Goal: Transaction & Acquisition: Purchase product/service

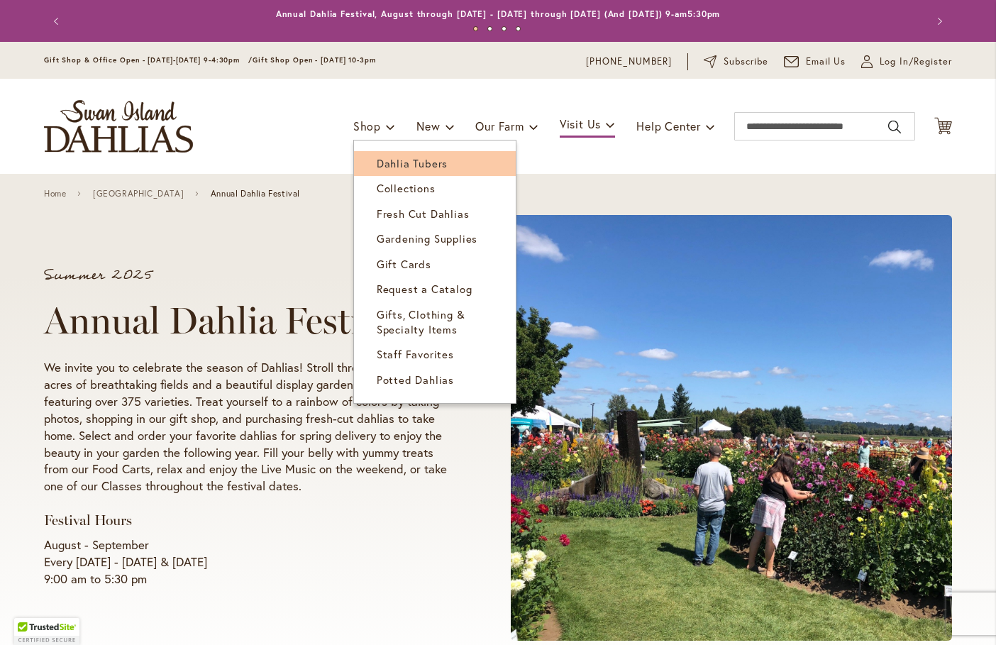
click at [398, 162] on span "Dahlia Tubers" at bounding box center [412, 163] width 71 height 14
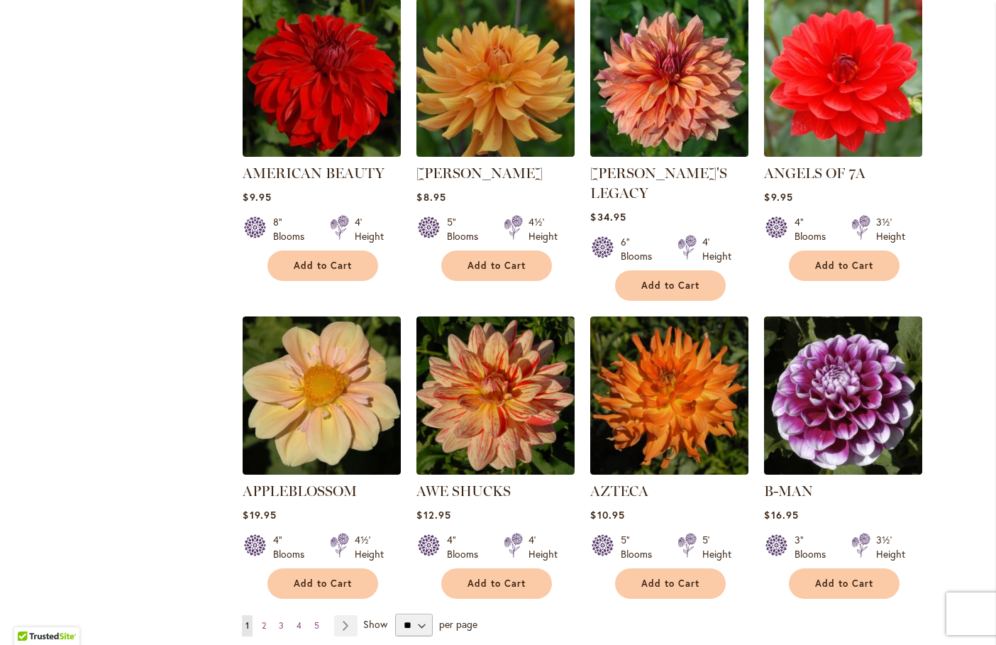
scroll to position [993, 0]
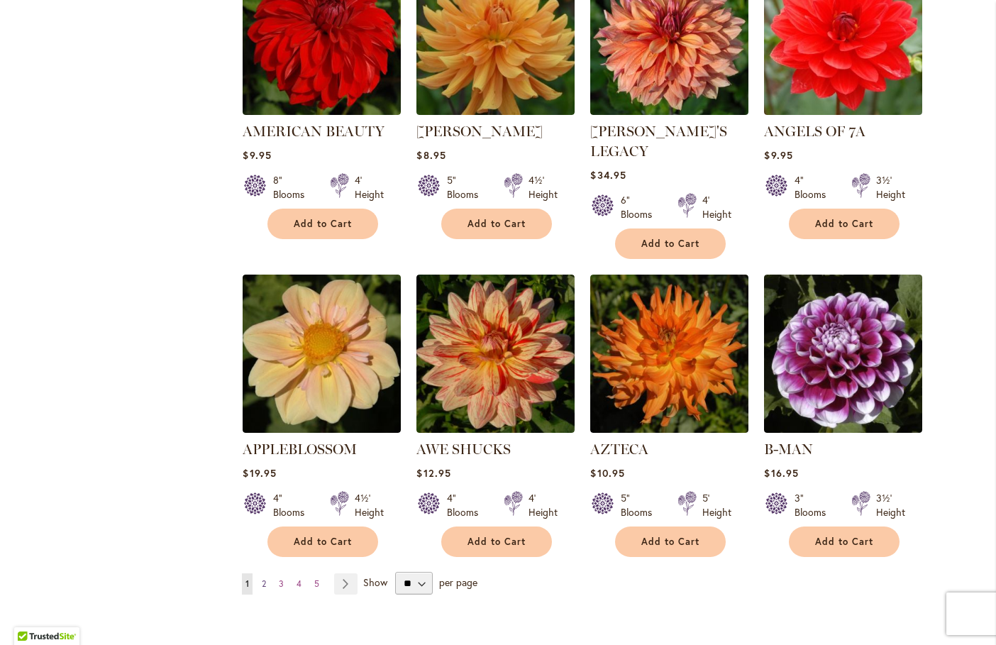
click at [262, 578] on span "2" at bounding box center [264, 583] width 4 height 11
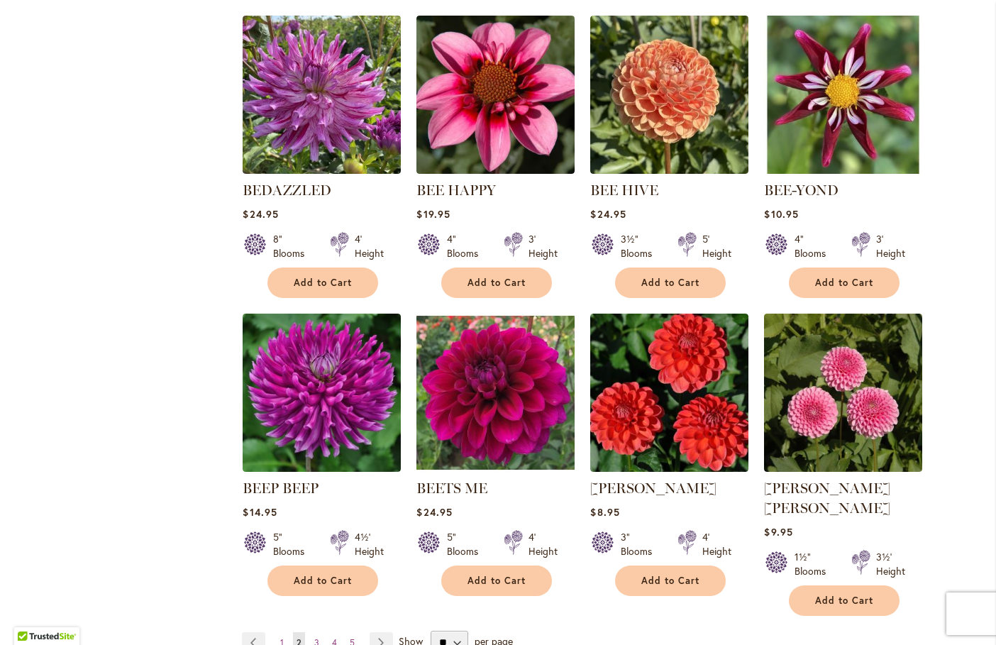
scroll to position [1135, 0]
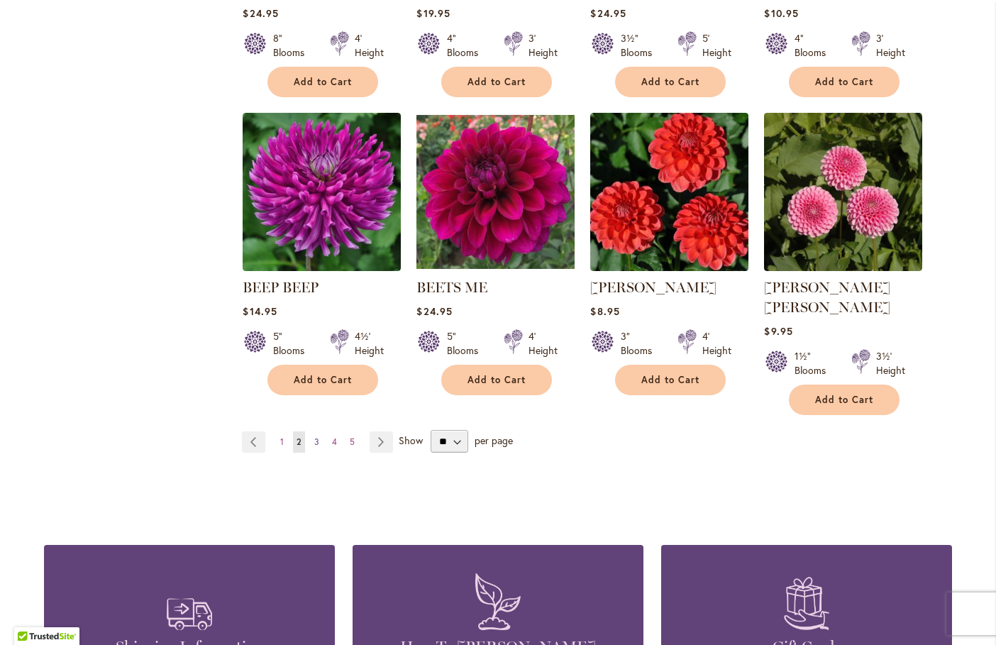
click at [314, 436] on span "3" at bounding box center [316, 441] width 5 height 11
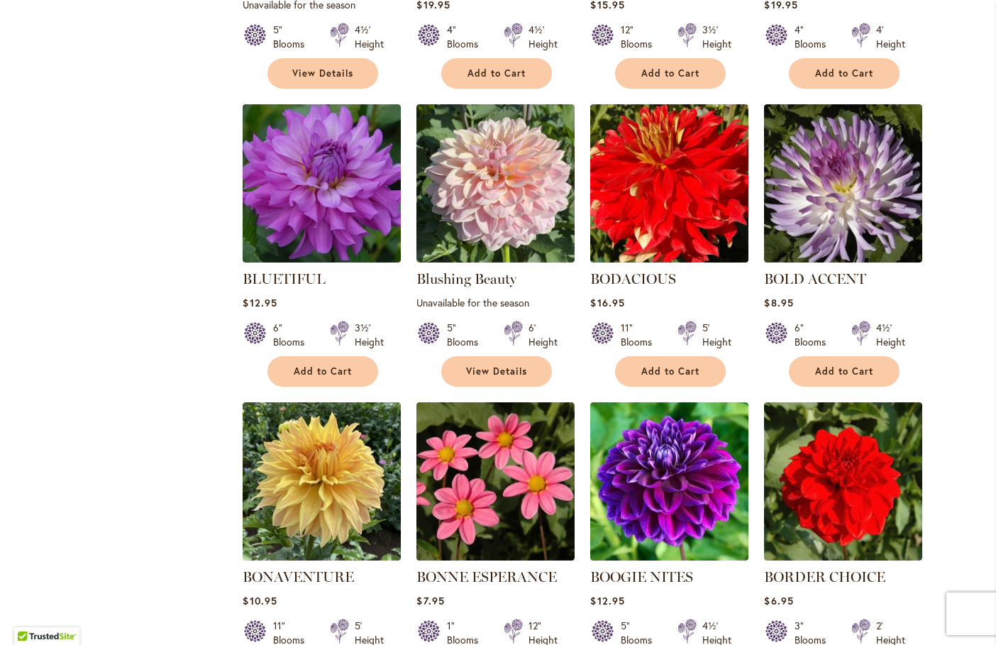
scroll to position [922, 0]
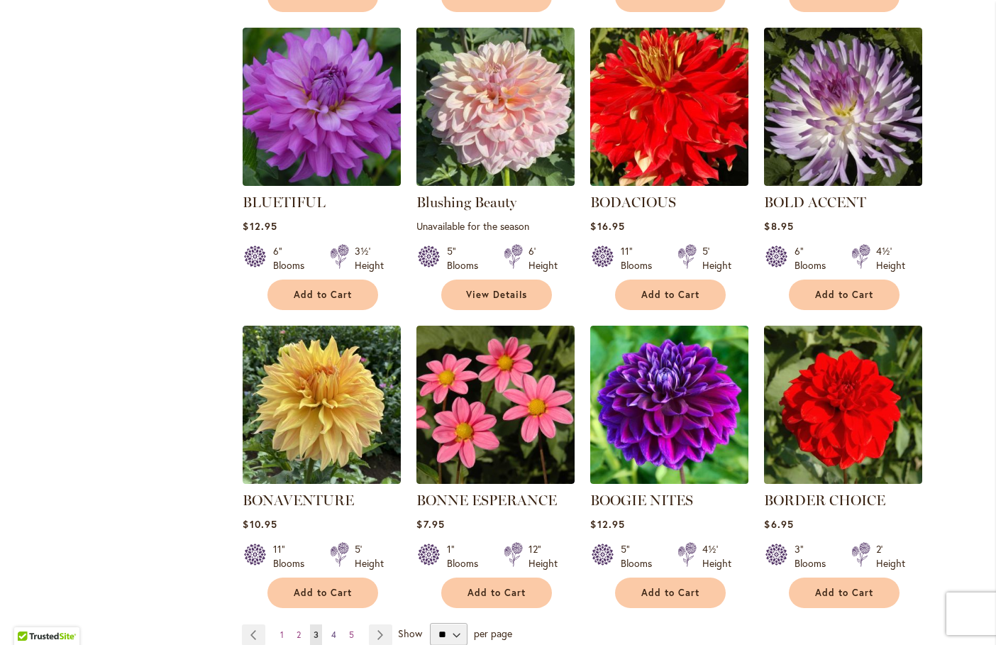
click at [331, 635] on span "4" at bounding box center [333, 634] width 5 height 11
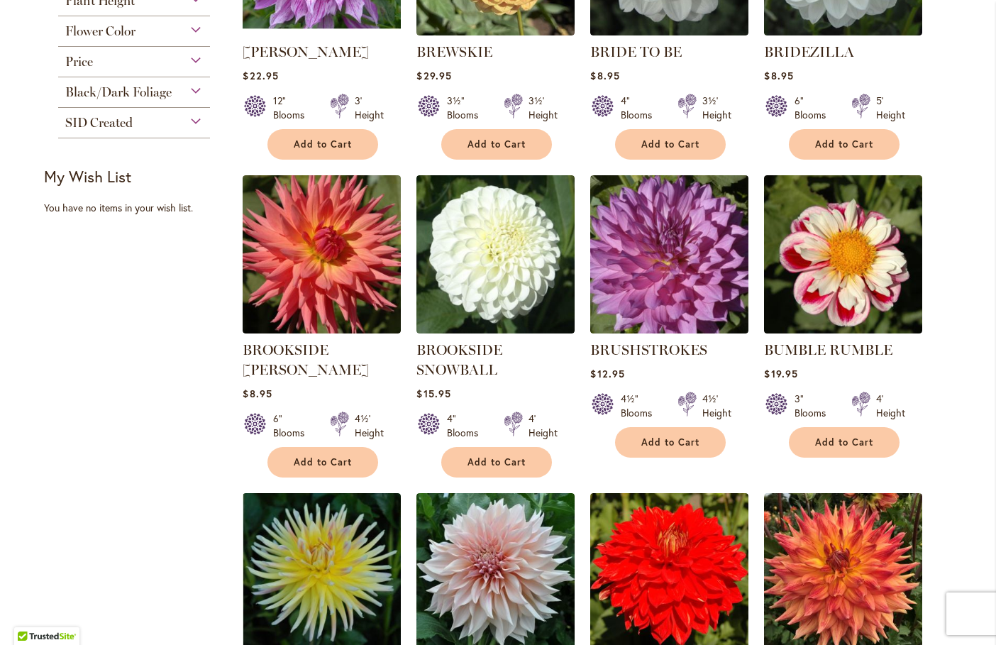
scroll to position [497, 0]
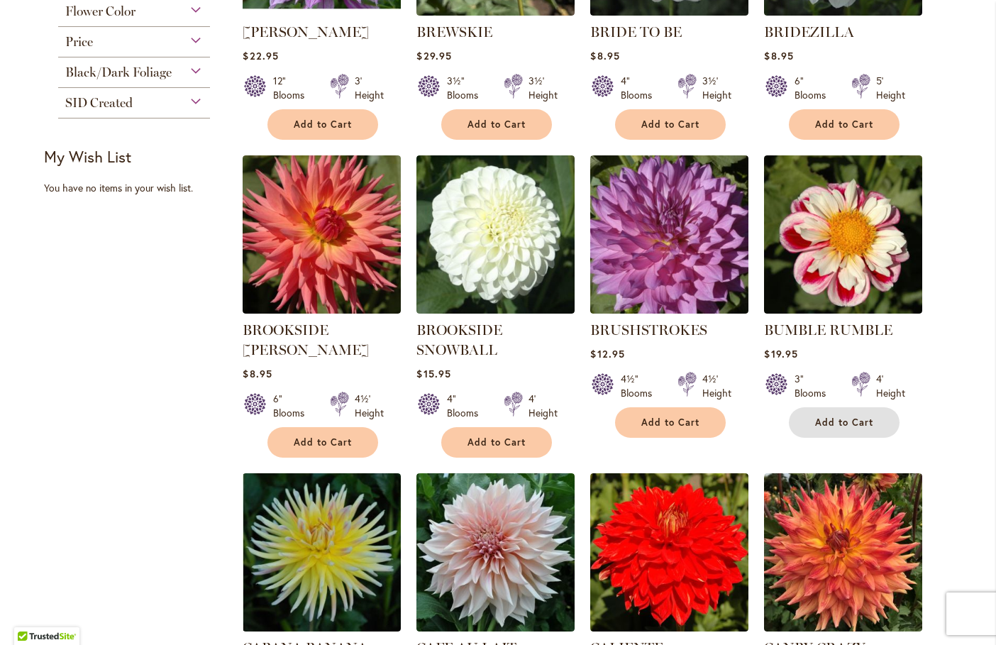
click at [836, 424] on span "Add to Cart" at bounding box center [844, 422] width 58 height 12
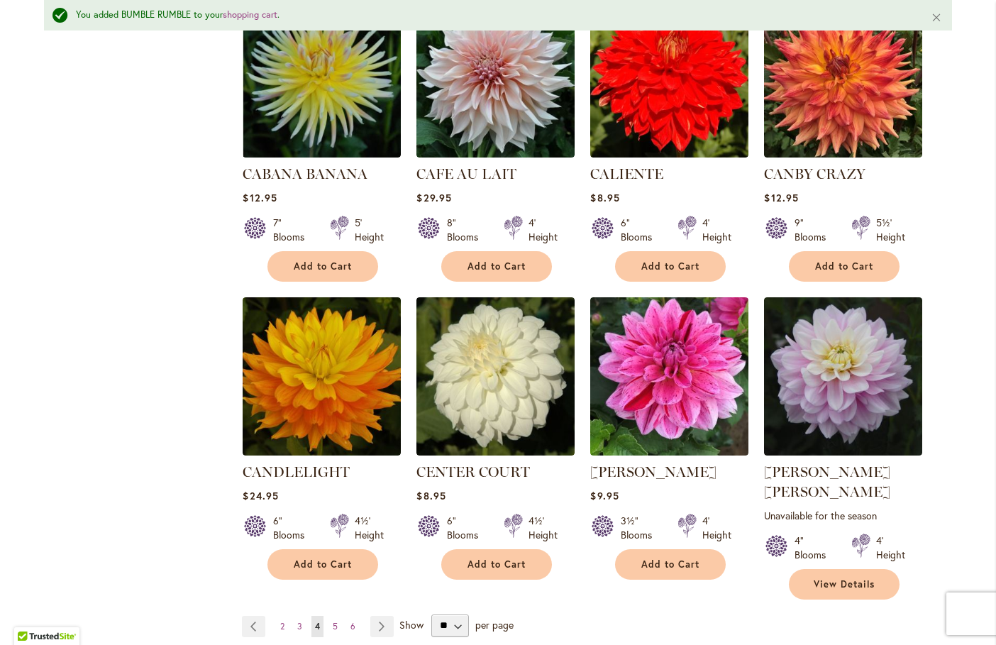
scroll to position [1031, 0]
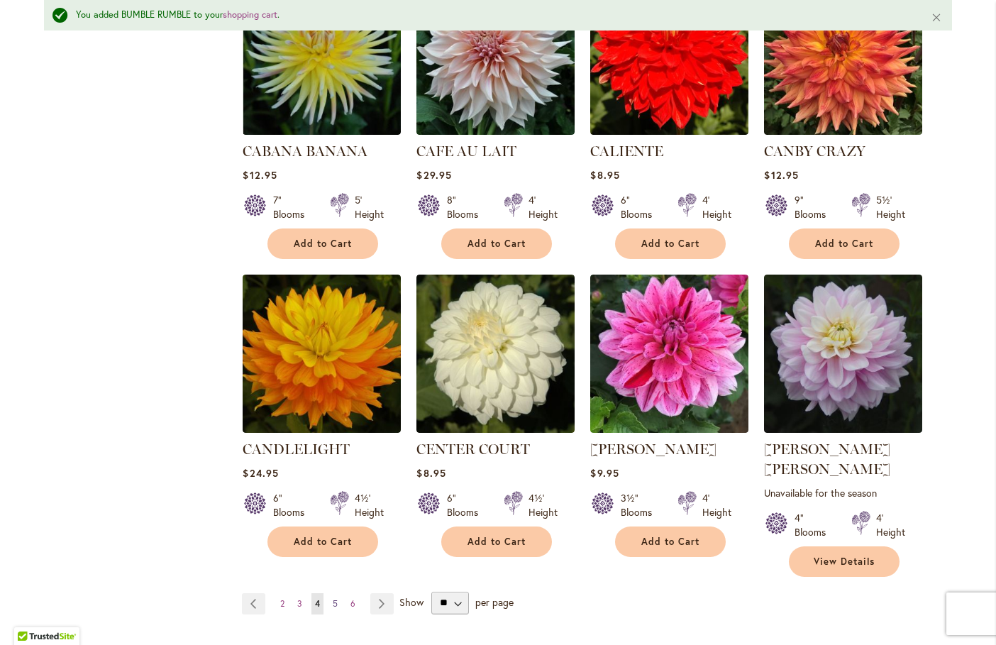
click at [329, 593] on link "Page 5" at bounding box center [335, 603] width 12 height 21
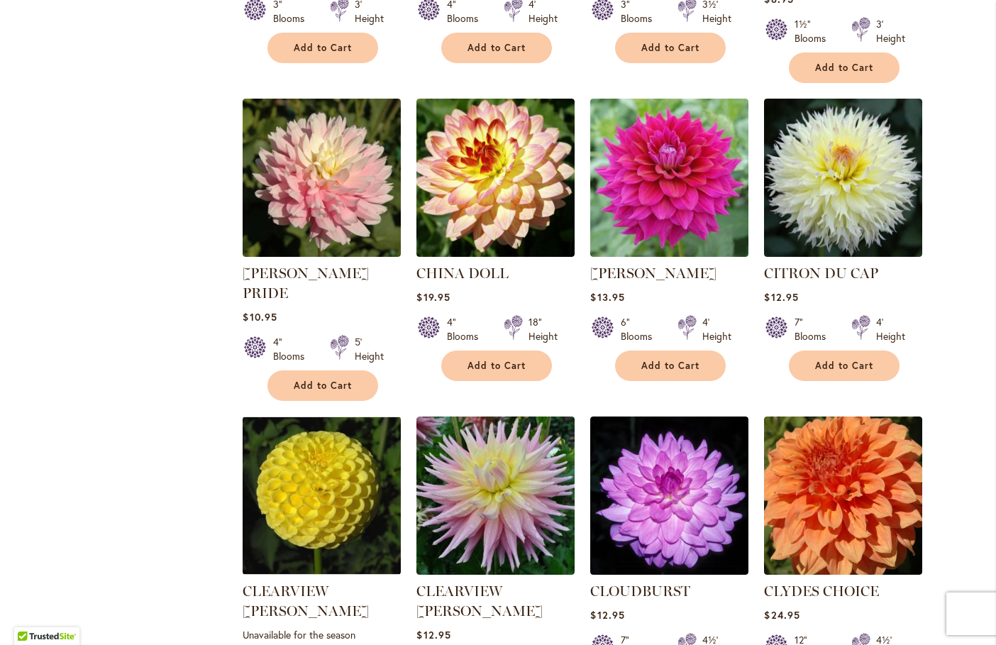
scroll to position [1064, 0]
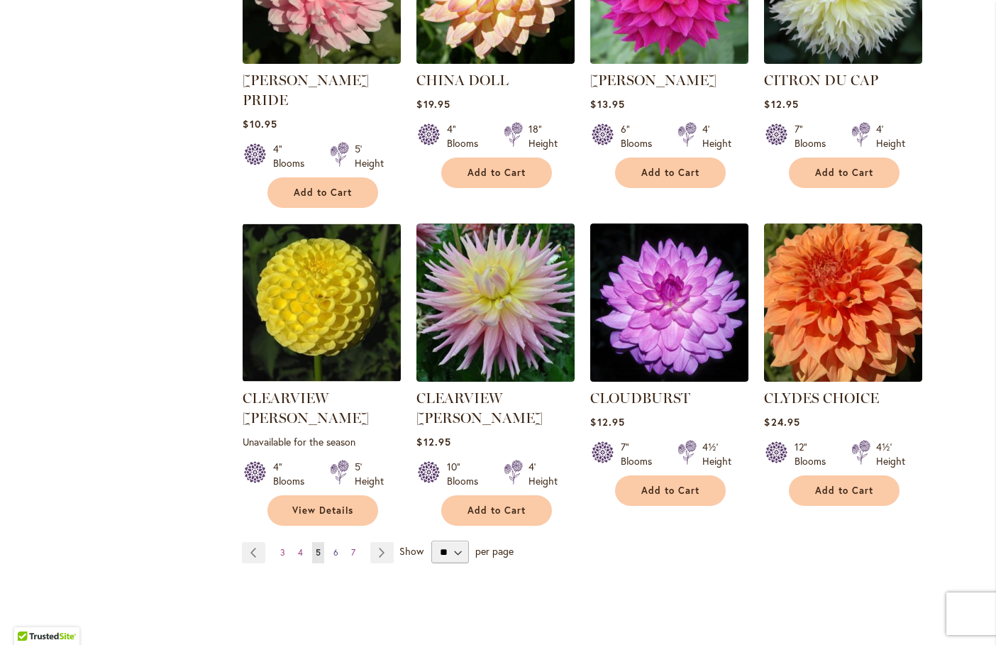
click at [330, 542] on link "Page 6" at bounding box center [336, 552] width 12 height 21
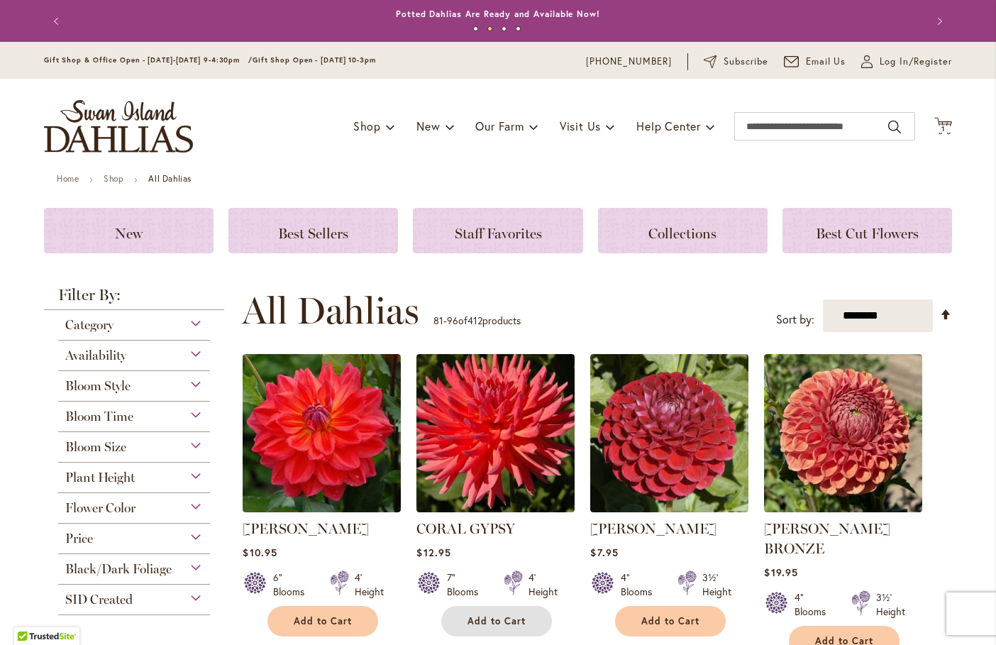
drag, startPoint x: 501, startPoint y: 625, endPoint x: 489, endPoint y: 612, distance: 18.1
click at [501, 625] on span "Add to Cart" at bounding box center [497, 621] width 58 height 12
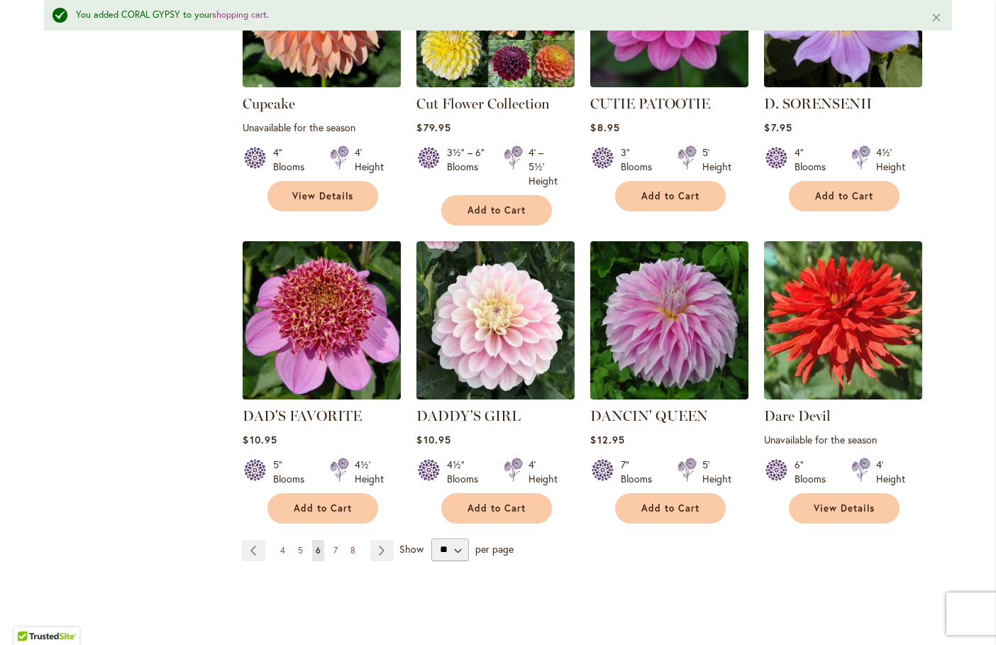
scroll to position [1102, 0]
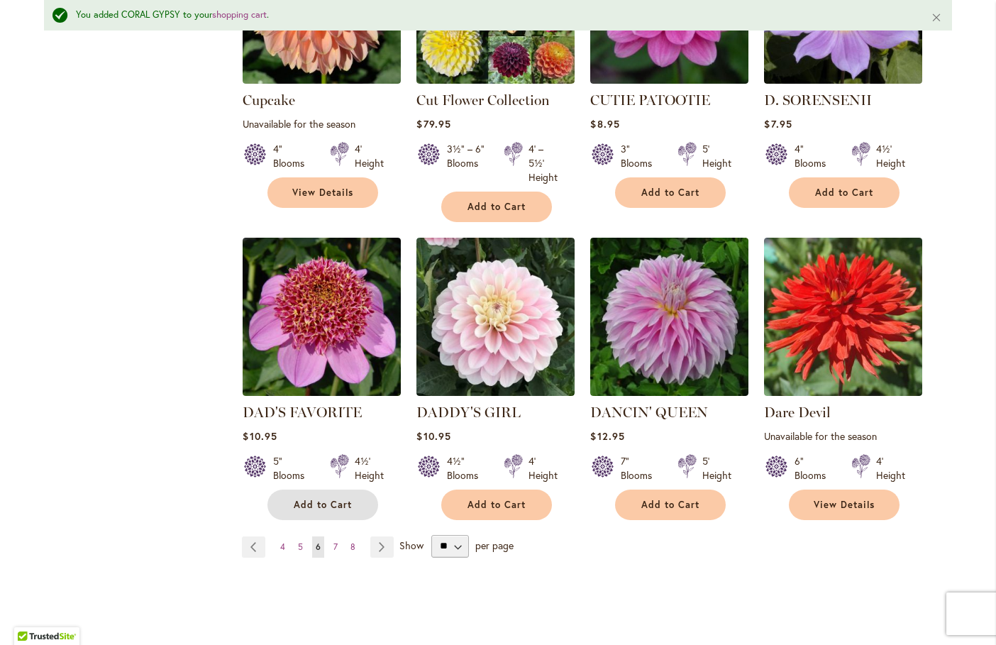
click at [335, 499] on span "Add to Cart" at bounding box center [323, 505] width 58 height 12
click at [330, 536] on link "Page 7" at bounding box center [335, 546] width 11 height 21
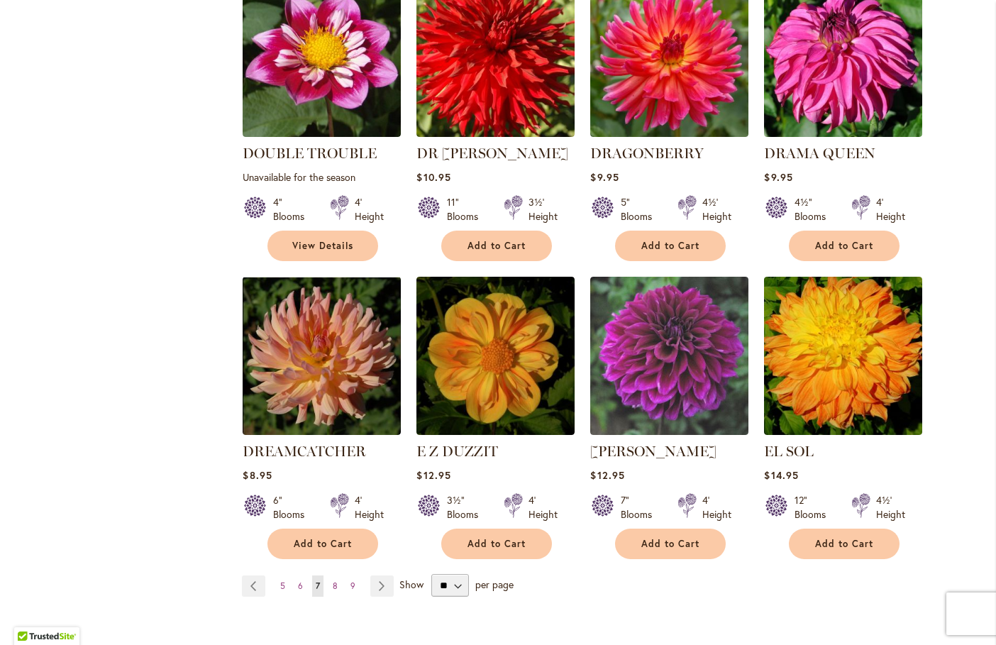
scroll to position [1135, 0]
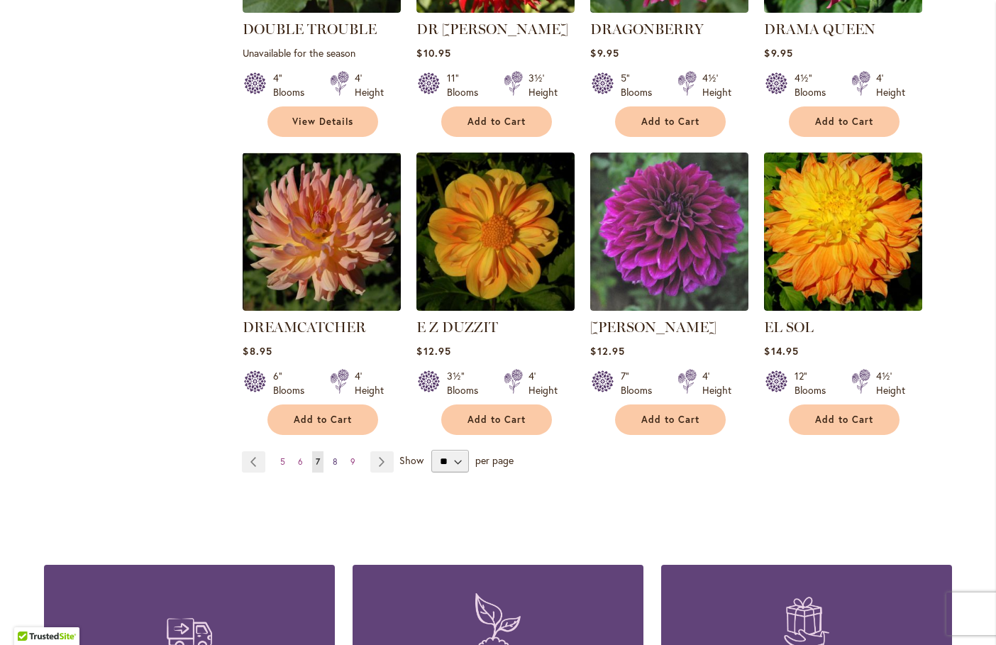
click at [333, 456] on span "8" at bounding box center [335, 461] width 5 height 11
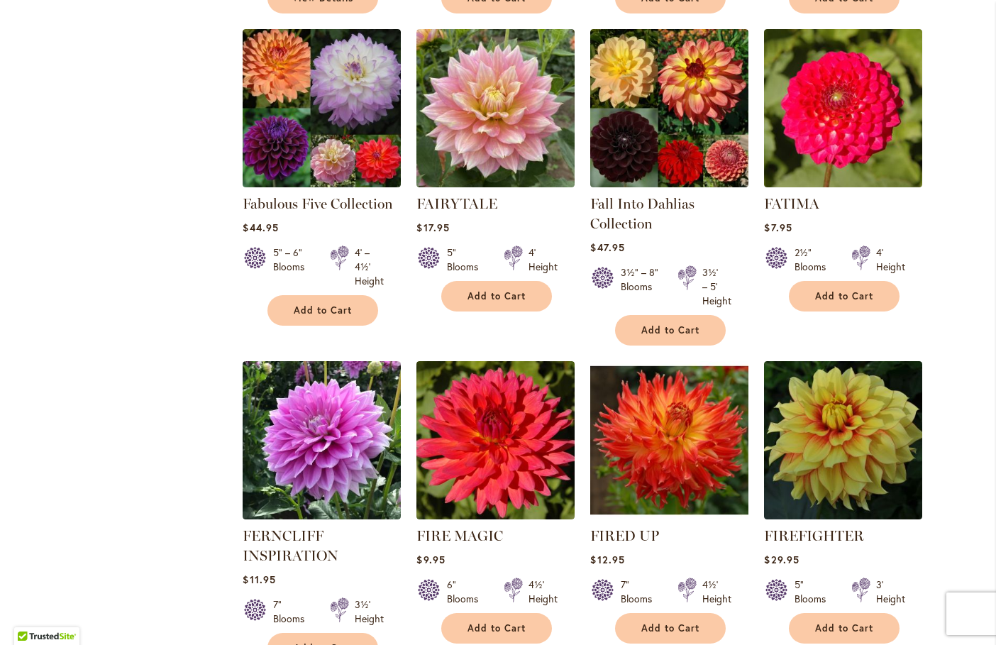
scroll to position [1064, 0]
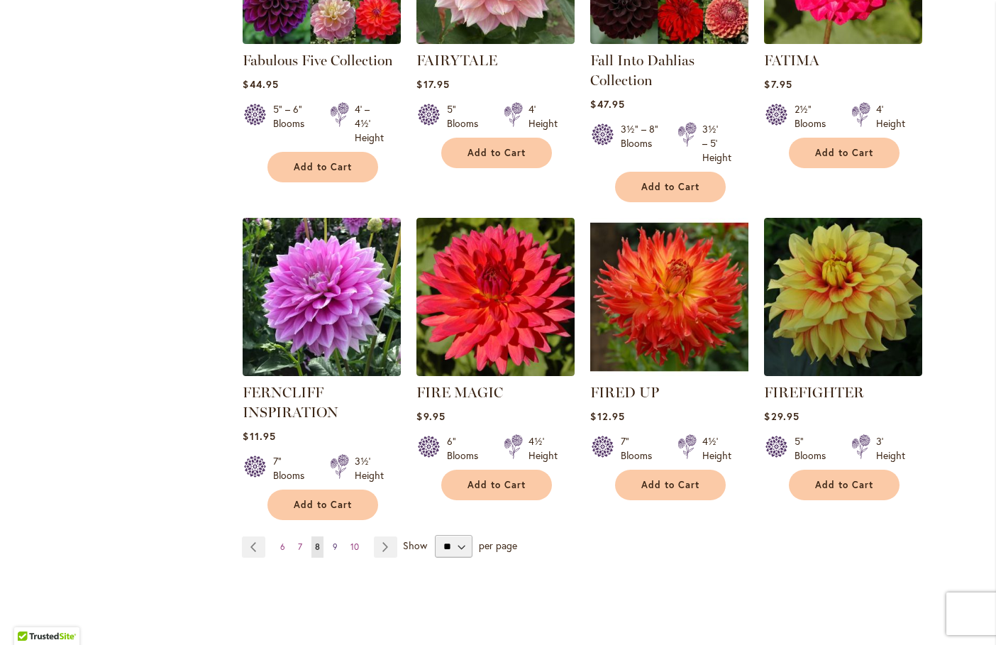
click at [333, 541] on span "9" at bounding box center [335, 546] width 5 height 11
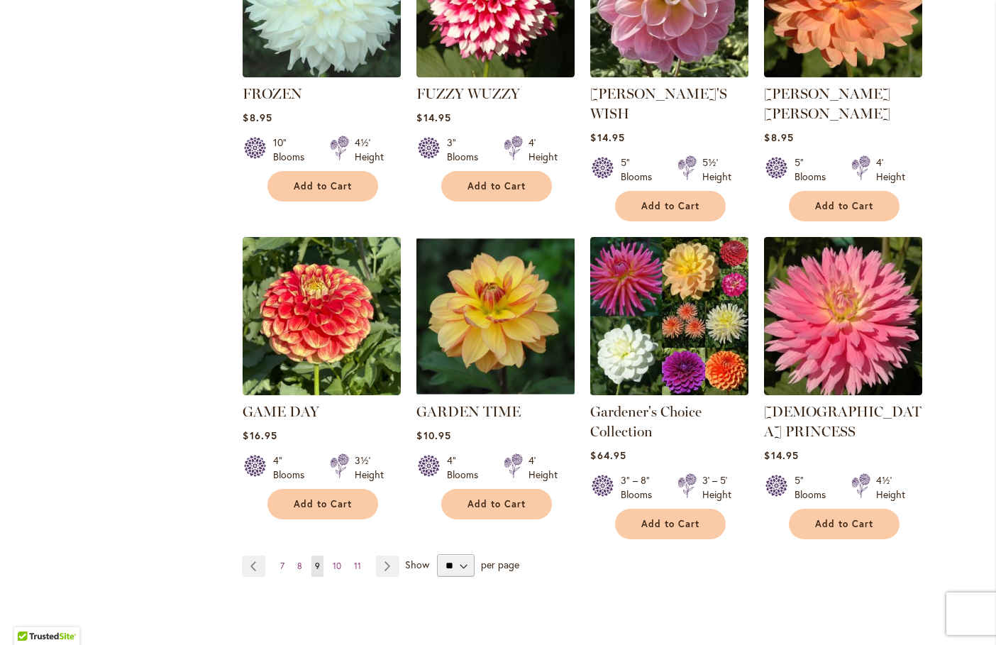
scroll to position [1206, 0]
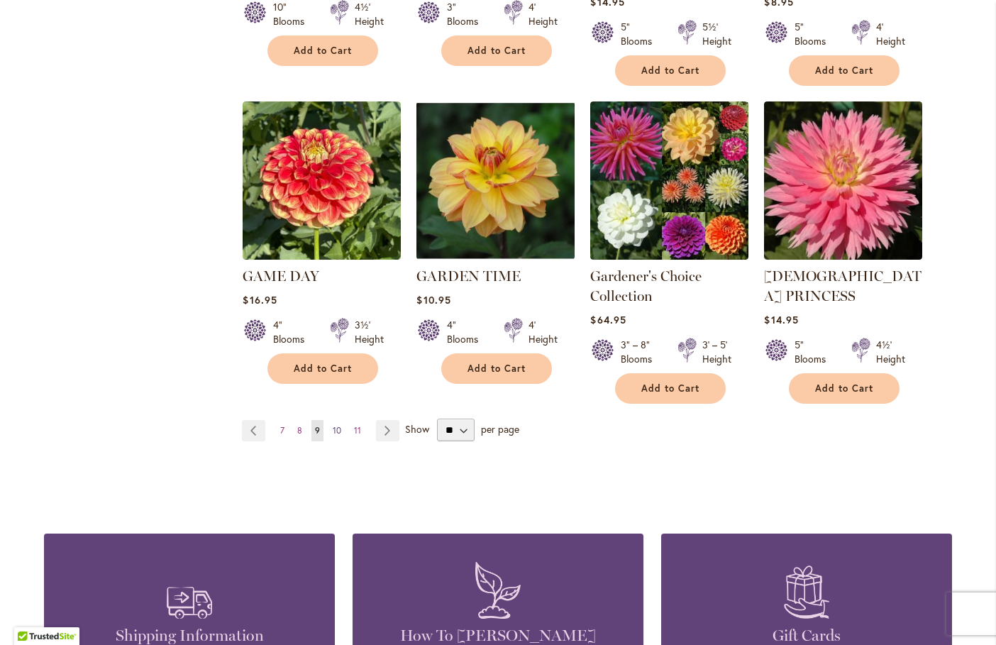
click at [333, 425] on span "10" at bounding box center [337, 430] width 9 height 11
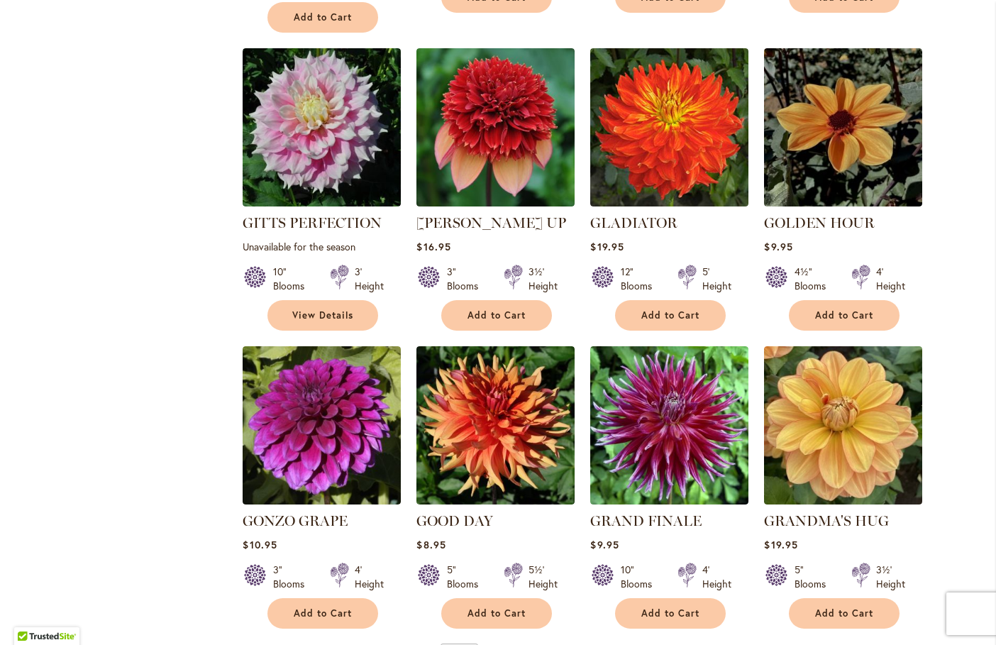
scroll to position [922, 0]
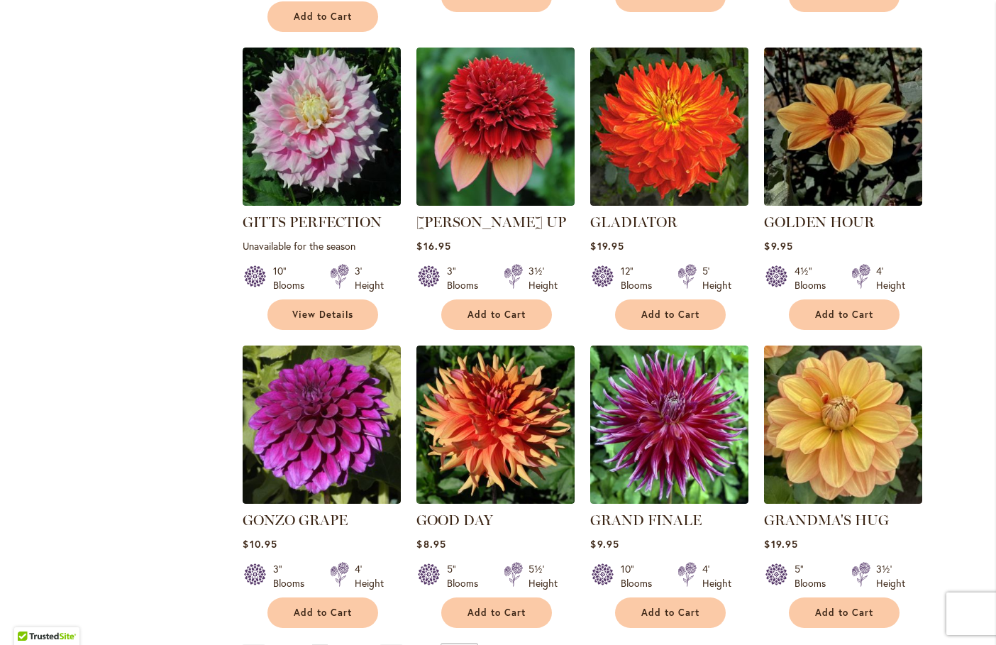
click at [333, 644] on link "Page 11" at bounding box center [340, 654] width 14 height 21
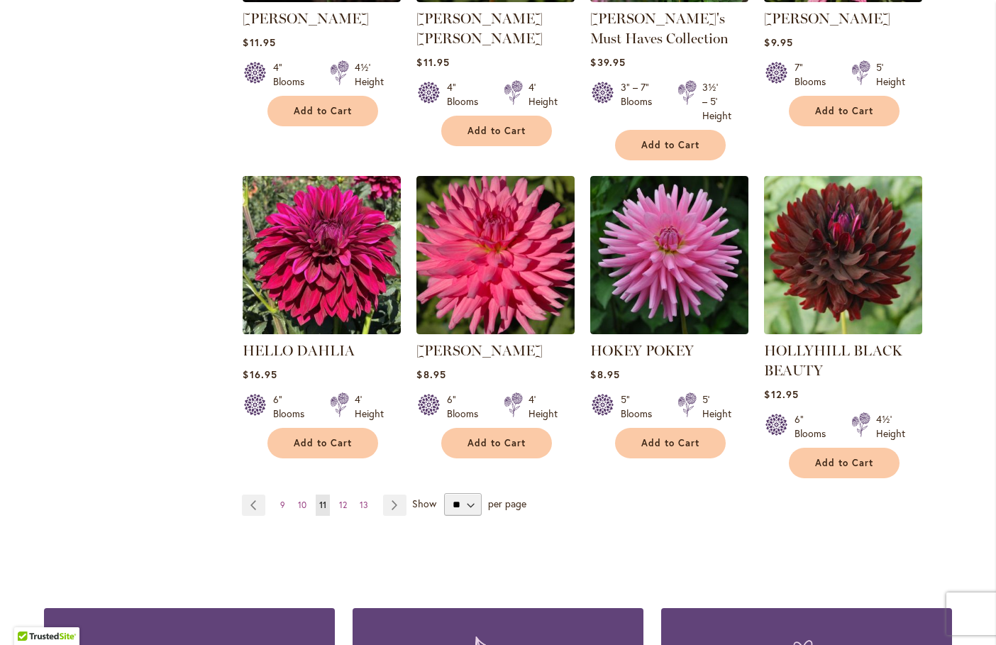
scroll to position [1206, 0]
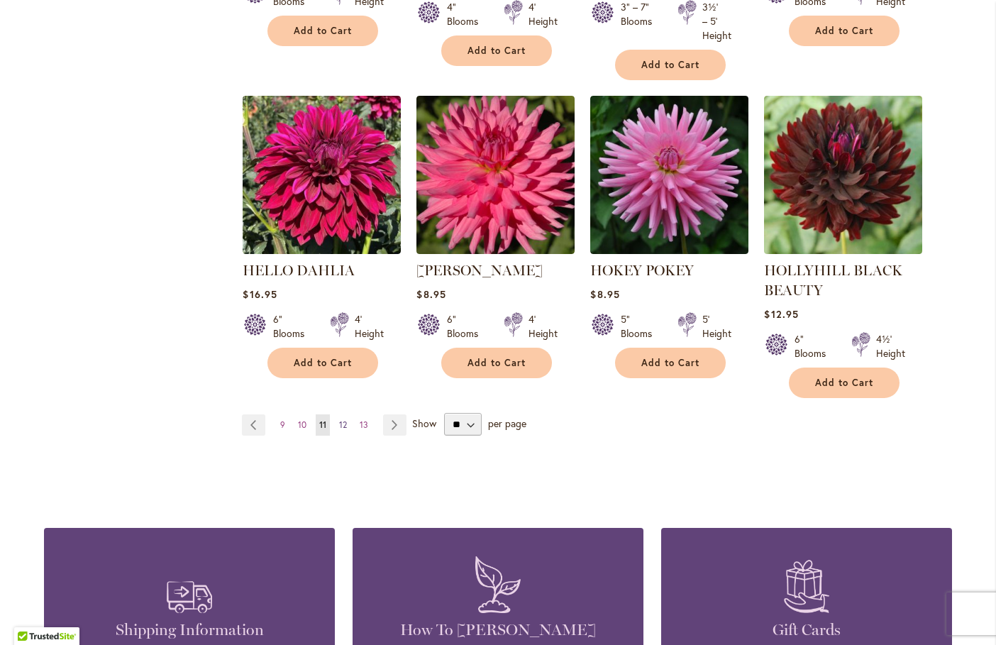
click at [339, 419] on span "12" at bounding box center [343, 424] width 8 height 11
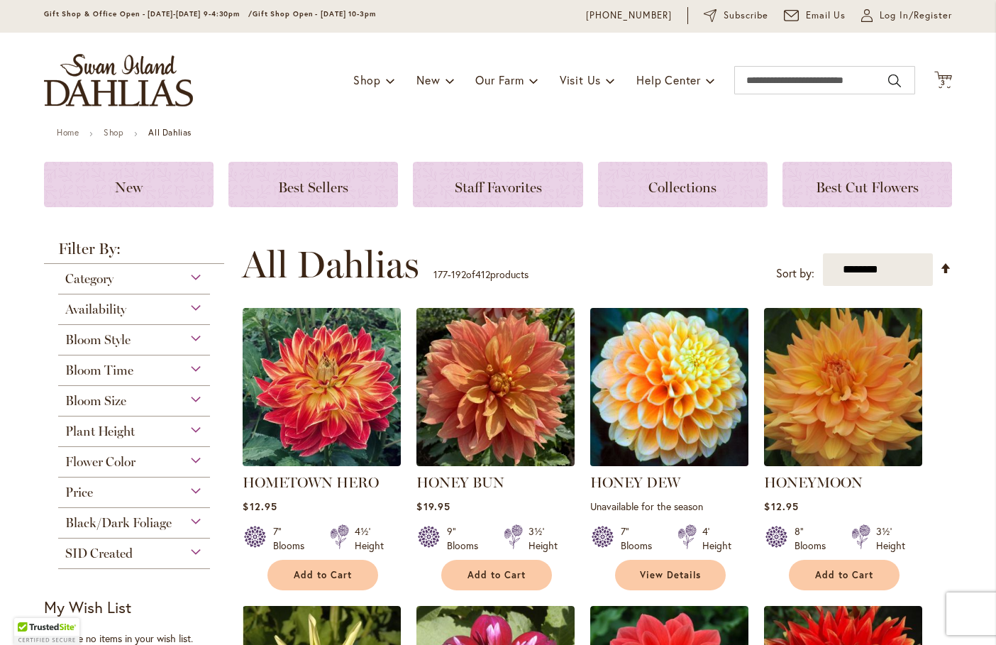
scroll to position [71, 0]
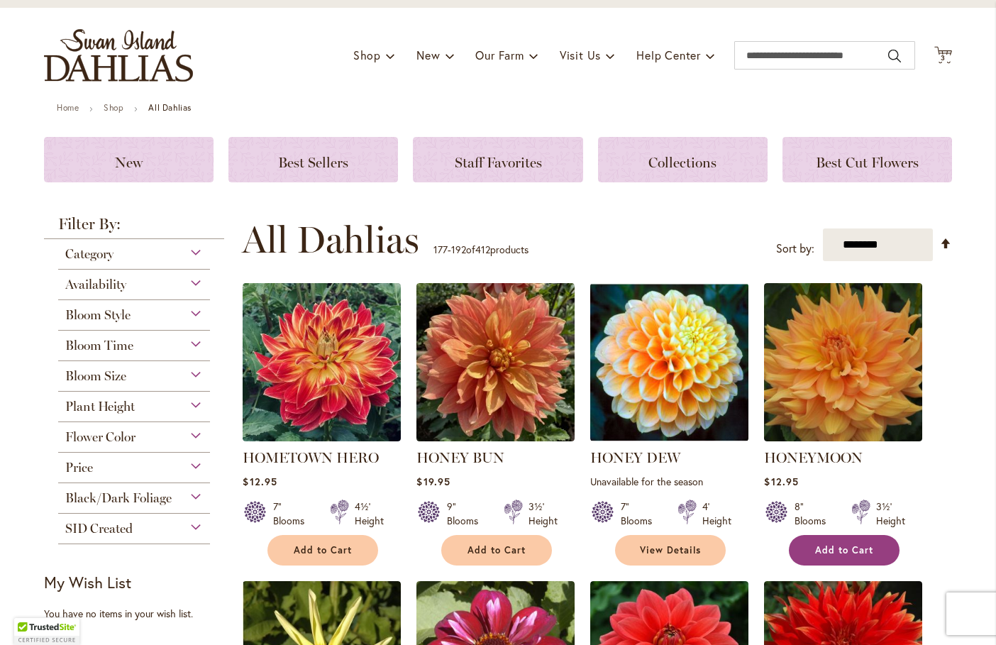
click at [832, 552] on span "Add to Cart" at bounding box center [844, 550] width 58 height 12
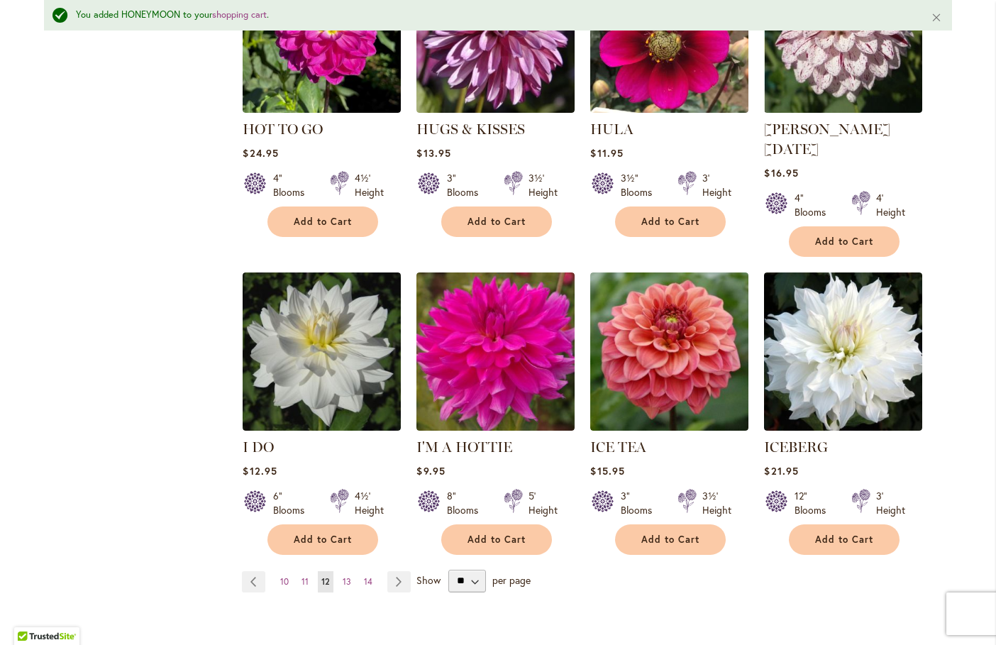
scroll to position [1102, 0]
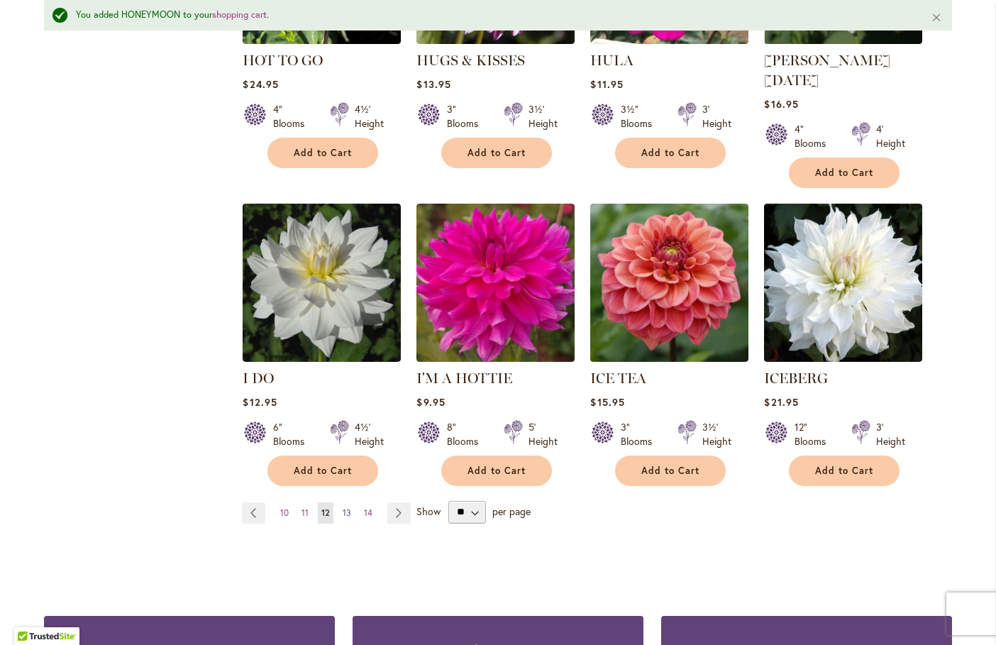
click at [343, 507] on span "13" at bounding box center [347, 512] width 9 height 11
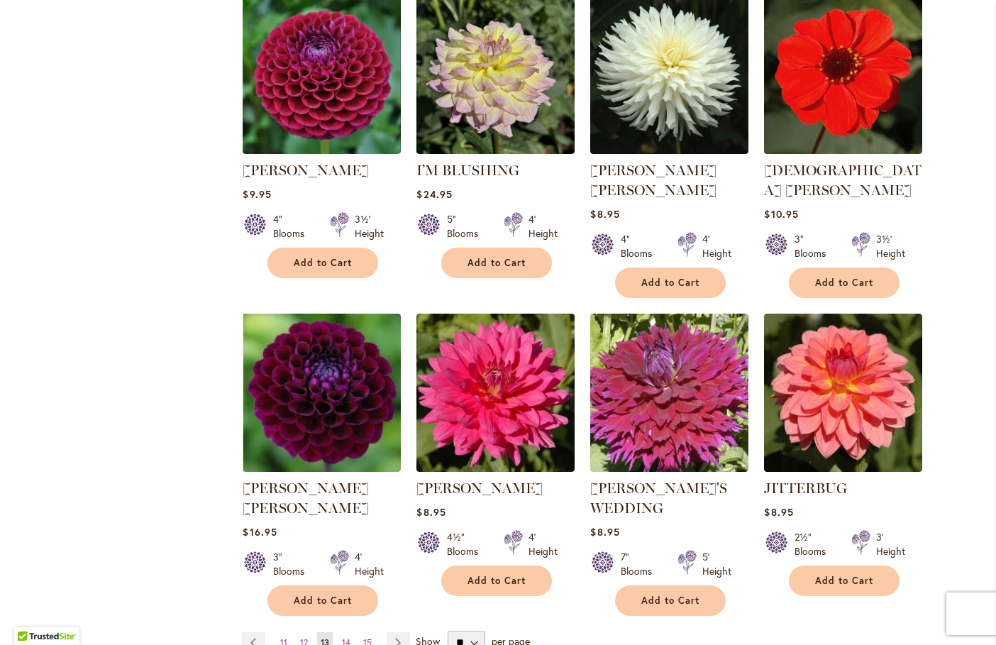
scroll to position [993, 0]
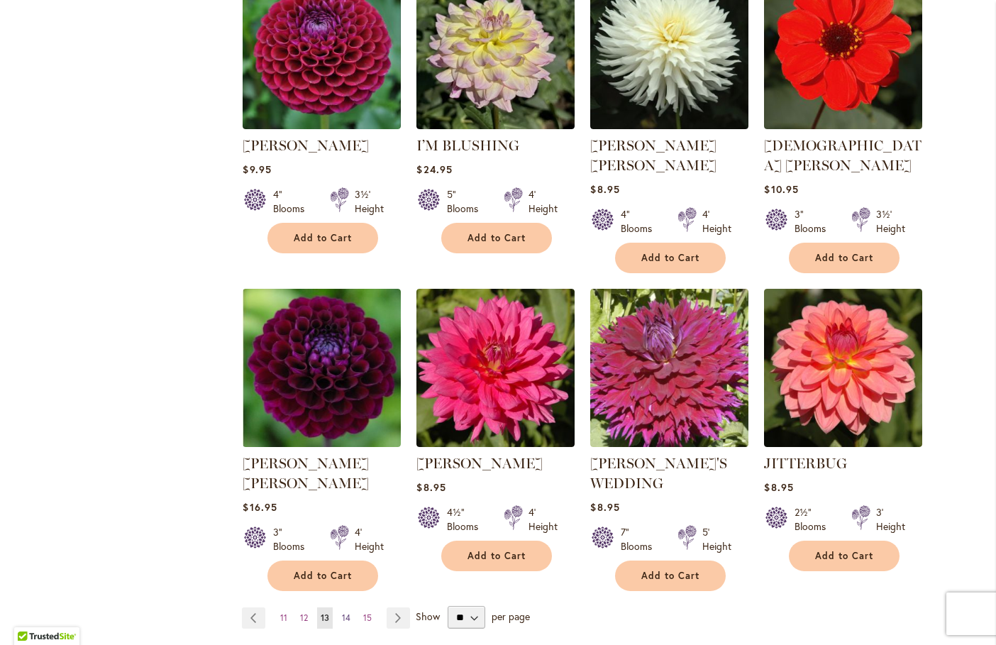
click at [342, 612] on span "14" at bounding box center [346, 617] width 9 height 11
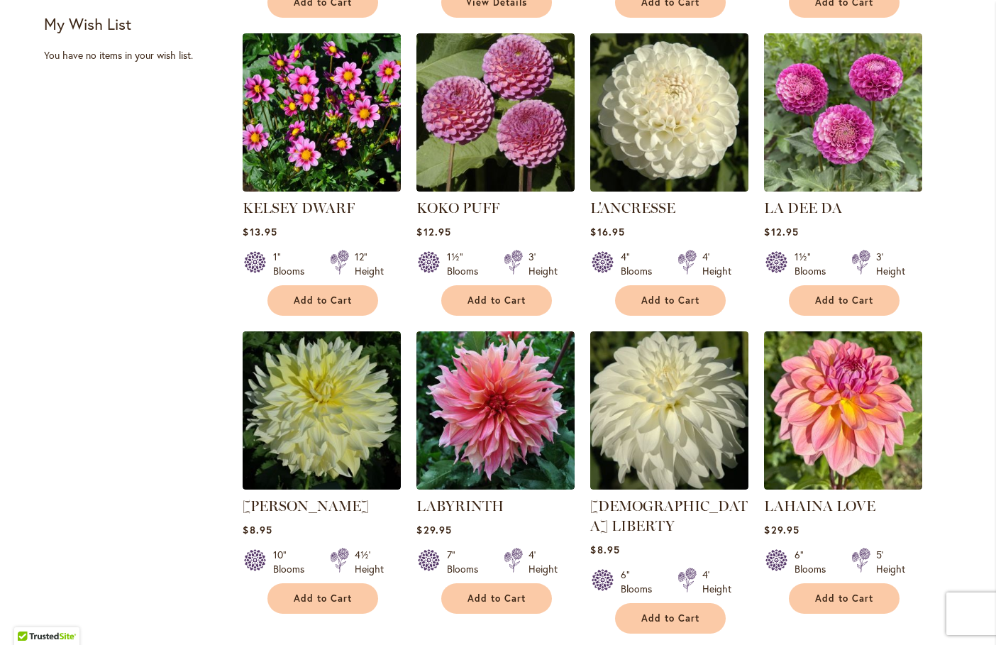
scroll to position [922, 0]
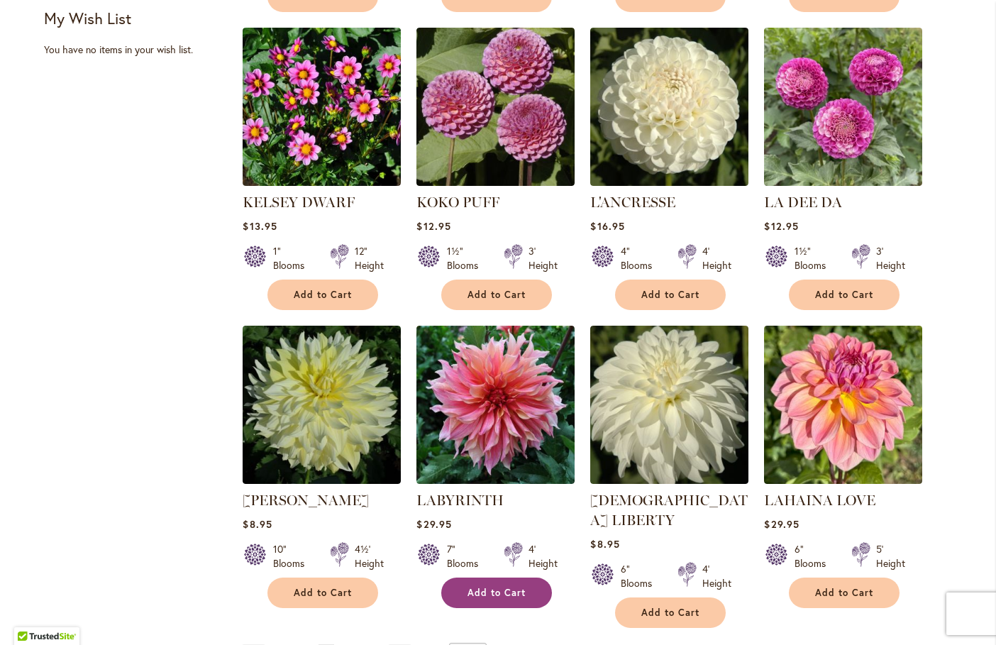
click at [520, 587] on span "Add to Cart" at bounding box center [497, 593] width 58 height 12
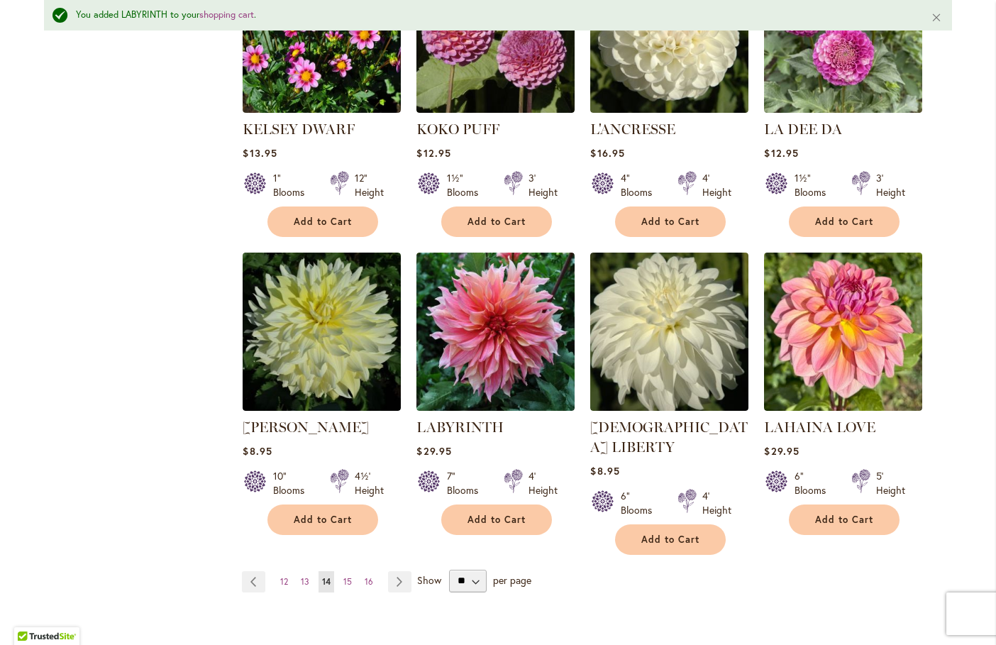
scroll to position [1102, 0]
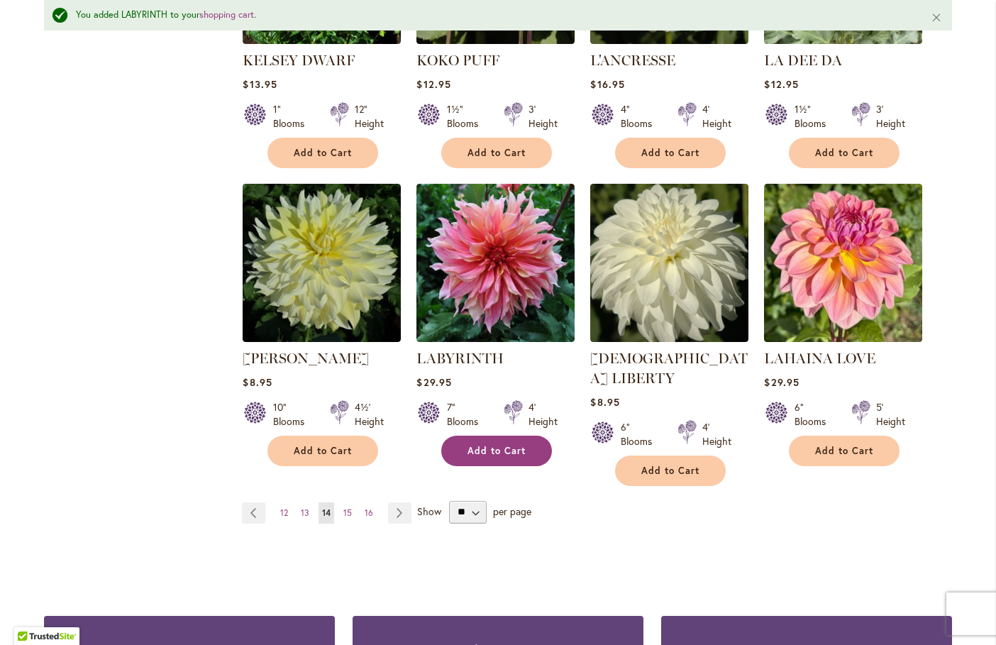
click at [493, 451] on span "Add to Cart" at bounding box center [497, 451] width 58 height 12
click at [345, 507] on span "15" at bounding box center [347, 512] width 9 height 11
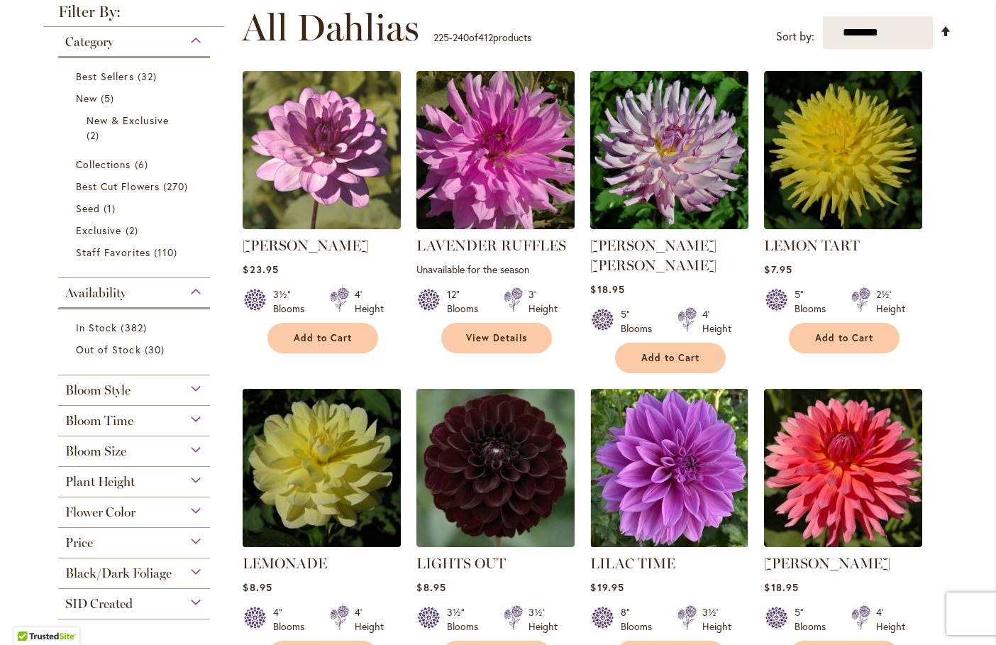
scroll to position [284, 0]
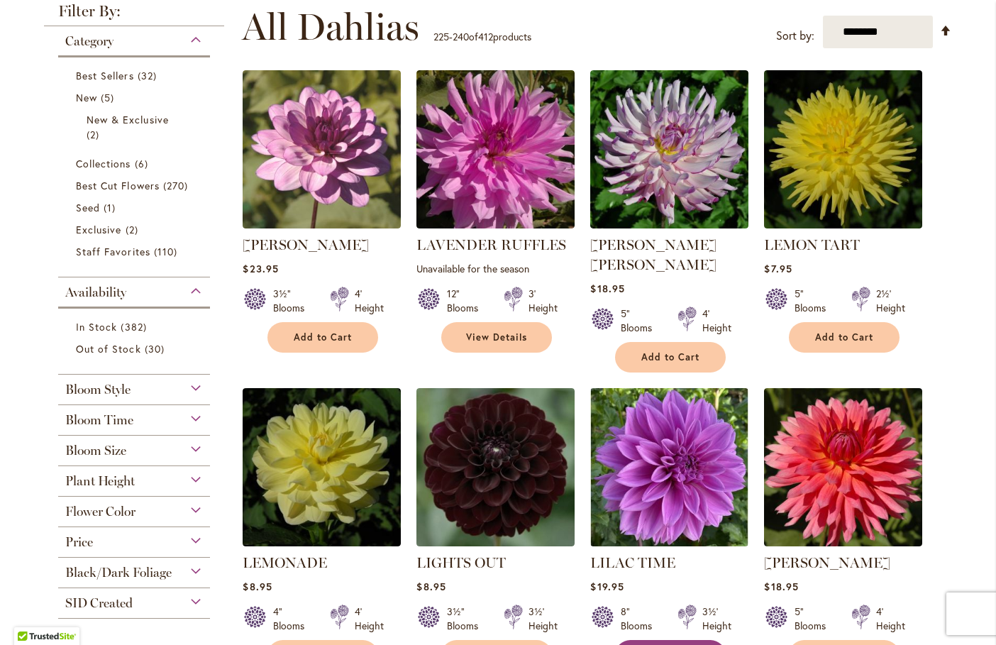
click at [655, 640] on button "Add to Cart" at bounding box center [670, 655] width 111 height 31
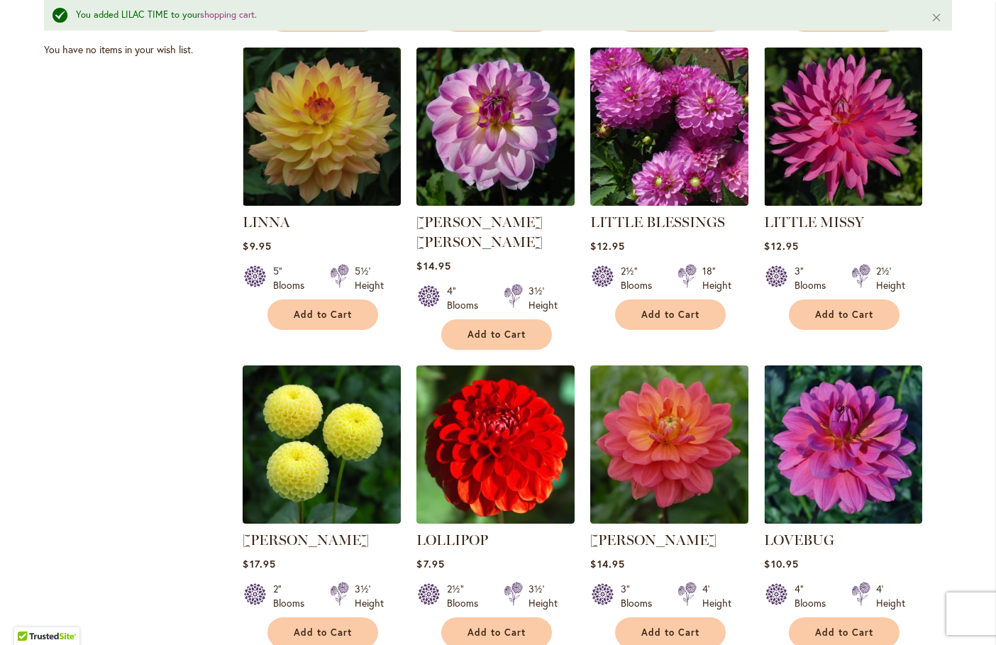
scroll to position [1031, 0]
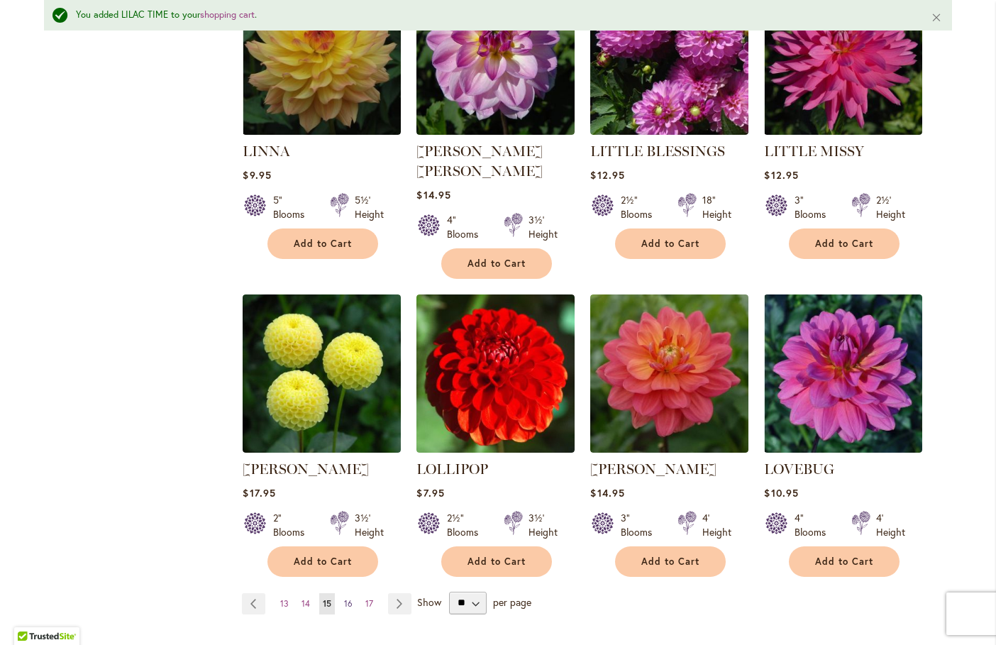
click at [344, 598] on span "16" at bounding box center [348, 603] width 9 height 11
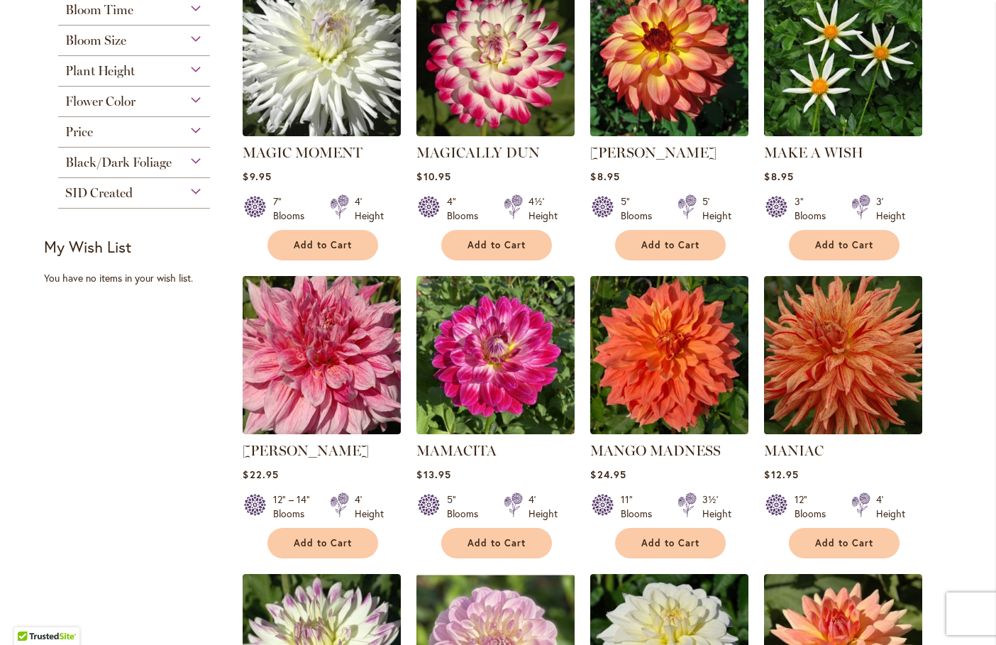
scroll to position [780, 0]
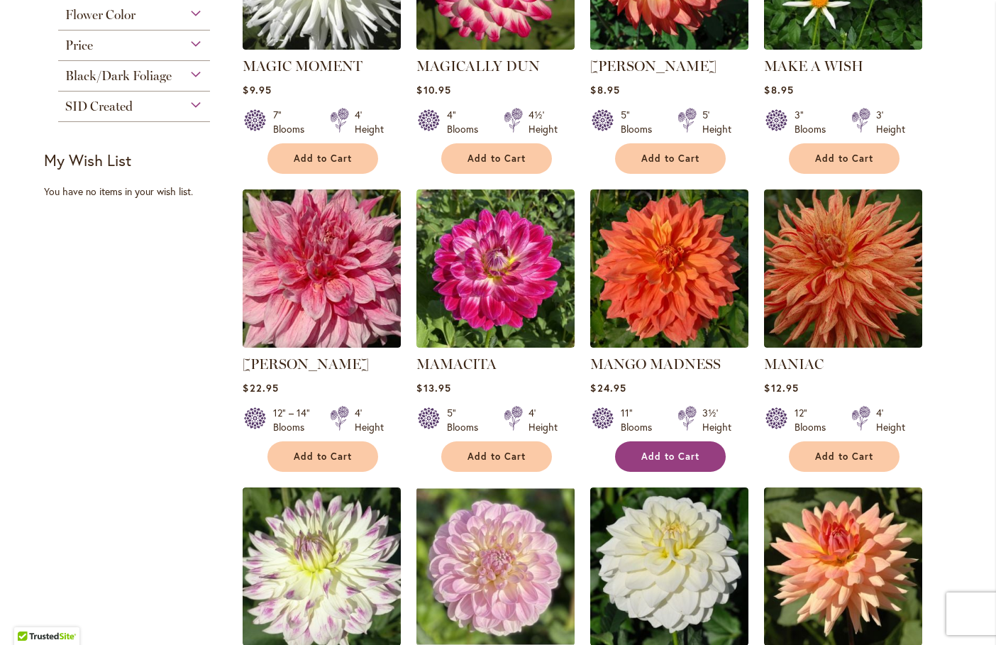
click at [691, 451] on span "Add to Cart" at bounding box center [670, 457] width 58 height 12
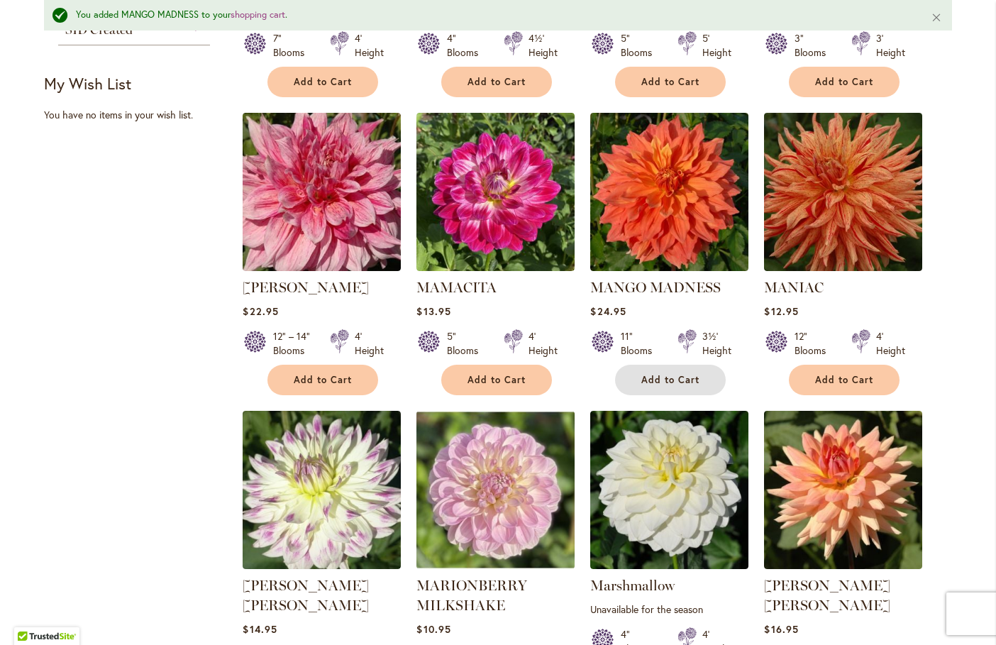
scroll to position [1031, 0]
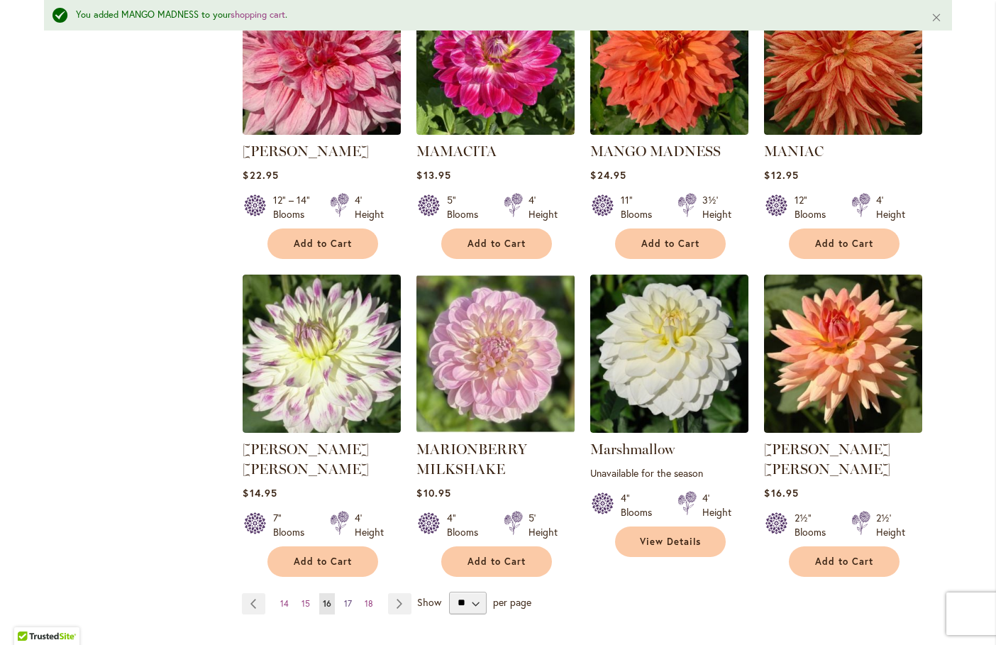
click at [346, 593] on link "Page 17" at bounding box center [348, 603] width 15 height 21
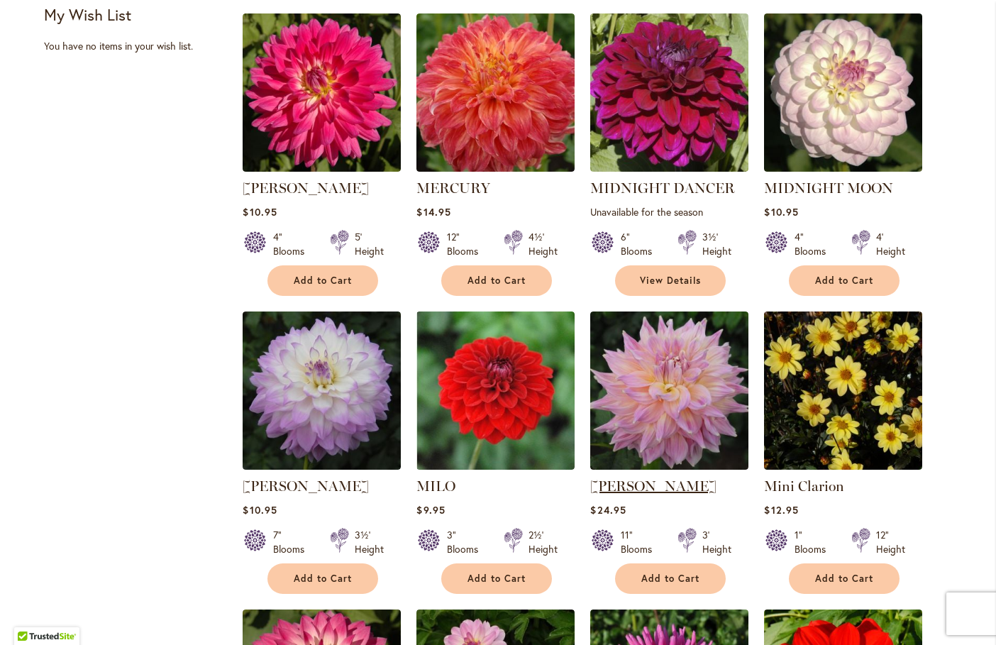
scroll to position [709, 0]
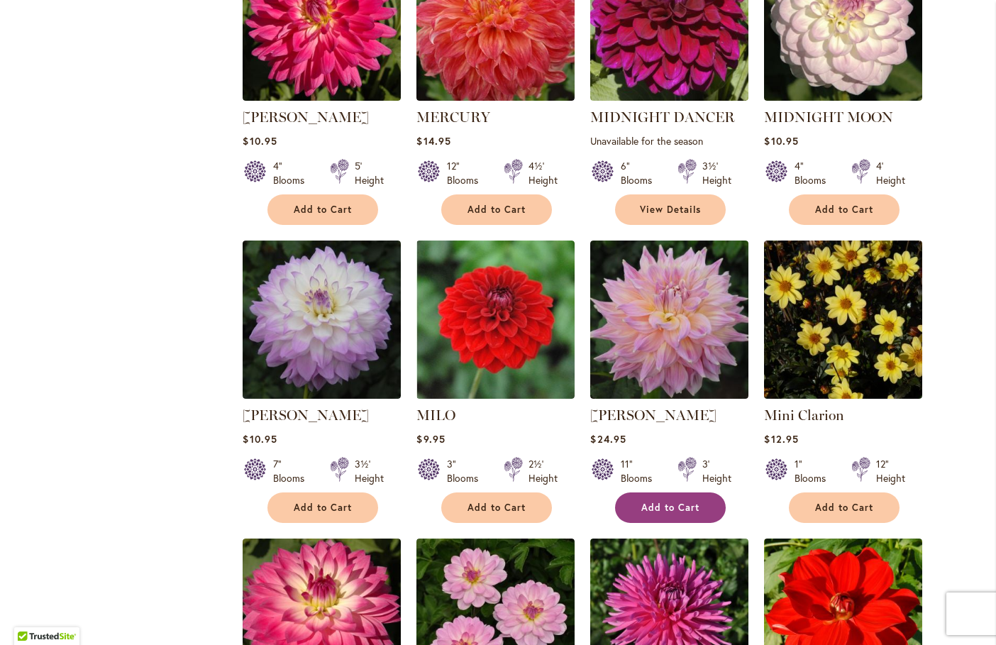
click at [685, 512] on button "Add to Cart" at bounding box center [670, 507] width 111 height 31
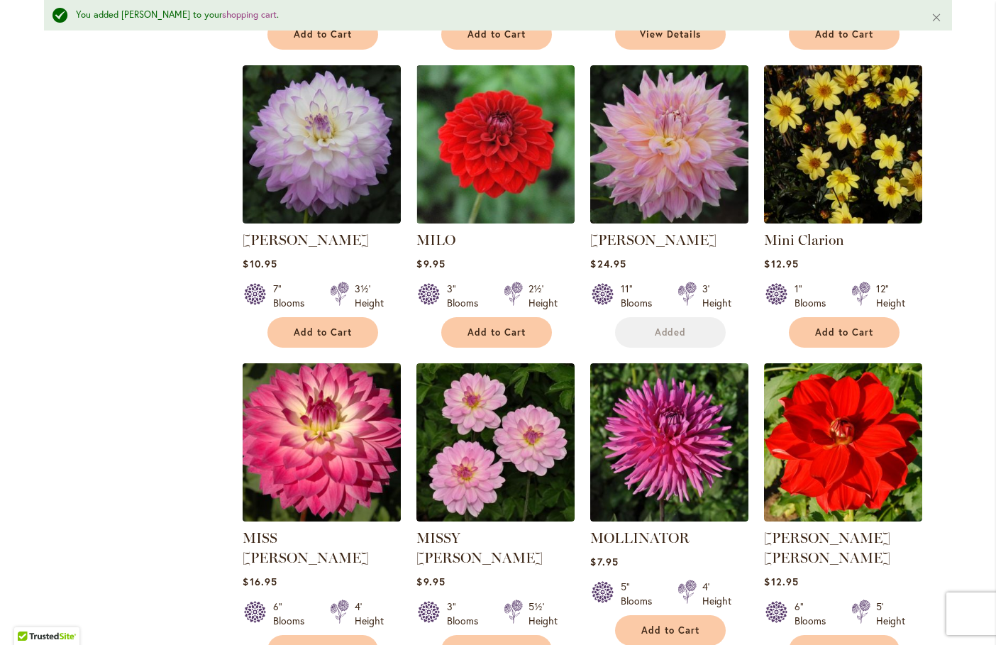
scroll to position [960, 0]
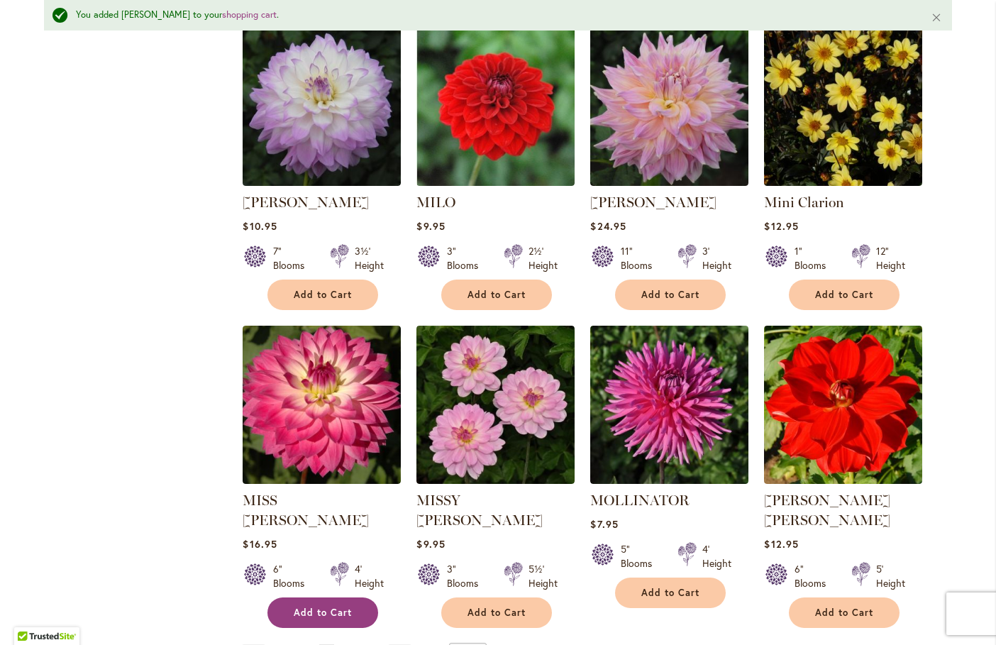
click at [353, 597] on button "Add to Cart" at bounding box center [322, 612] width 111 height 31
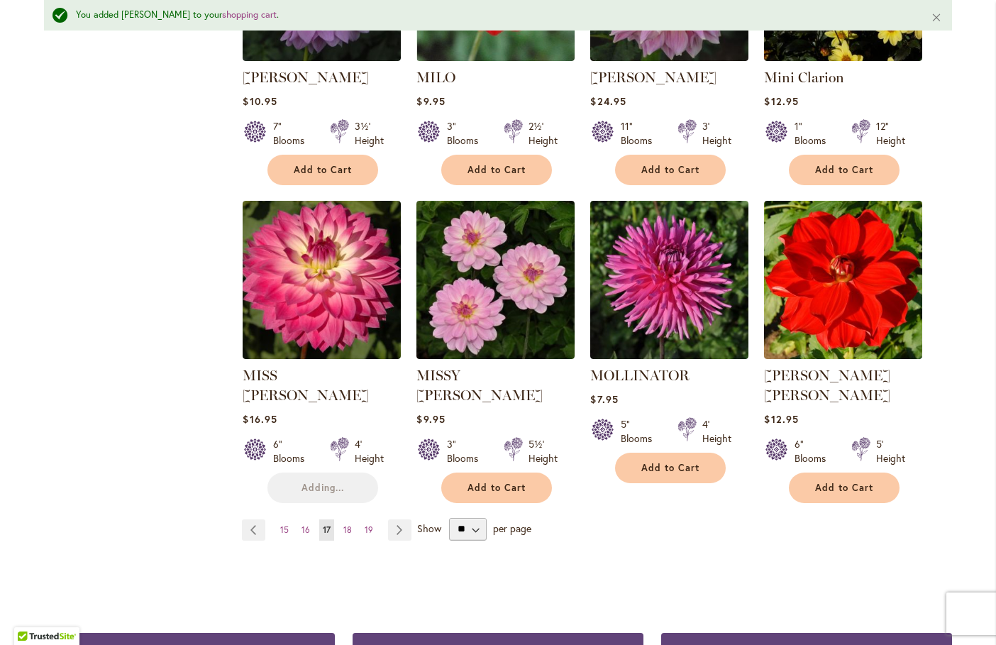
scroll to position [1244, 0]
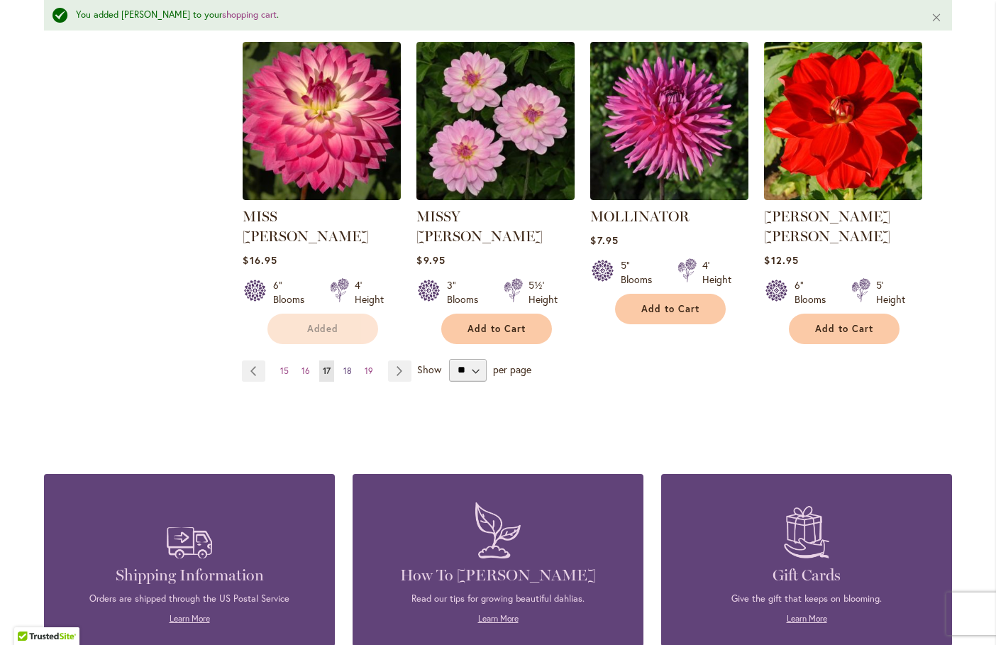
click at [348, 360] on link "Page 18" at bounding box center [348, 370] width 16 height 21
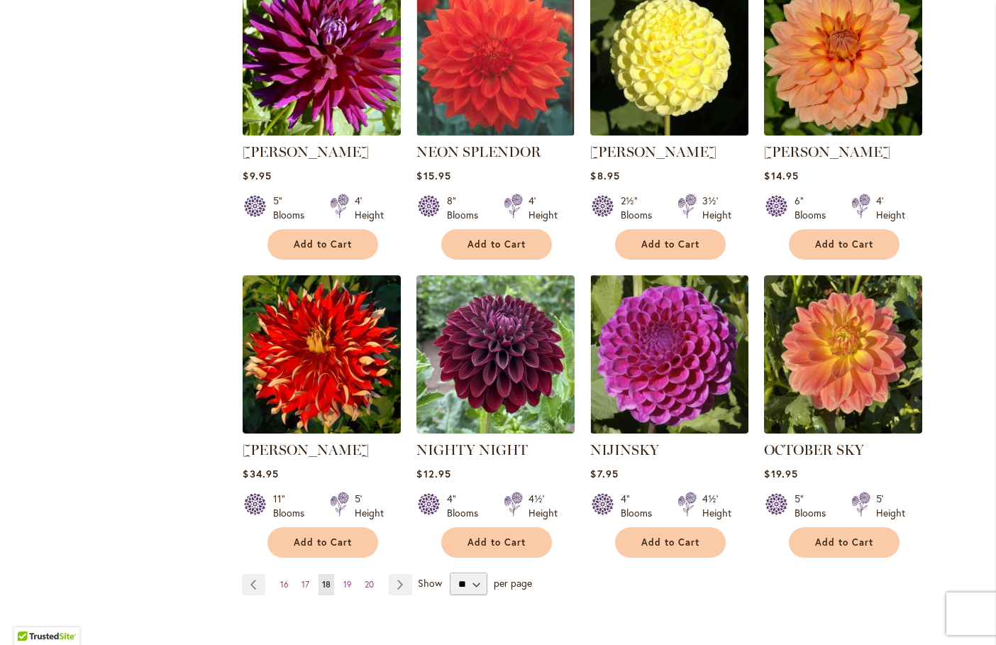
scroll to position [993, 0]
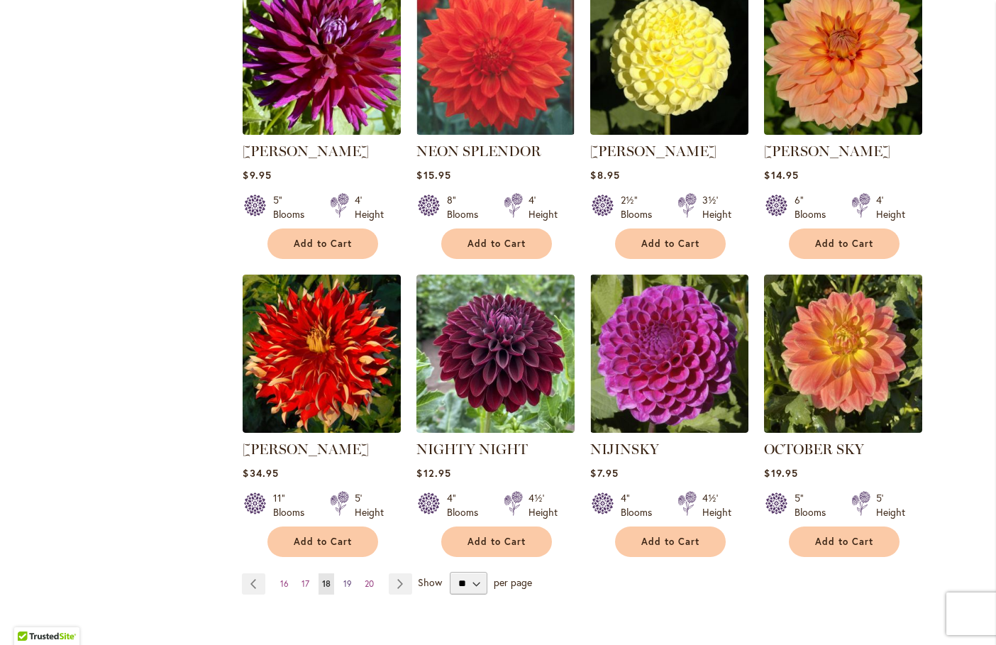
click at [343, 578] on span "19" at bounding box center [347, 583] width 9 height 11
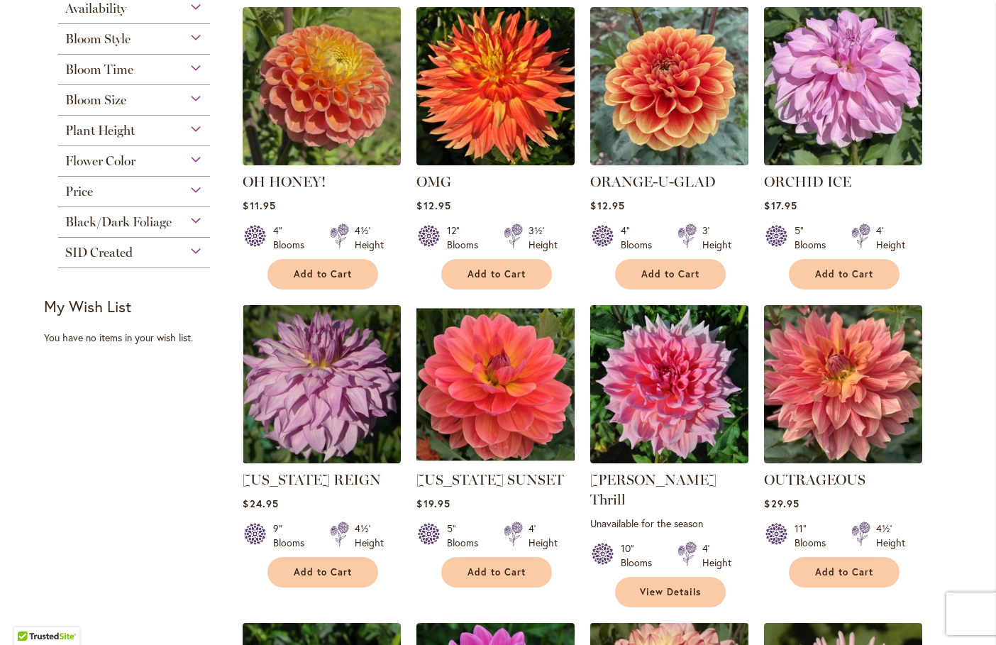
scroll to position [568, 0]
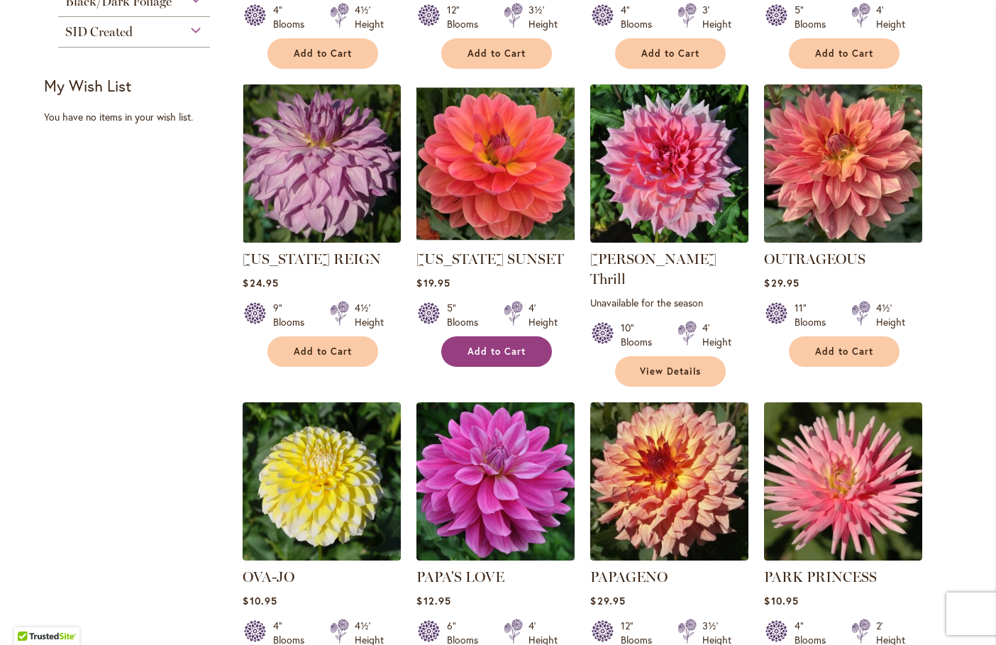
click at [495, 355] on span "Add to Cart" at bounding box center [497, 352] width 58 height 12
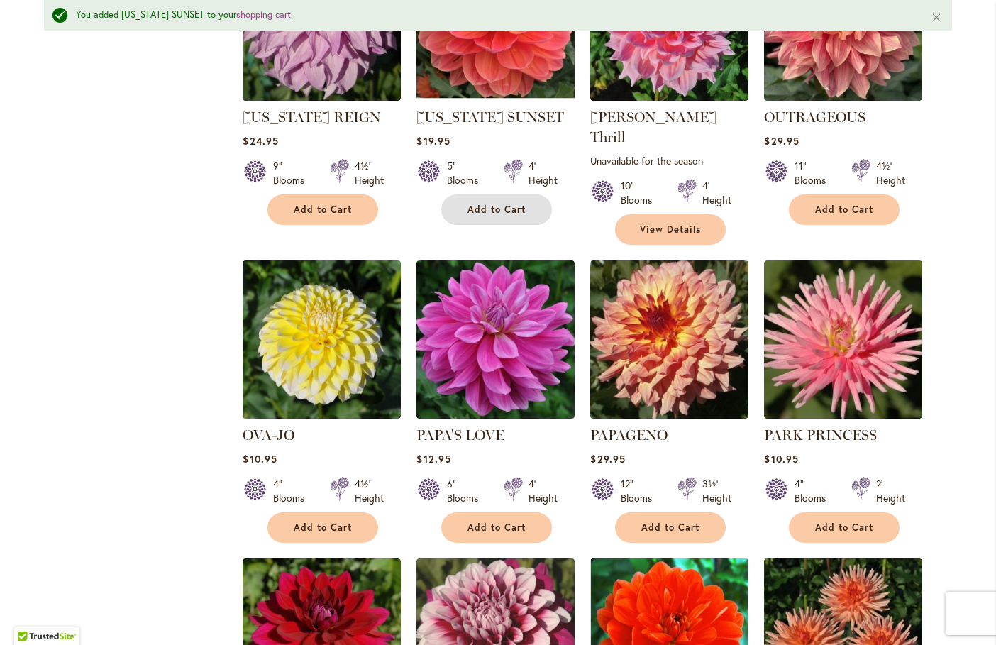
scroll to position [1031, 0]
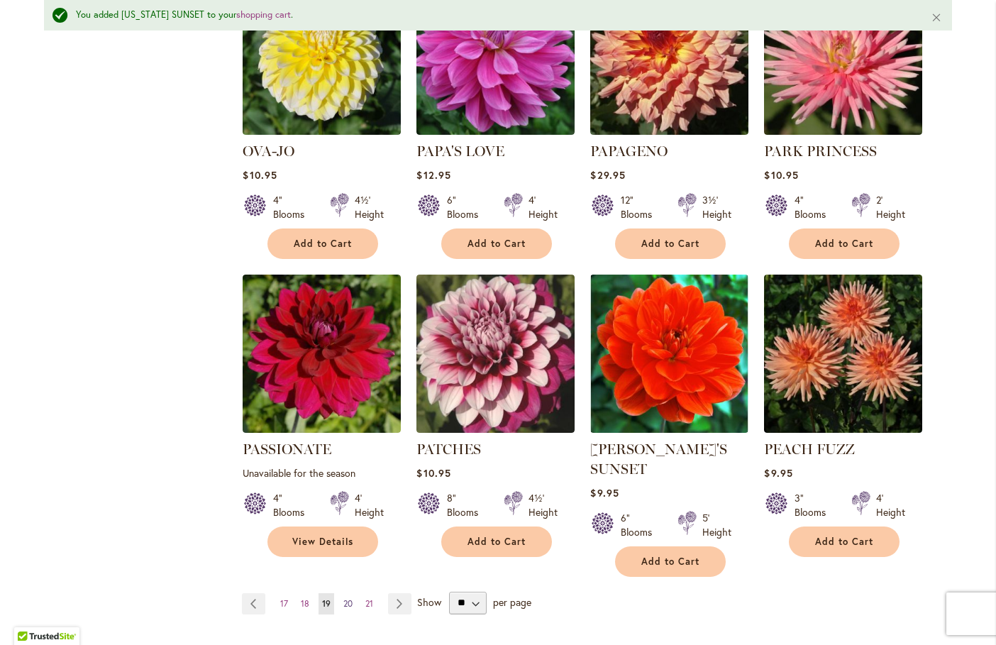
click at [343, 598] on span "20" at bounding box center [347, 603] width 9 height 11
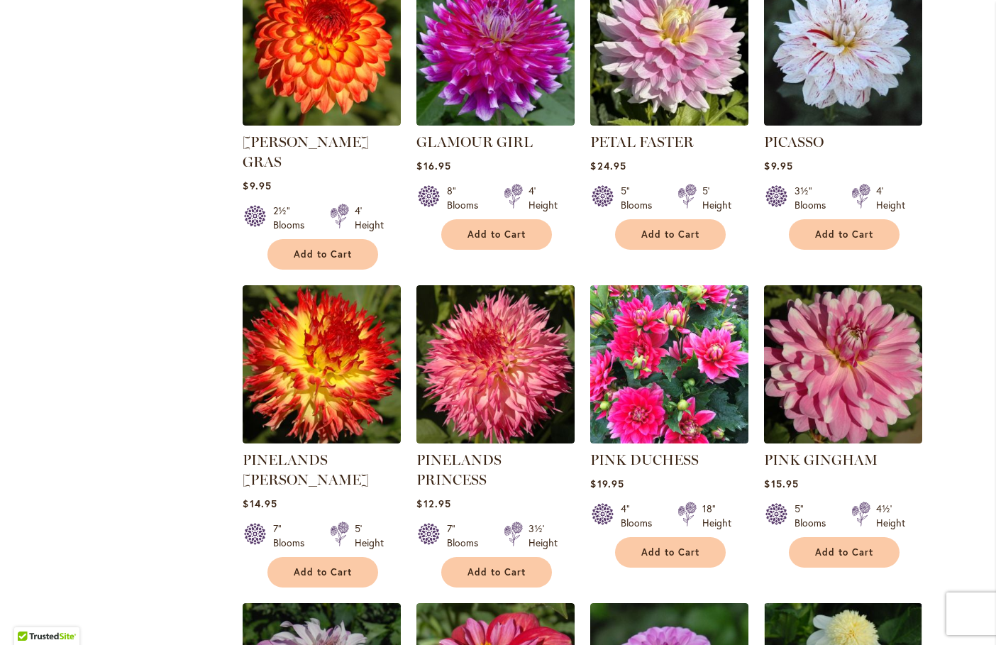
scroll to position [709, 0]
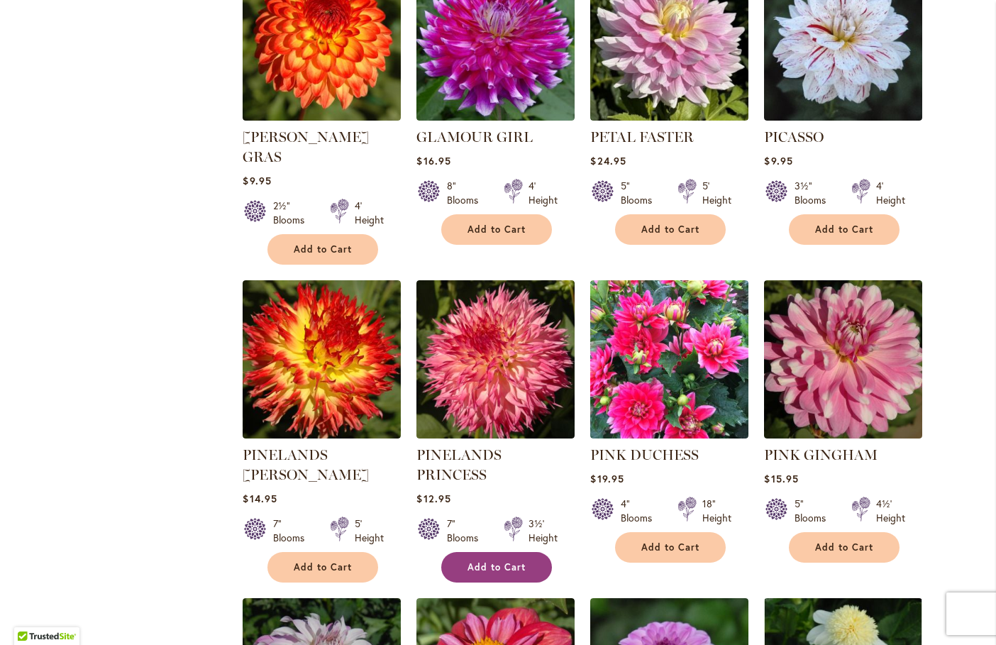
click at [496, 561] on span "Add to Cart" at bounding box center [497, 567] width 58 height 12
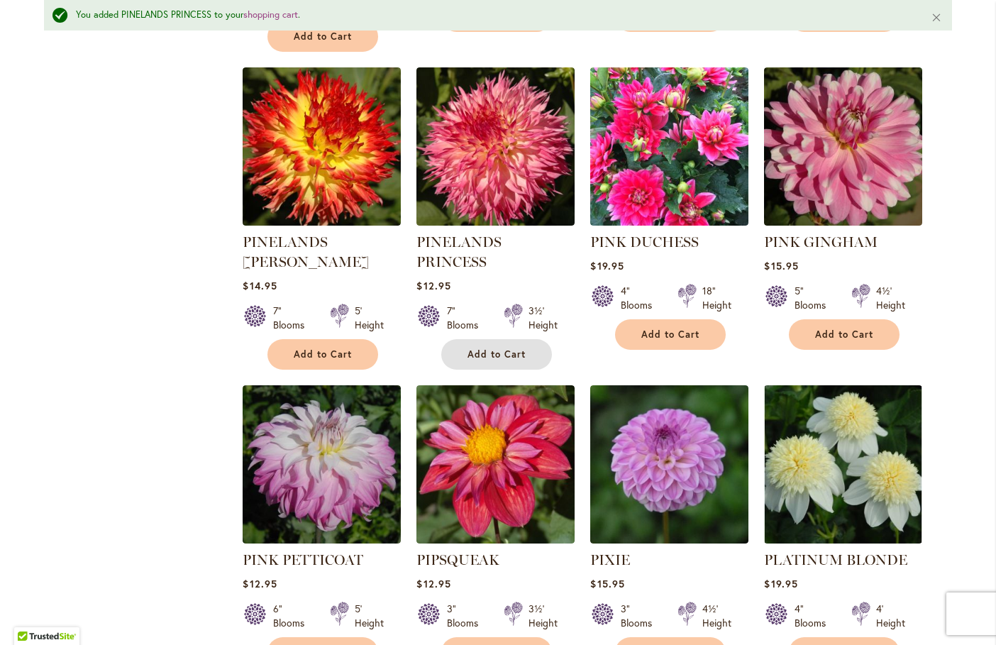
scroll to position [1244, 0]
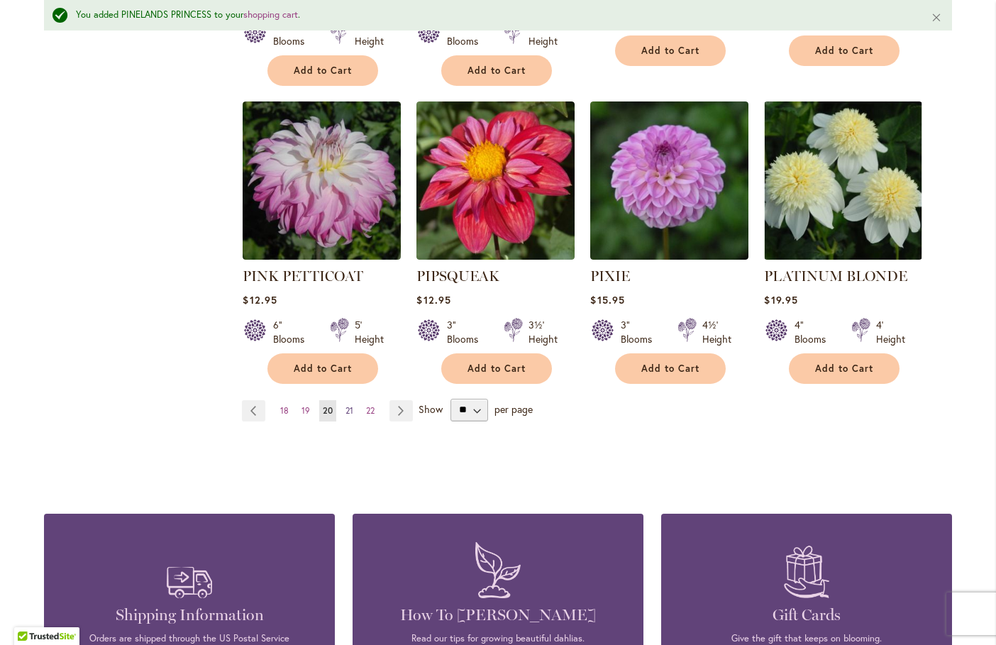
click at [348, 400] on link "Page 21" at bounding box center [349, 410] width 15 height 21
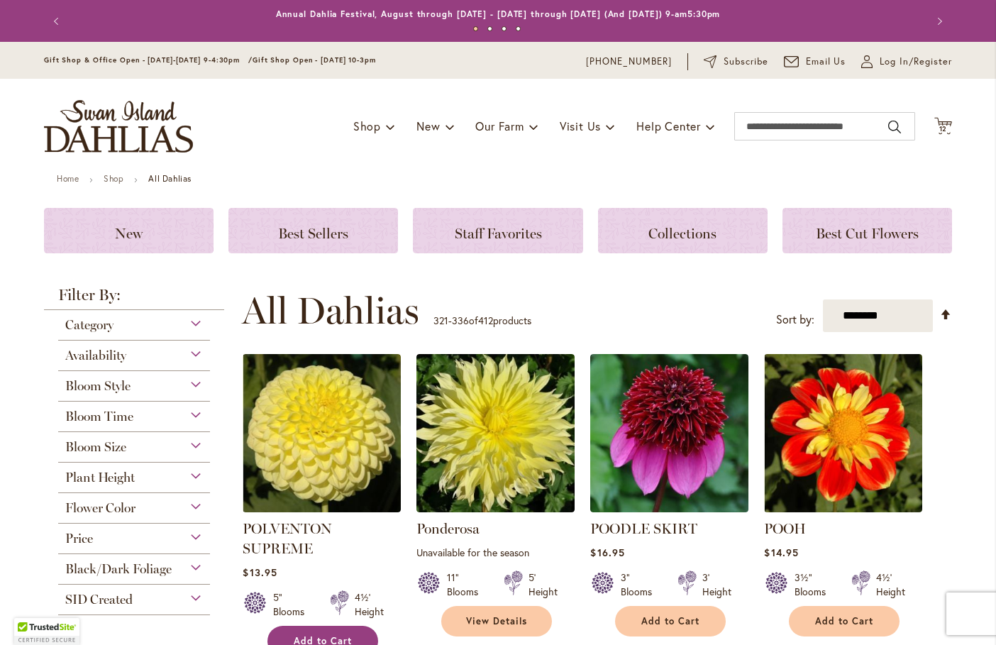
scroll to position [142, 0]
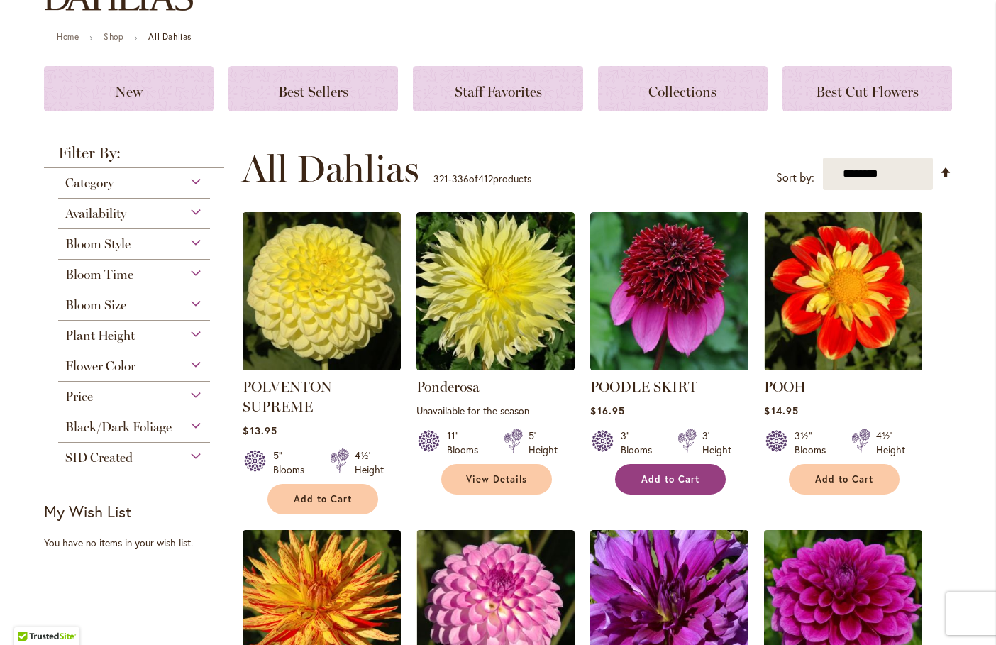
click at [663, 483] on span "Add to Cart" at bounding box center [670, 479] width 58 height 12
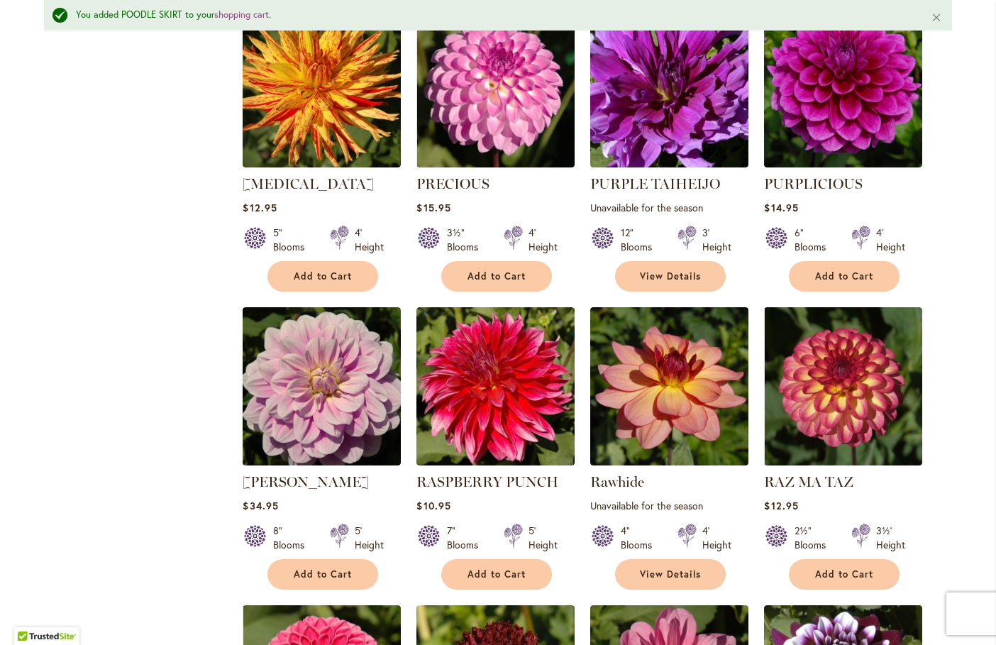
scroll to position [709, 0]
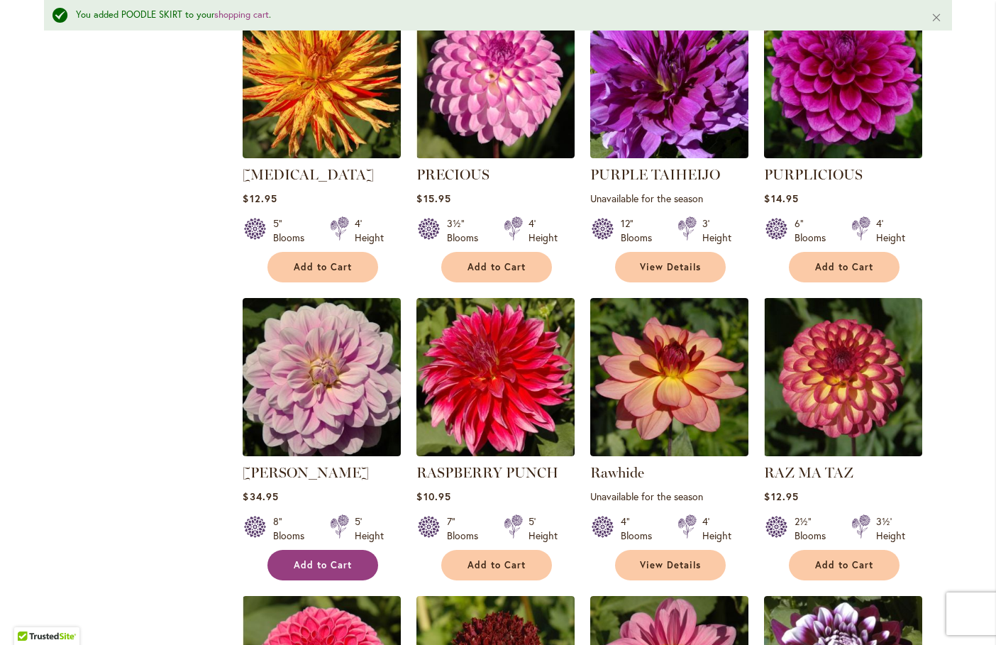
click at [324, 565] on span "Add to Cart" at bounding box center [323, 565] width 58 height 12
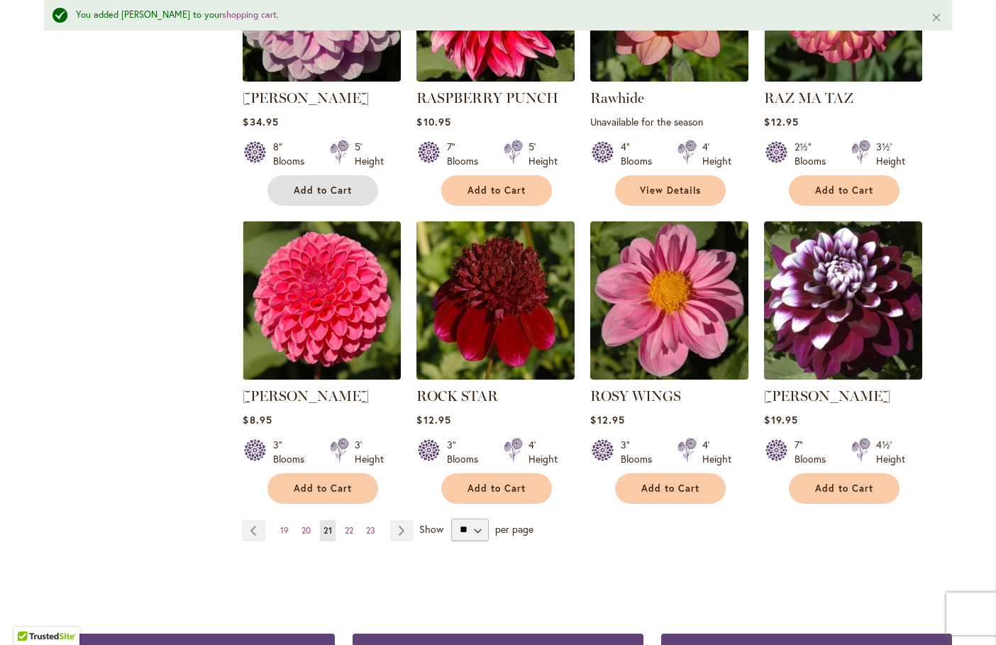
scroll to position [1135, 0]
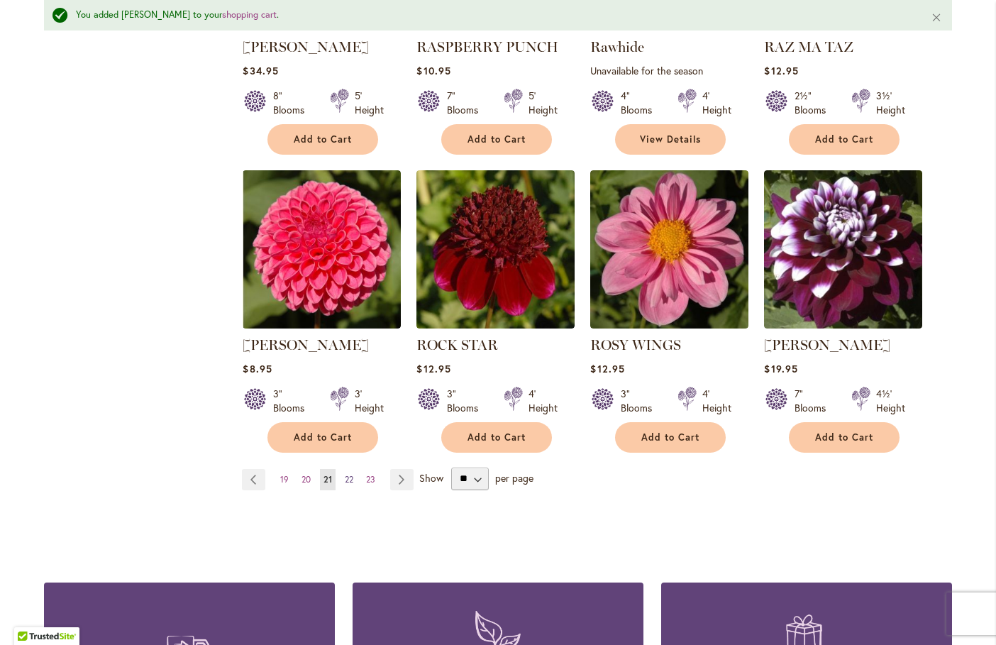
click at [346, 477] on span "22" at bounding box center [349, 479] width 9 height 11
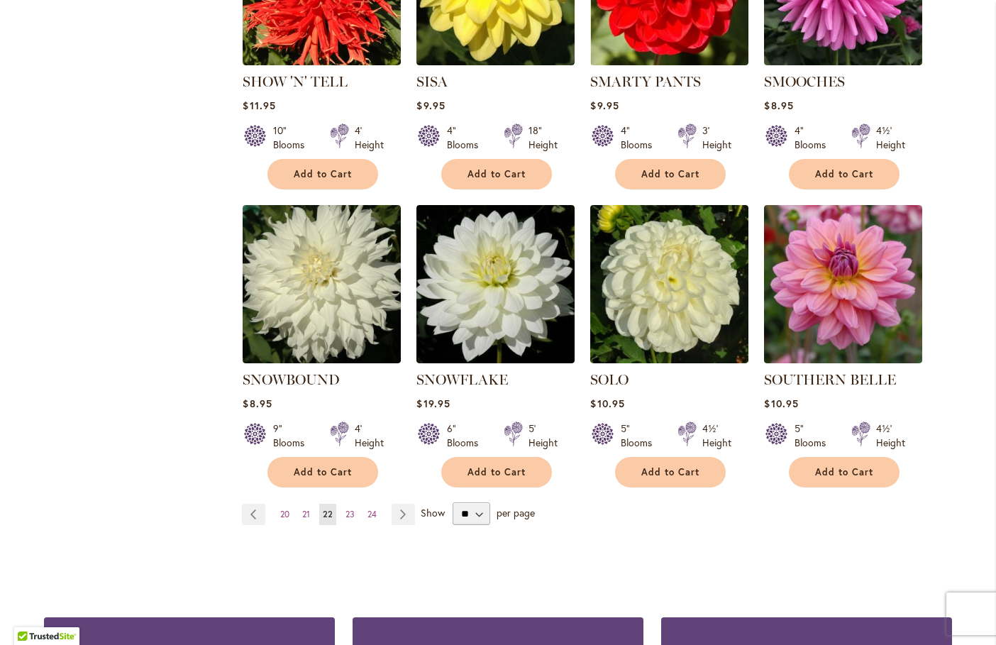
scroll to position [1064, 0]
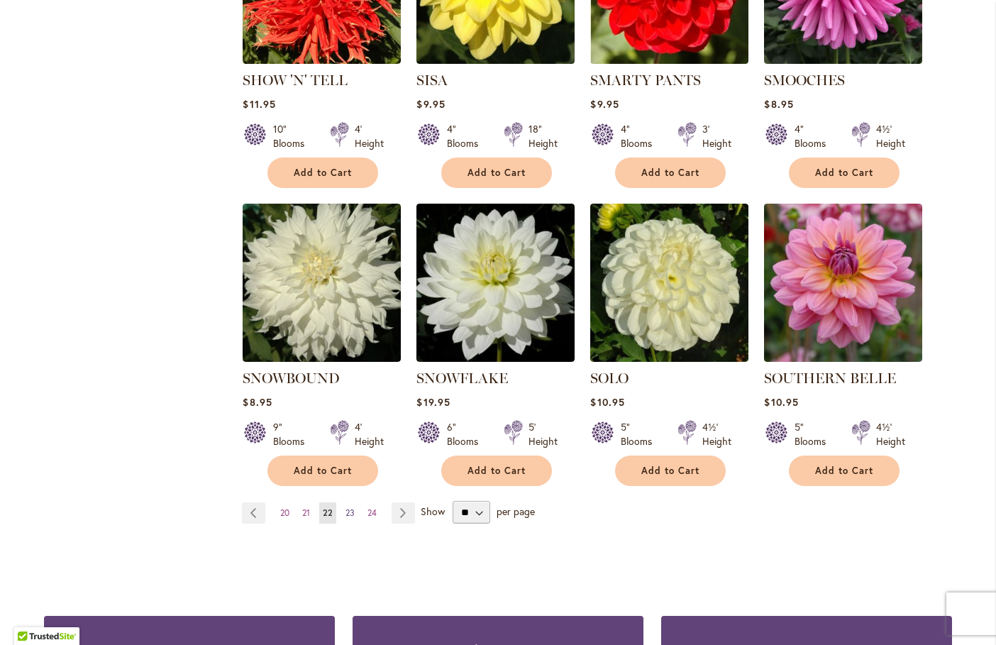
click at [348, 507] on span "23" at bounding box center [350, 512] width 9 height 11
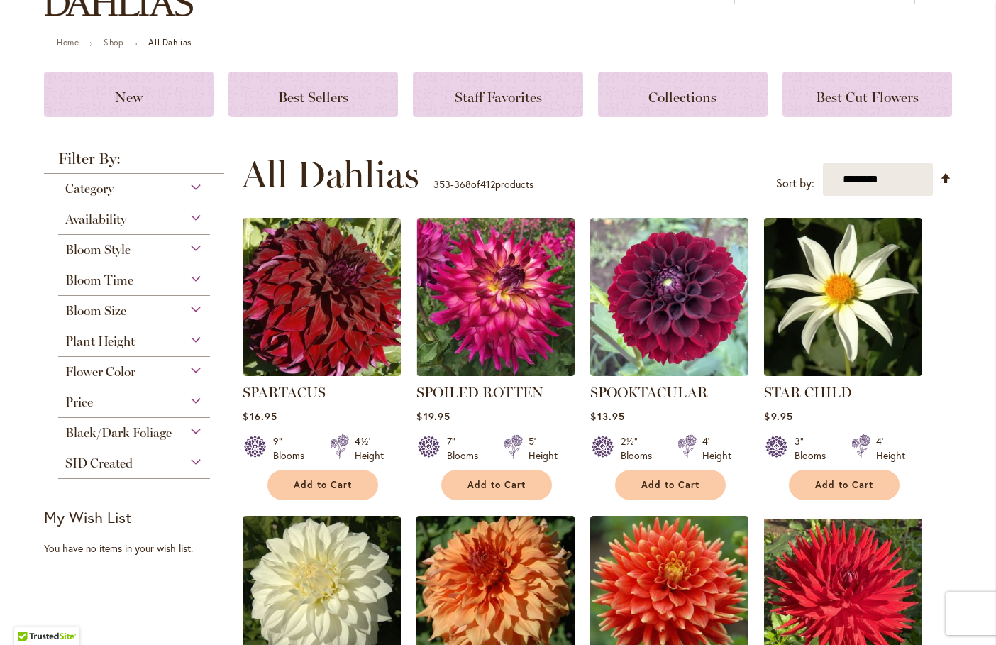
scroll to position [142, 0]
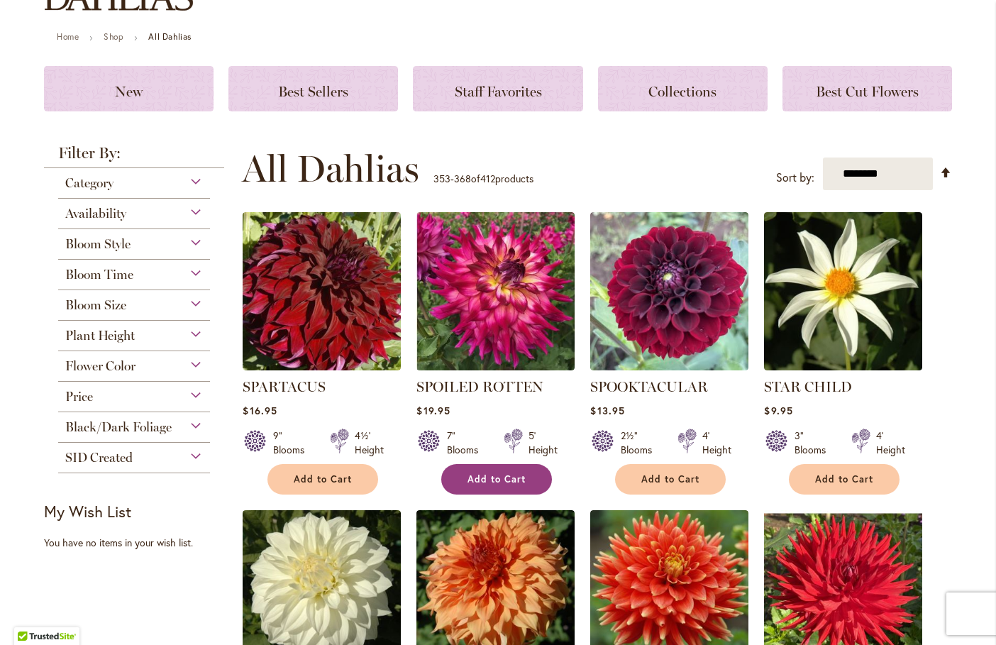
click at [492, 481] on span "Add to Cart" at bounding box center [497, 479] width 58 height 12
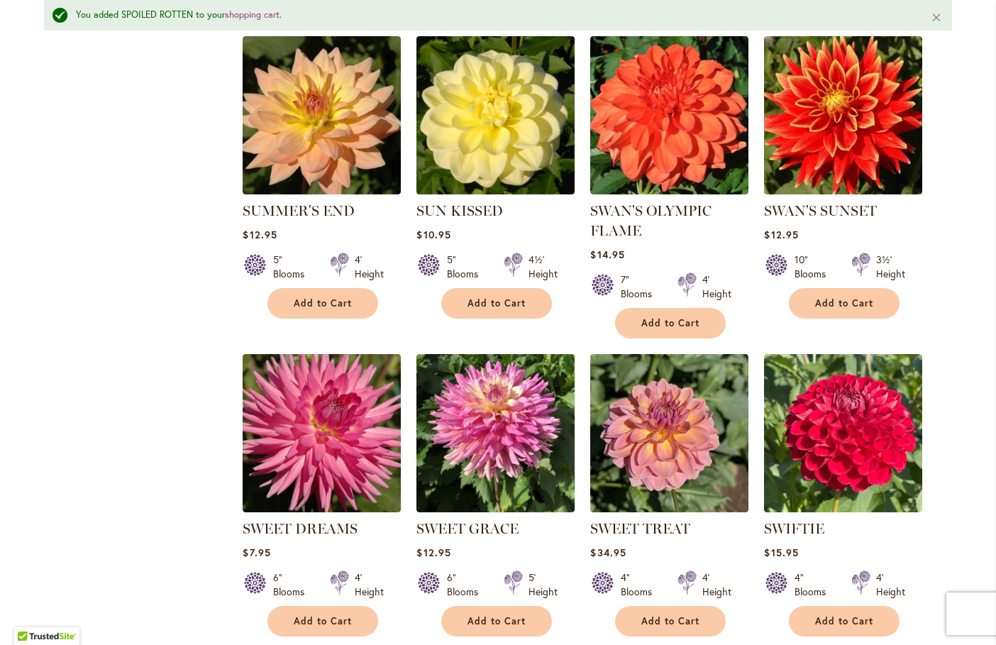
scroll to position [1031, 0]
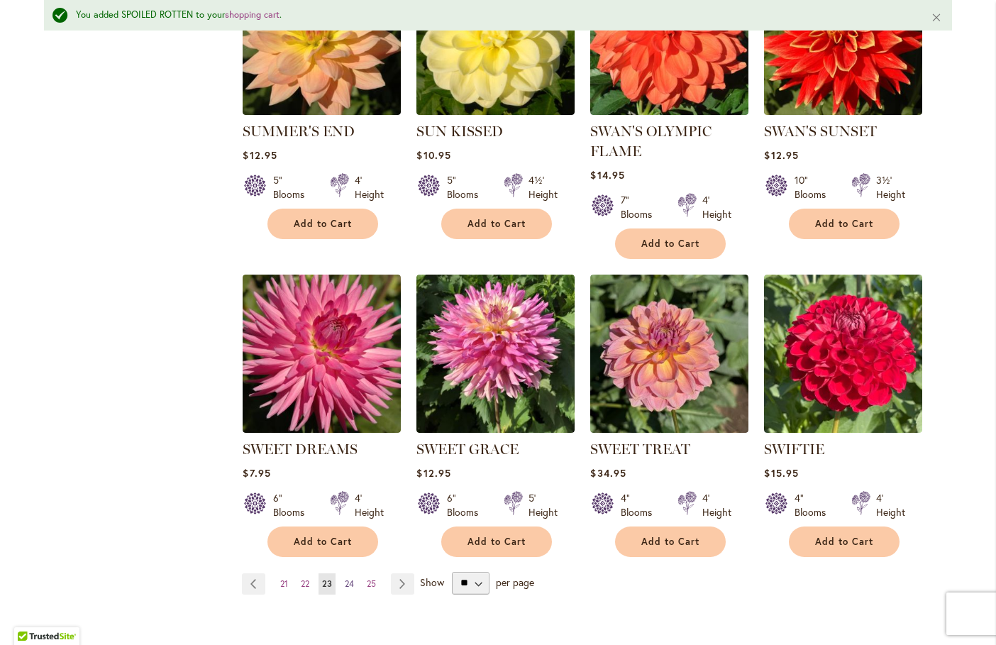
click at [345, 580] on span "24" at bounding box center [349, 583] width 9 height 11
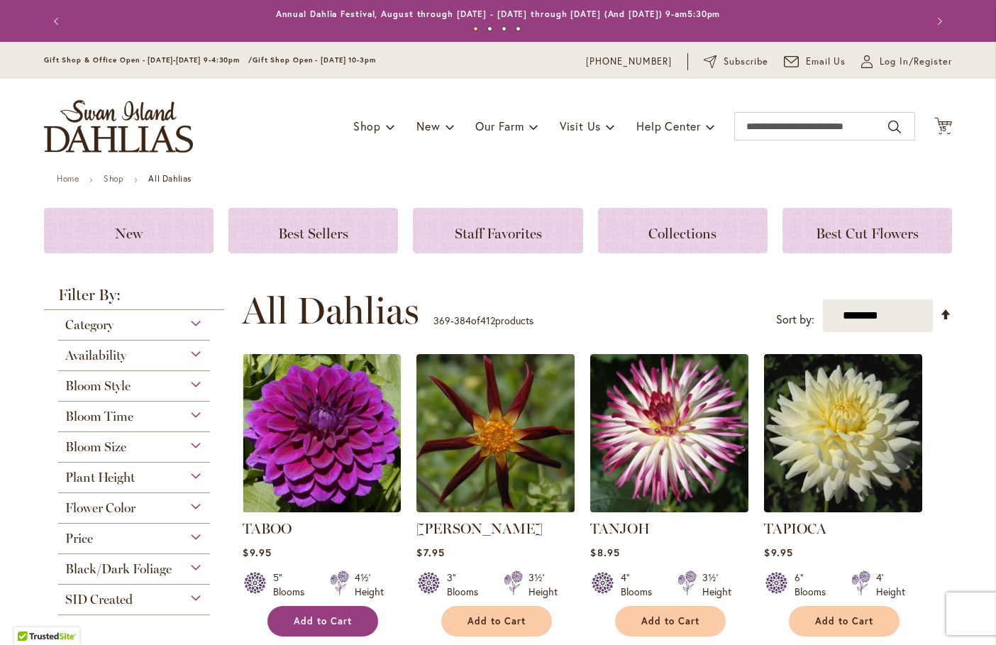
click at [320, 617] on span "Add to Cart" at bounding box center [323, 621] width 58 height 12
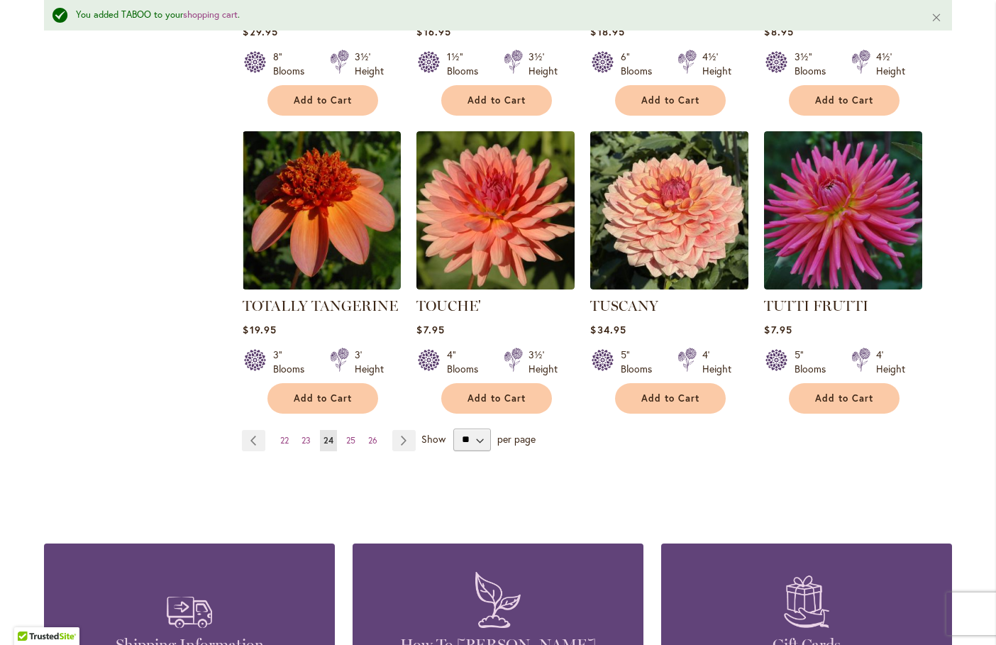
scroll to position [1206, 0]
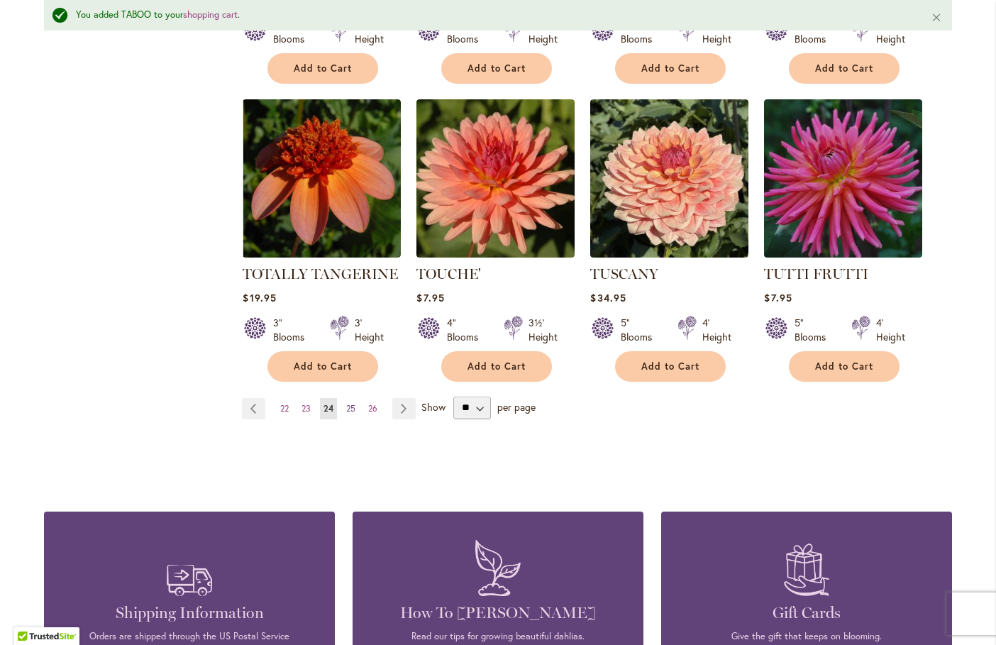
click at [346, 403] on span "25" at bounding box center [350, 408] width 9 height 11
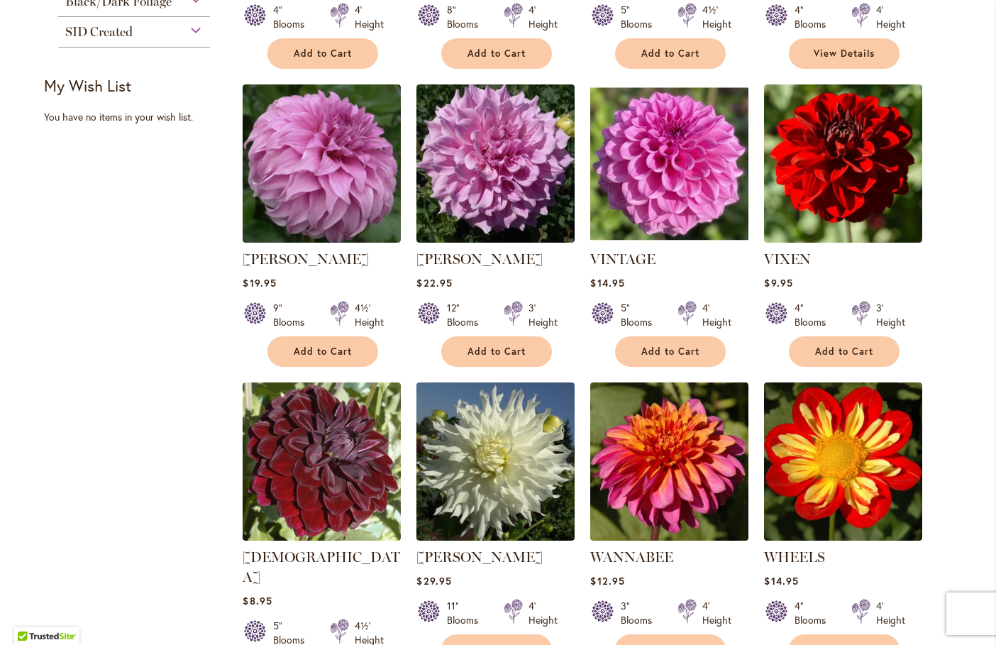
scroll to position [780, 0]
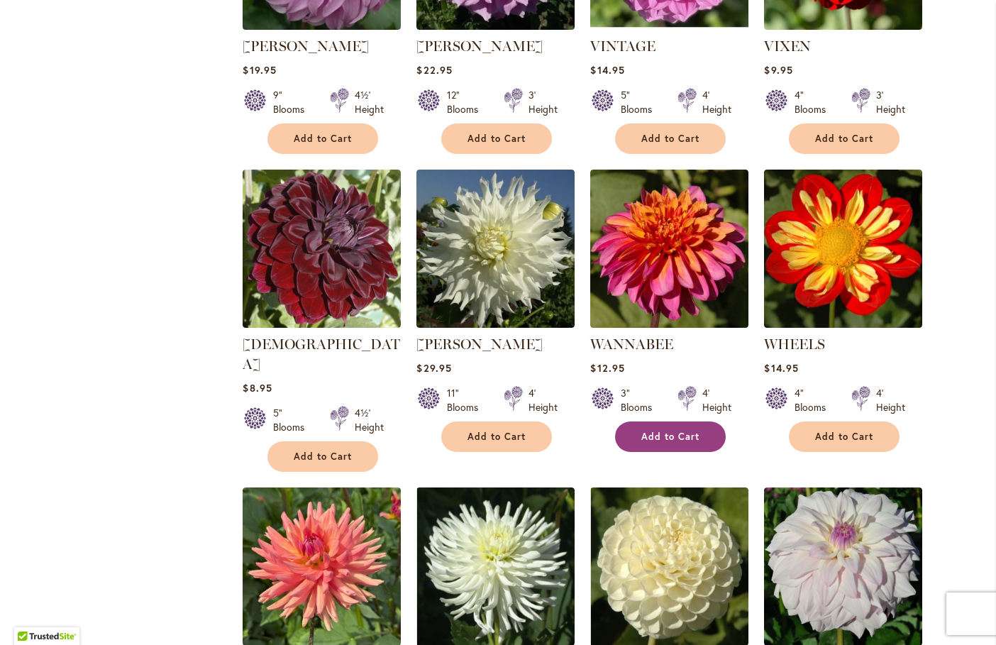
click at [678, 441] on button "Add to Cart" at bounding box center [670, 436] width 111 height 31
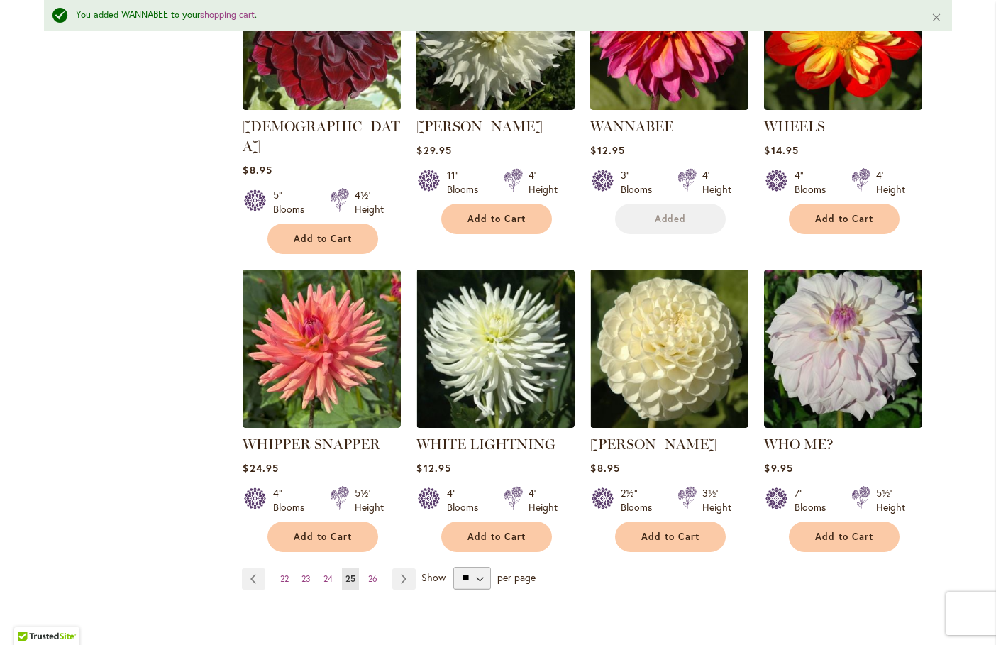
scroll to position [1102, 0]
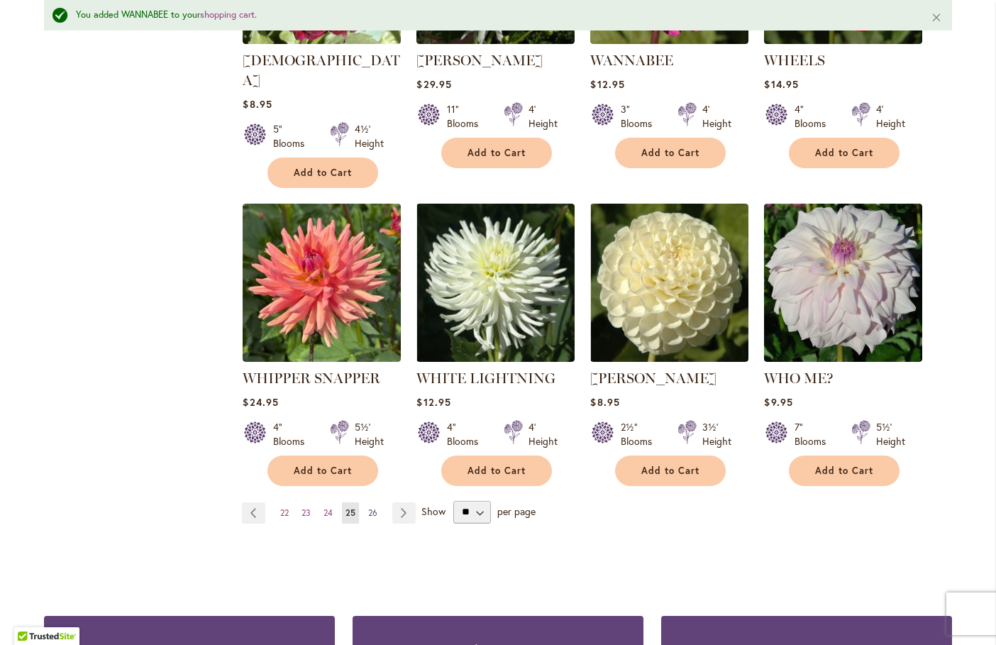
click at [366, 502] on link "Page 26" at bounding box center [373, 512] width 16 height 21
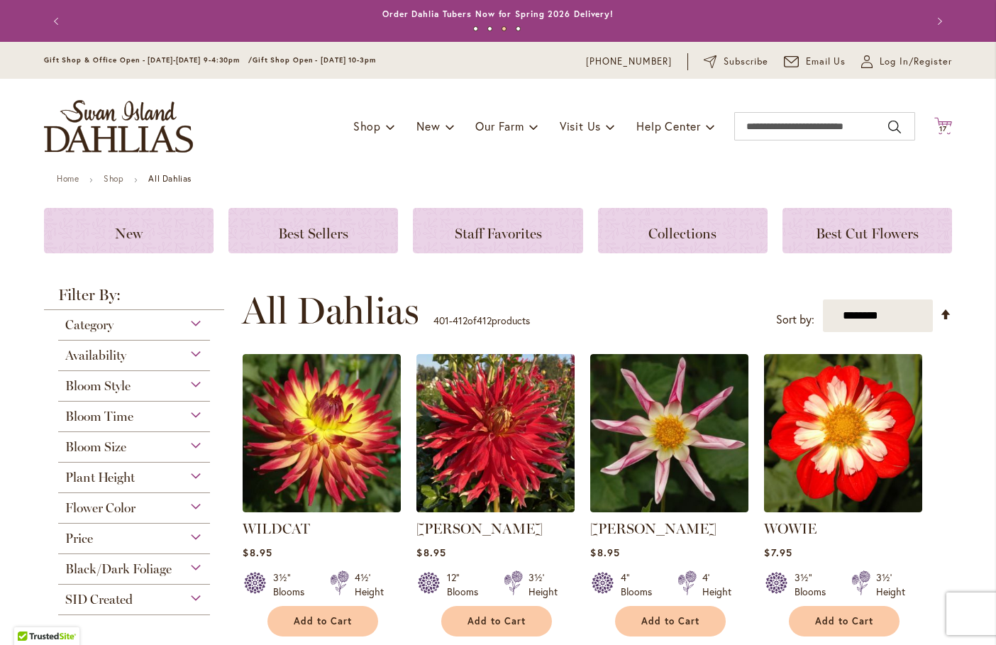
click at [943, 131] on span "17 17 items" at bounding box center [944, 129] width 14 height 7
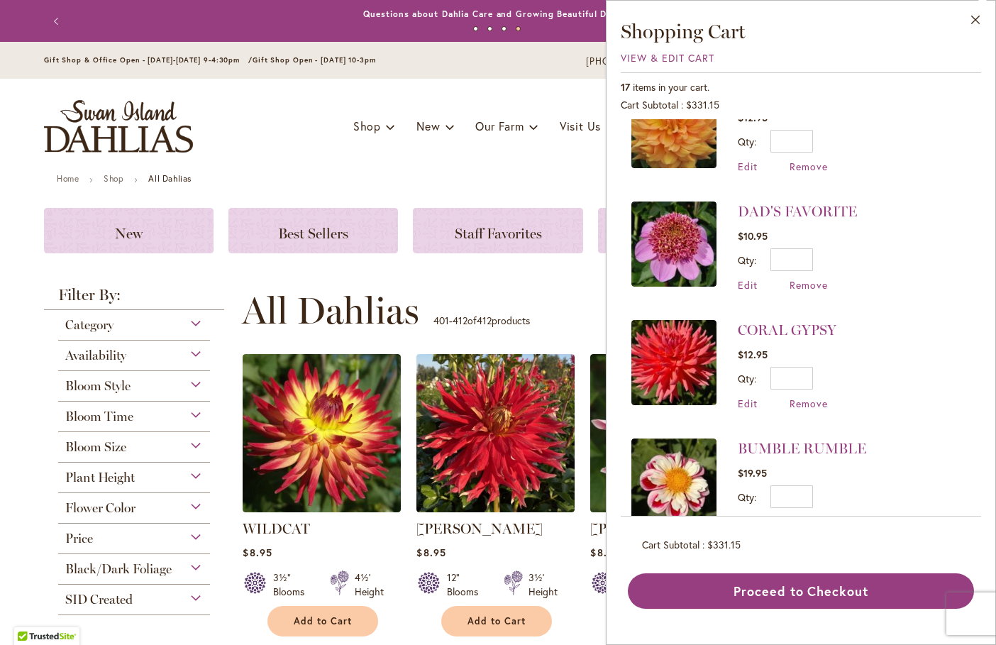
scroll to position [1495, 0]
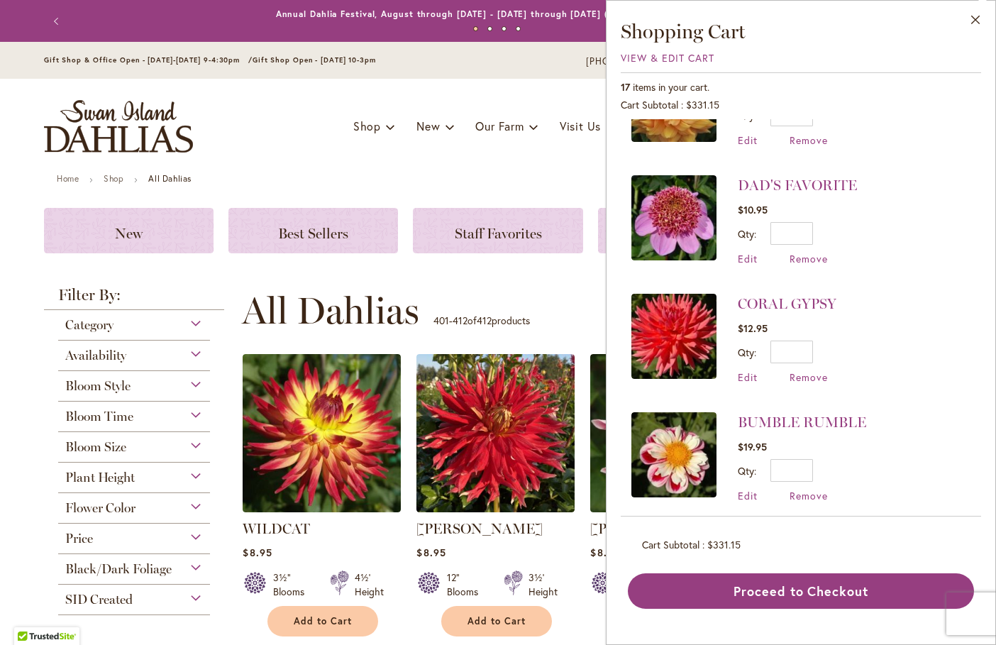
drag, startPoint x: 971, startPoint y: 16, endPoint x: 975, endPoint y: 1, distance: 15.5
click at [971, 16] on button "Close" at bounding box center [975, 23] width 39 height 45
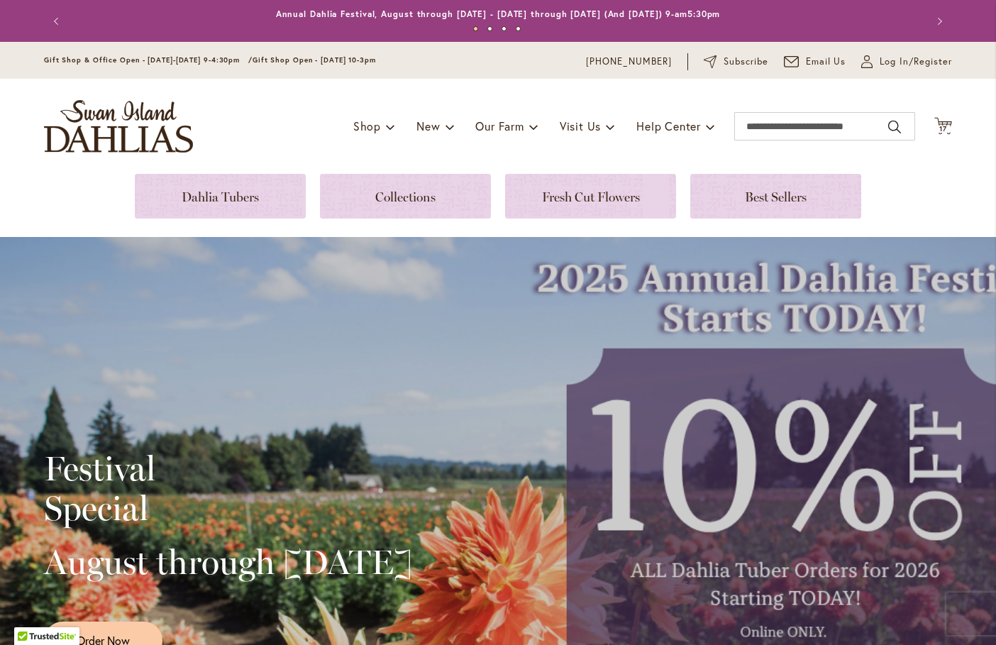
click at [949, 133] on div "Toggle Nav Shop Dahlia Tubers Collections Fresh Cut Dahlias Gardening Supplies …" at bounding box center [498, 126] width 937 height 95
click at [944, 131] on span "17 17 items" at bounding box center [944, 129] width 14 height 7
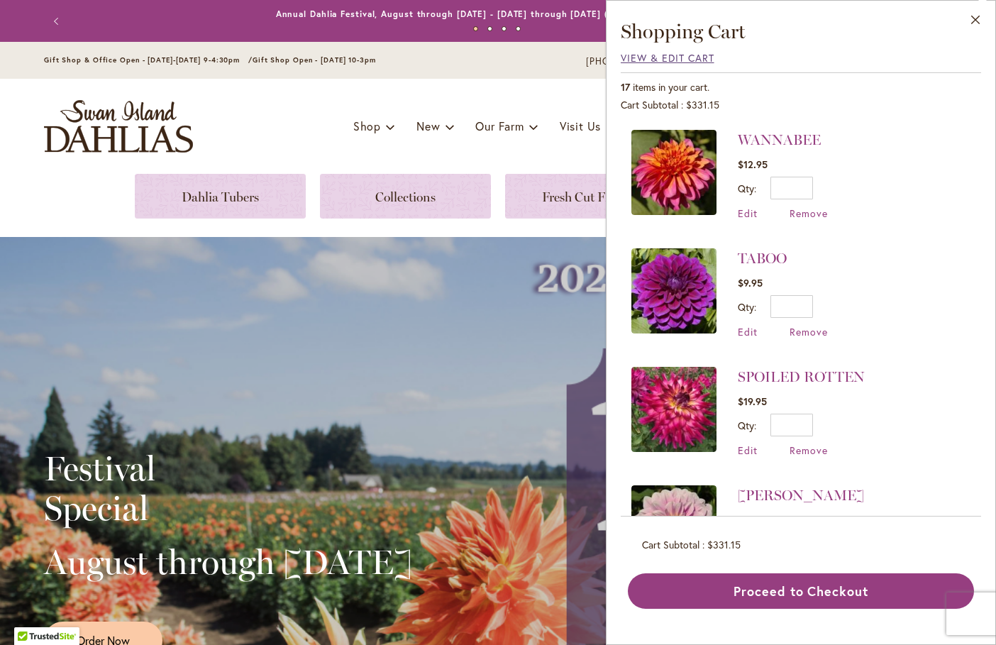
click at [666, 58] on span "View & Edit Cart" at bounding box center [668, 57] width 94 height 13
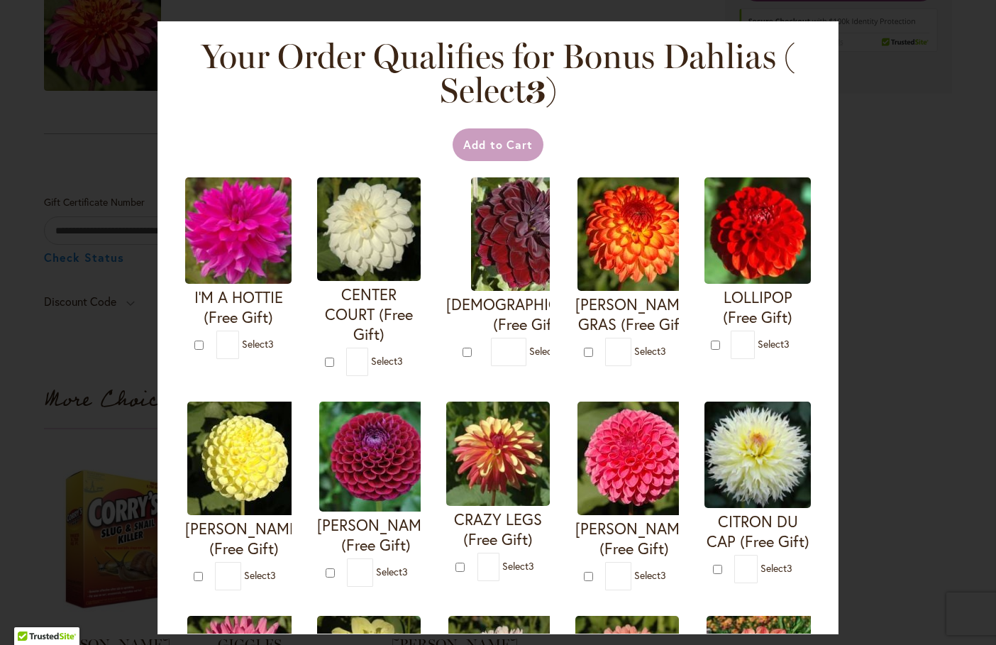
scroll to position [3014, 0]
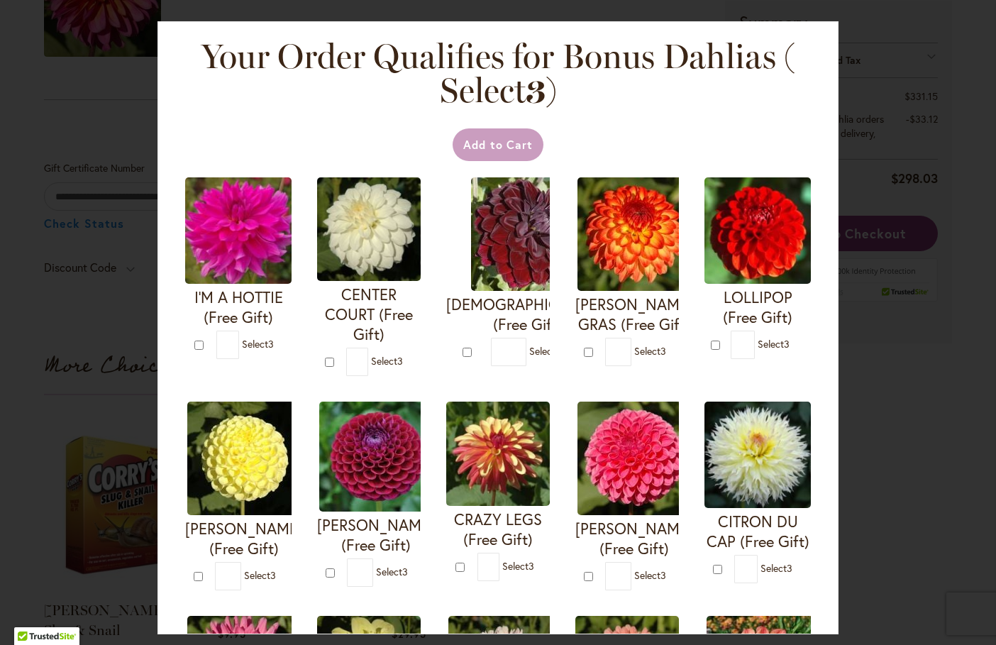
click at [850, 602] on div "Your Order Qualifies for Bonus Dahlias ( Select 3 ) Add to Cart I'M A HOTTIE (F…" at bounding box center [498, 322] width 996 height 645
click at [882, 512] on div "Your Order Qualifies for Bonus Dahlias ( Select 3 ) Add to Cart I'M A HOTTIE (F…" at bounding box center [498, 322] width 996 height 645
click at [850, 342] on div "Your Order Qualifies for Bonus Dahlias ( Select 3 ) Add to Cart I'M A HOTTIE (F…" at bounding box center [498, 322] width 996 height 645
click at [866, 400] on div "Your Order Qualifies for Bonus Dahlias ( Select 3 ) Add to Cart I'M A HOTTIE (F…" at bounding box center [498, 322] width 996 height 645
click at [898, 392] on div "Your Order Qualifies for Bonus Dahlias ( Select 3 ) Add to Cart I'M A HOTTIE (F…" at bounding box center [498, 322] width 996 height 645
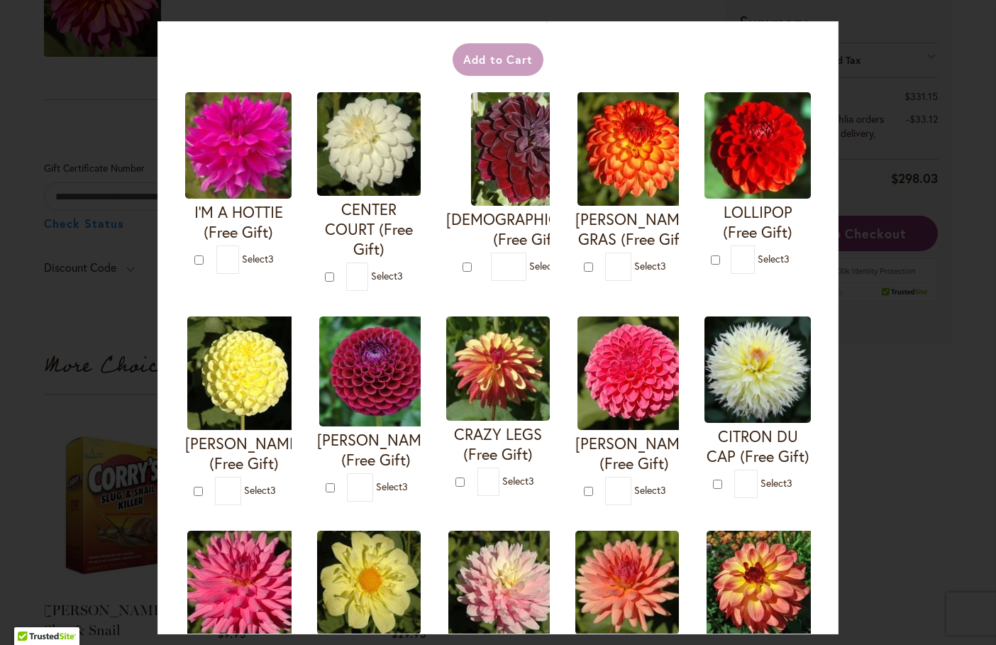
scroll to position [0, 0]
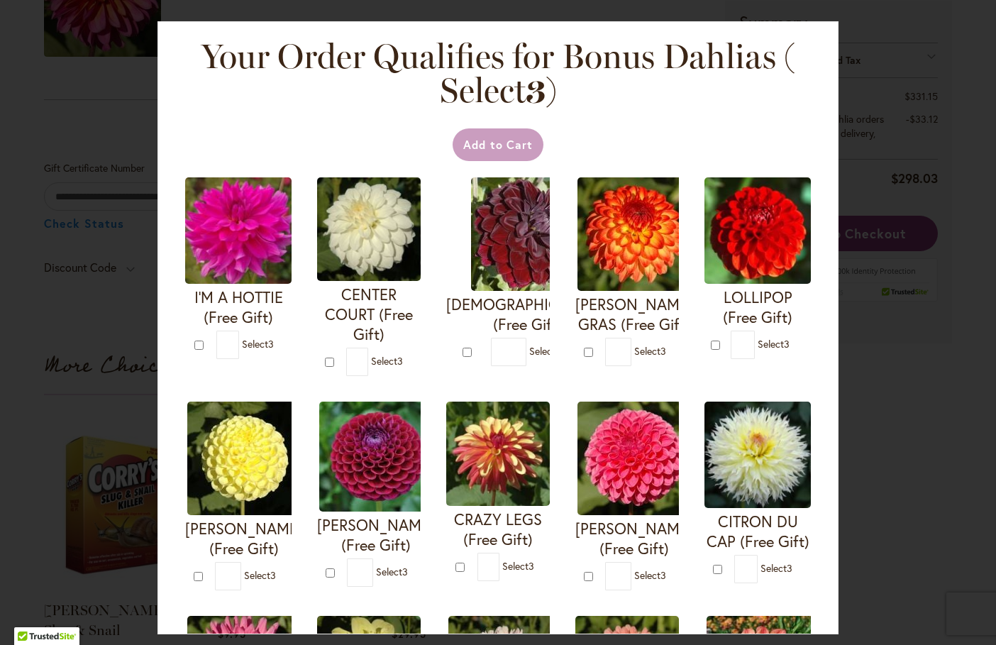
drag, startPoint x: 56, startPoint y: 106, endPoint x: 48, endPoint y: 44, distance: 62.2
click at [57, 105] on div "Your Order Qualifies for Bonus Dahlias ( Select 3 ) Add to Cart I'M A HOTTIE (F…" at bounding box center [498, 322] width 996 height 645
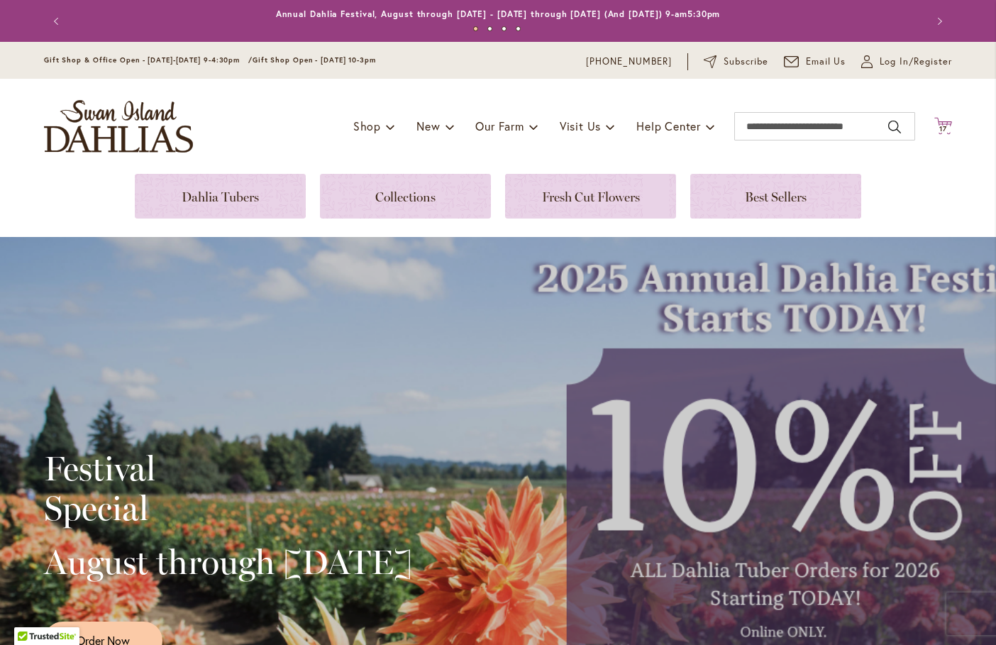
drag, startPoint x: 0, startPoint y: 0, endPoint x: 932, endPoint y: 124, distance: 940.5
click at [934, 124] on icon "Cart .cls-1 { fill: #231f20; }" at bounding box center [943, 126] width 18 height 18
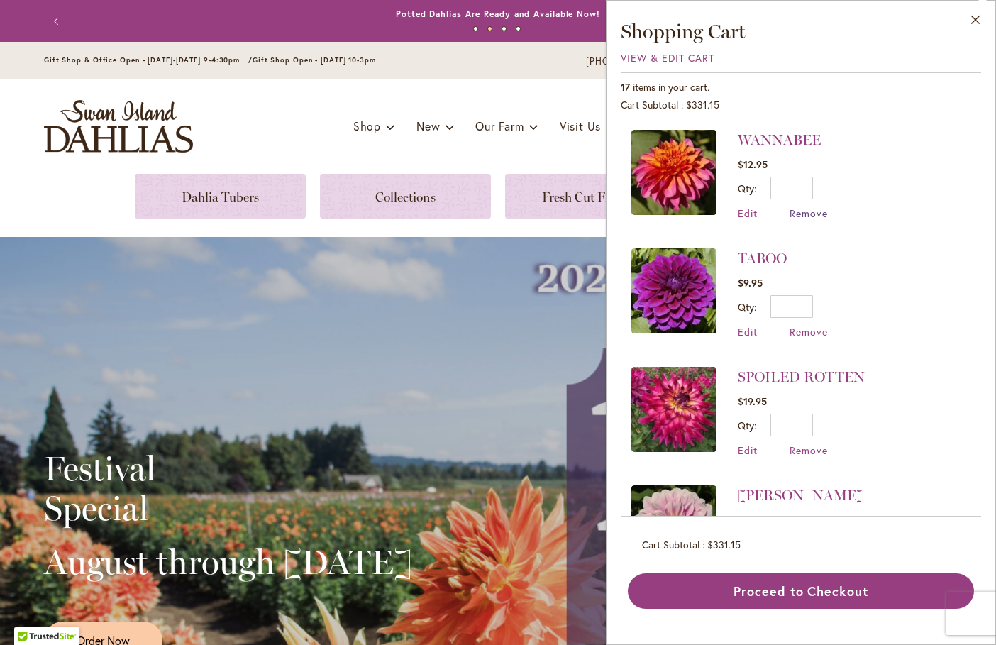
click at [790, 217] on span "Remove" at bounding box center [809, 212] width 38 height 13
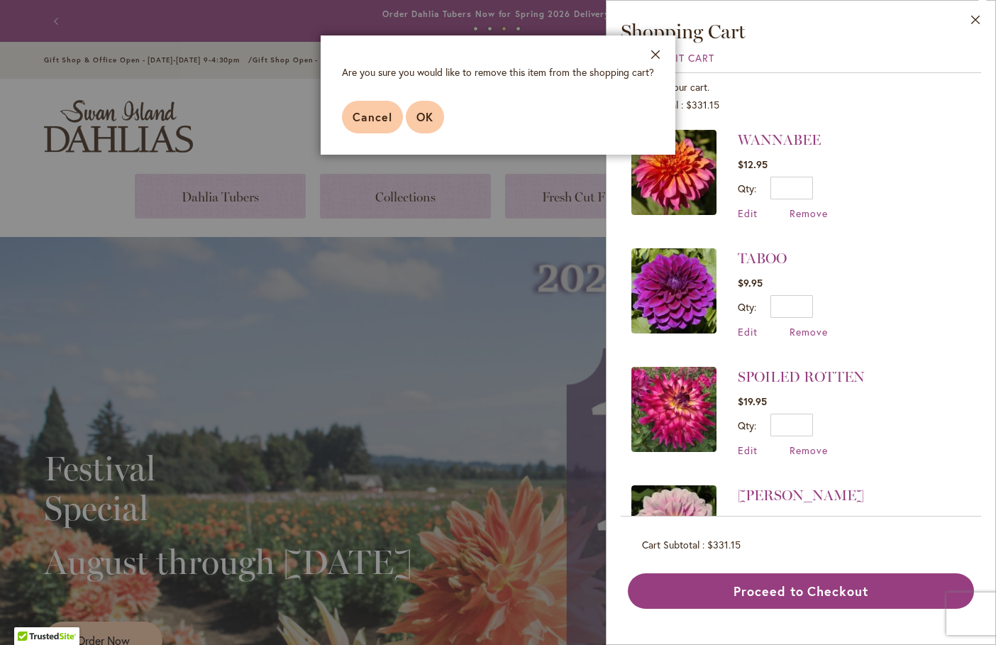
click at [431, 122] on span "OK" at bounding box center [424, 116] width 17 height 15
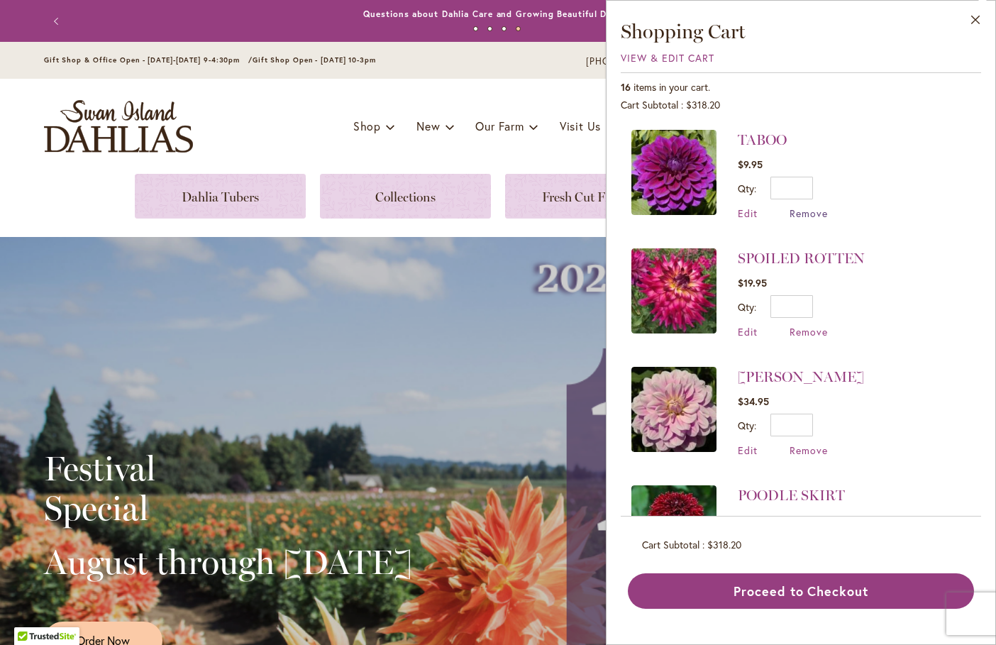
click at [801, 214] on span "Remove" at bounding box center [809, 212] width 38 height 13
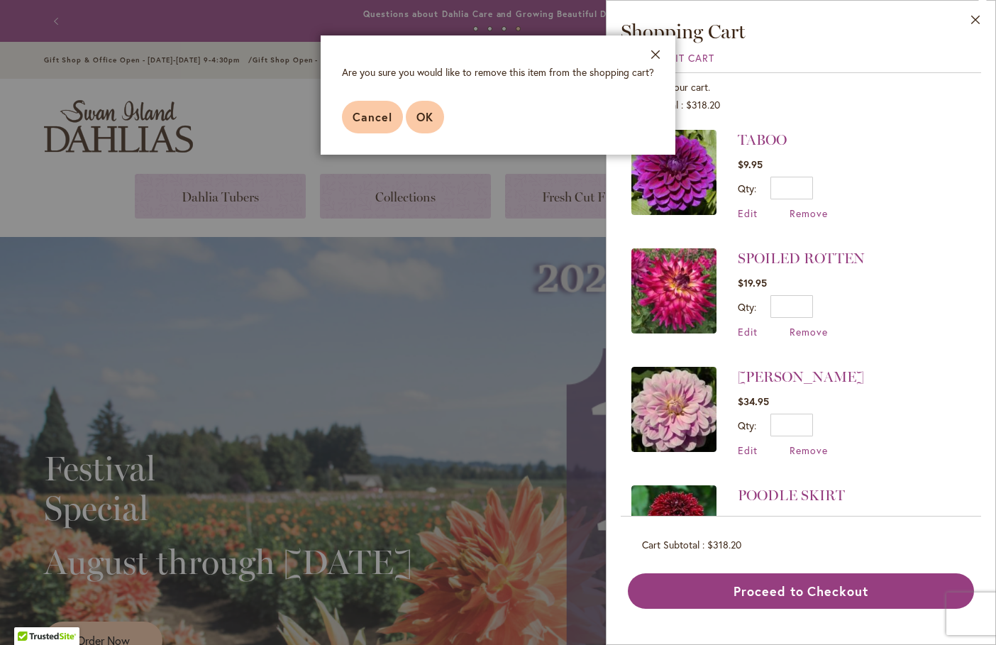
click at [429, 118] on span "OK" at bounding box center [424, 116] width 17 height 15
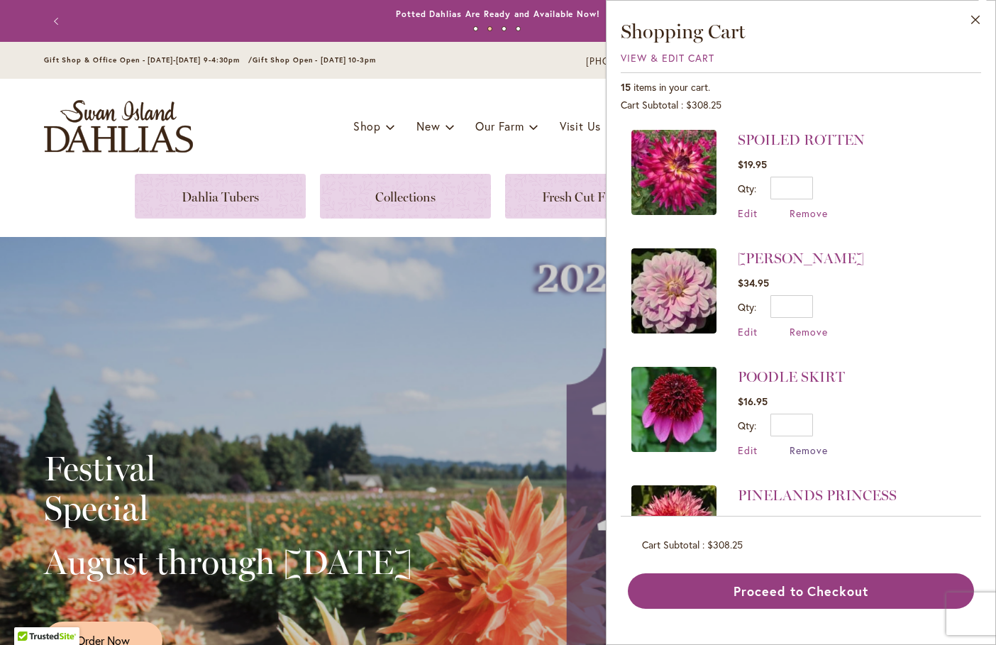
click at [809, 450] on span "Remove" at bounding box center [809, 449] width 38 height 13
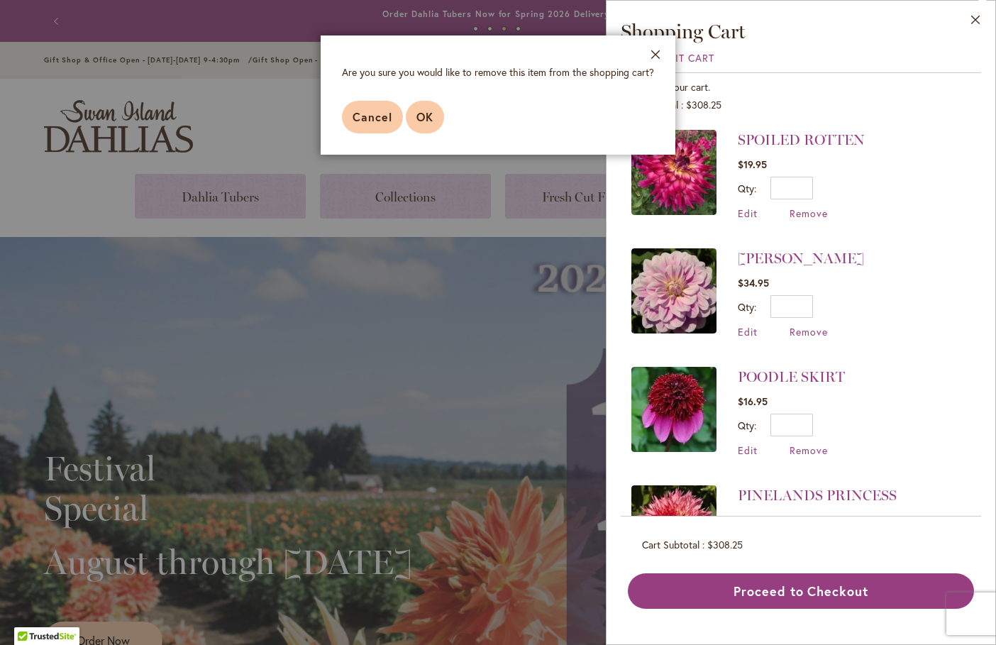
click at [416, 119] on span "OK" at bounding box center [424, 116] width 17 height 15
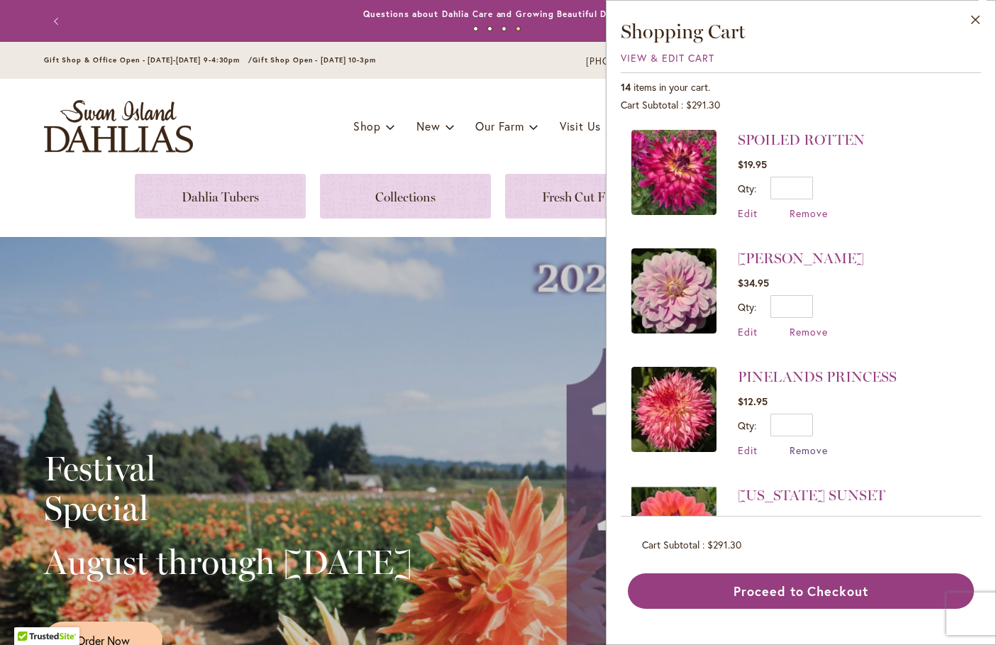
click at [816, 446] on span "Remove" at bounding box center [809, 449] width 38 height 13
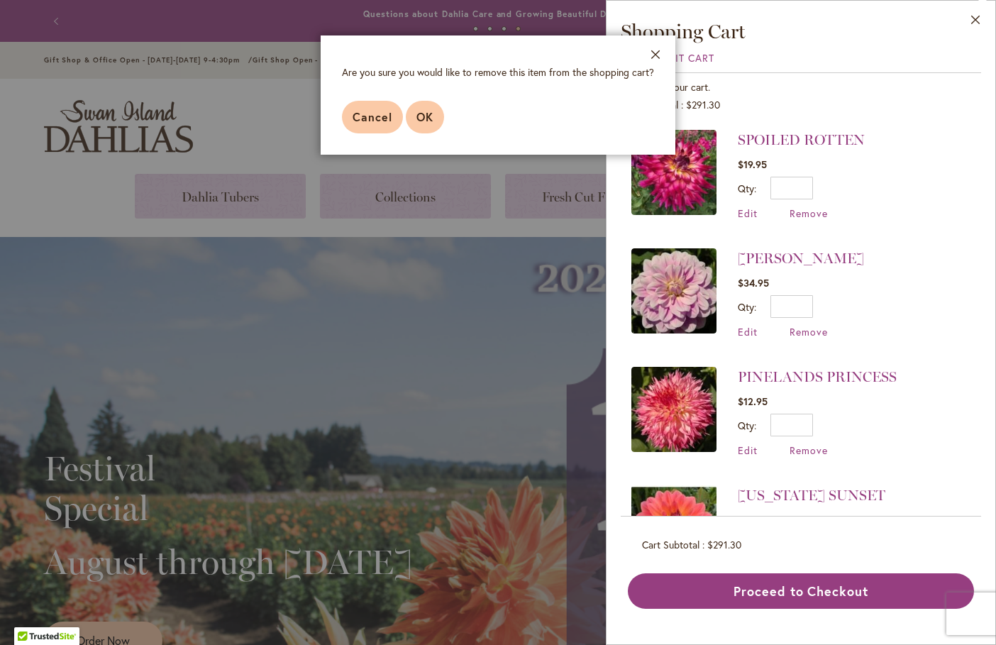
click at [429, 129] on button "OK" at bounding box center [425, 117] width 38 height 33
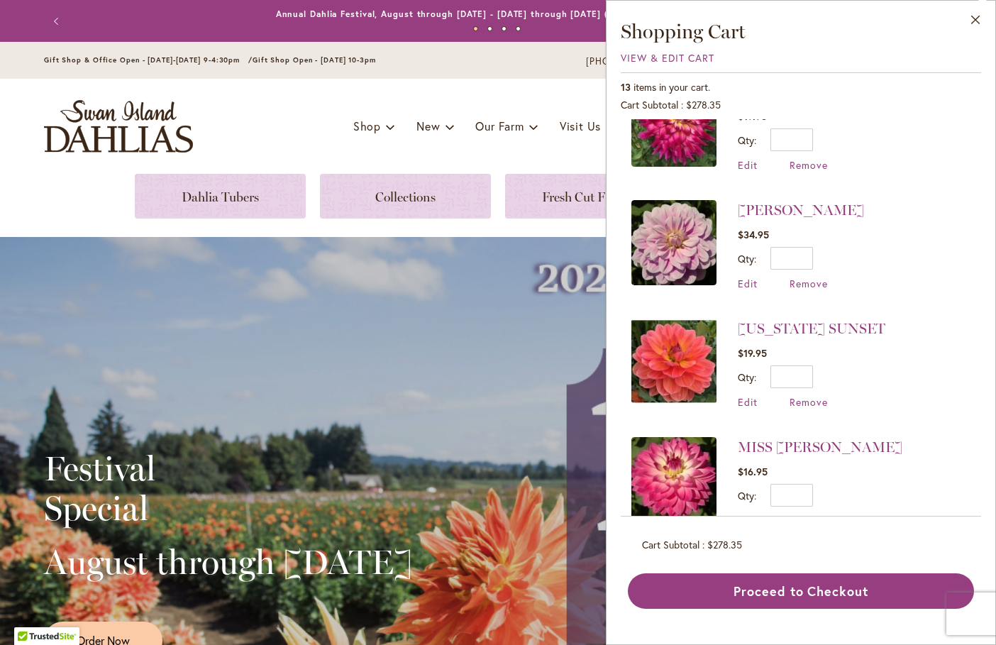
scroll to position [71, 0]
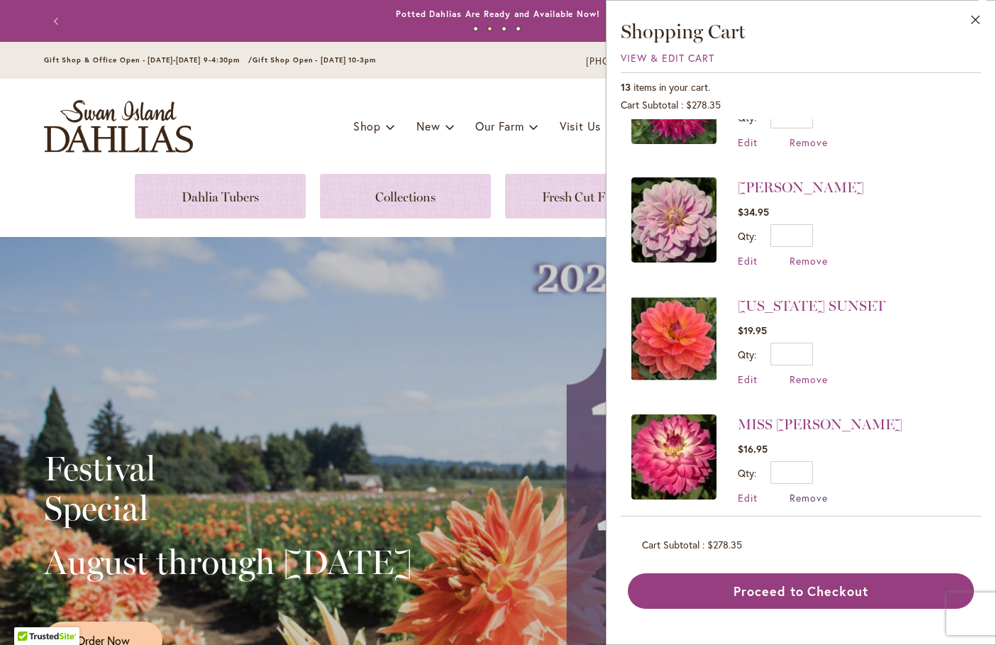
click at [803, 497] on span "Remove" at bounding box center [809, 497] width 38 height 13
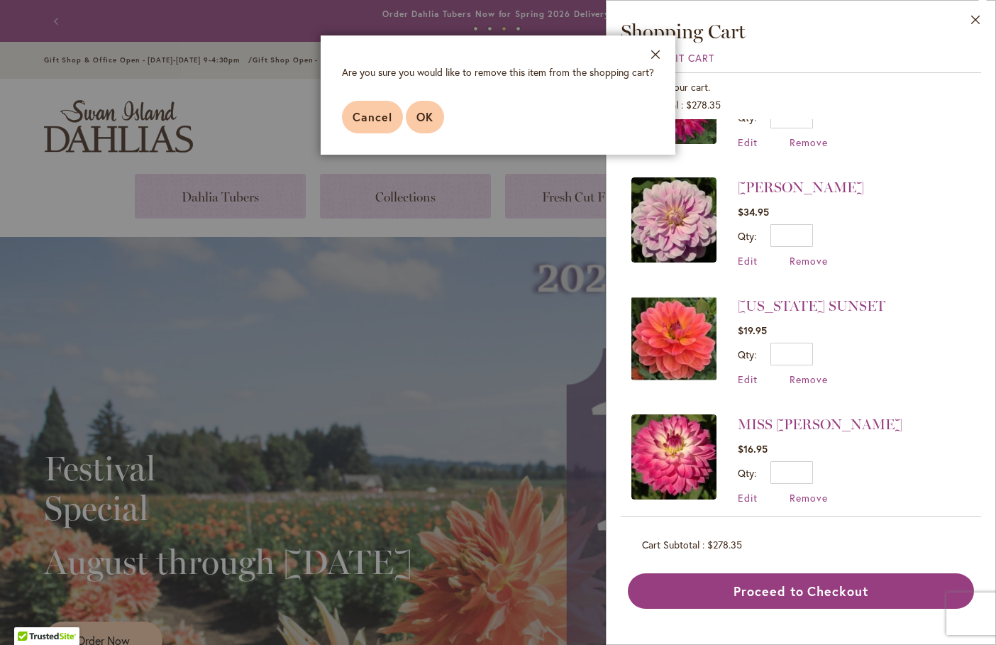
click at [437, 118] on button "OK" at bounding box center [425, 117] width 38 height 33
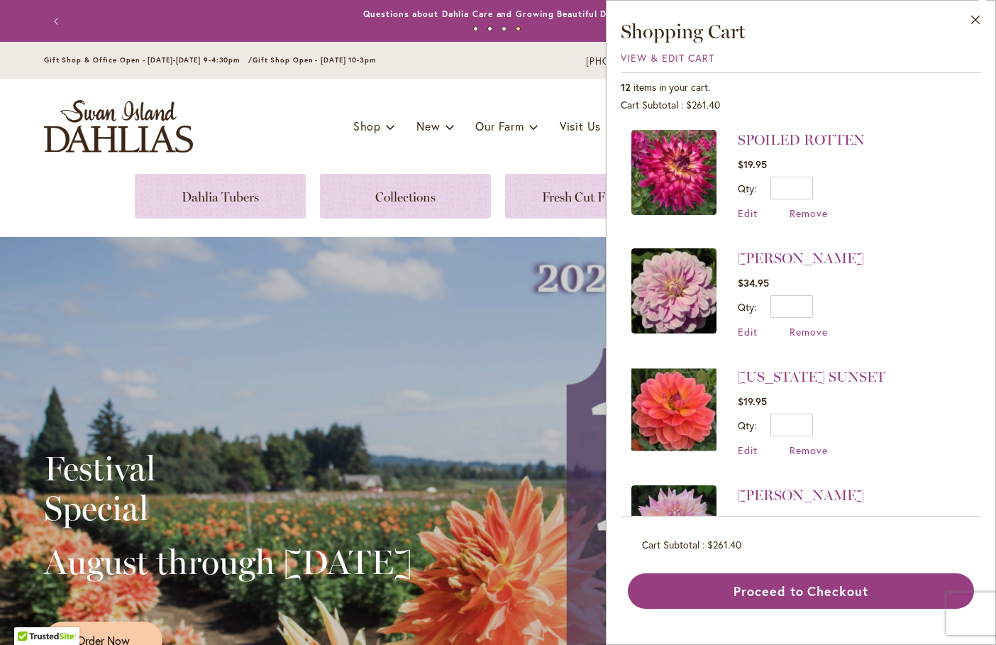
scroll to position [213, 0]
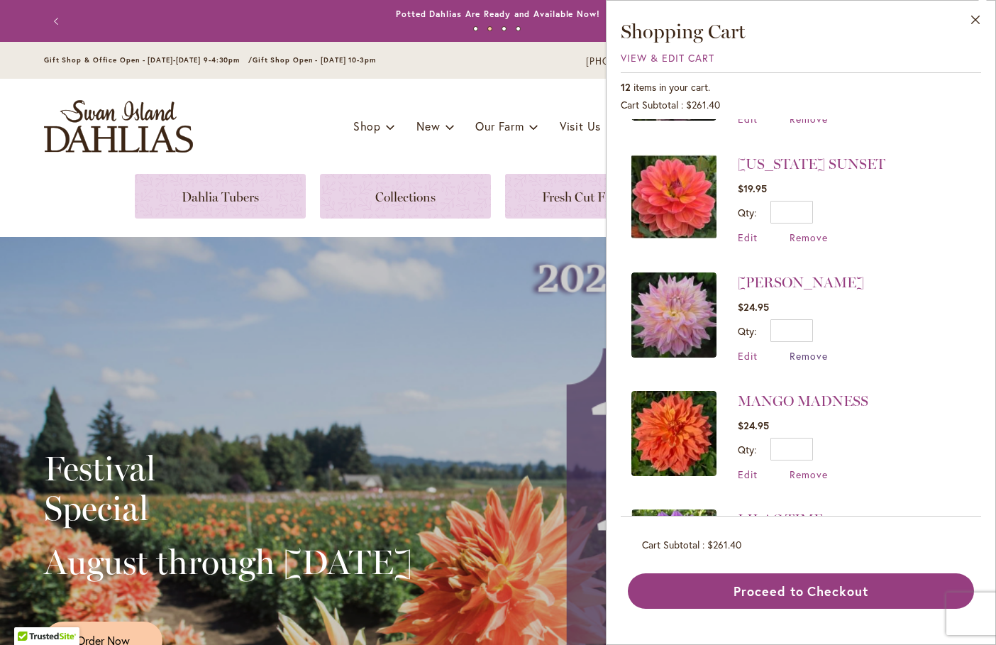
click at [804, 355] on span "Remove" at bounding box center [809, 355] width 38 height 13
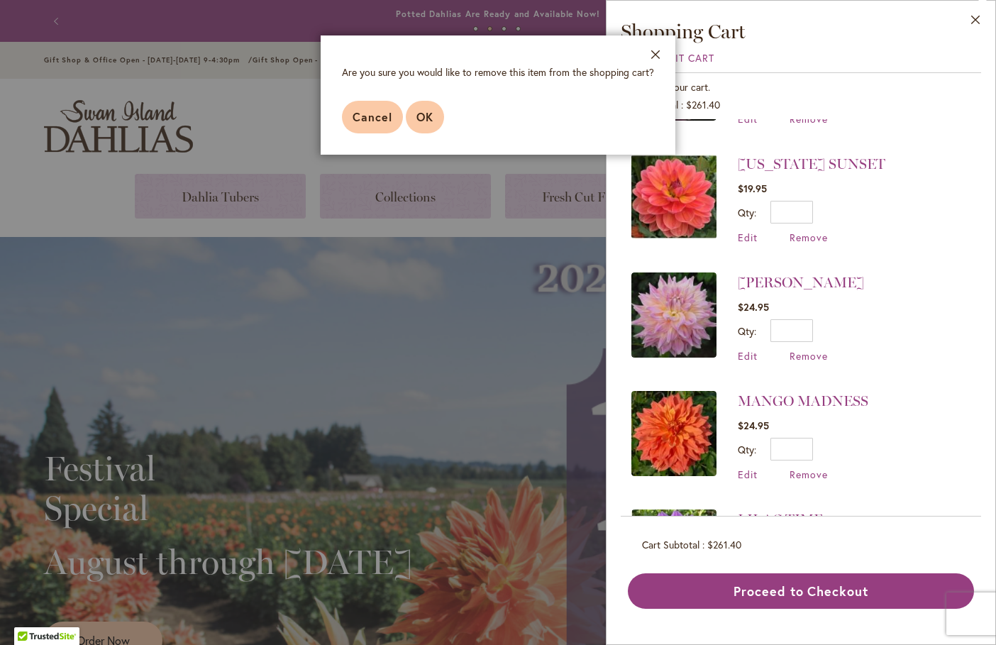
click at [441, 116] on button "OK" at bounding box center [425, 117] width 38 height 33
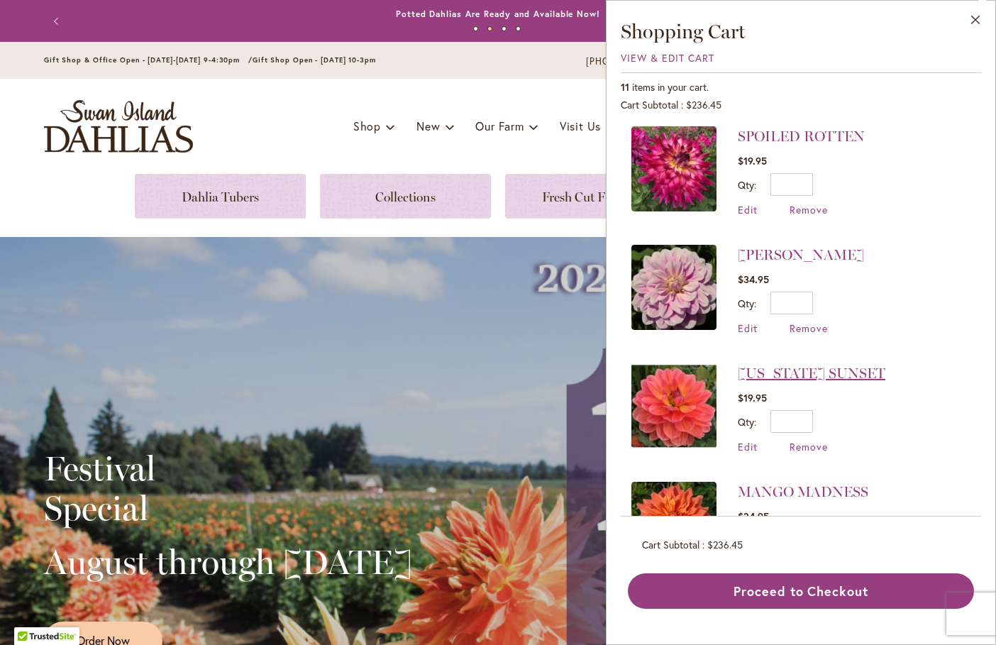
scroll to position [0, 0]
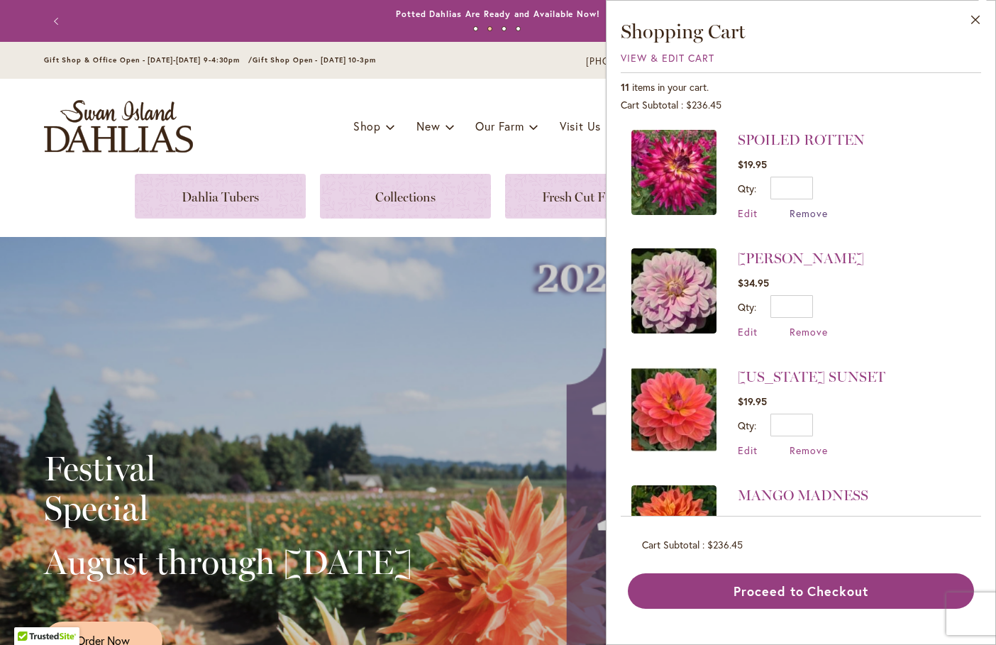
click at [808, 214] on span "Remove" at bounding box center [809, 212] width 38 height 13
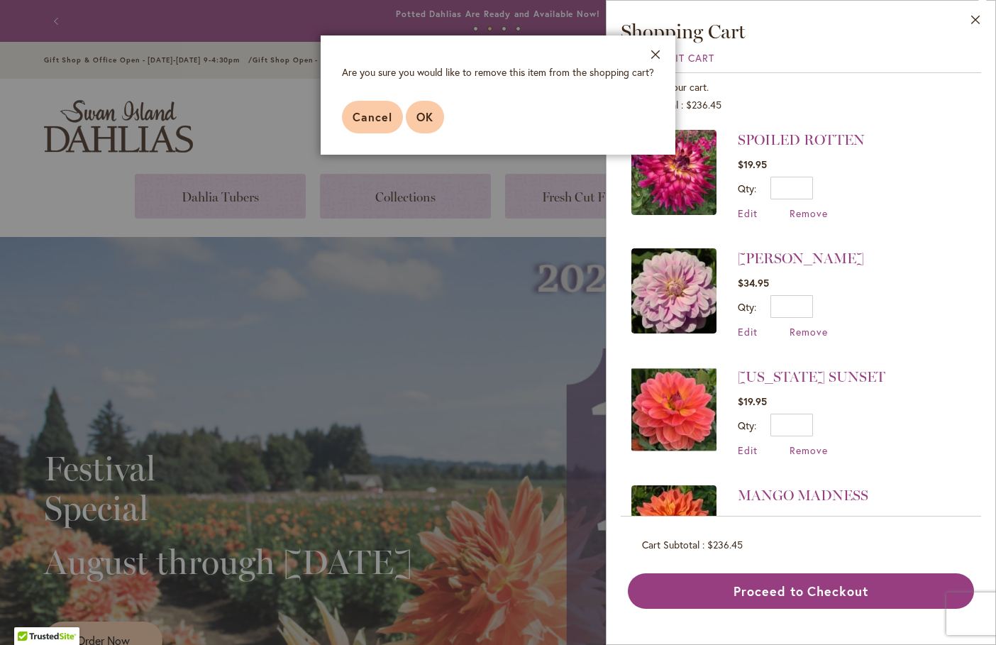
click at [431, 121] on span "OK" at bounding box center [424, 116] width 17 height 15
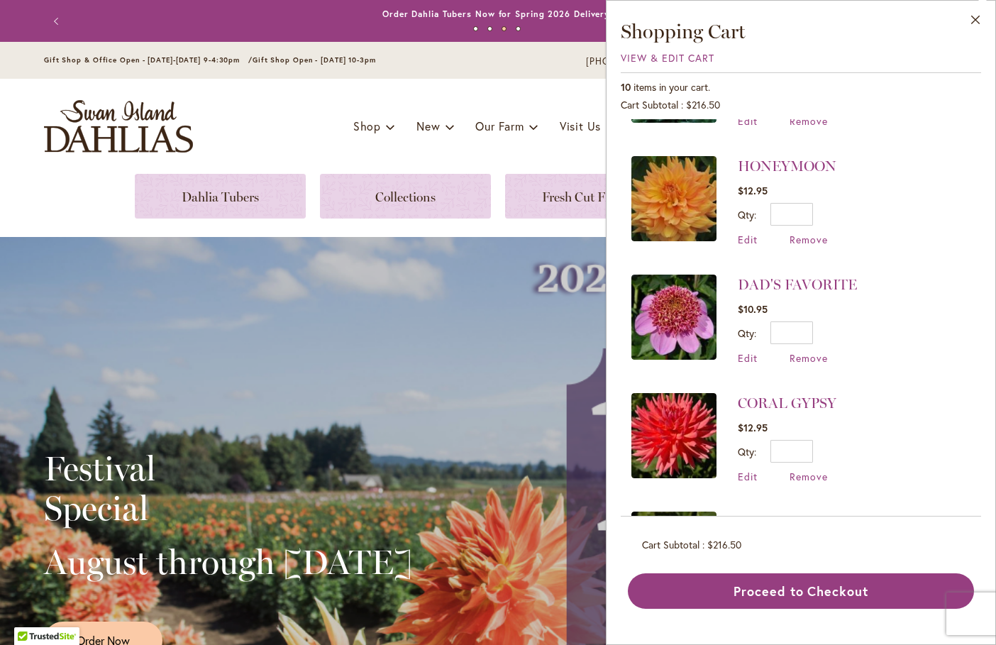
scroll to position [568, 0]
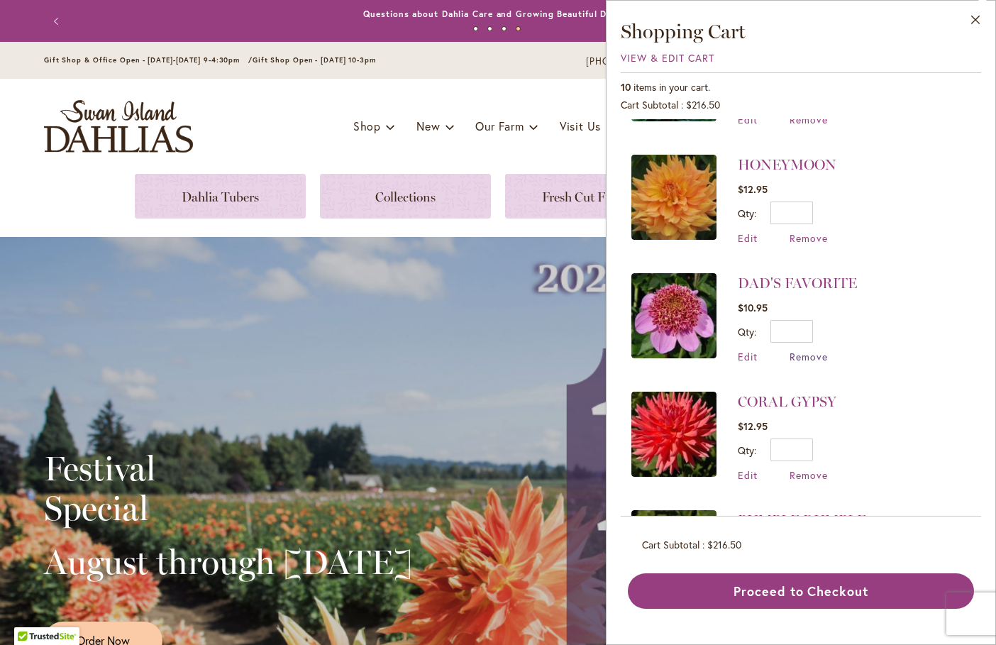
click at [822, 350] on span "Remove" at bounding box center [809, 356] width 38 height 13
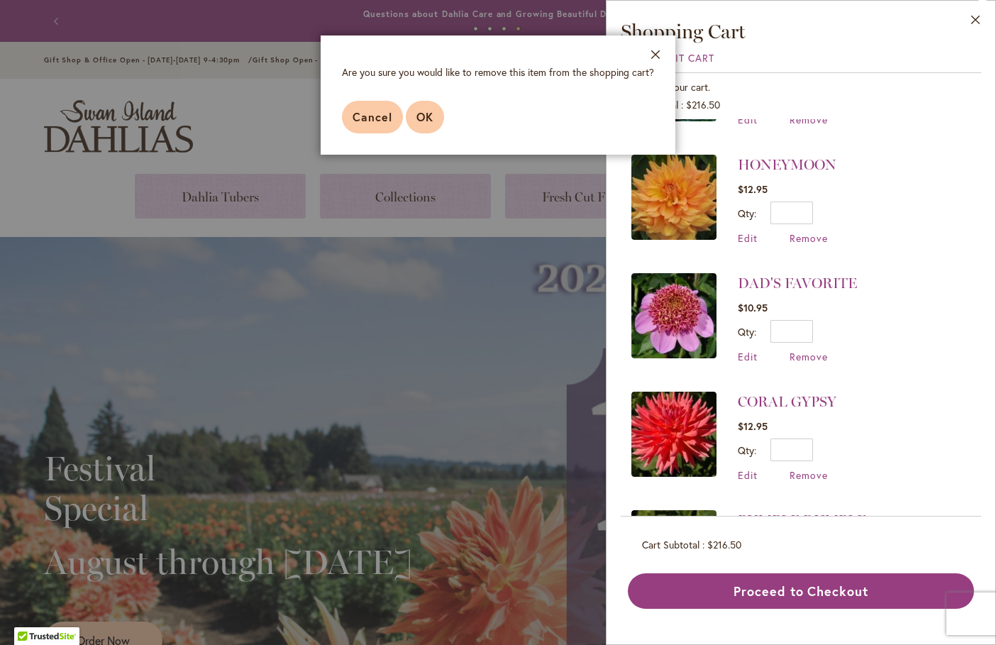
click at [416, 118] on span "OK" at bounding box center [424, 116] width 17 height 15
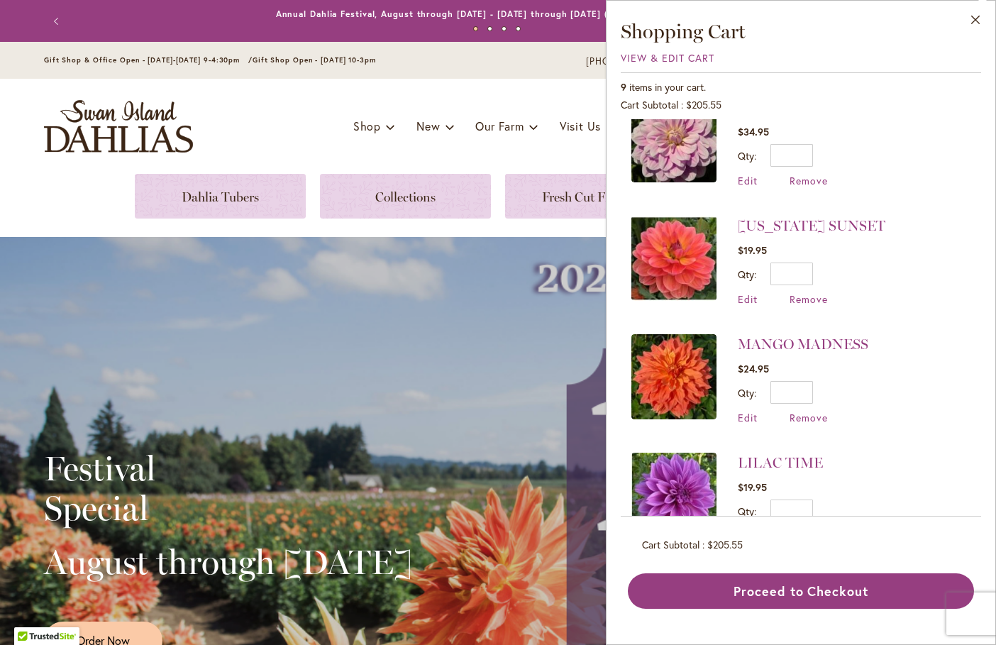
scroll to position [0, 0]
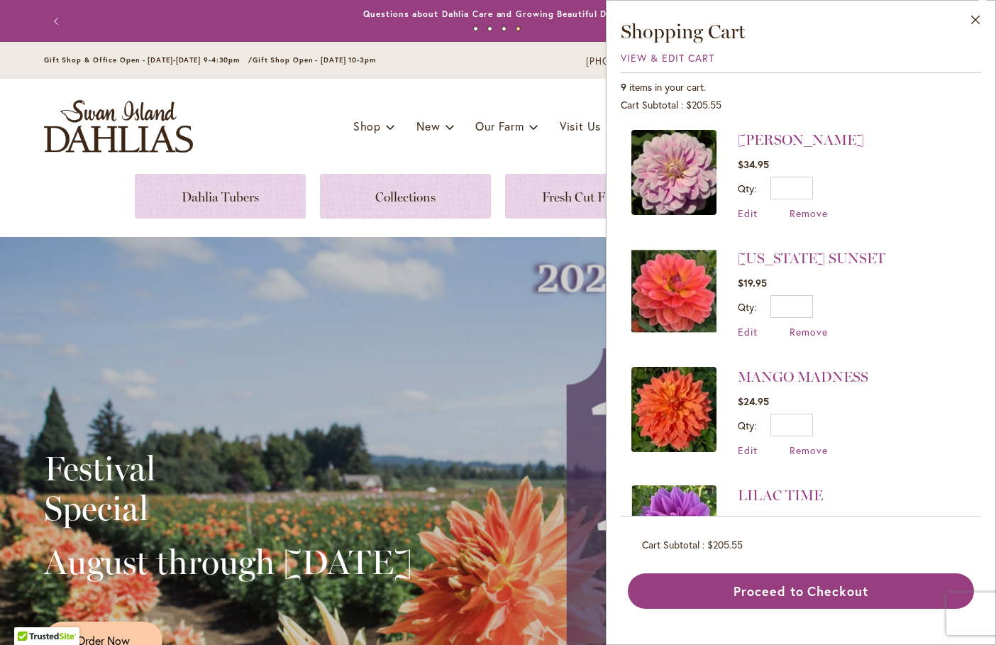
click at [241, 155] on div "Toggle Nav Shop Dahlia Tubers Collections Fresh Cut Dahlias Gardening Supplies …" at bounding box center [498, 126] width 937 height 95
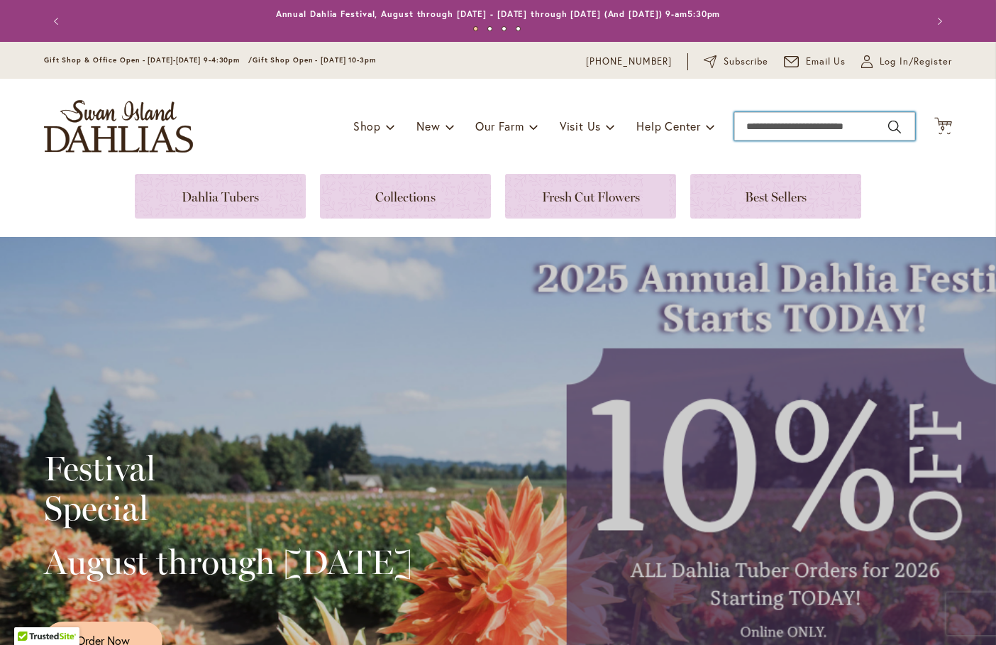
click at [775, 126] on input "Search" at bounding box center [824, 126] width 181 height 28
type input "**********"
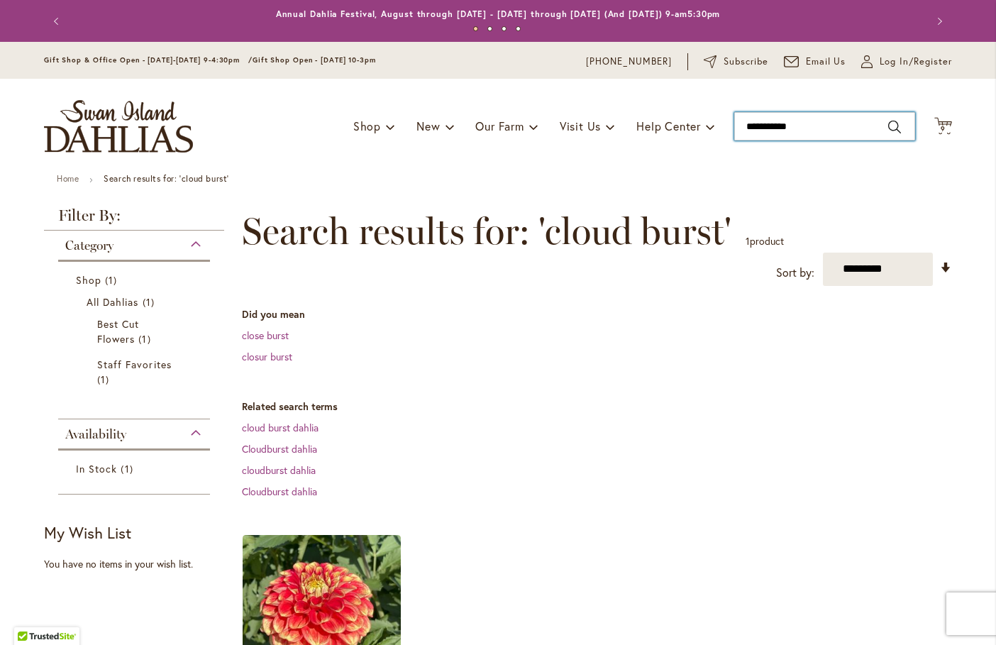
click at [827, 130] on input "**********" at bounding box center [824, 126] width 181 height 28
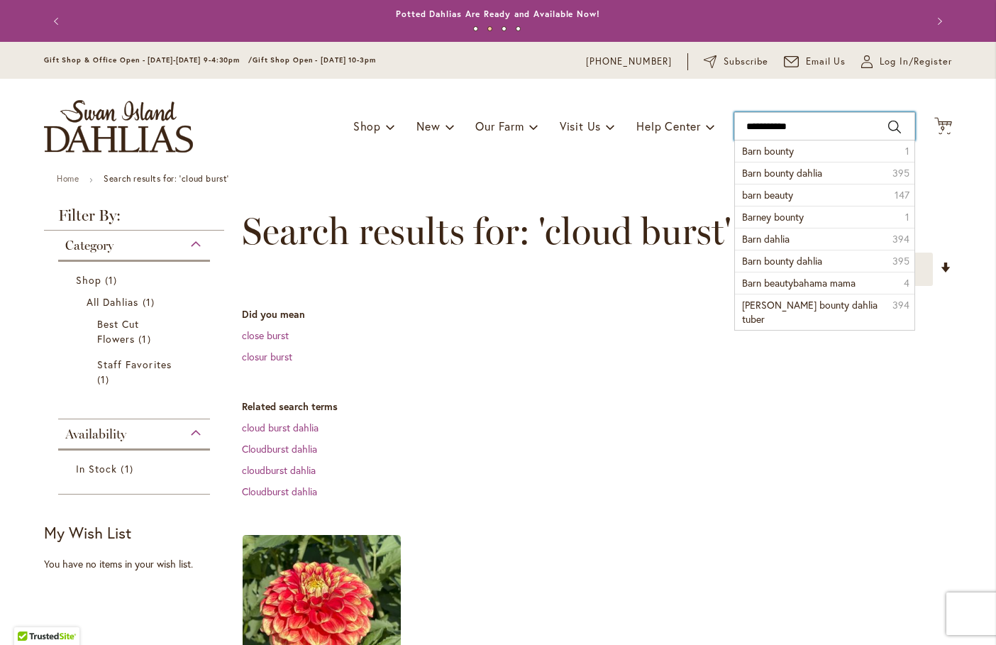
type input "**********"
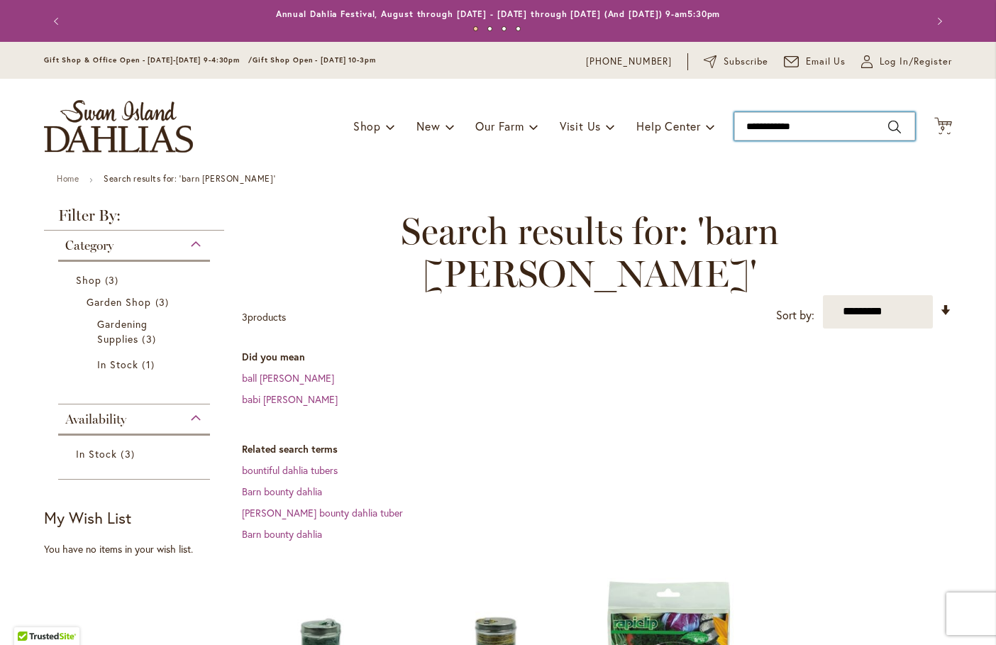
click at [794, 126] on input "**********" at bounding box center [824, 126] width 181 height 28
type input "**********"
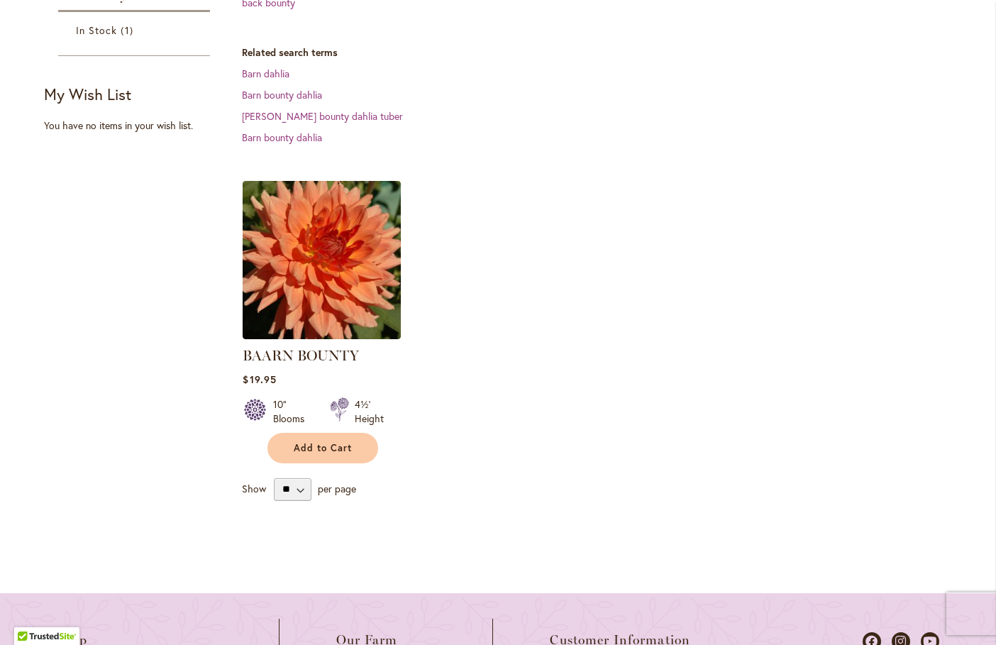
scroll to position [355, 0]
click at [306, 452] on button "Add to Cart" at bounding box center [322, 447] width 111 height 31
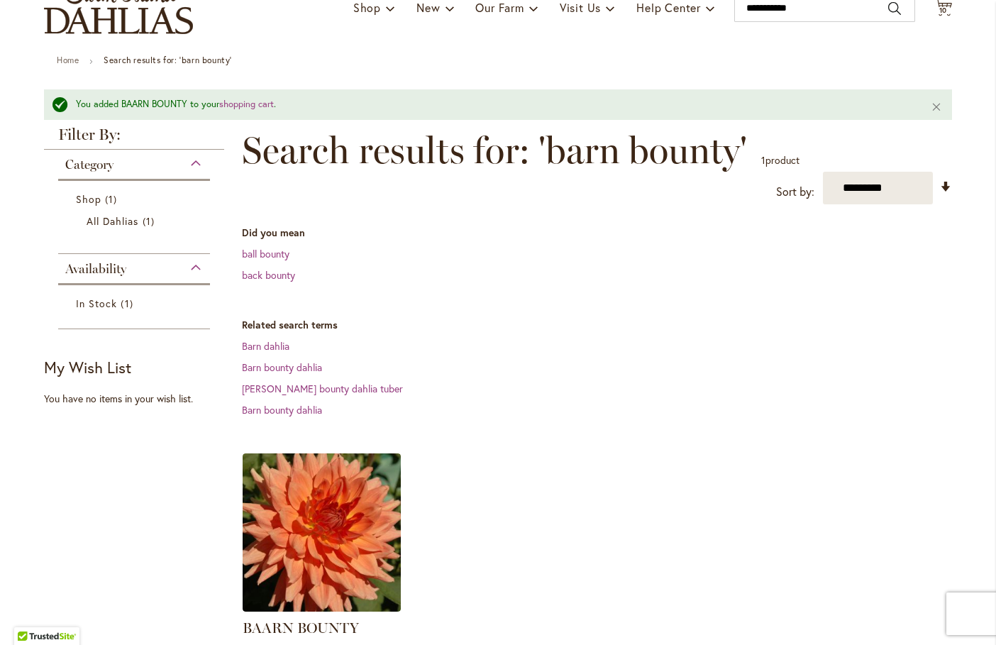
scroll to position [0, 0]
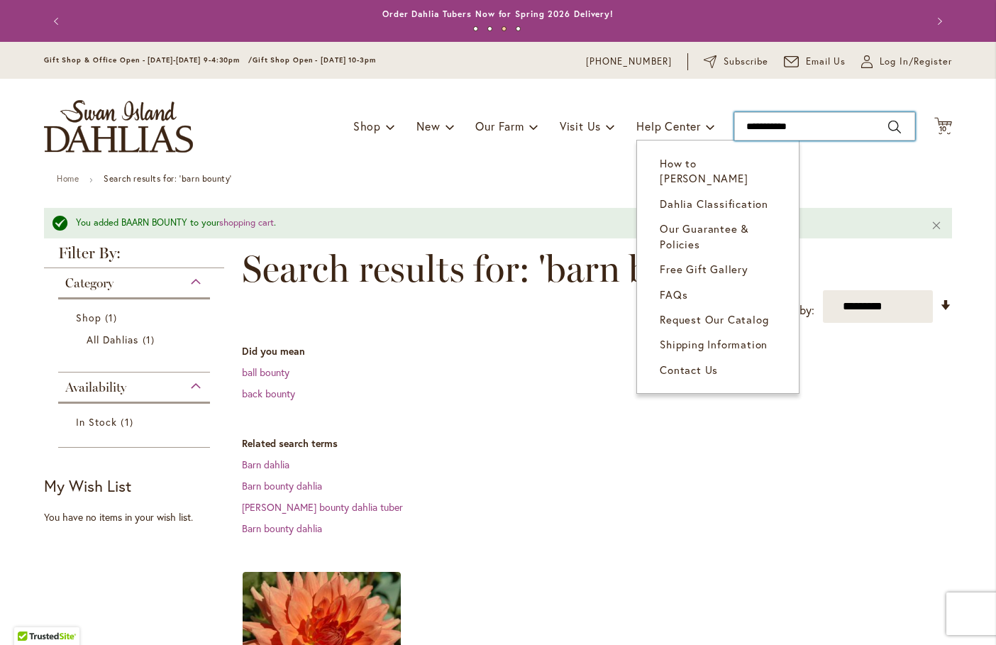
drag, startPoint x: 831, startPoint y: 131, endPoint x: 633, endPoint y: 103, distance: 200.0
click at [639, 109] on div "Toggle Nav Shop Dahlia Tubers Collections Fresh Cut Dahlias Gardening Supplies …" at bounding box center [498, 126] width 937 height 95
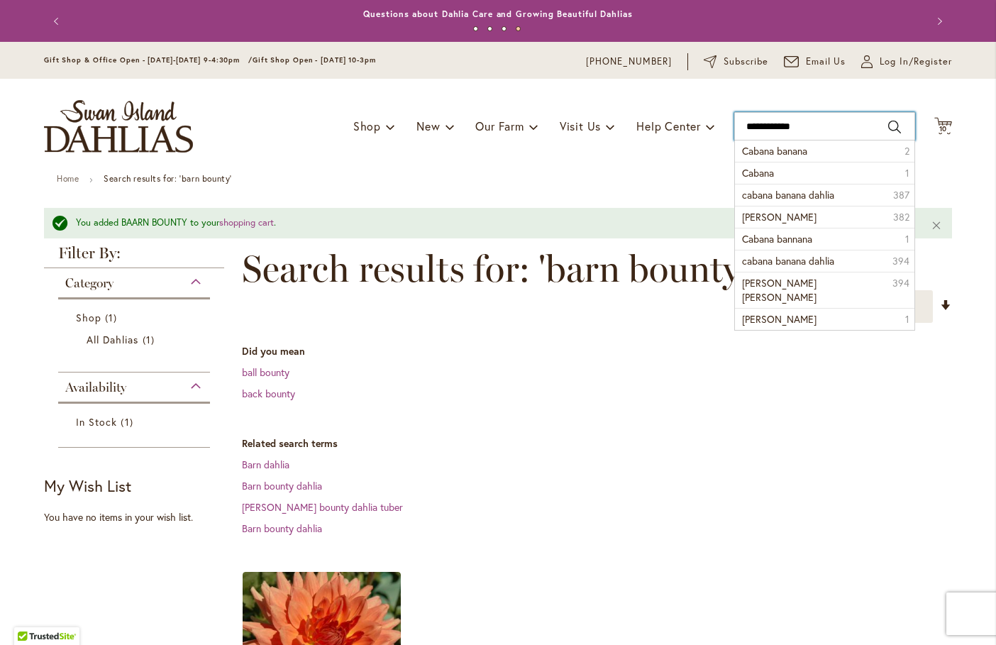
type input "**********"
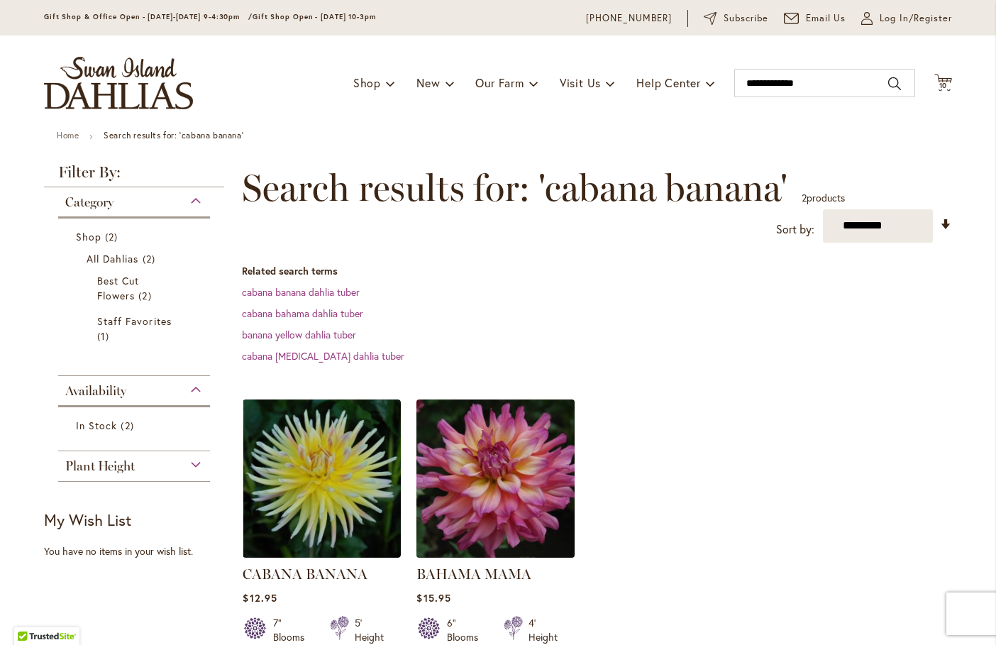
scroll to position [142, 0]
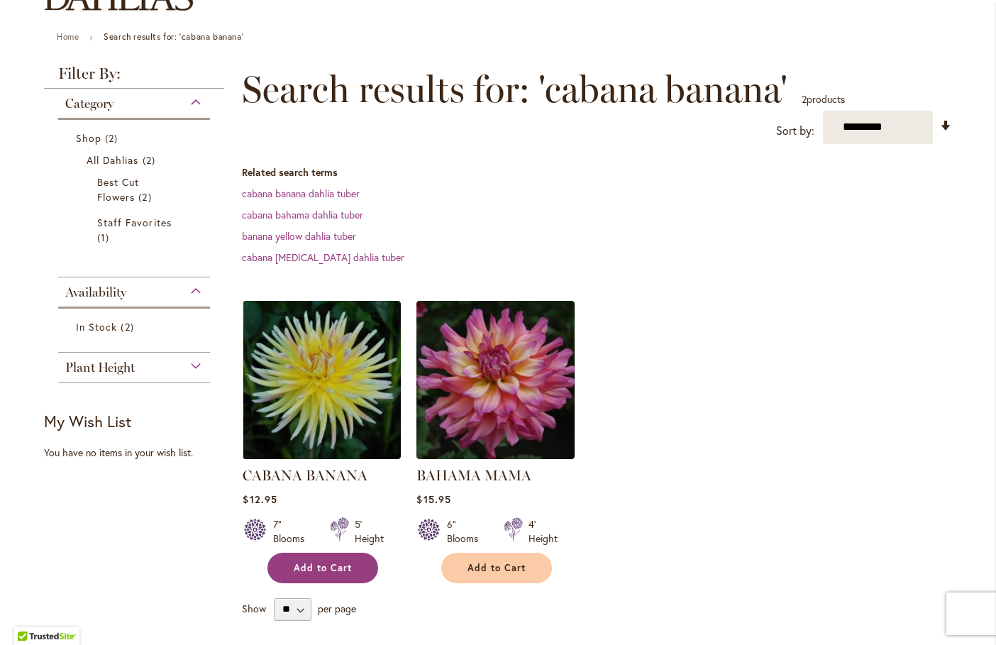
click at [320, 567] on span "Add to Cart" at bounding box center [323, 568] width 58 height 12
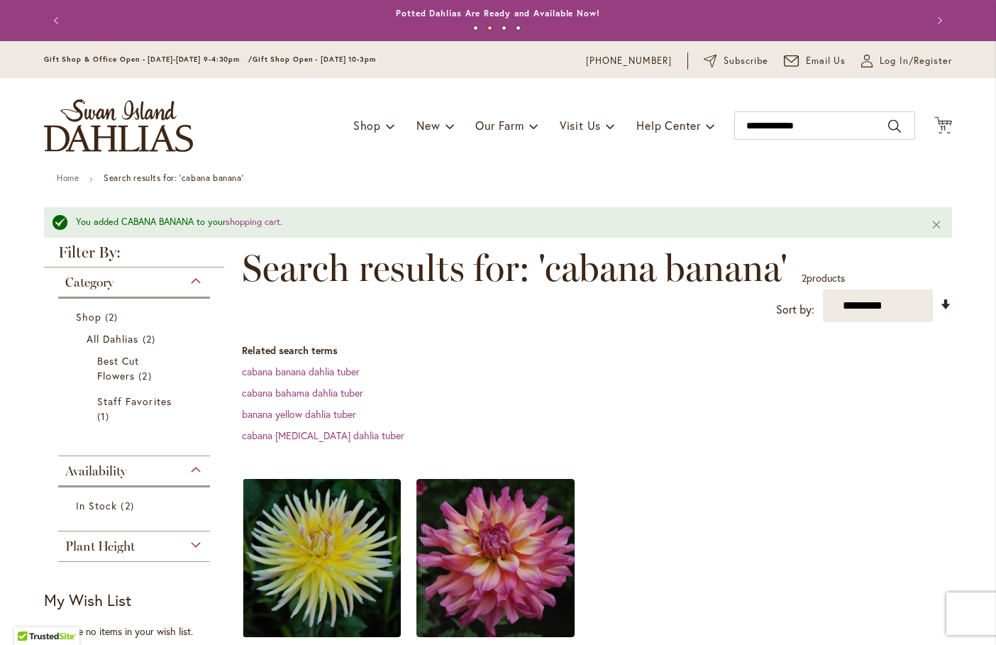
scroll to position [0, 0]
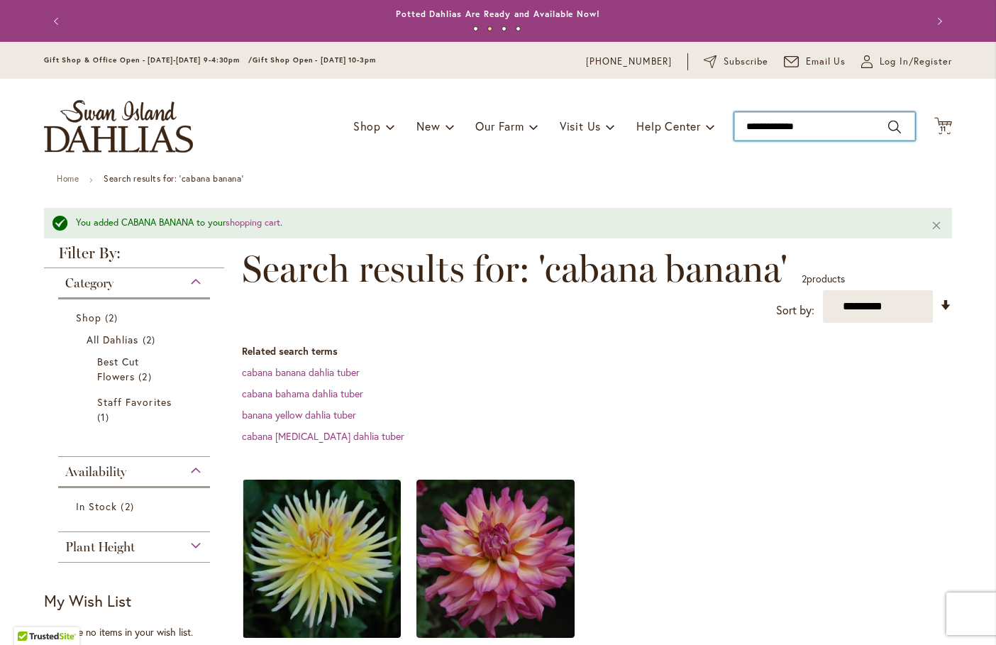
drag, startPoint x: 821, startPoint y: 124, endPoint x: 597, endPoint y: 82, distance: 227.4
click at [598, 94] on div "Toggle Nav Shop Dahlia Tubers Collections Fresh Cut Dahlias Gardening Supplies …" at bounding box center [498, 126] width 937 height 95
type input "*"
type input "**********"
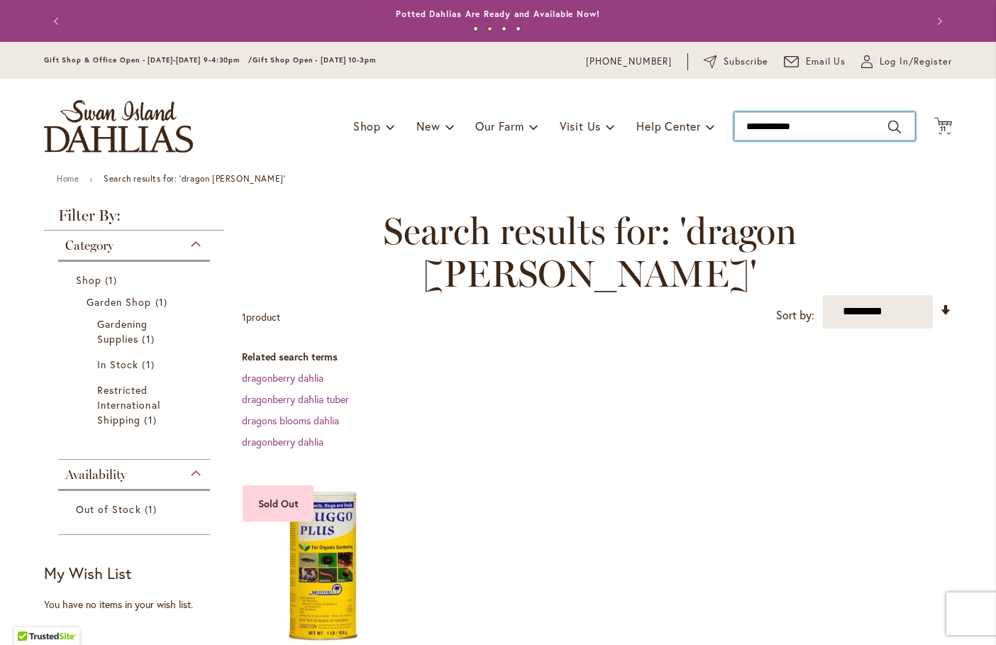
drag, startPoint x: 832, startPoint y: 126, endPoint x: 535, endPoint y: 74, distance: 301.2
click at [541, 79] on div "Toggle Nav Shop Dahlia Tubers Collections Fresh Cut Dahlias Gardening Supplies …" at bounding box center [498, 126] width 937 height 95
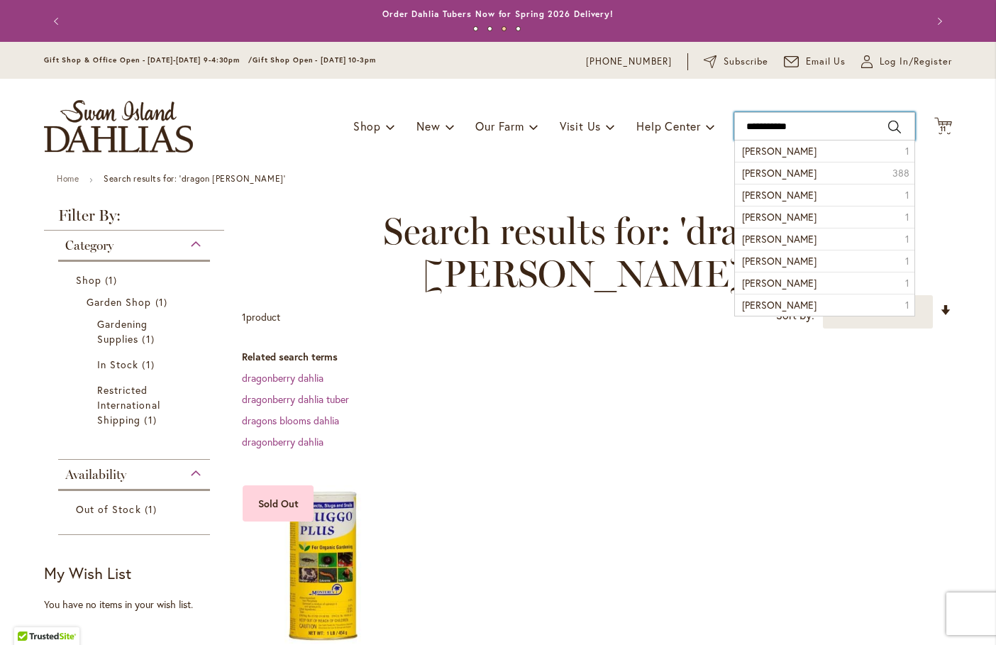
type input "**********"
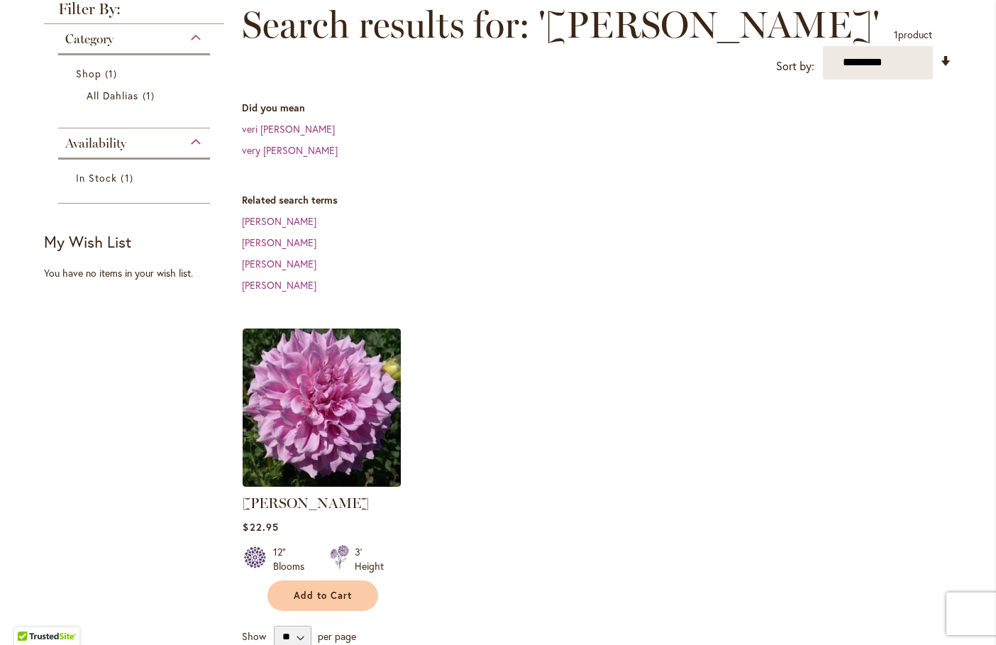
scroll to position [213, 0]
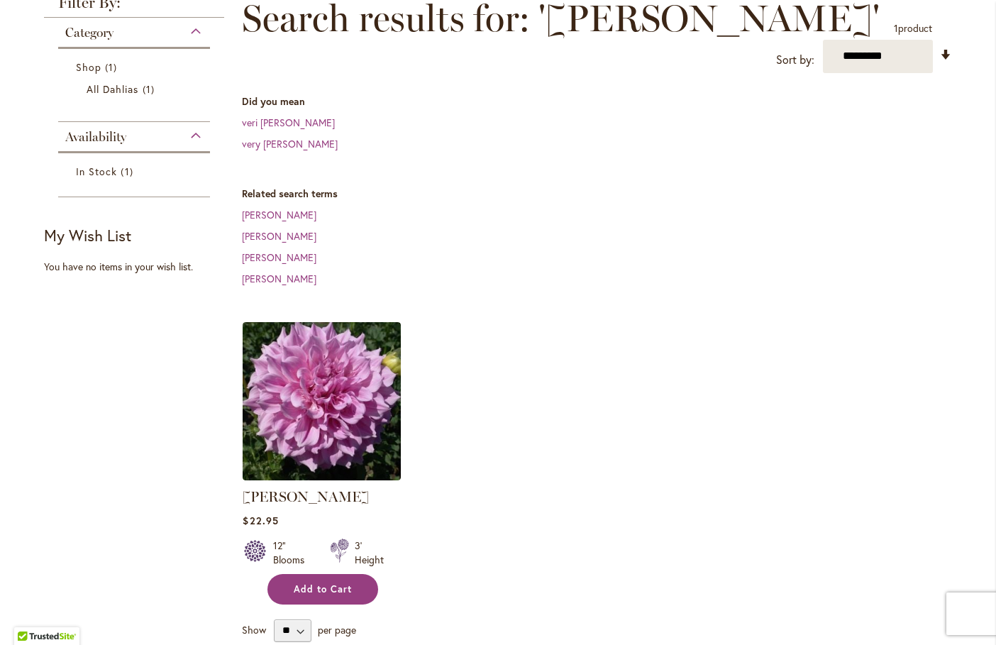
click at [343, 583] on span "Add to Cart" at bounding box center [323, 589] width 58 height 12
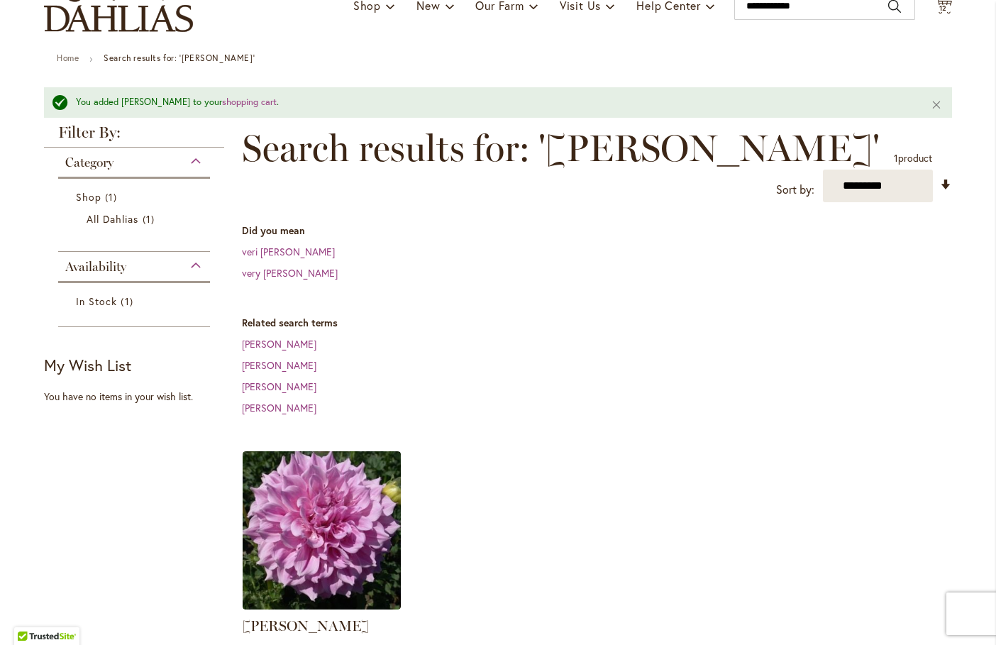
scroll to position [0, 0]
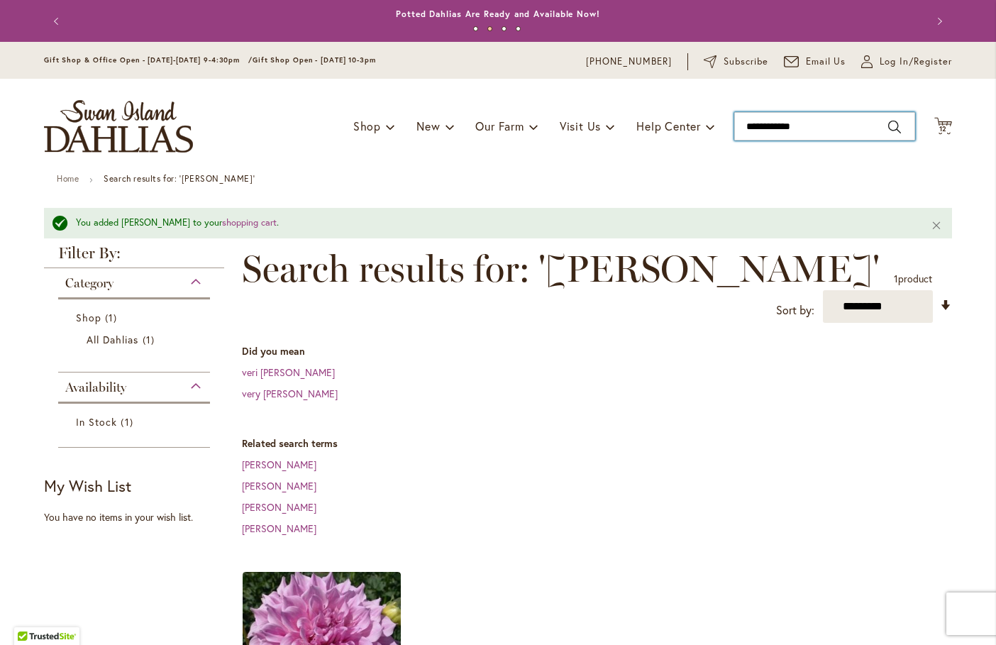
drag, startPoint x: 827, startPoint y: 128, endPoint x: 570, endPoint y: 48, distance: 269.3
click at [598, 70] on header "Skip to Content Gift Shop & Office Open - [DATE]-[DATE] 9-4:30pm / Gift Shop Op…" at bounding box center [498, 108] width 996 height 132
type input "**********"
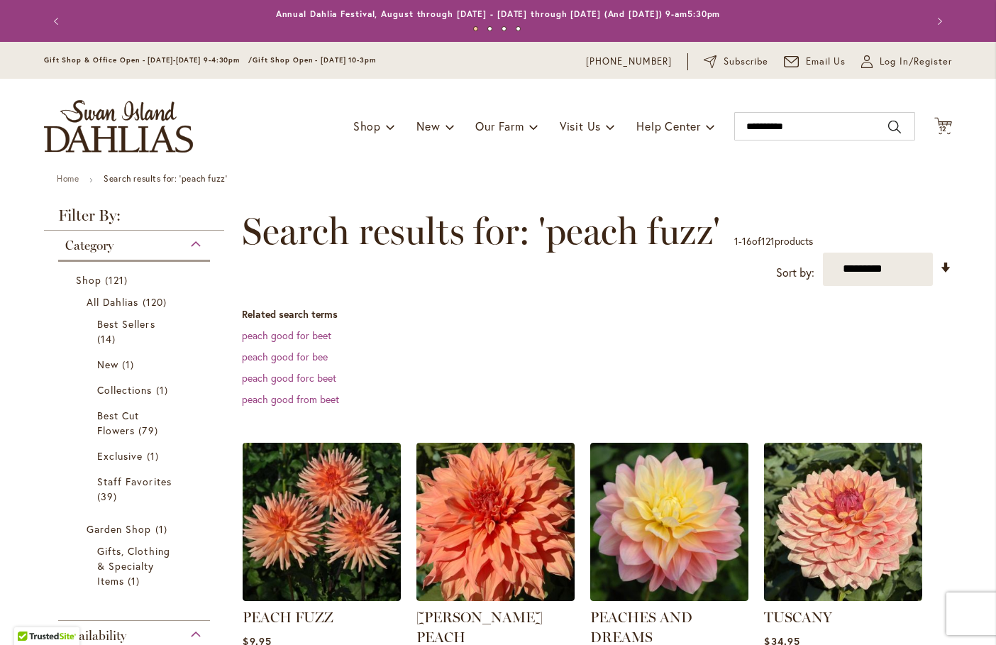
scroll to position [213, 0]
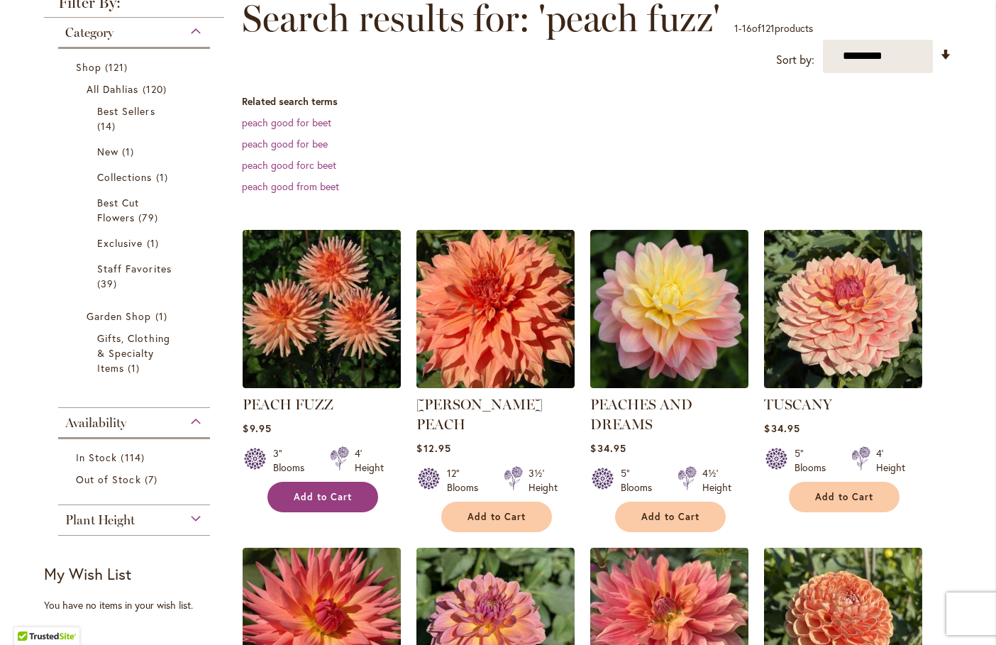
click at [315, 495] on span "Add to Cart" at bounding box center [323, 497] width 58 height 12
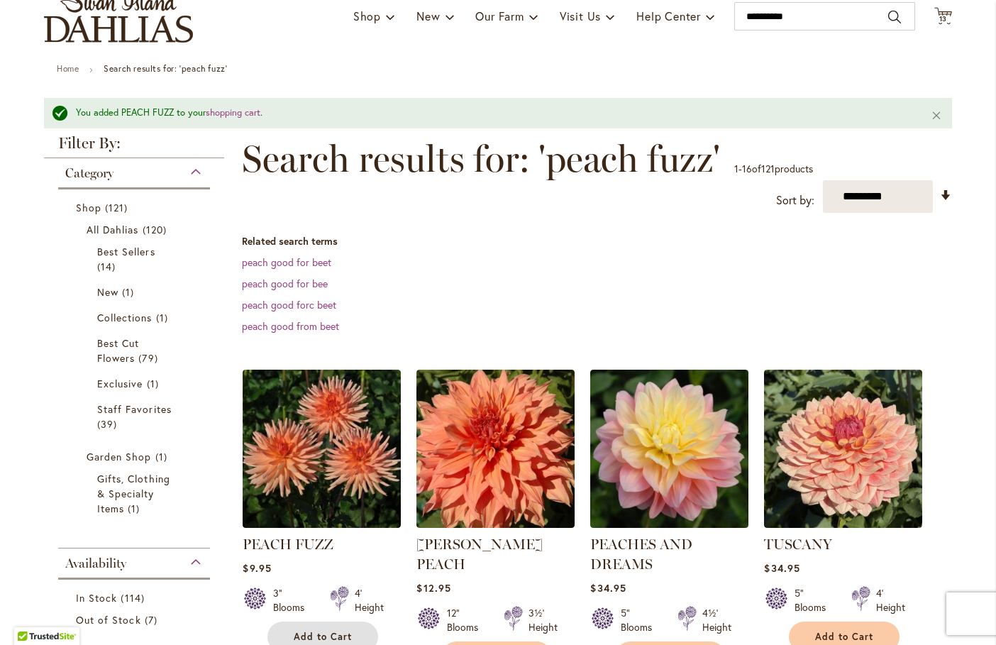
scroll to position [0, 0]
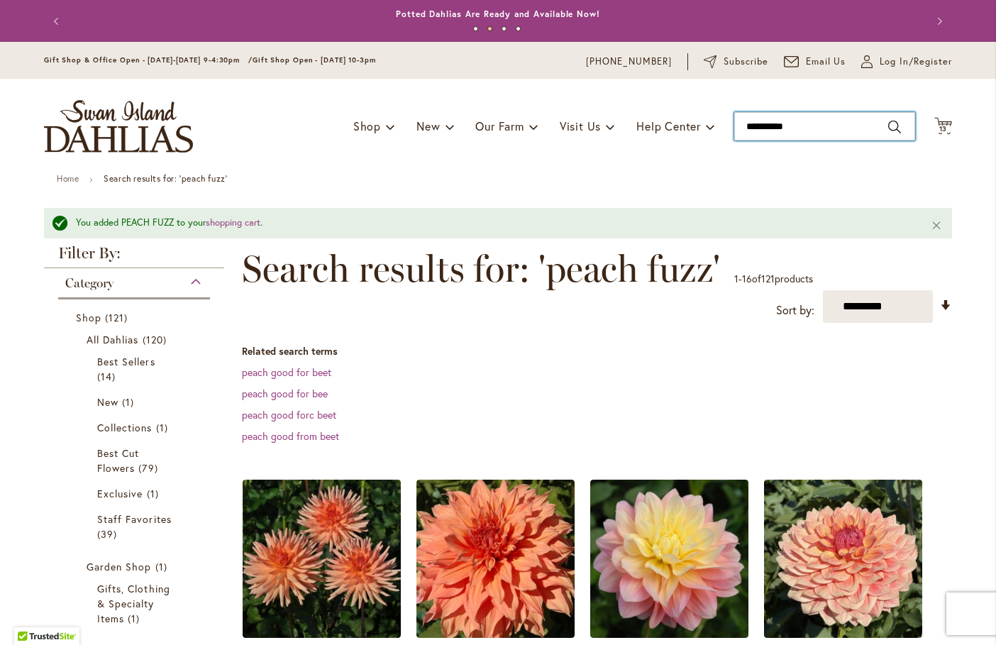
drag, startPoint x: 807, startPoint y: 123, endPoint x: 529, endPoint y: 101, distance: 279.0
click at [516, 101] on div "Toggle Nav Shop Dahlia Tubers Collections Fresh Cut Dahlias Gardening Supplies …" at bounding box center [498, 126] width 937 height 95
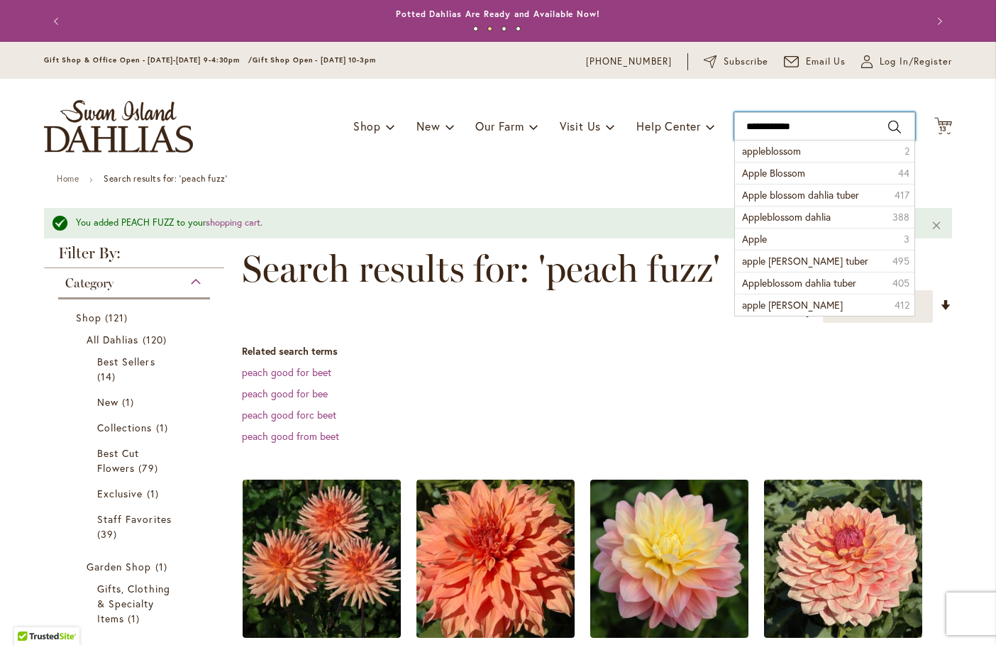
type input "**********"
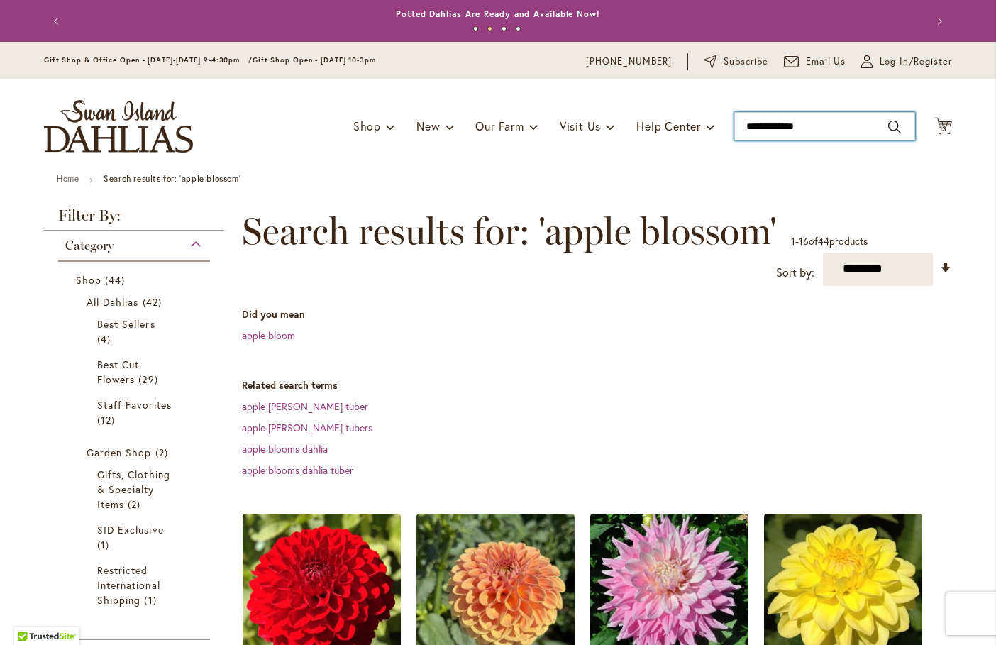
drag, startPoint x: 840, startPoint y: 123, endPoint x: 553, endPoint y: 111, distance: 287.6
click at [559, 112] on div "Toggle Nav Shop Dahlia Tubers Collections Fresh Cut Dahlias Gardening Supplies …" at bounding box center [498, 126] width 937 height 95
type input "*******"
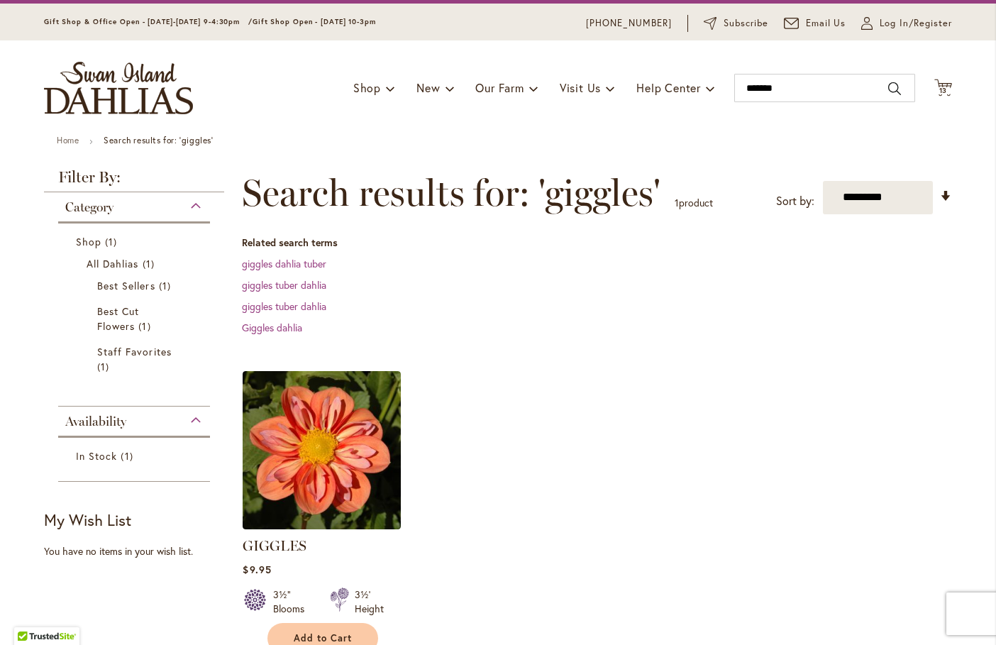
scroll to position [71, 0]
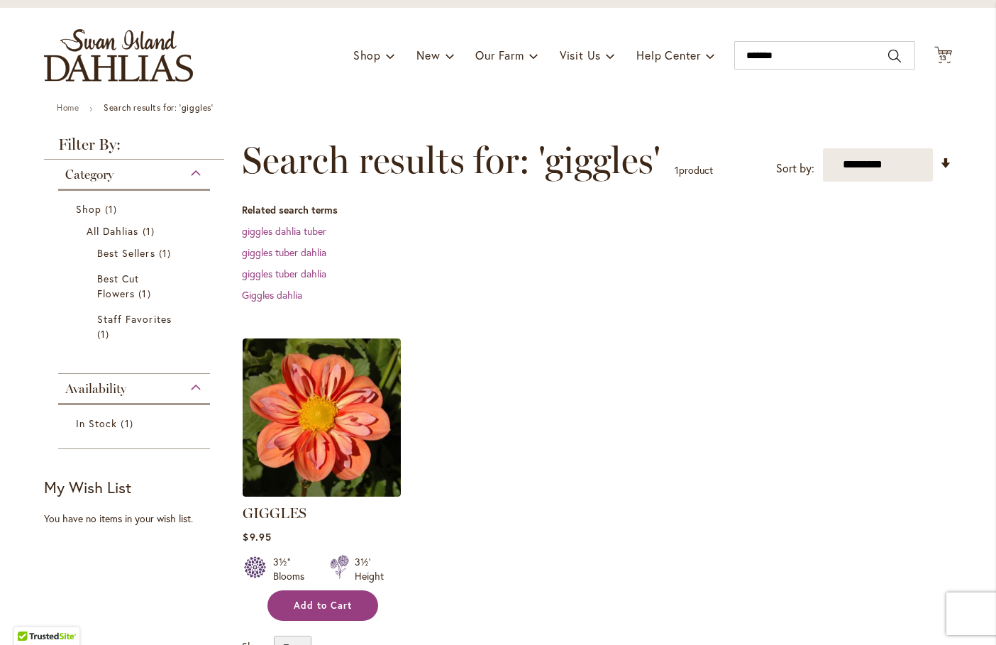
click at [316, 617] on button "Add to Cart" at bounding box center [322, 605] width 111 height 31
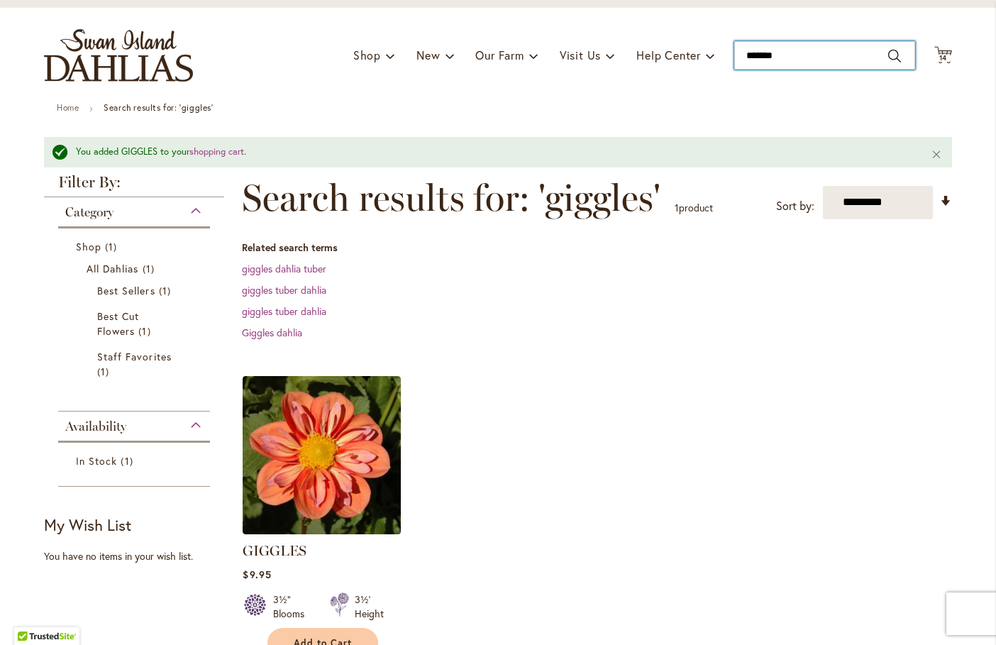
drag, startPoint x: 792, startPoint y: 54, endPoint x: 614, endPoint y: 21, distance: 181.0
click at [633, 23] on div "Toggle Nav Shop Dahlia Tubers Collections Fresh Cut Dahlias Gardening Supplies …" at bounding box center [498, 55] width 937 height 95
type input "*******"
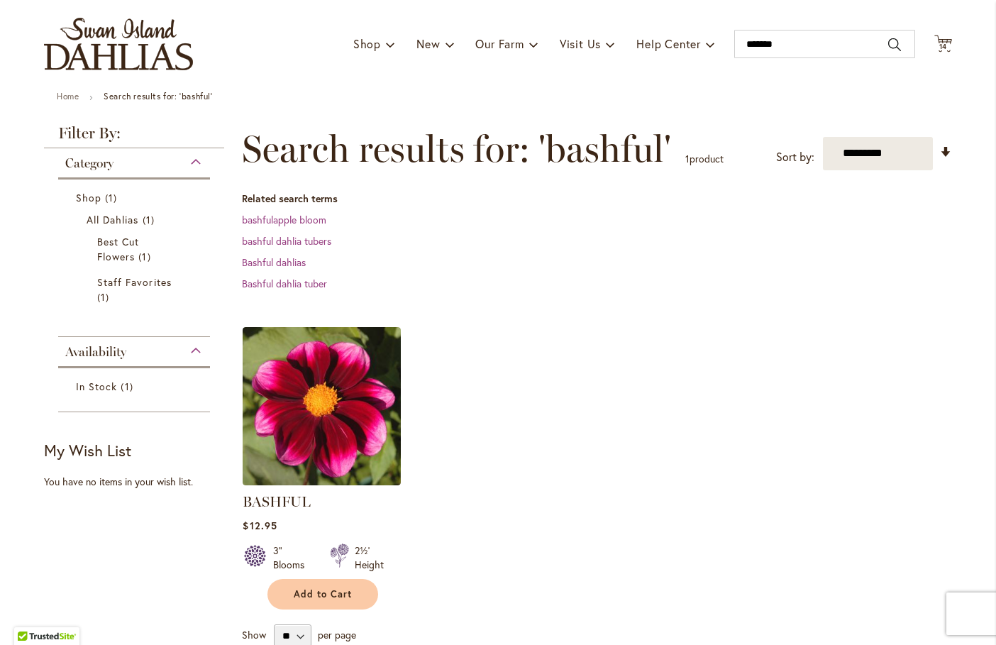
scroll to position [213, 0]
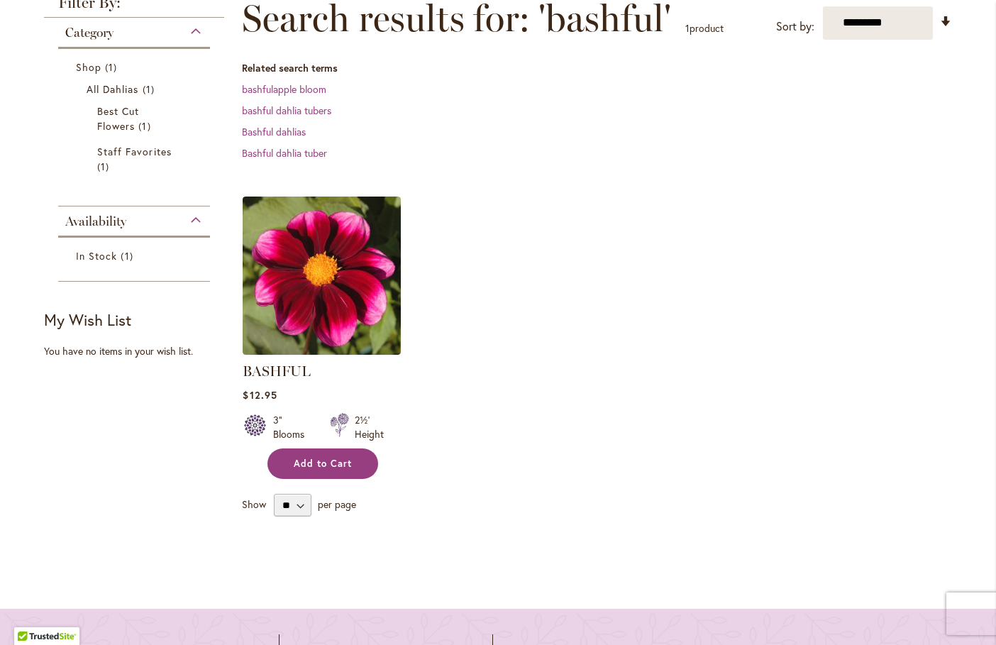
click at [321, 451] on button "Add to Cart" at bounding box center [322, 463] width 111 height 31
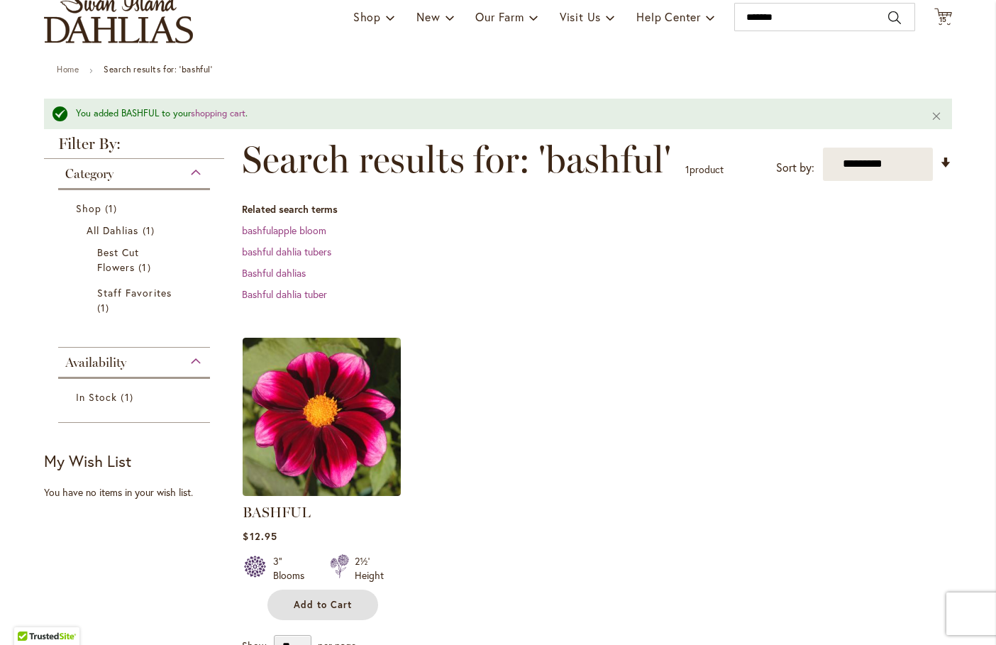
scroll to position [0, 0]
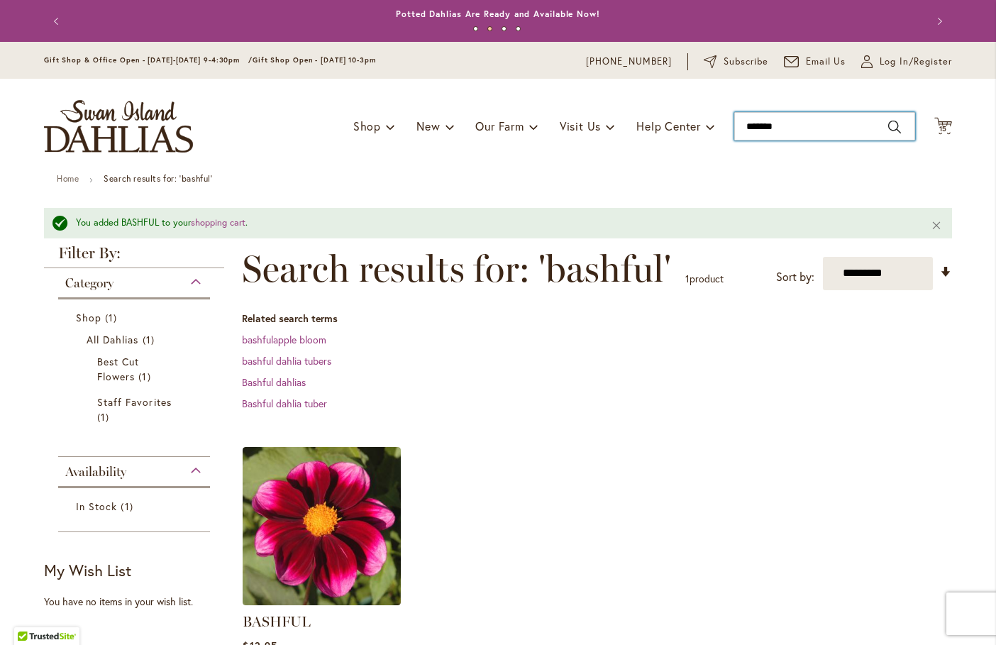
drag, startPoint x: 738, startPoint y: 122, endPoint x: 495, endPoint y: 74, distance: 247.4
click at [501, 79] on div "Toggle Nav Shop Dahlia Tubers Collections Fresh Cut Dahlias Gardening Supplies …" at bounding box center [498, 126] width 937 height 95
type input "**********"
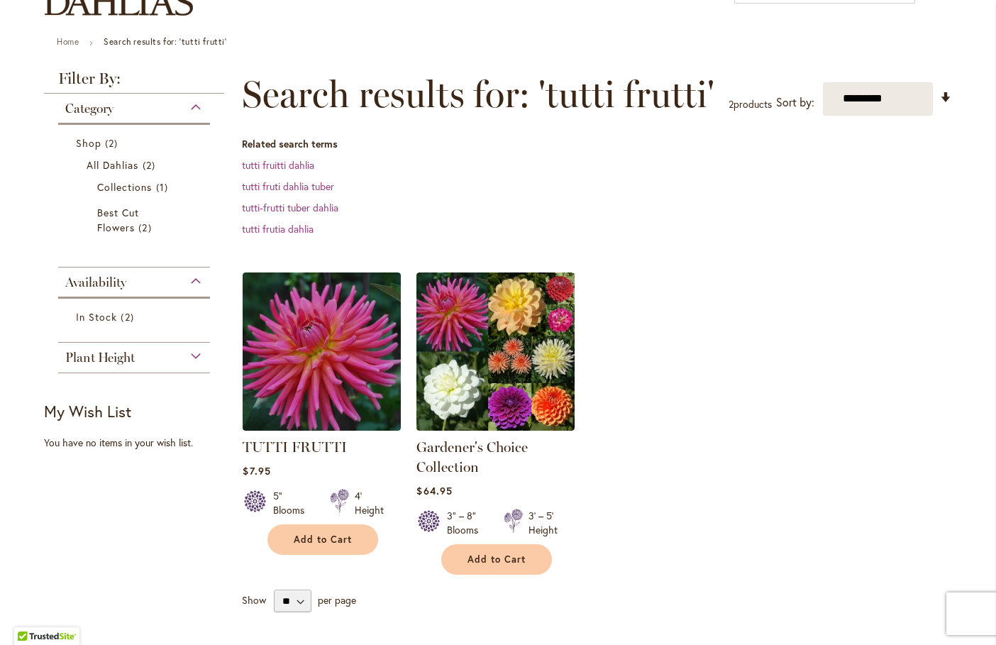
scroll to position [213, 0]
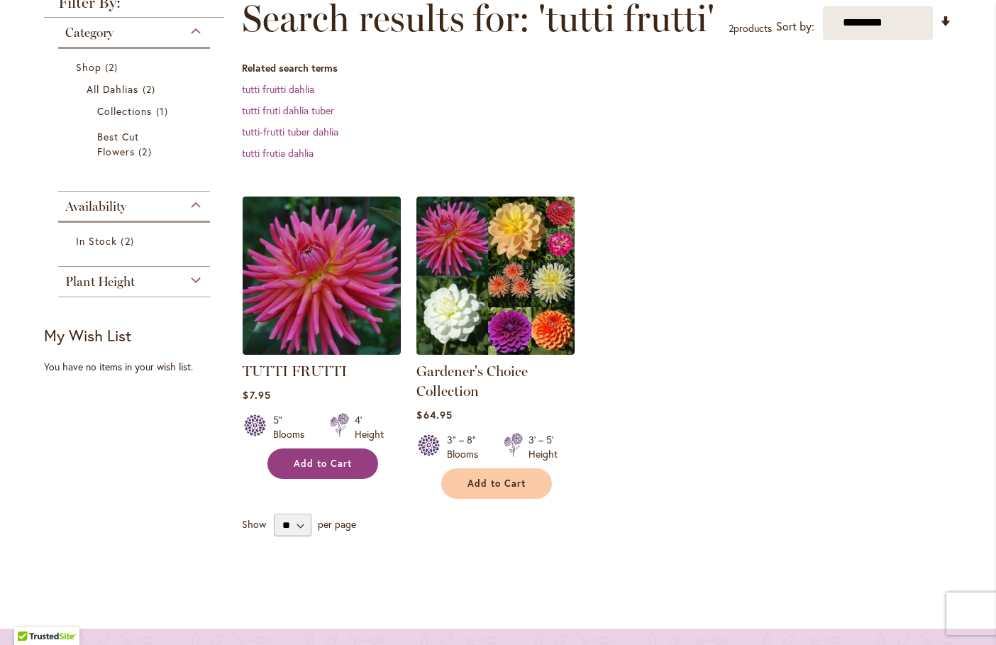
click at [323, 467] on span "Add to Cart" at bounding box center [323, 464] width 58 height 12
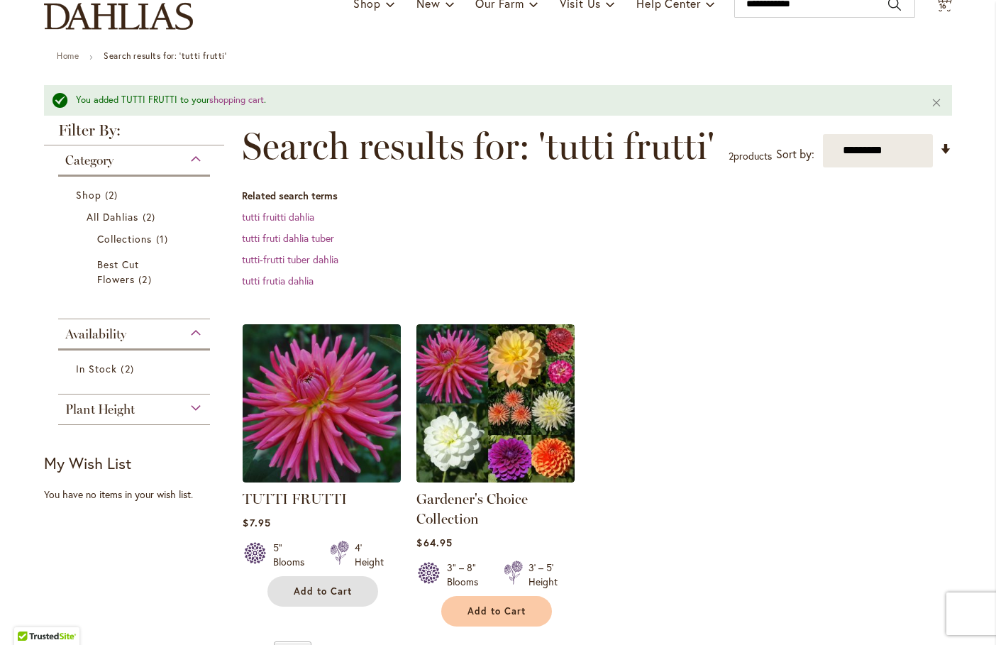
scroll to position [0, 0]
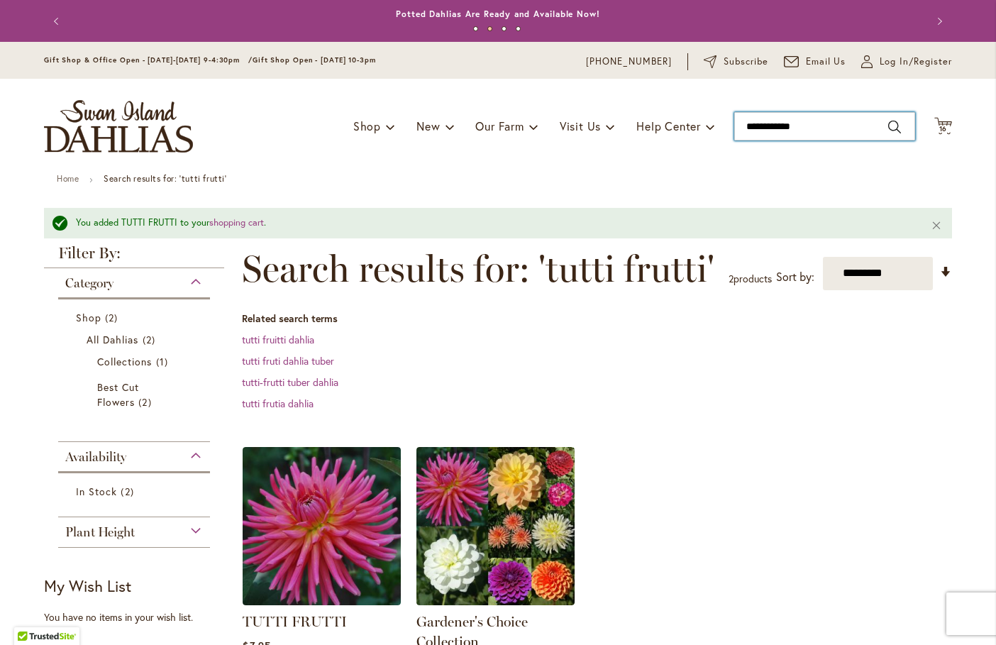
drag, startPoint x: 809, startPoint y: 118, endPoint x: 547, endPoint y: 83, distance: 264.1
click at [547, 83] on div "Toggle Nav Shop Dahlia Tubers Collections Fresh Cut Dahlias Gardening Supplies …" at bounding box center [498, 126] width 937 height 95
drag, startPoint x: 801, startPoint y: 126, endPoint x: 653, endPoint y: 126, distance: 148.3
click at [653, 126] on div "Toggle Nav Shop Dahlia Tubers Collections Fresh Cut Dahlias Gardening Supplies …" at bounding box center [498, 126] width 937 height 95
type input "******"
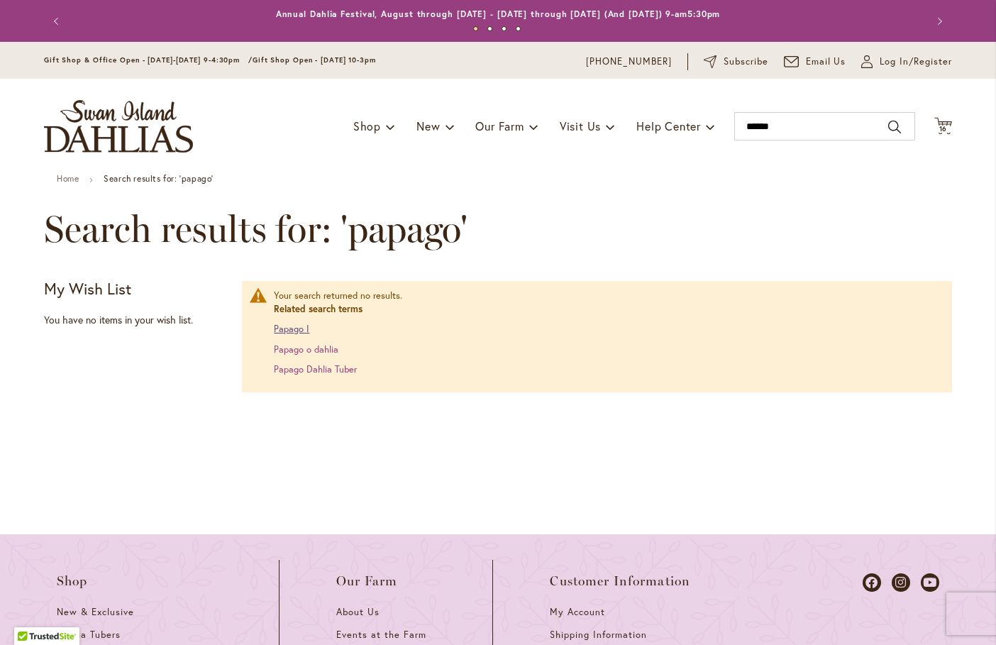
click at [275, 328] on link "Papago I" at bounding box center [291, 329] width 35 height 12
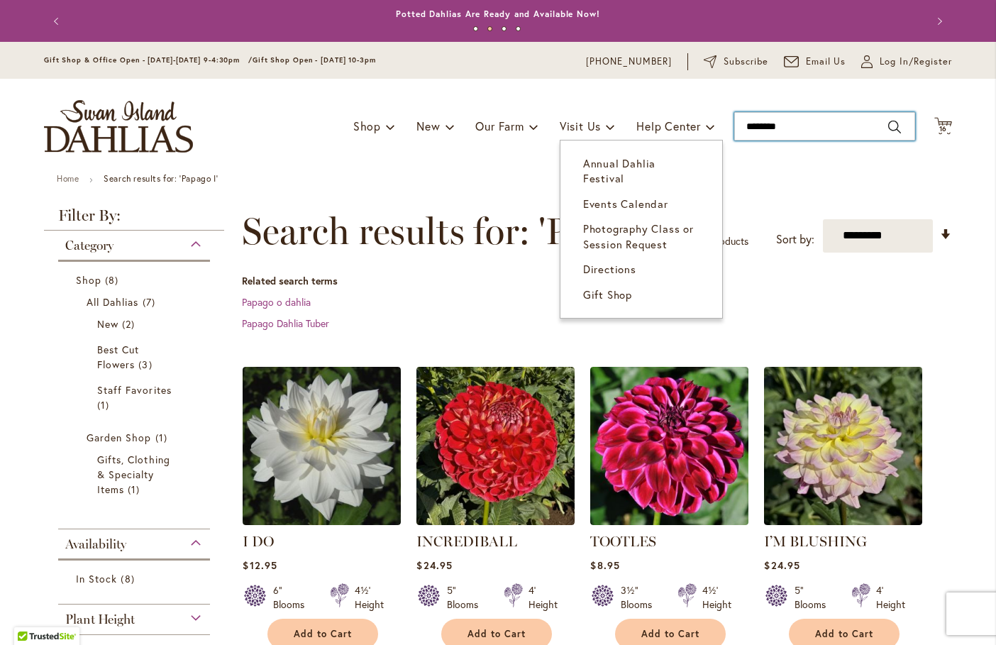
drag, startPoint x: 607, startPoint y: 131, endPoint x: 523, endPoint y: 94, distance: 91.2
click at [570, 128] on div "Toggle Nav Shop Dahlia Tubers Collections Fresh Cut Dahlias Gardening Supplies …" at bounding box center [498, 126] width 937 height 95
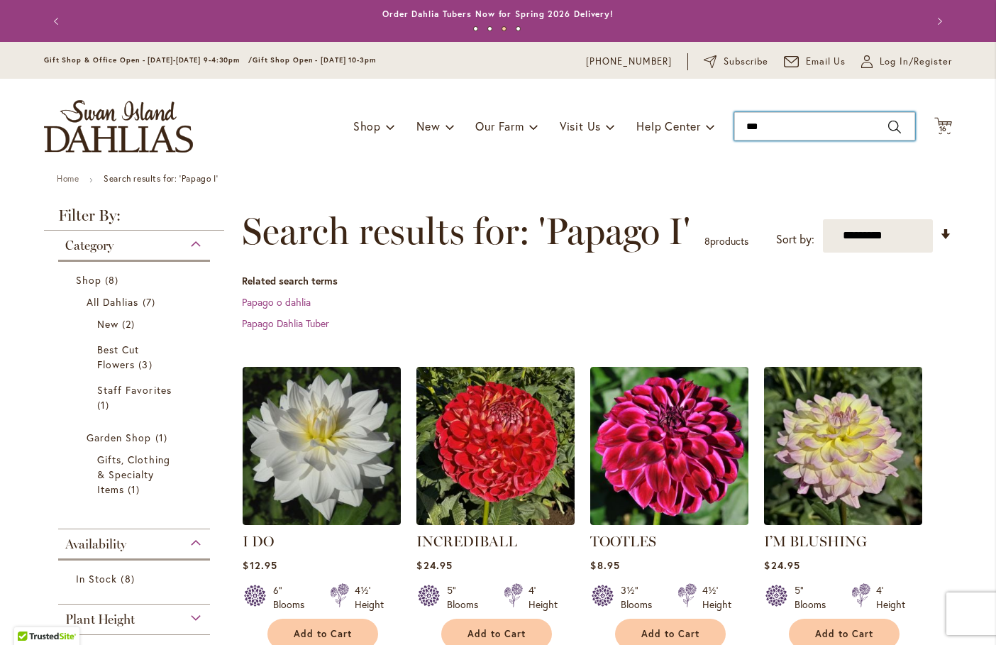
type input "****"
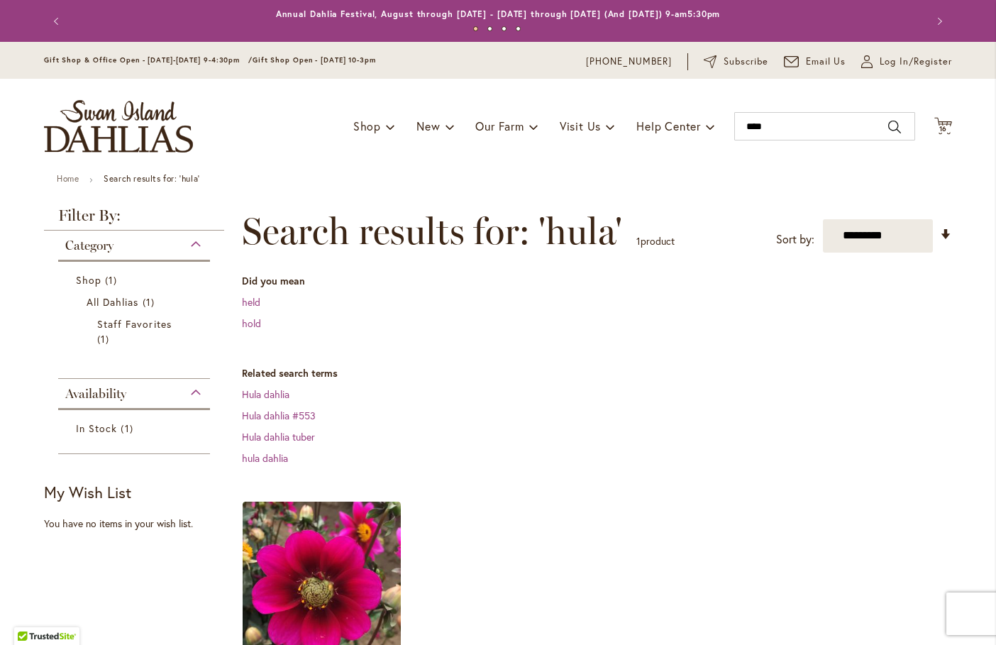
scroll to position [213, 0]
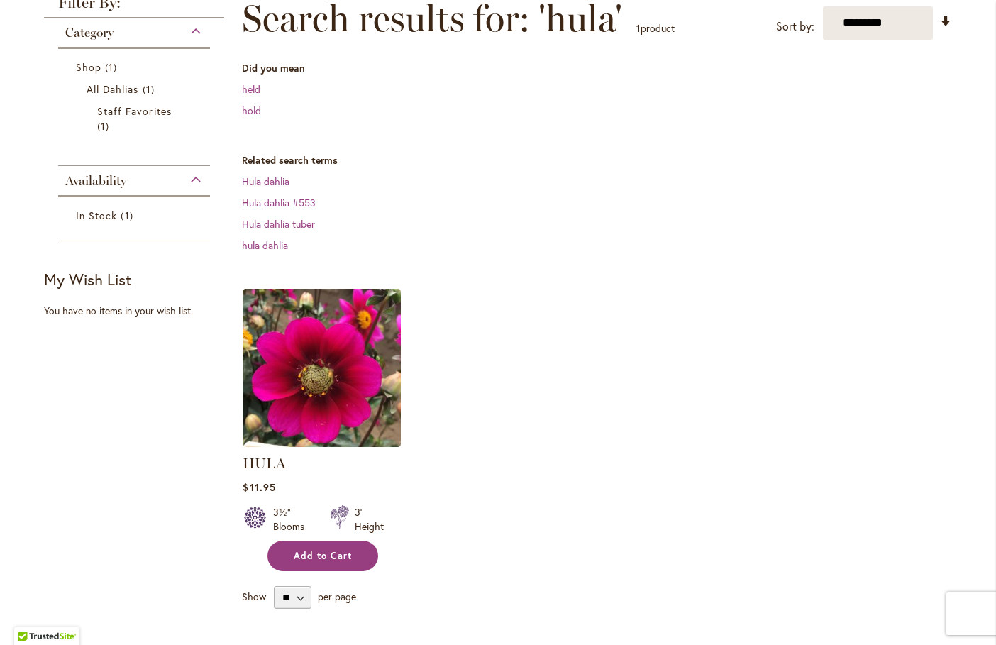
click at [345, 551] on span "Add to Cart" at bounding box center [323, 556] width 58 height 12
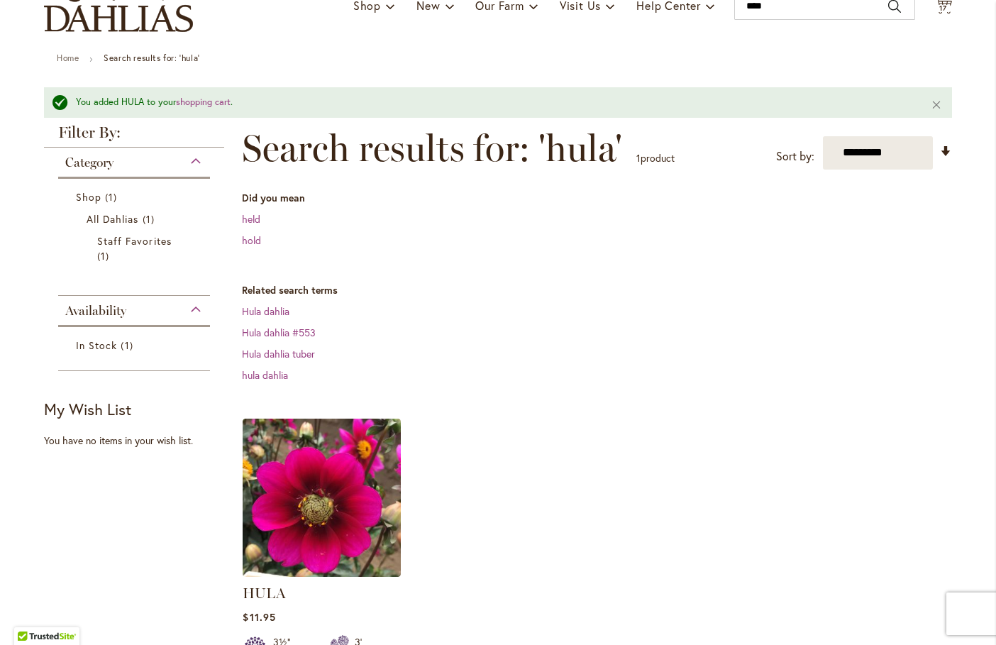
scroll to position [0, 0]
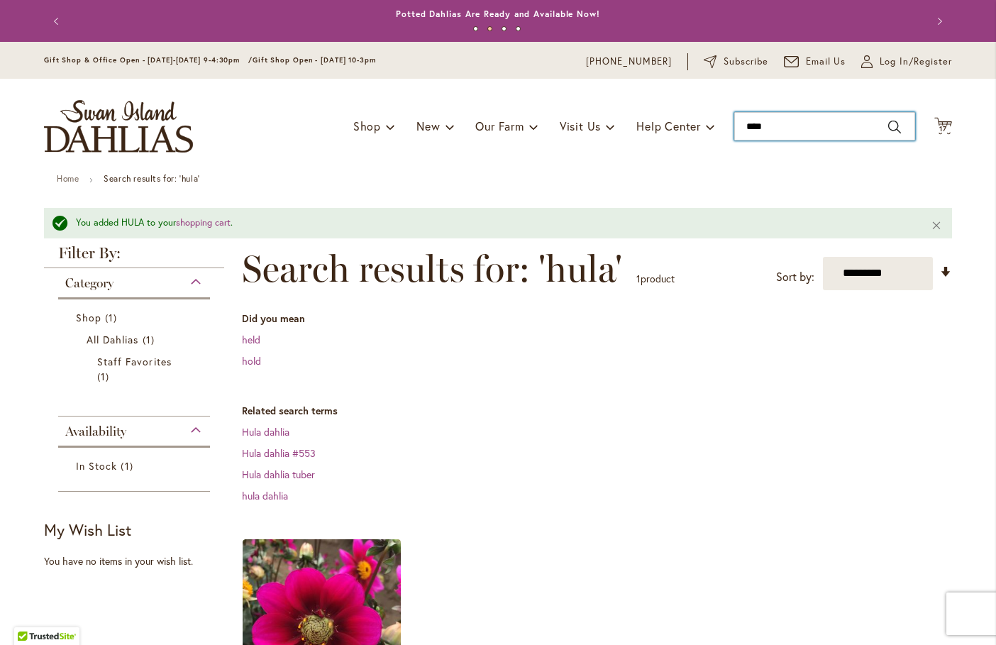
click at [761, 121] on input "****" at bounding box center [824, 126] width 181 height 28
drag, startPoint x: 694, startPoint y: 124, endPoint x: 682, endPoint y: 118, distance: 13.3
click at [687, 123] on div "Toggle Nav Shop Dahlia Tubers Collections Fresh Cut Dahlias Gardening Supplies …" at bounding box center [498, 126] width 937 height 95
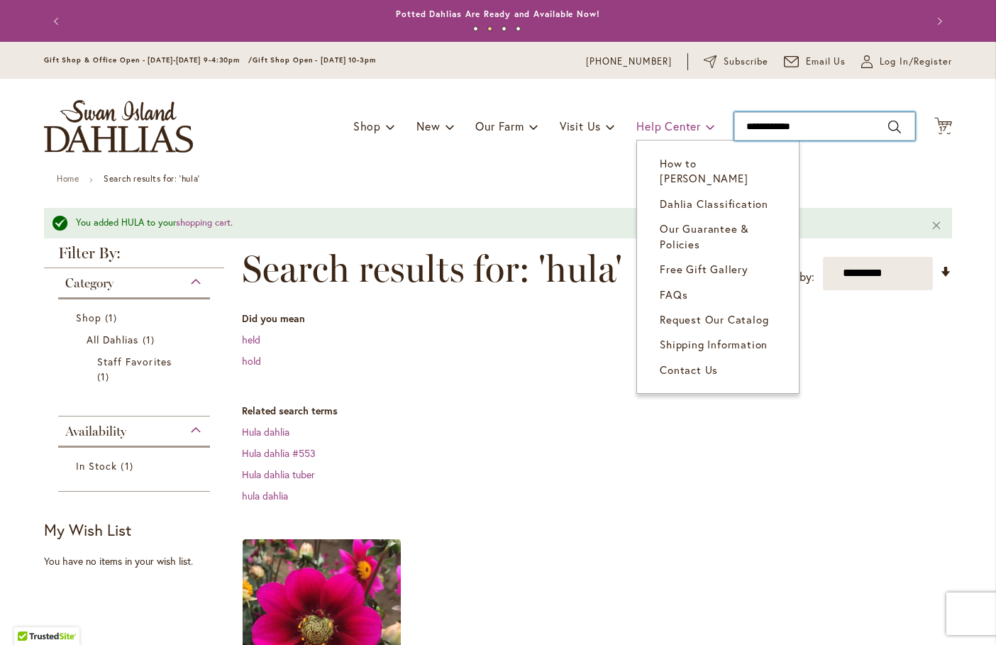
type input "**********"
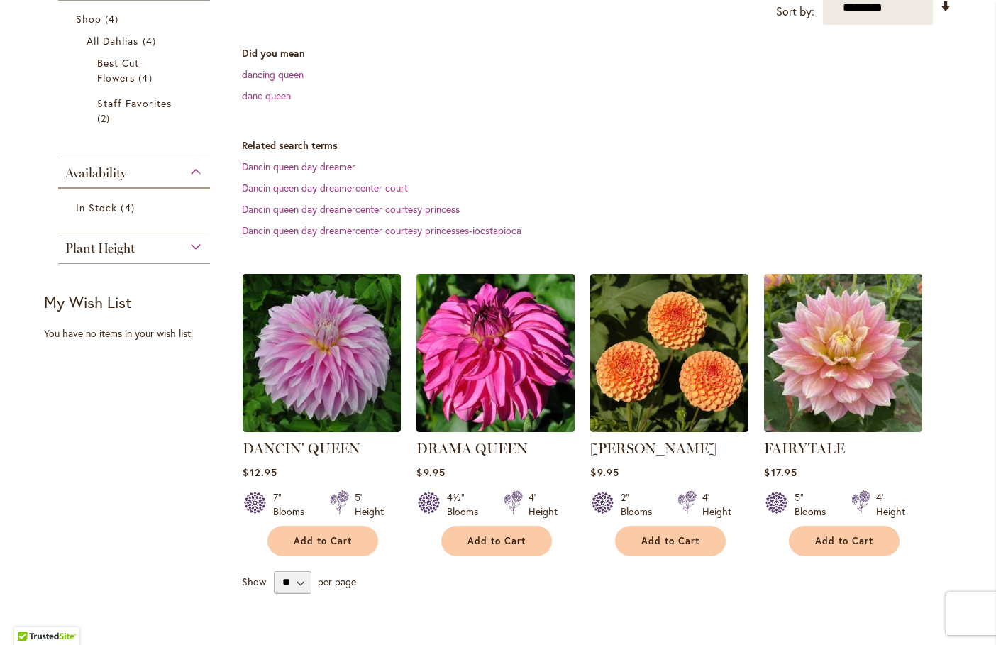
scroll to position [355, 0]
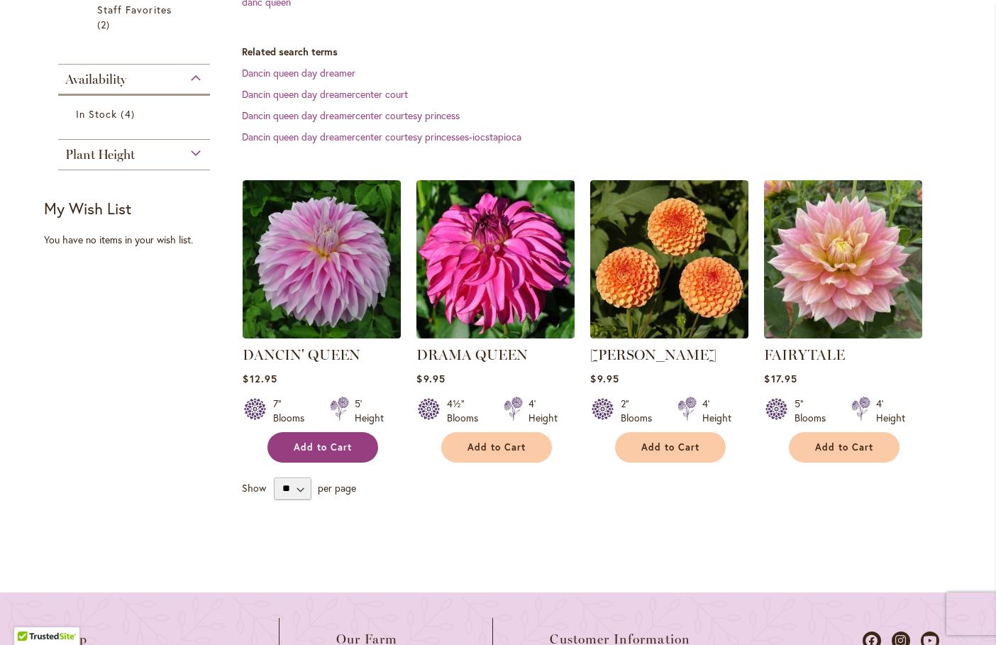
click at [363, 458] on button "Add to Cart" at bounding box center [322, 447] width 111 height 31
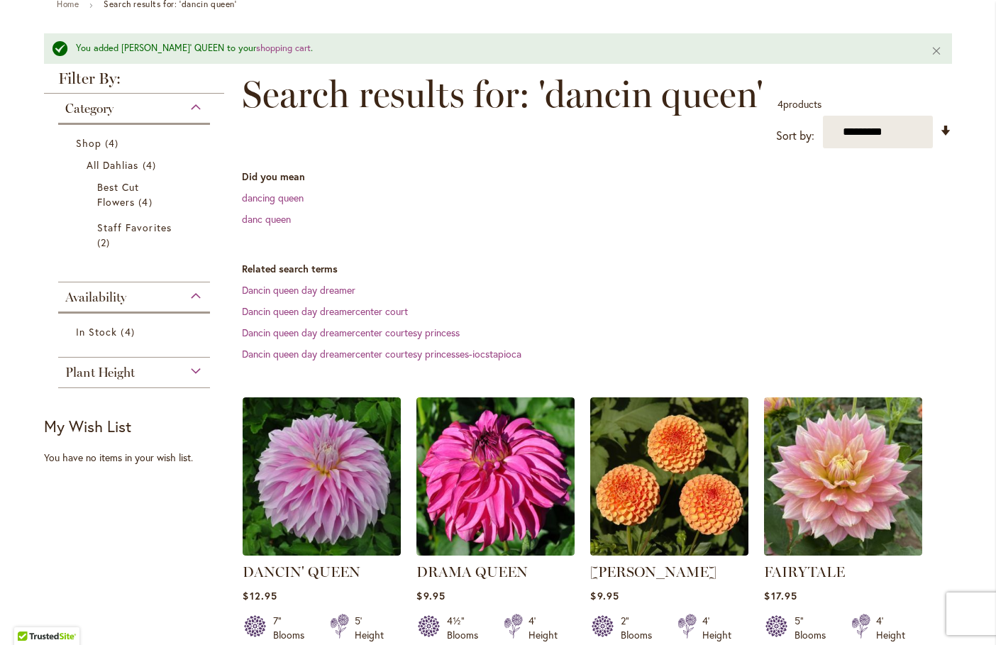
scroll to position [37, 0]
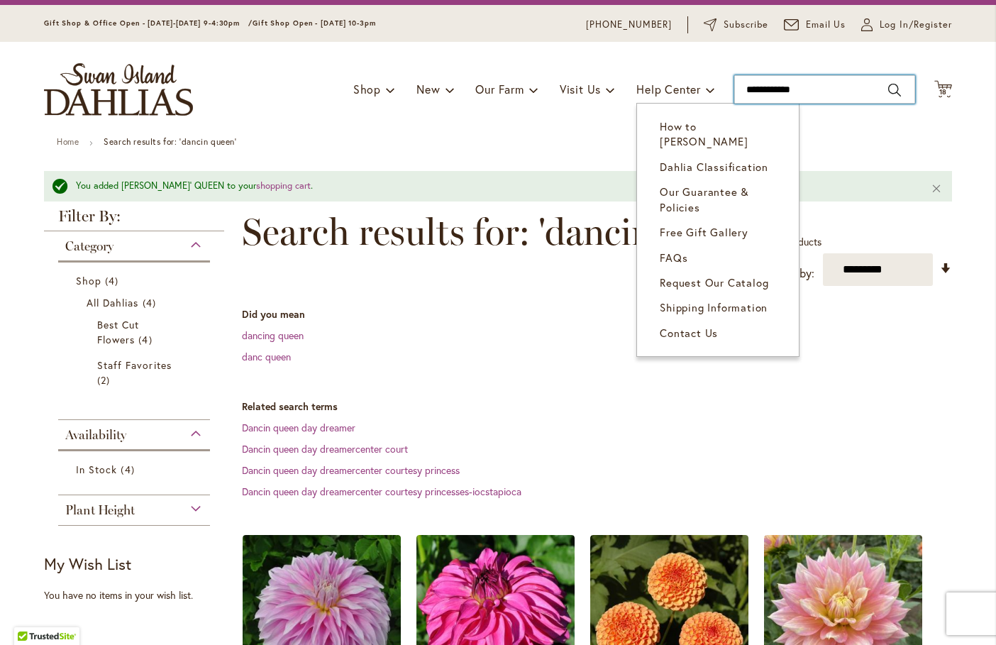
drag, startPoint x: 849, startPoint y: 79, endPoint x: 489, endPoint y: 1, distance: 368.8
click at [508, 27] on header "Skip to Content Gift Shop & Office Open - Monday-Friday 9-4:30pm / Gift Shop Op…" at bounding box center [498, 71] width 996 height 132
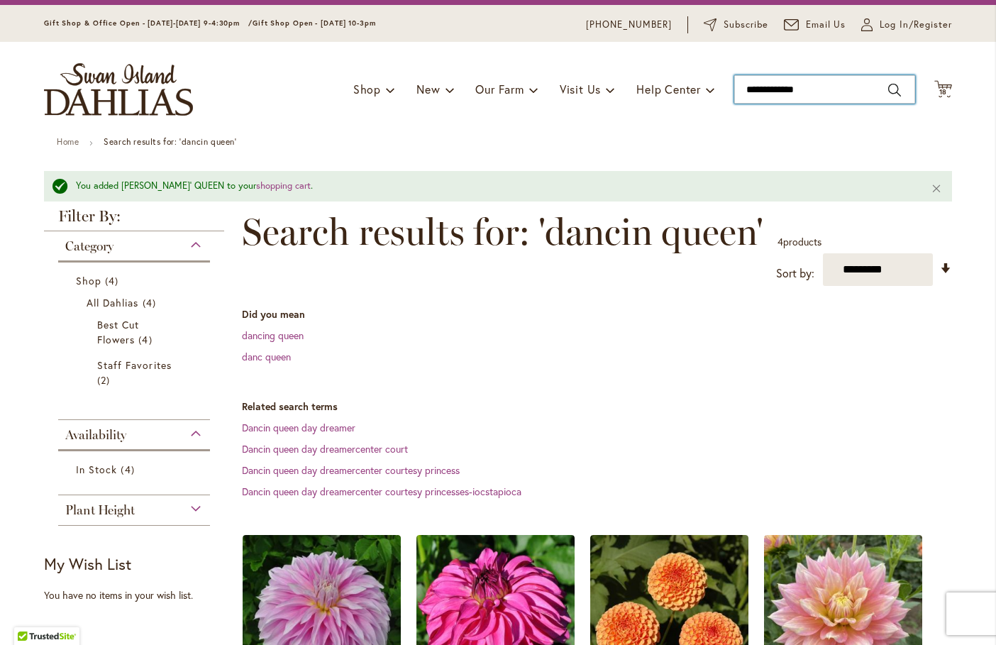
type input "**********"
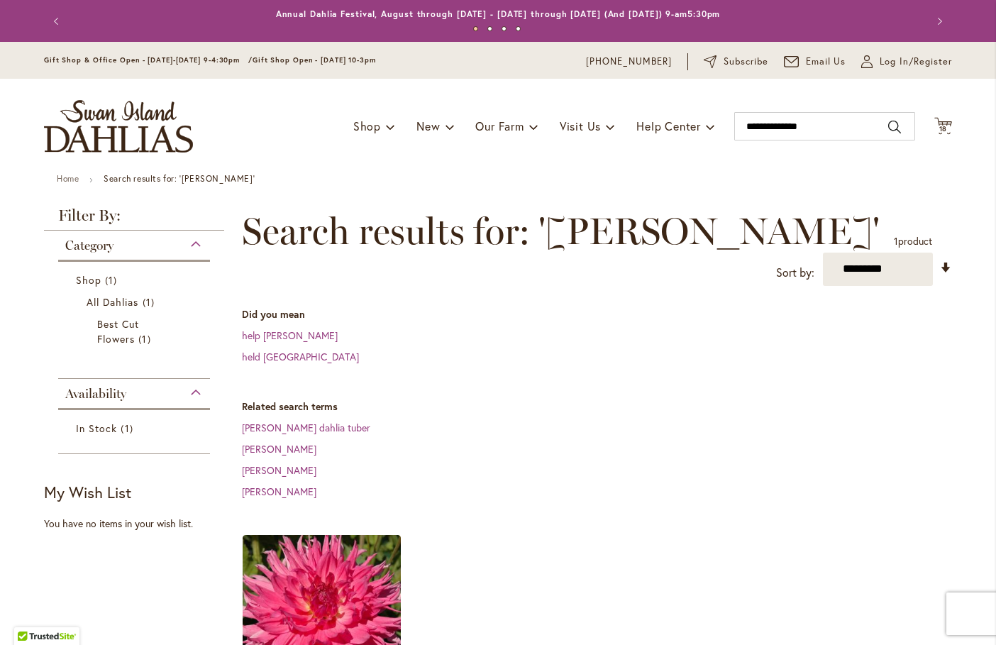
scroll to position [213, 0]
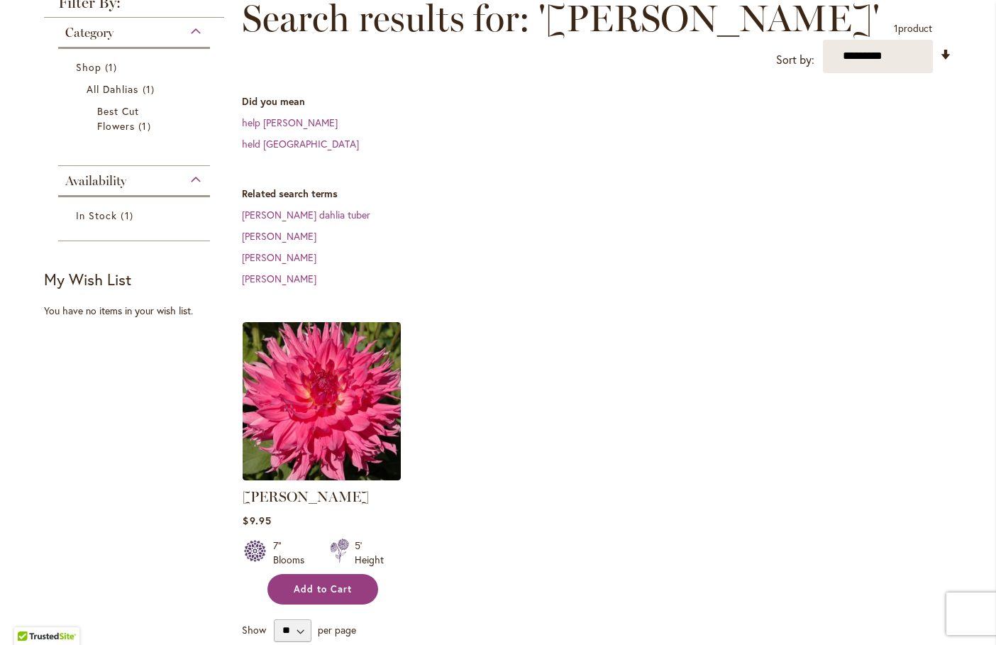
click at [318, 588] on span "Add to Cart" at bounding box center [323, 589] width 58 height 12
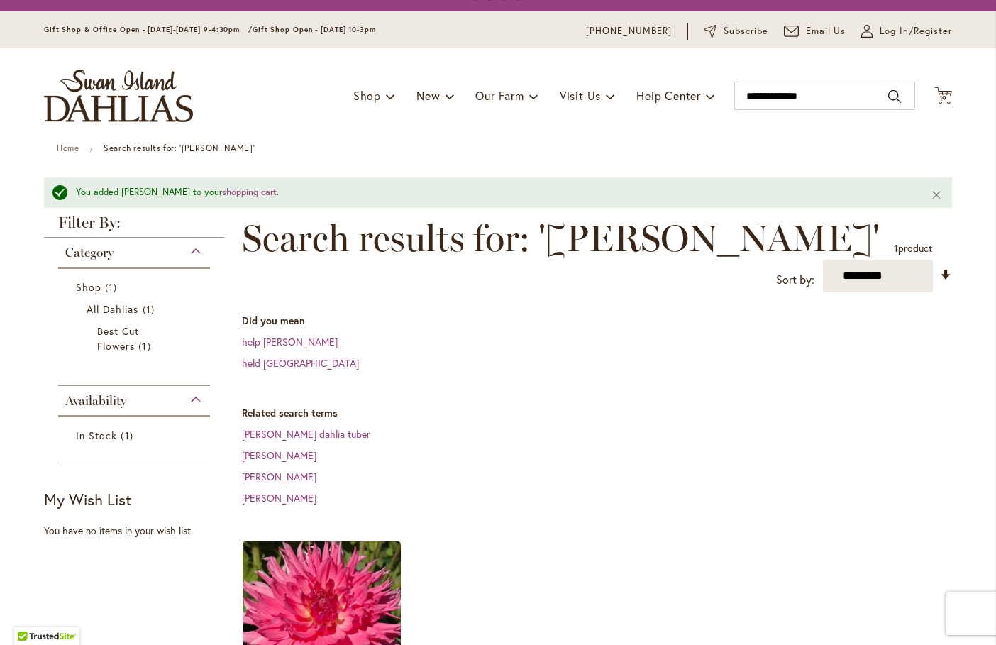
scroll to position [0, 0]
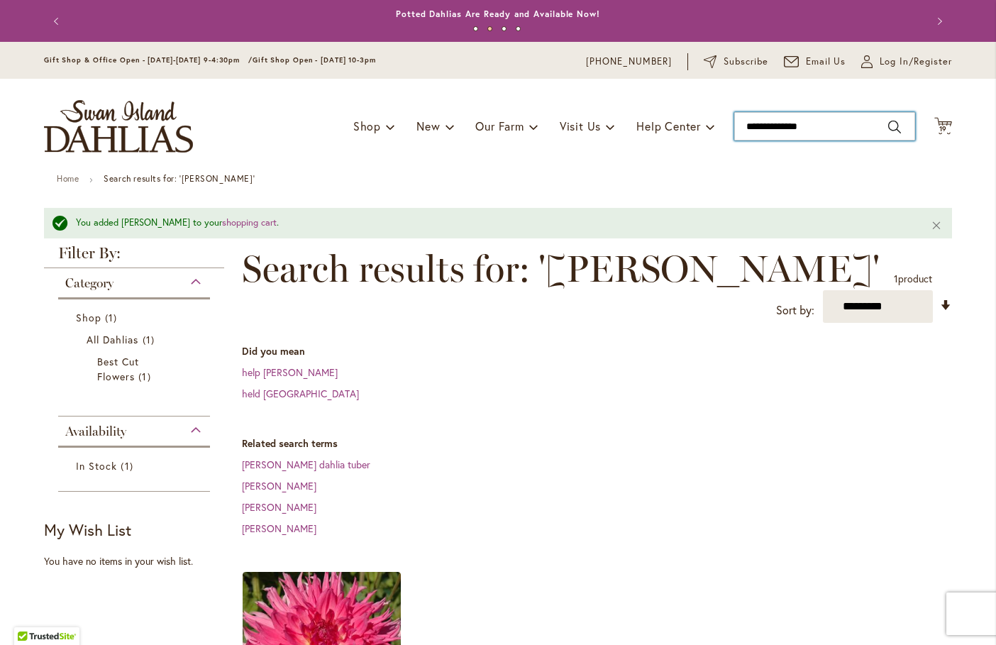
drag, startPoint x: 820, startPoint y: 118, endPoint x: 435, endPoint y: 74, distance: 387.7
click at [451, 79] on div "Toggle Nav Shop Dahlia Tubers Collections Fresh Cut Dahlias Gardening Supplies …" at bounding box center [498, 126] width 937 height 95
type input "**********"
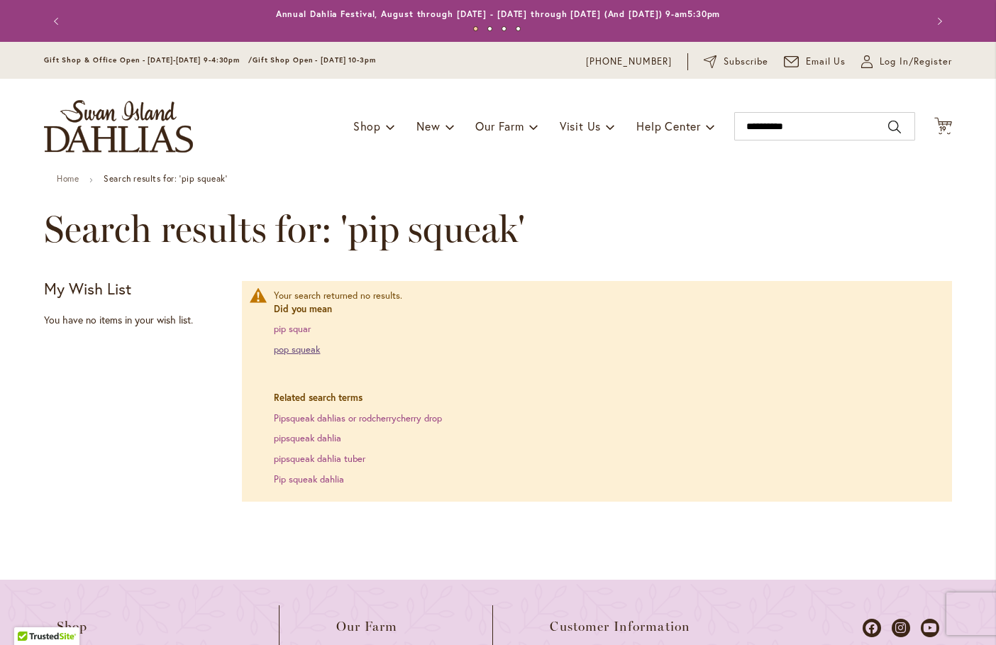
click at [305, 350] on link "pop squeak" at bounding box center [297, 349] width 46 height 12
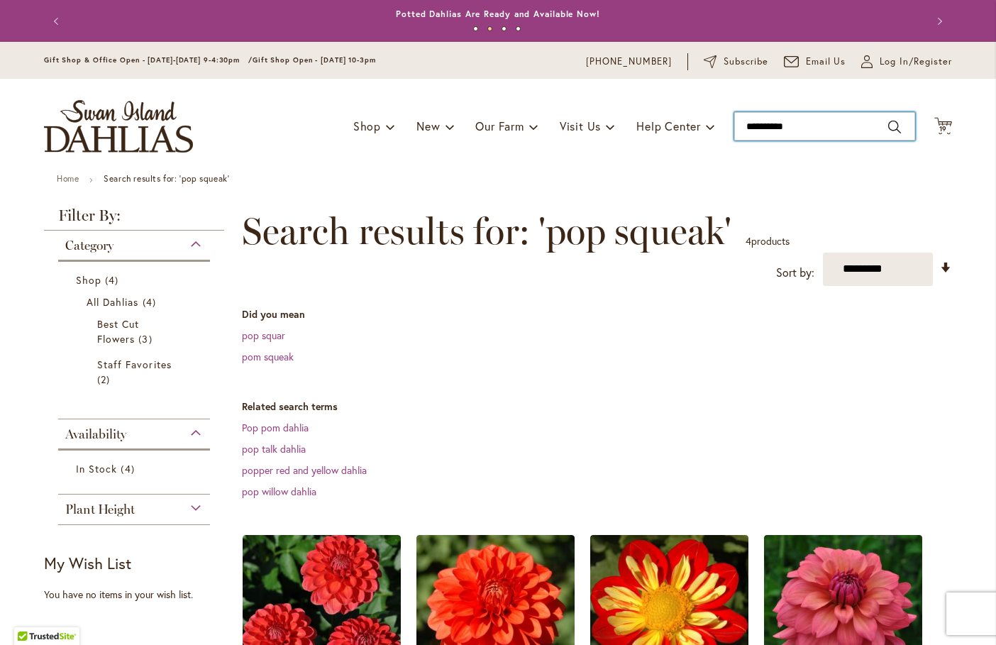
drag, startPoint x: 849, startPoint y: 121, endPoint x: 593, endPoint y: 84, distance: 258.7
click at [608, 92] on div "Toggle Nav Shop Dahlia Tubers Collections Fresh Cut Dahlias Gardening Supplies …" at bounding box center [498, 126] width 937 height 95
type input "**********"
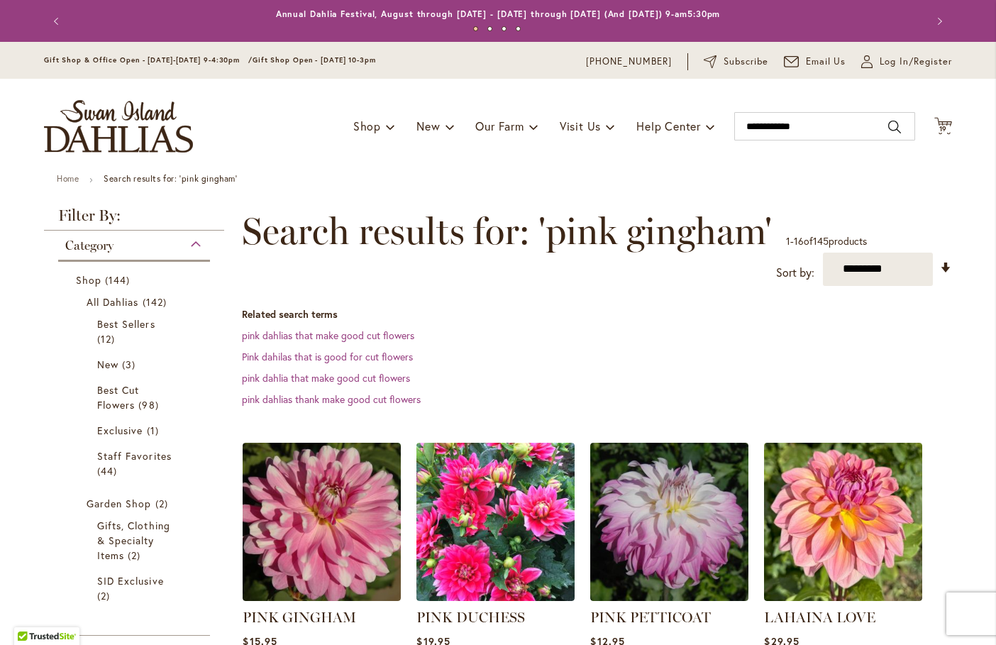
scroll to position [142, 0]
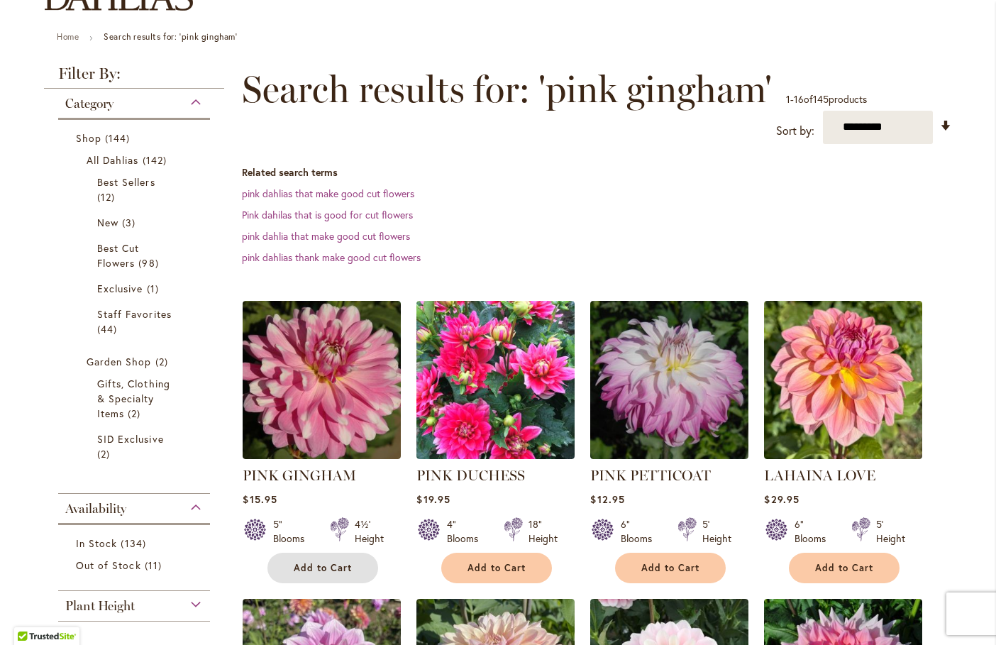
click at [294, 564] on span "Add to Cart" at bounding box center [323, 568] width 58 height 12
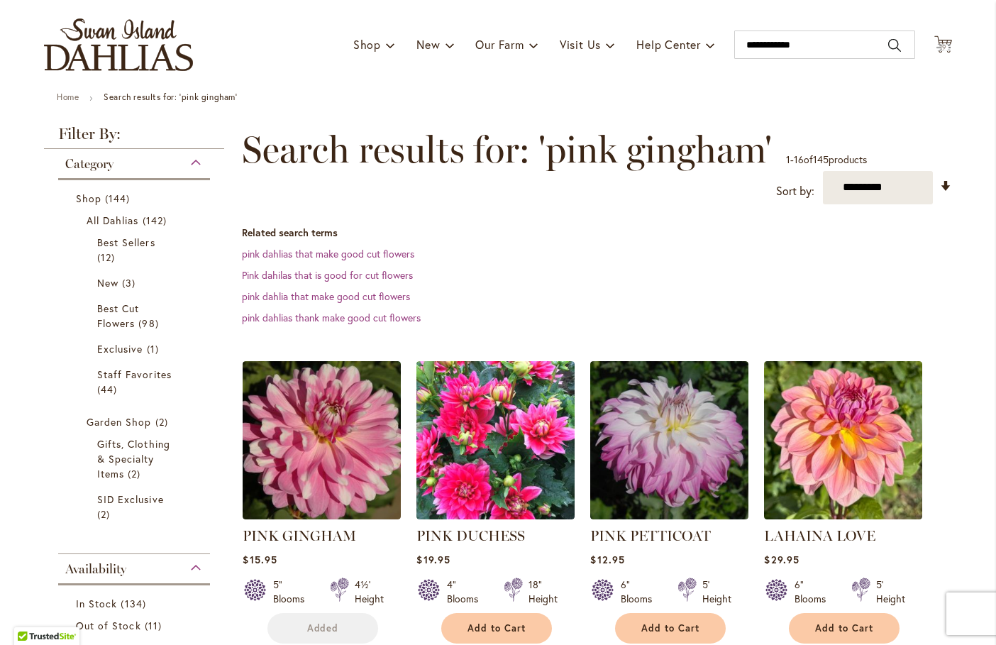
scroll to position [0, 0]
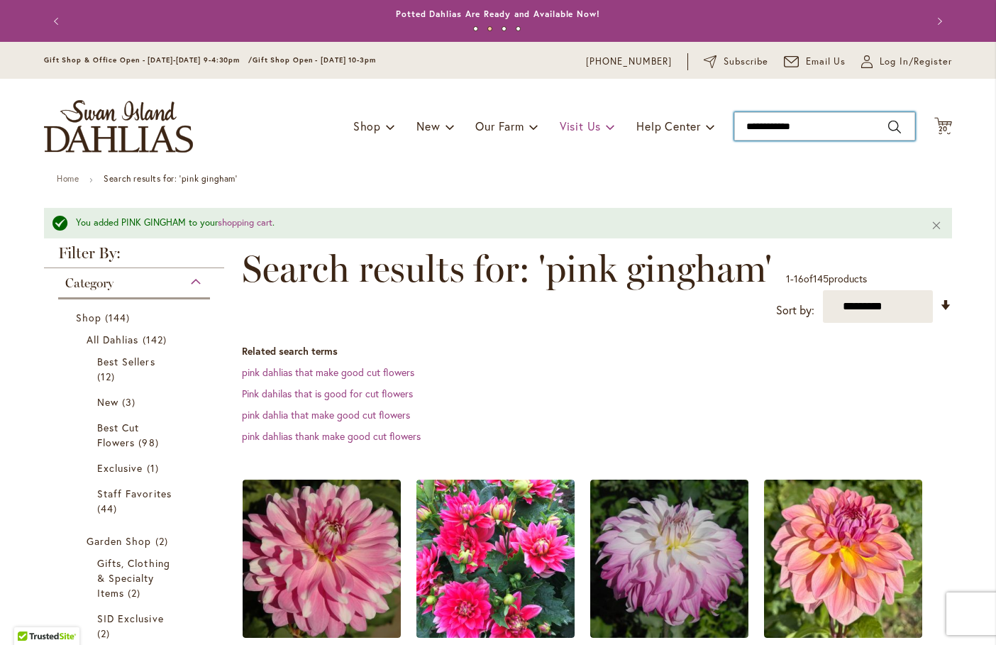
drag, startPoint x: 855, startPoint y: 133, endPoint x: 599, endPoint y: 114, distance: 256.8
click at [614, 138] on div "Toggle Nav Shop Dahlia Tubers Collections Fresh Cut Dahlias Gardening Supplies …" at bounding box center [498, 126] width 937 height 95
type input "**********"
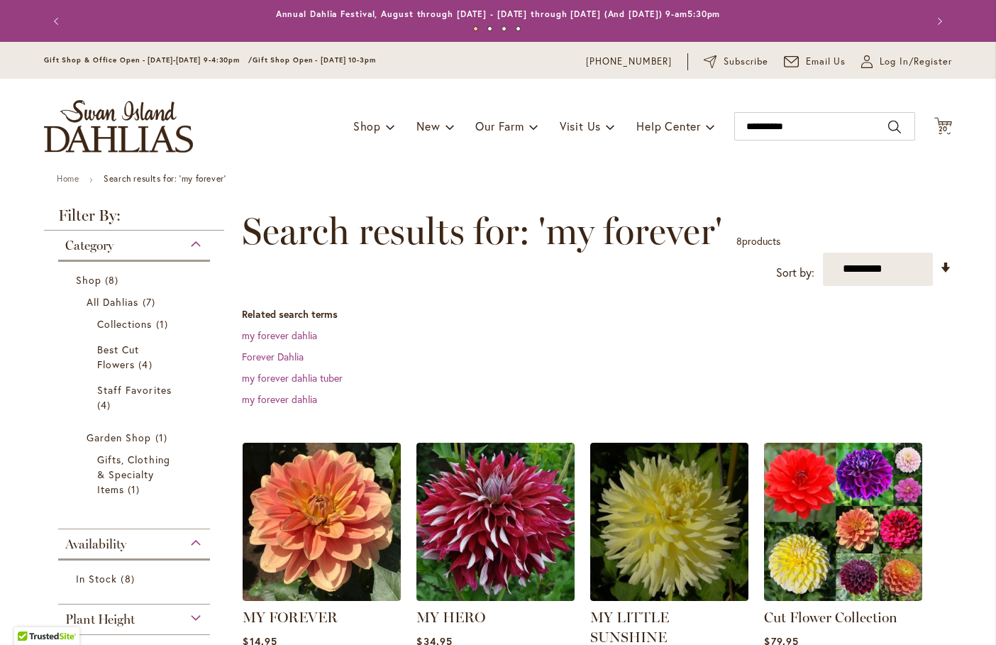
scroll to position [71, 0]
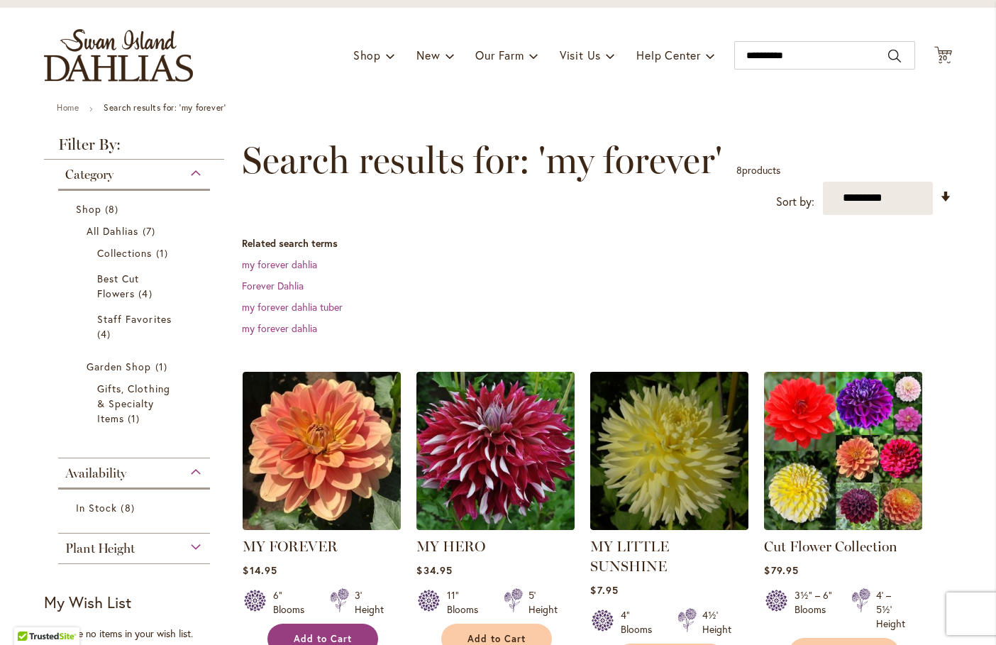
click at [319, 633] on span "Add to Cart" at bounding box center [323, 639] width 58 height 12
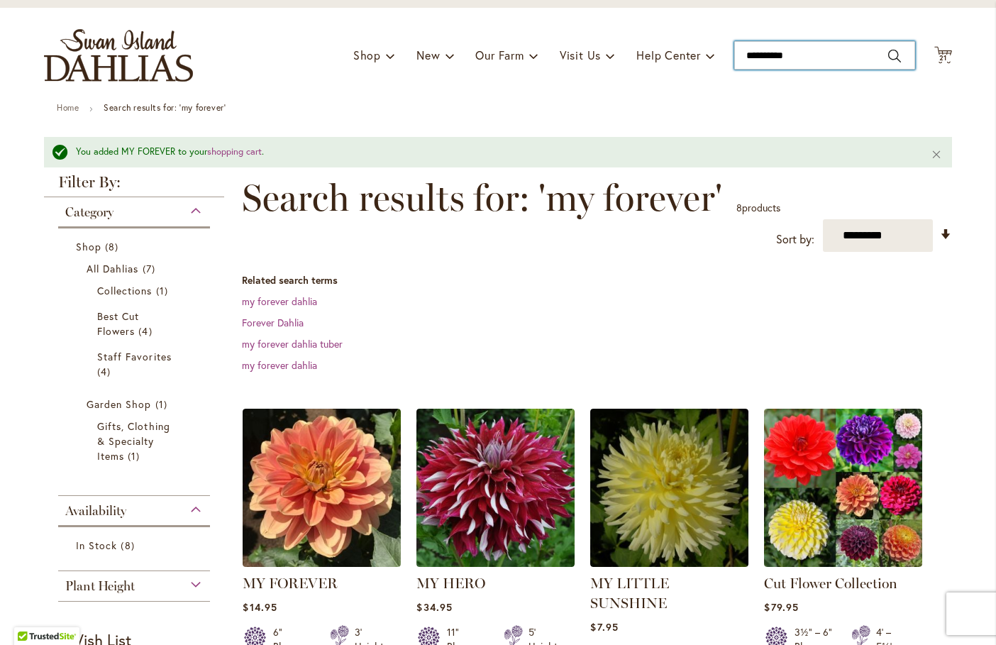
drag, startPoint x: 802, startPoint y: 57, endPoint x: 551, endPoint y: 46, distance: 251.4
click at [551, 46] on div "Toggle Nav Shop Dahlia Tubers Collections Fresh Cut Dahlias Gardening Supplies …" at bounding box center [498, 55] width 937 height 95
type input "**********"
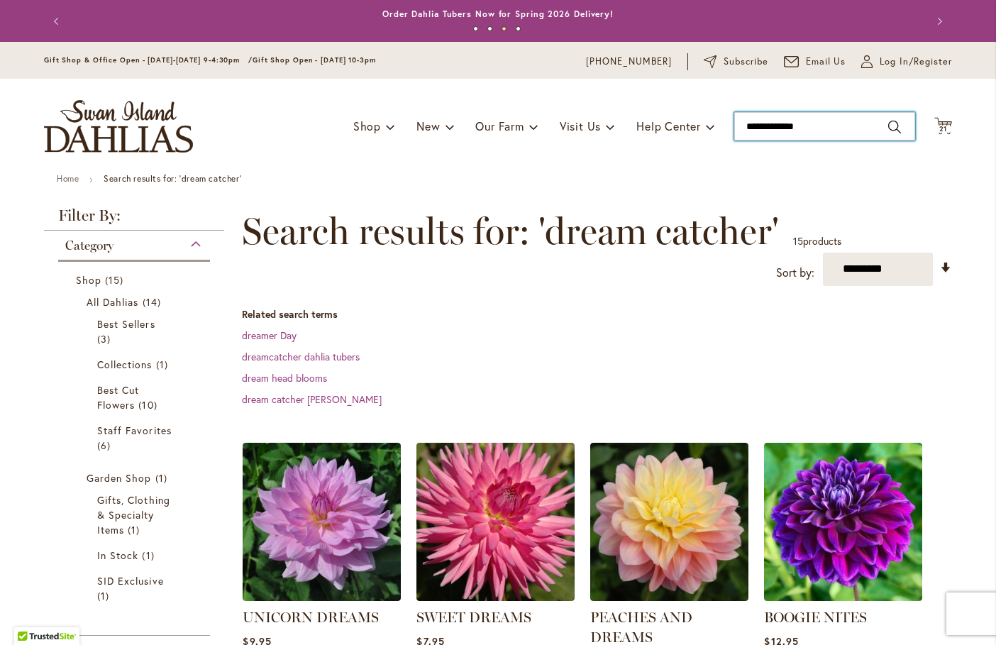
drag, startPoint x: 827, startPoint y: 136, endPoint x: 608, endPoint y: 97, distance: 222.6
click at [626, 104] on div "Toggle Nav Shop Dahlia Tubers Collections Fresh Cut Dahlias Gardening Supplies …" at bounding box center [498, 126] width 937 height 95
type input "****"
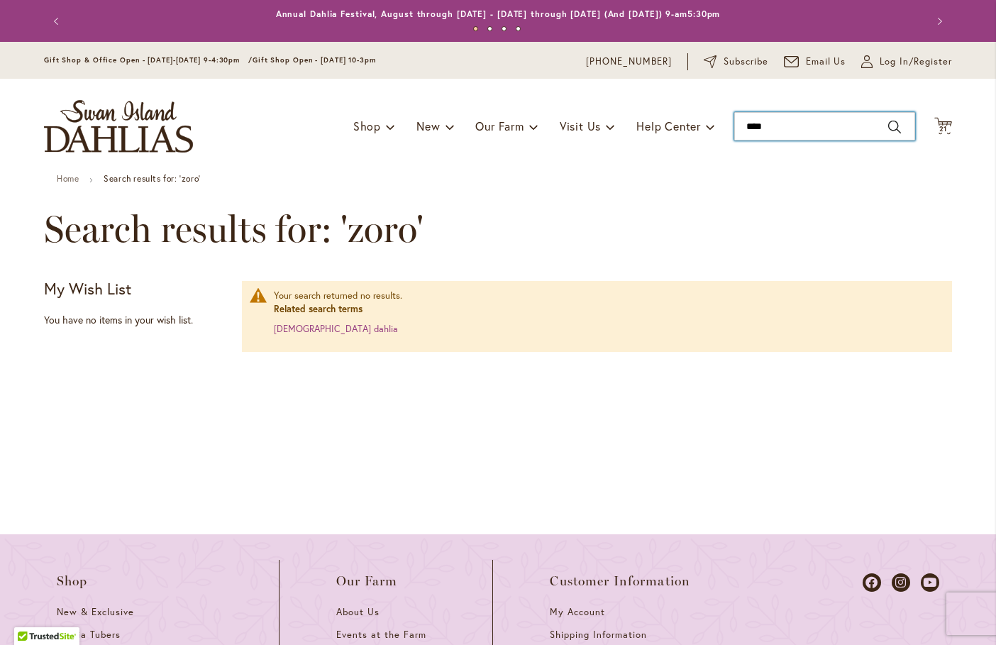
type input "*****"
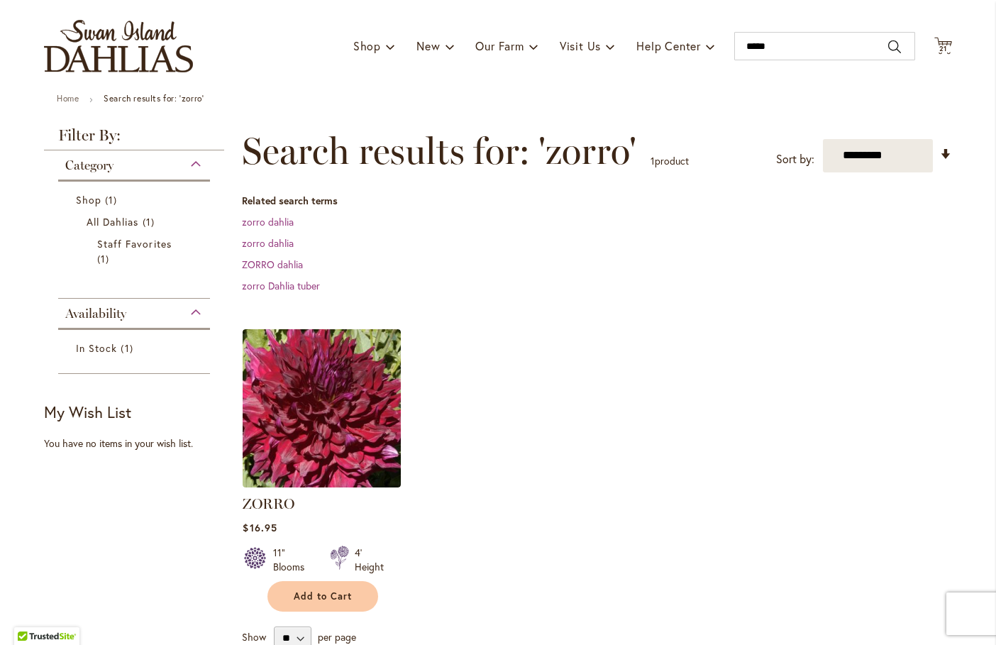
scroll to position [142, 0]
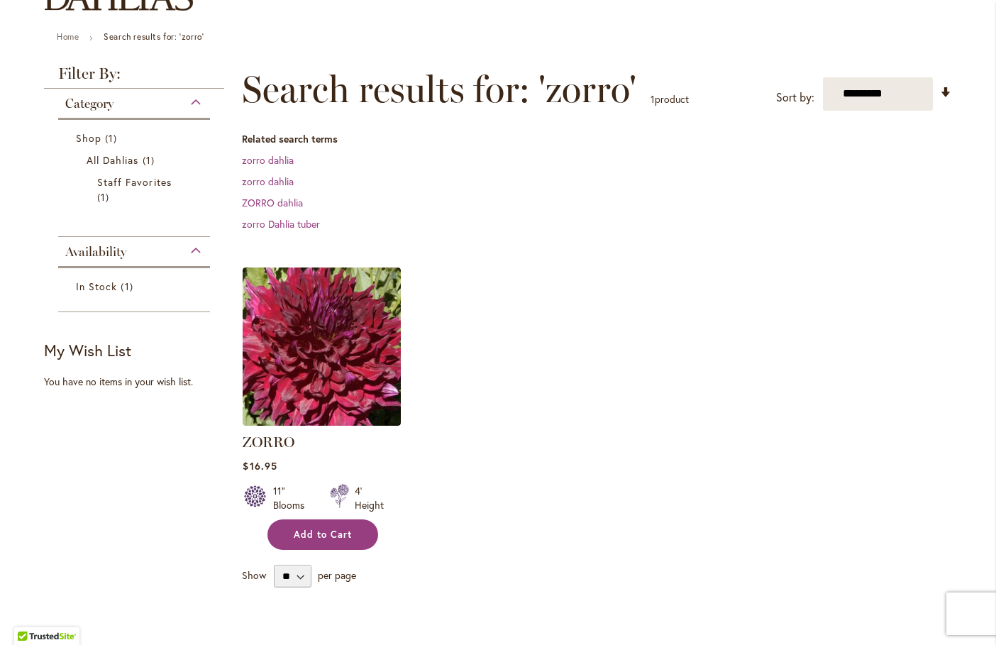
click at [343, 535] on span "Add to Cart" at bounding box center [323, 535] width 58 height 12
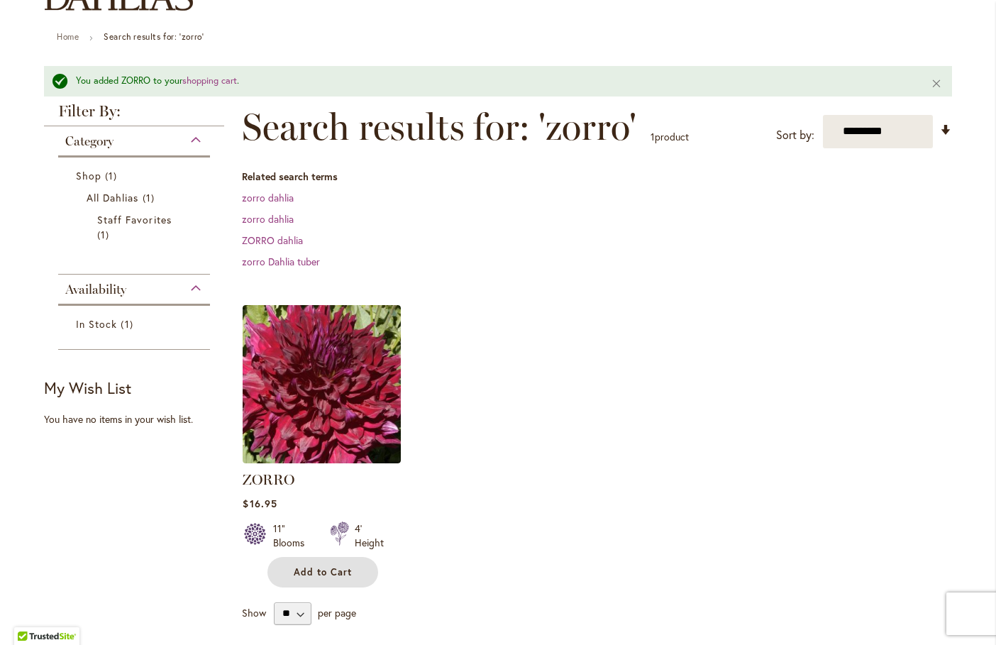
scroll to position [0, 0]
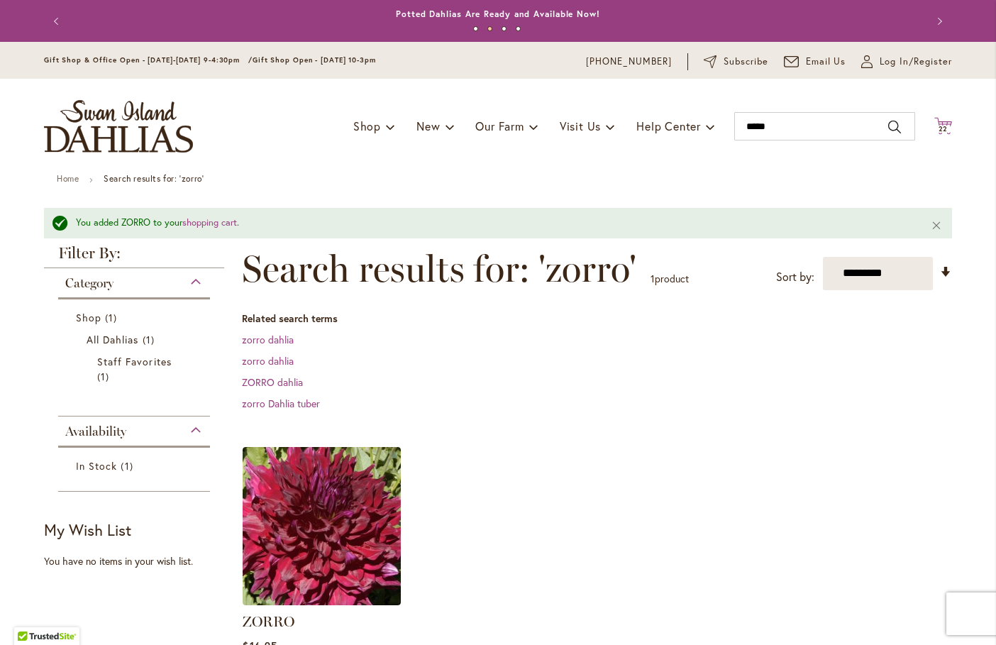
click at [939, 127] on span "22" at bounding box center [944, 128] width 10 height 9
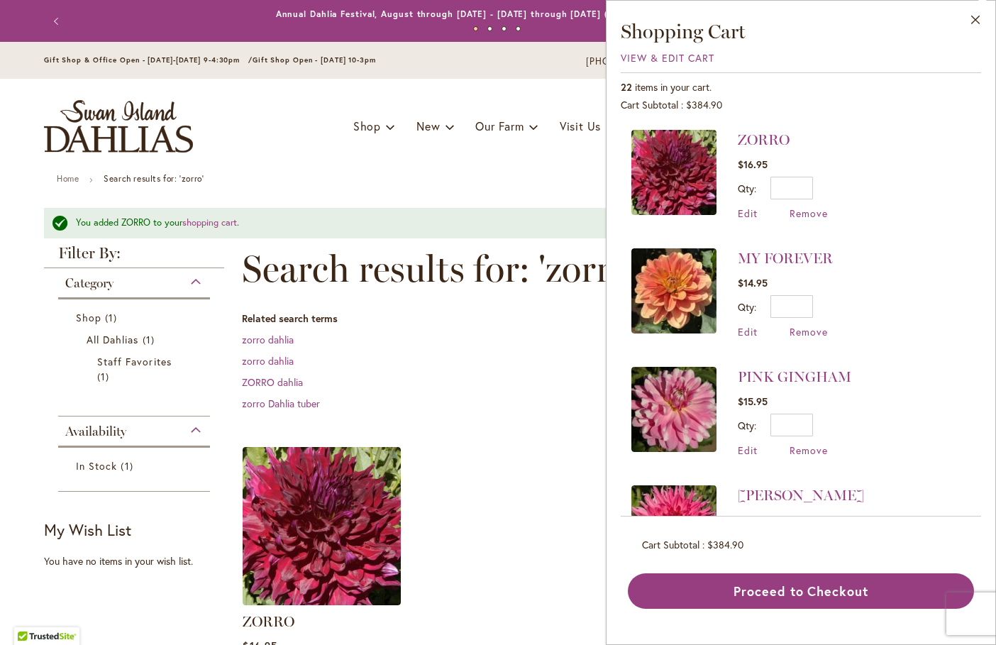
click at [8, 158] on header "Skip to Content Gift Shop & Office Open - Monday-Friday 9-4:30pm / Gift Shop Op…" at bounding box center [498, 108] width 996 height 132
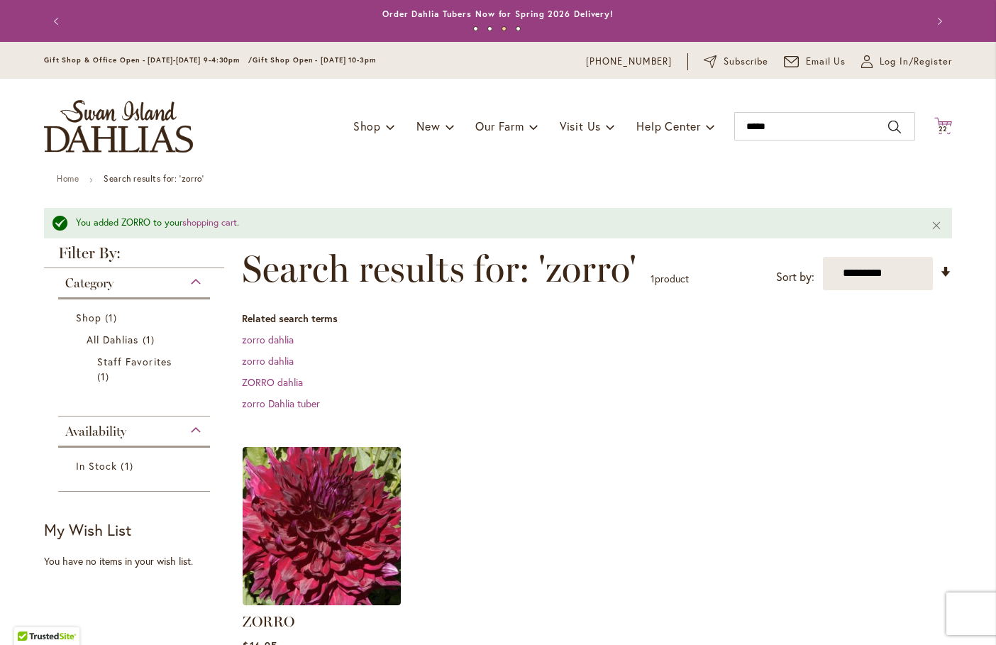
click at [934, 123] on icon "Cart .cls-1 { fill: #231f20; }" at bounding box center [943, 126] width 18 height 18
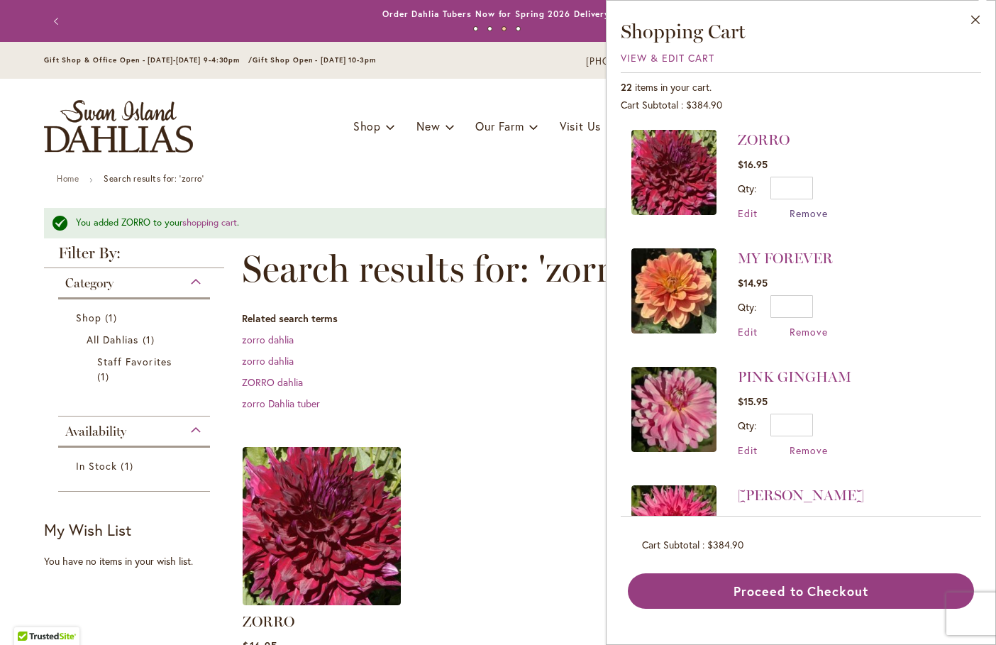
click at [814, 212] on span "Remove" at bounding box center [809, 212] width 38 height 13
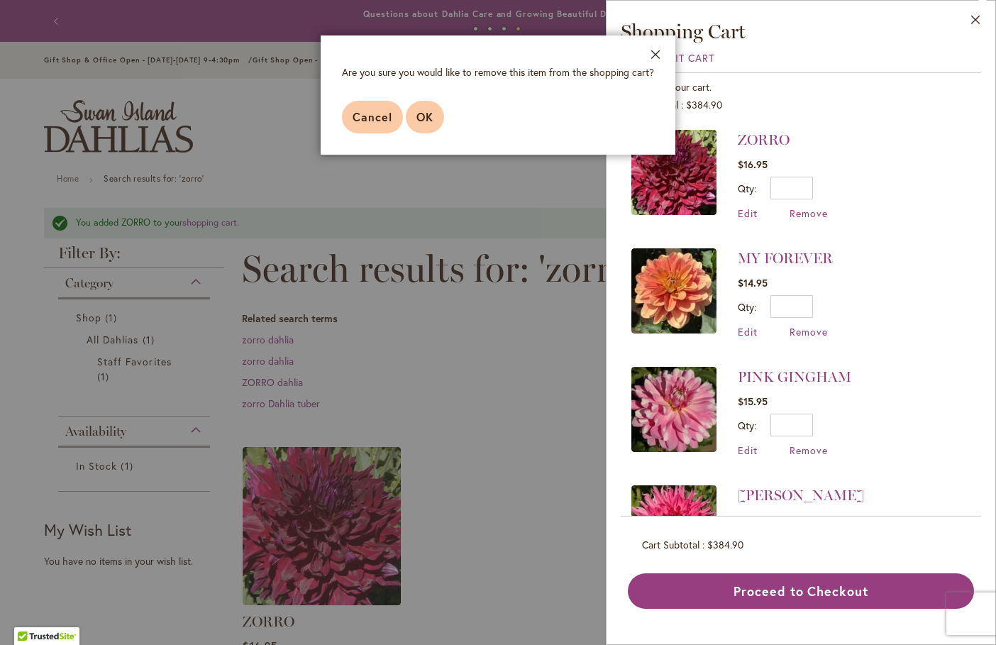
click at [411, 126] on button "OK" at bounding box center [425, 117] width 38 height 33
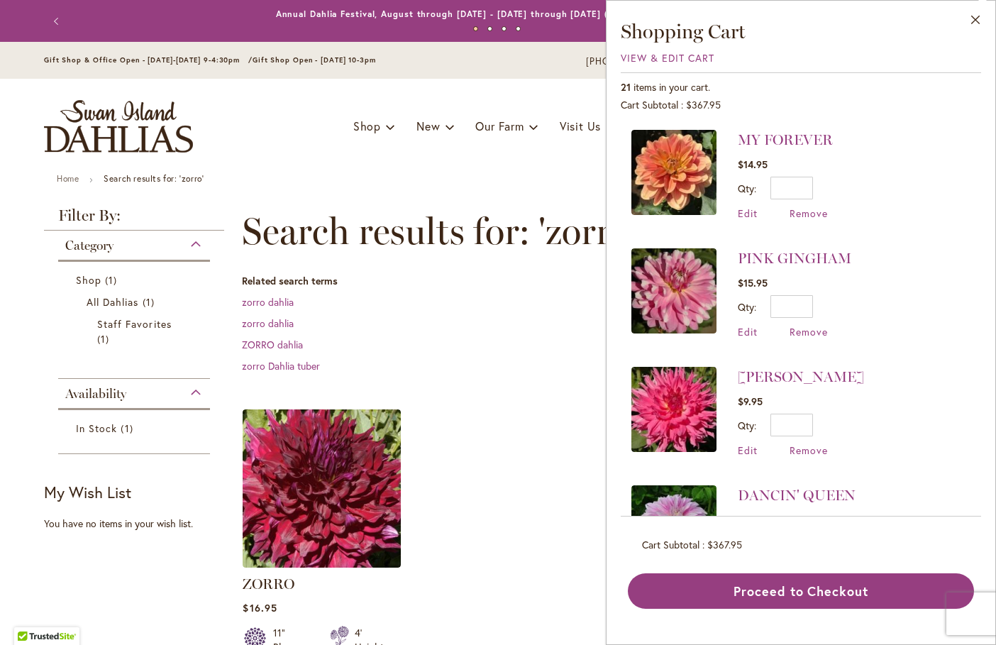
click at [665, 312] on img at bounding box center [673, 290] width 85 height 85
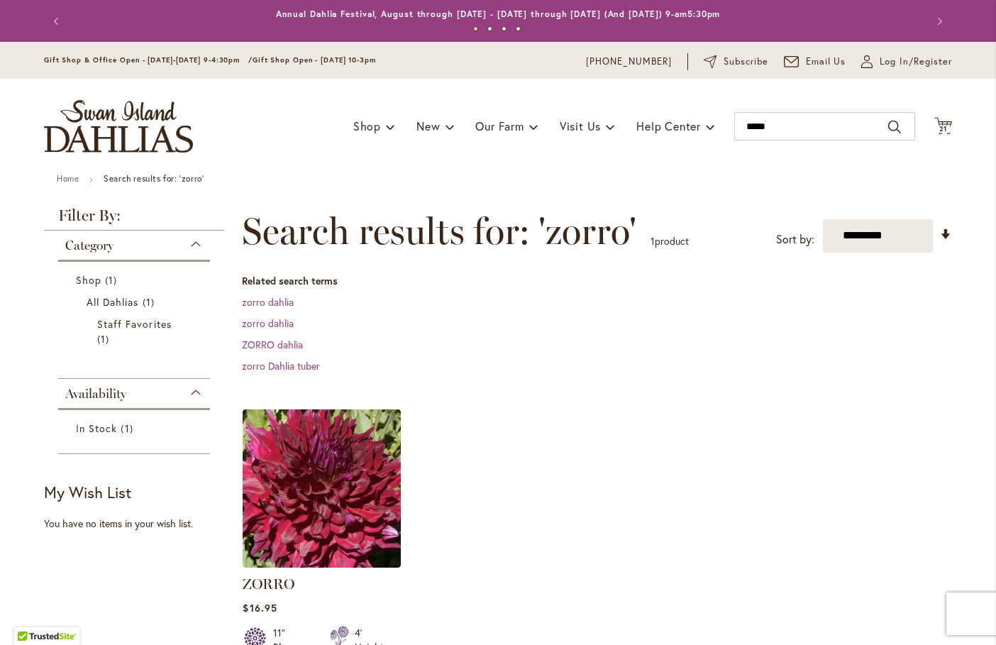
click at [939, 130] on span "21" at bounding box center [943, 128] width 9 height 9
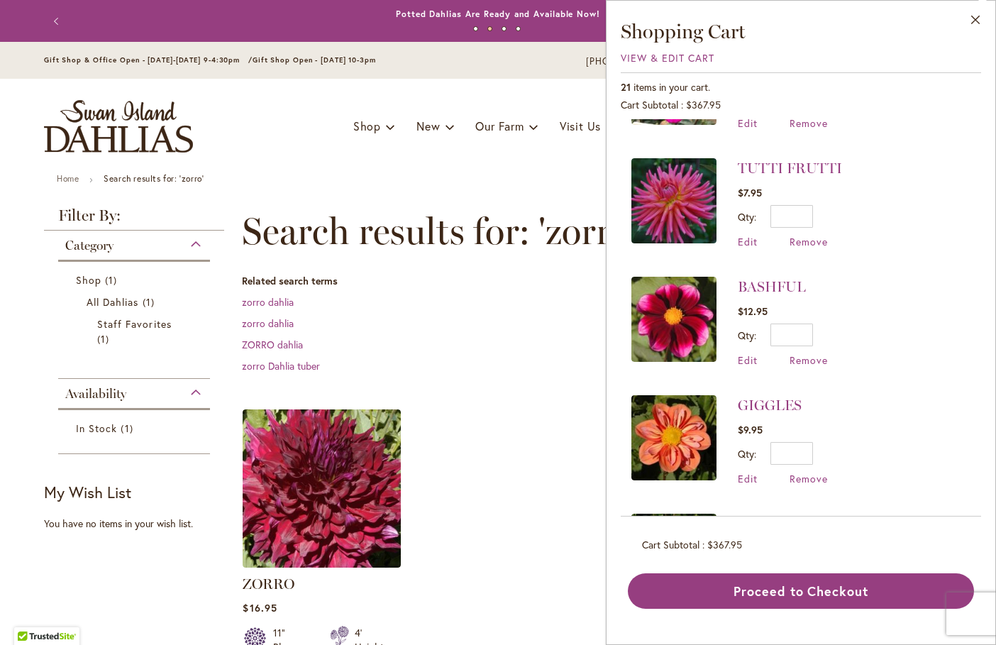
scroll to position [639, 0]
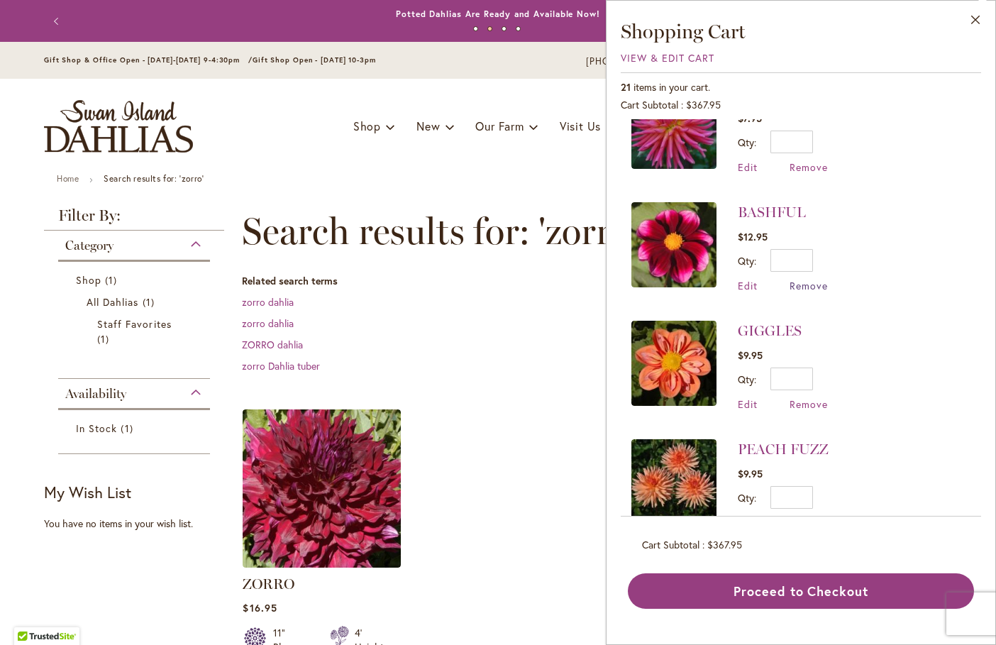
click at [814, 285] on span "Remove" at bounding box center [809, 285] width 38 height 13
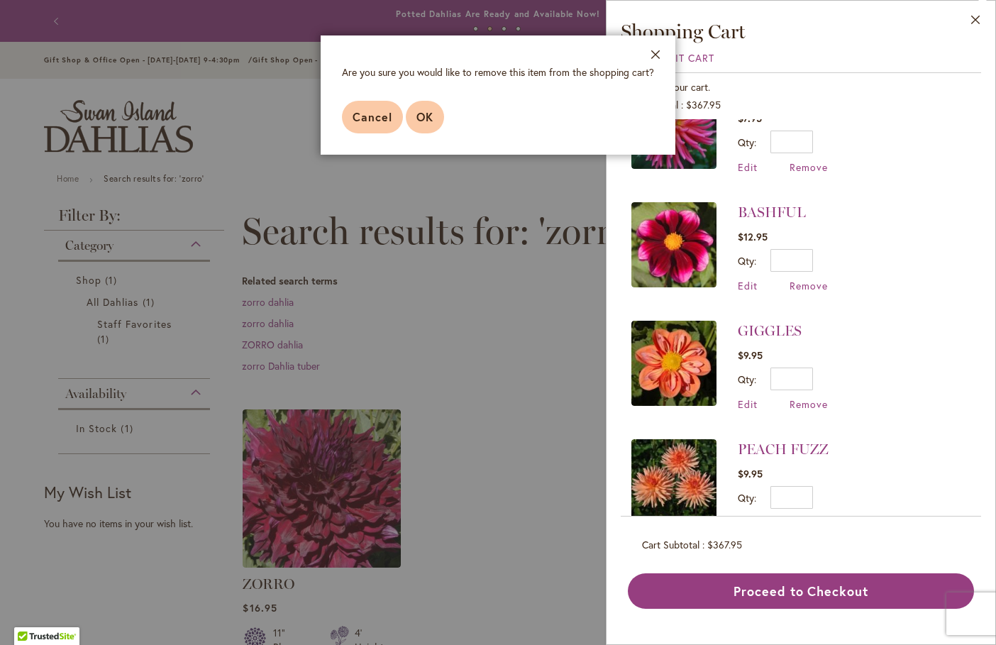
click at [419, 109] on span "OK" at bounding box center [424, 116] width 17 height 15
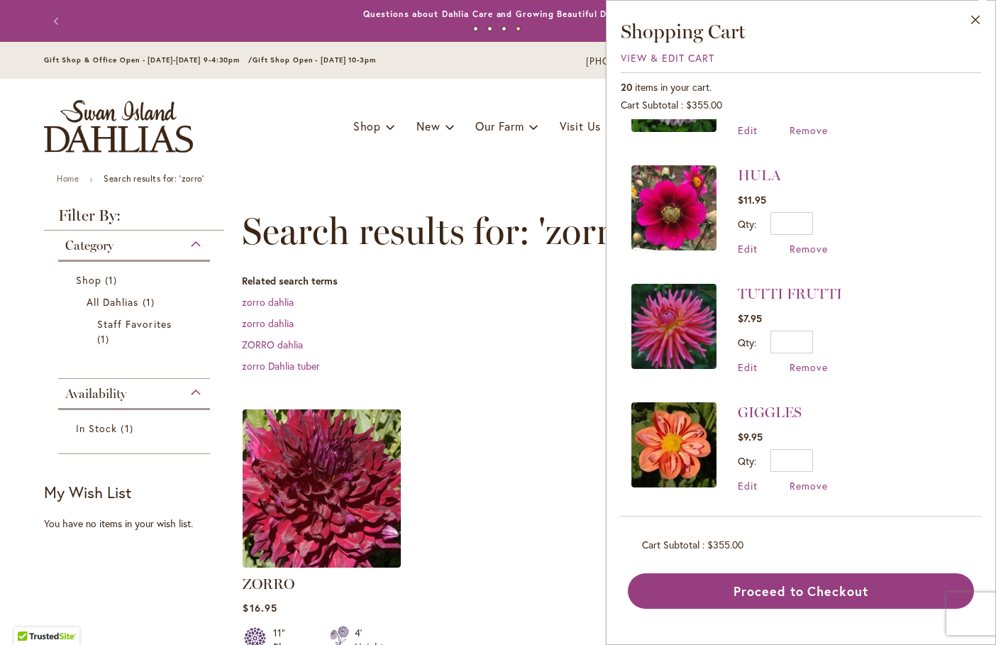
scroll to position [358, 0]
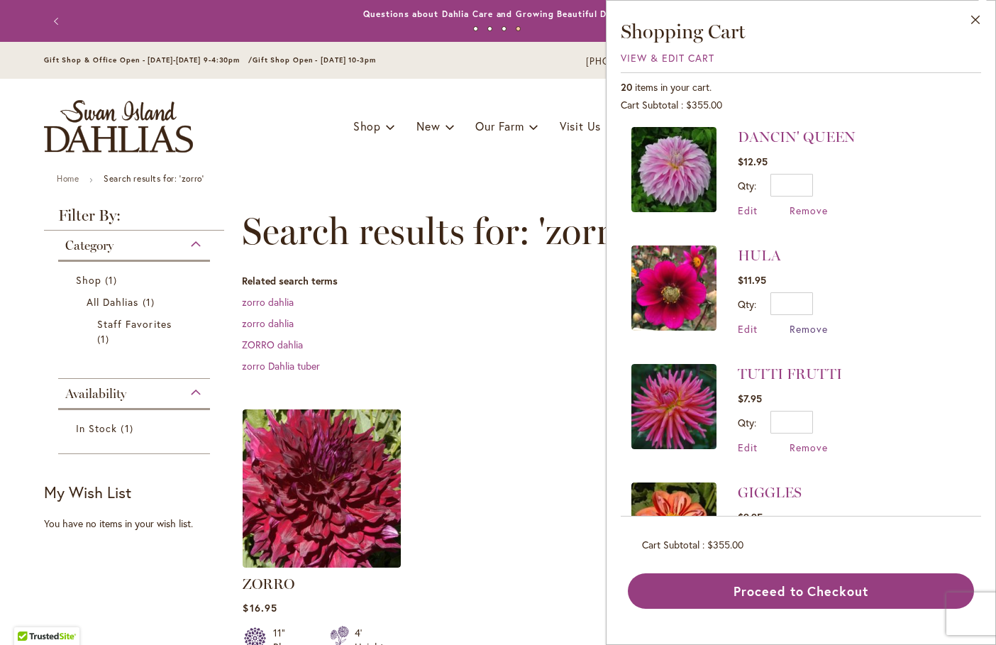
click at [822, 330] on span "Remove" at bounding box center [809, 328] width 38 height 13
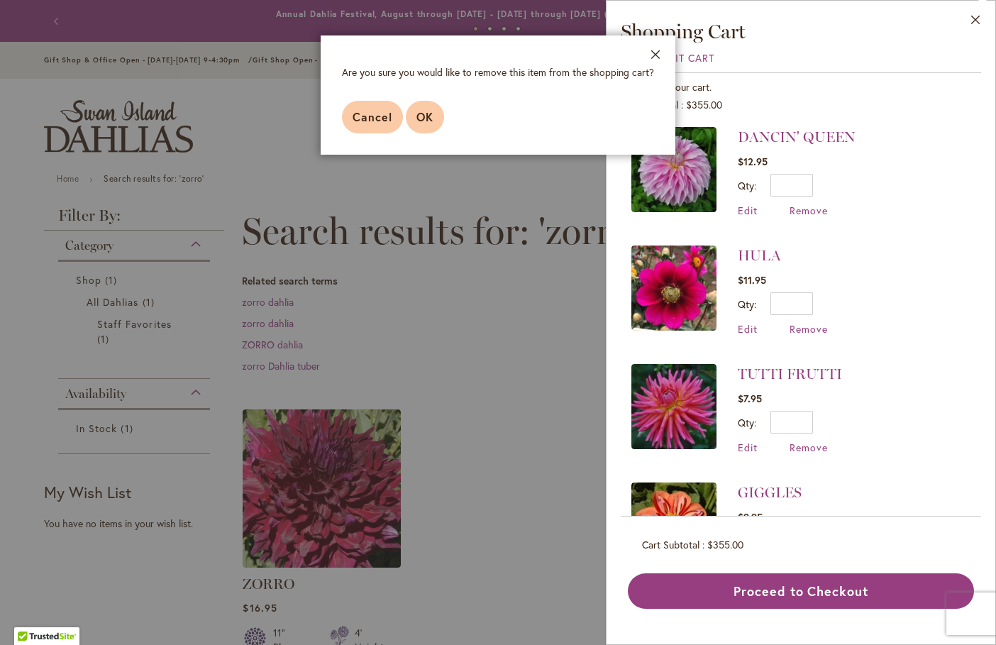
click at [416, 109] on button "OK" at bounding box center [425, 117] width 38 height 33
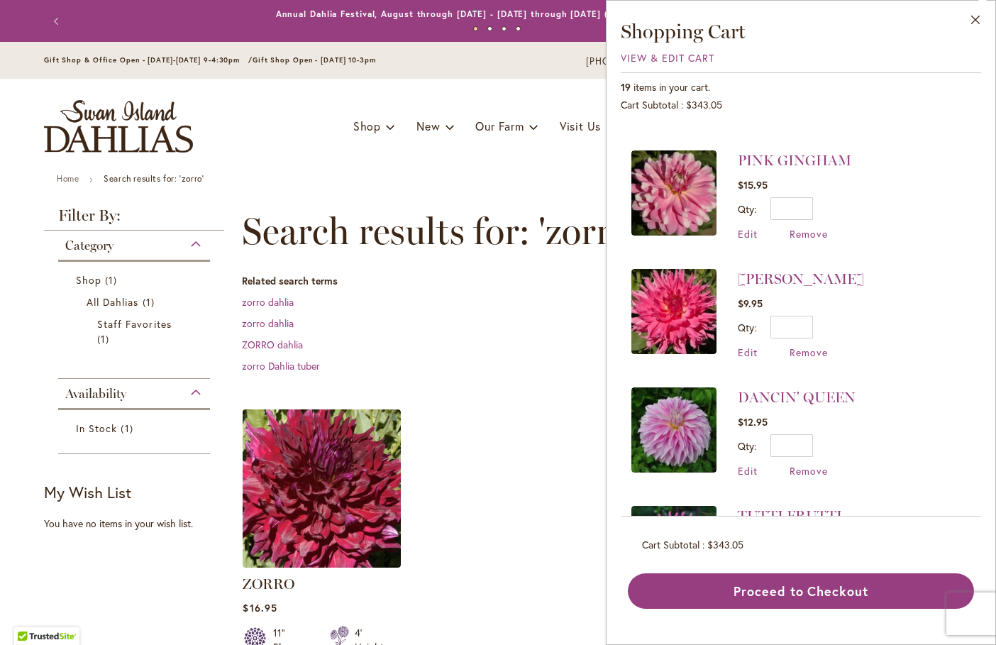
scroll to position [213, 0]
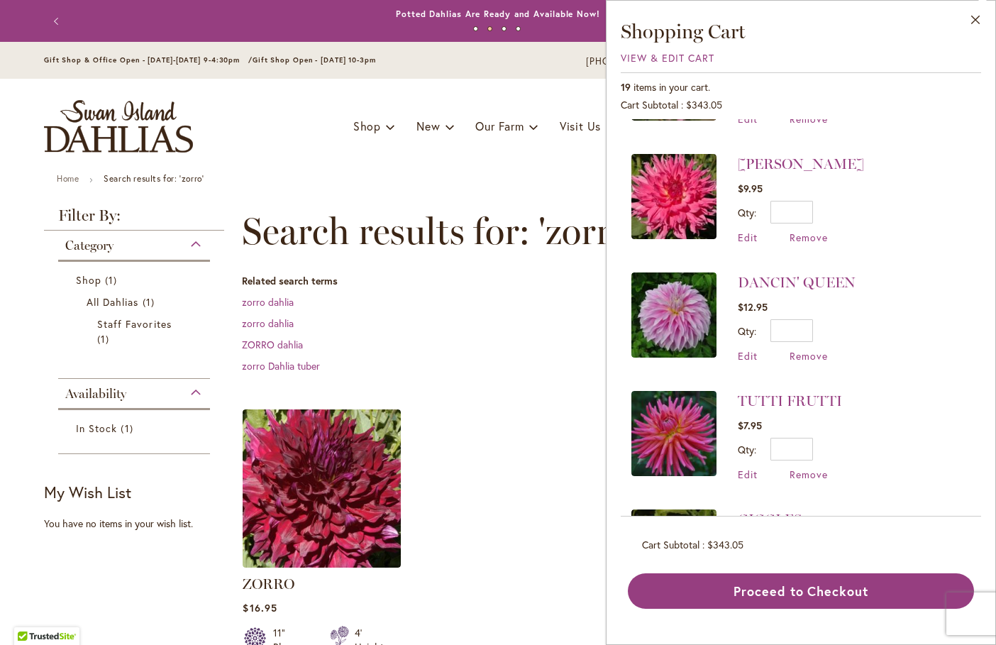
click at [665, 304] on img at bounding box center [673, 314] width 85 height 85
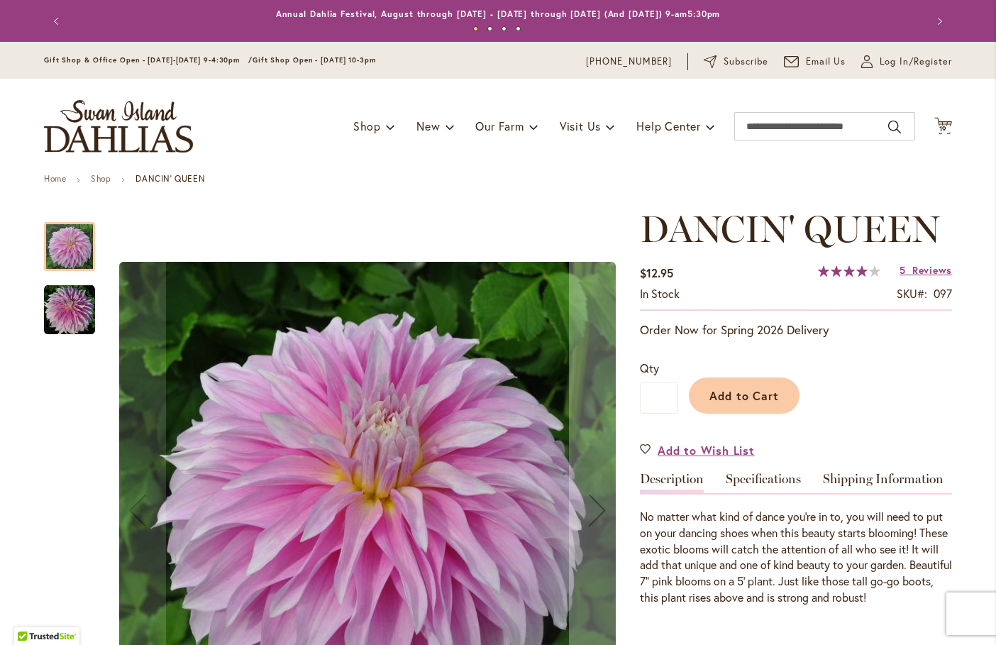
click at [57, 300] on img "Dancin' Queen" at bounding box center [69, 309] width 51 height 51
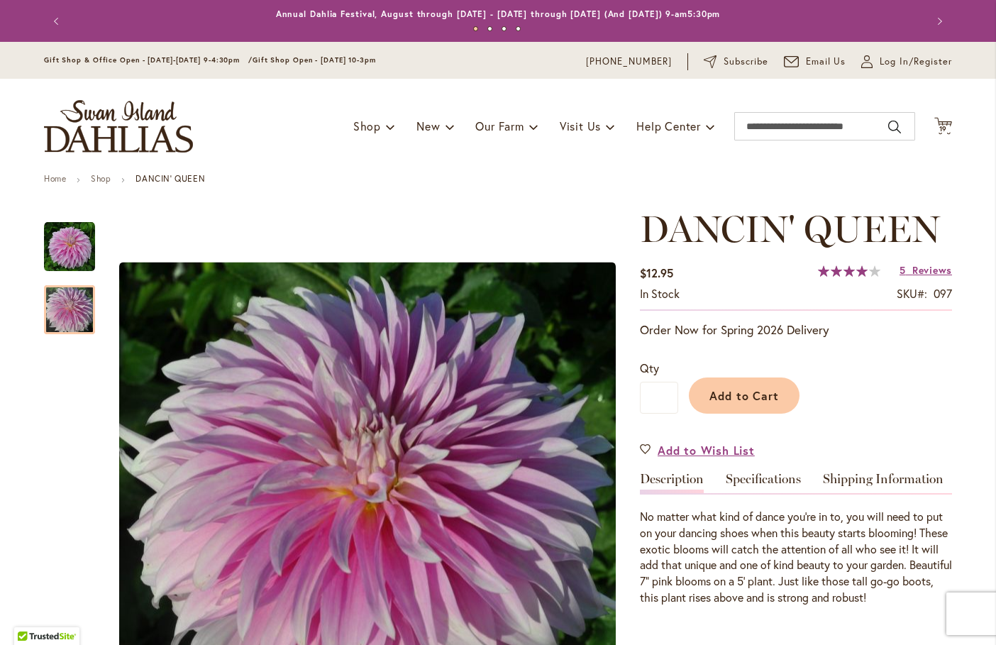
click at [49, 21] on button "Previous" at bounding box center [58, 21] width 28 height 28
click at [934, 121] on icon "Cart .cls-1 { fill: #231f20; }" at bounding box center [943, 126] width 18 height 18
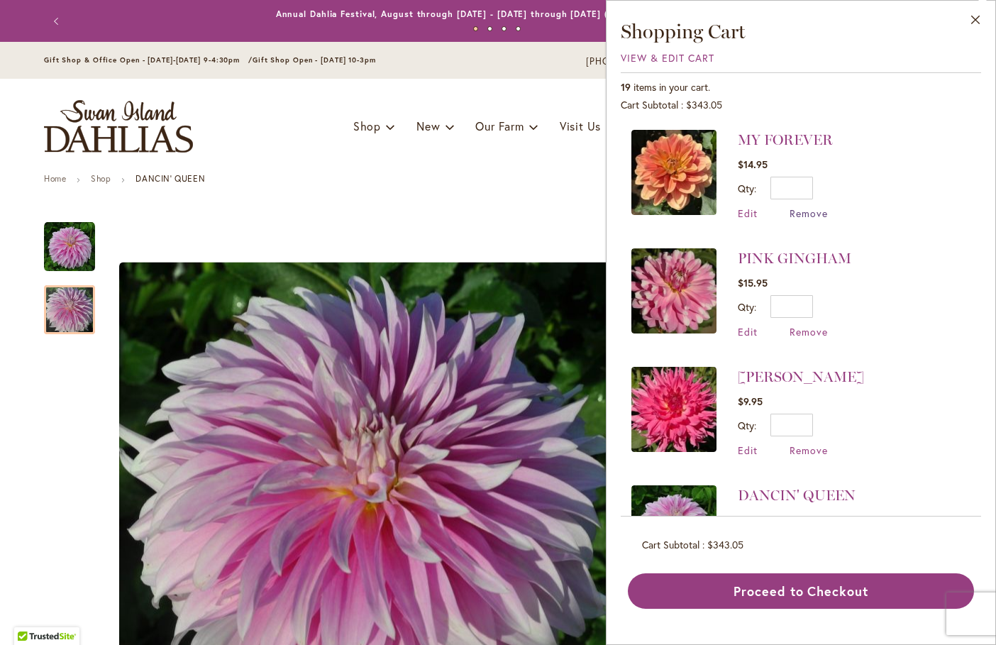
click at [804, 209] on span "Remove" at bounding box center [809, 212] width 38 height 13
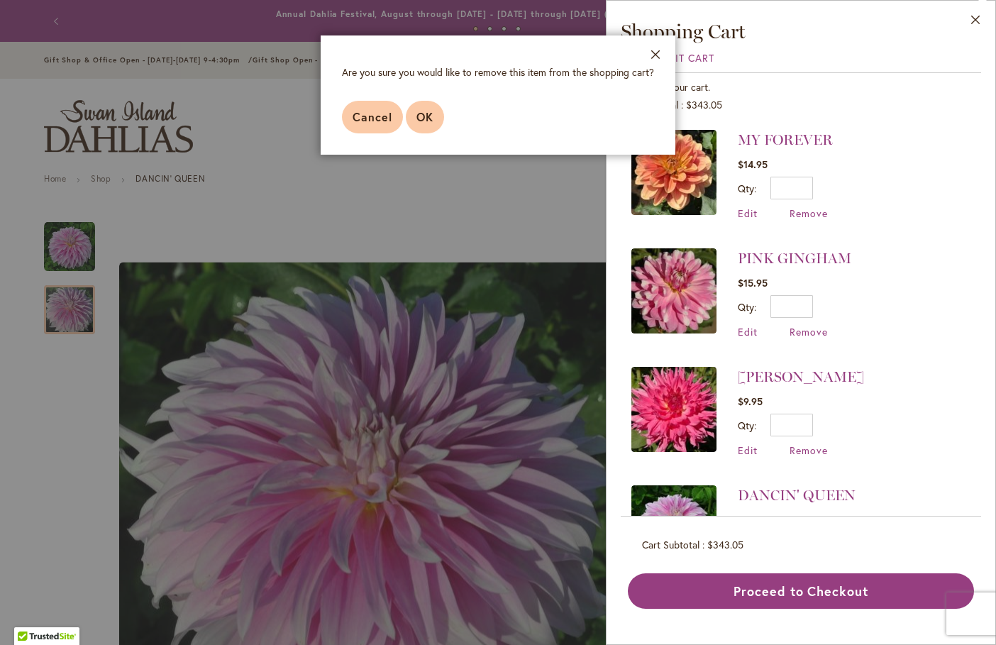
click at [422, 121] on span "OK" at bounding box center [424, 116] width 17 height 15
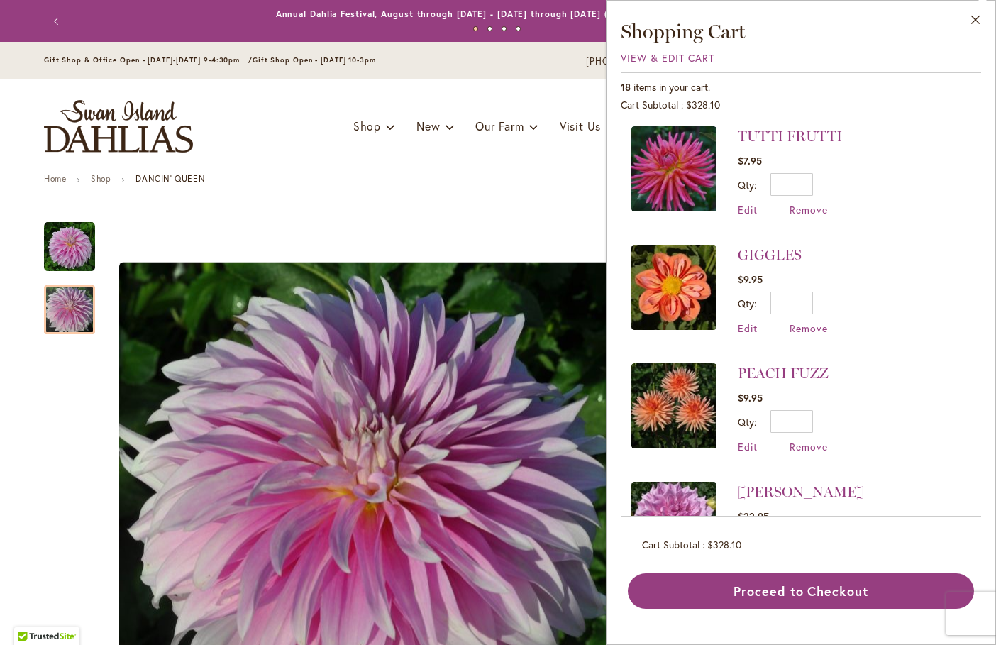
scroll to position [355, 0]
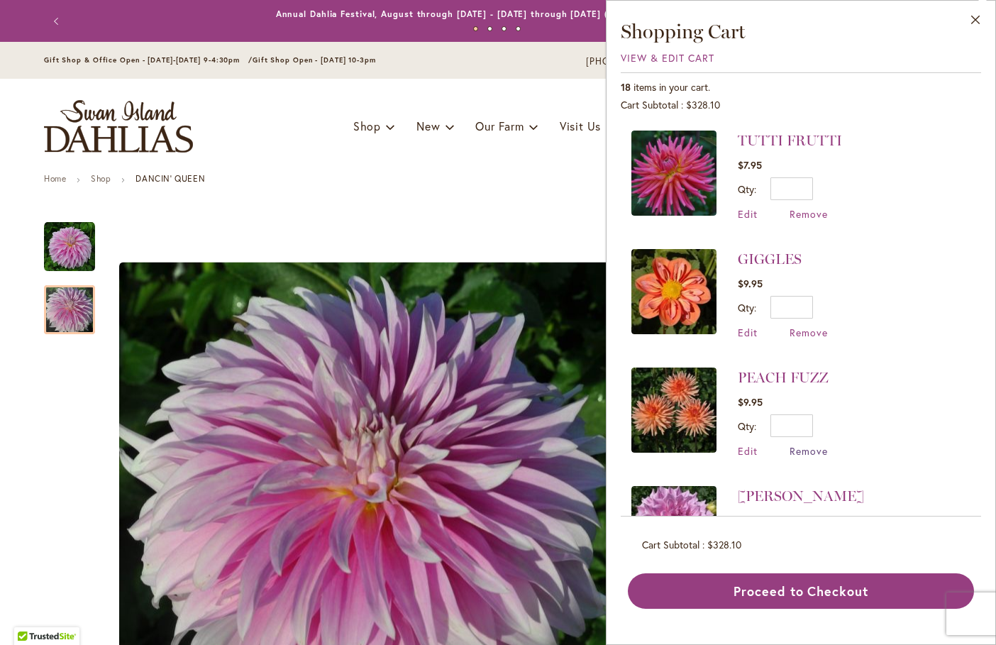
click at [809, 449] on span "Remove" at bounding box center [809, 450] width 38 height 13
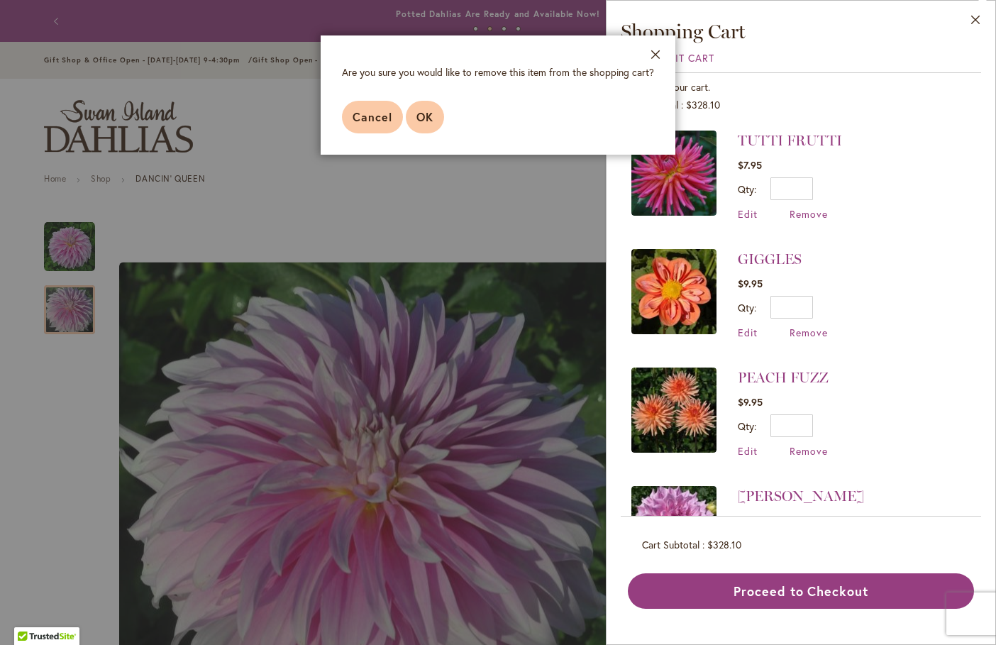
click at [438, 116] on button "OK" at bounding box center [425, 117] width 38 height 33
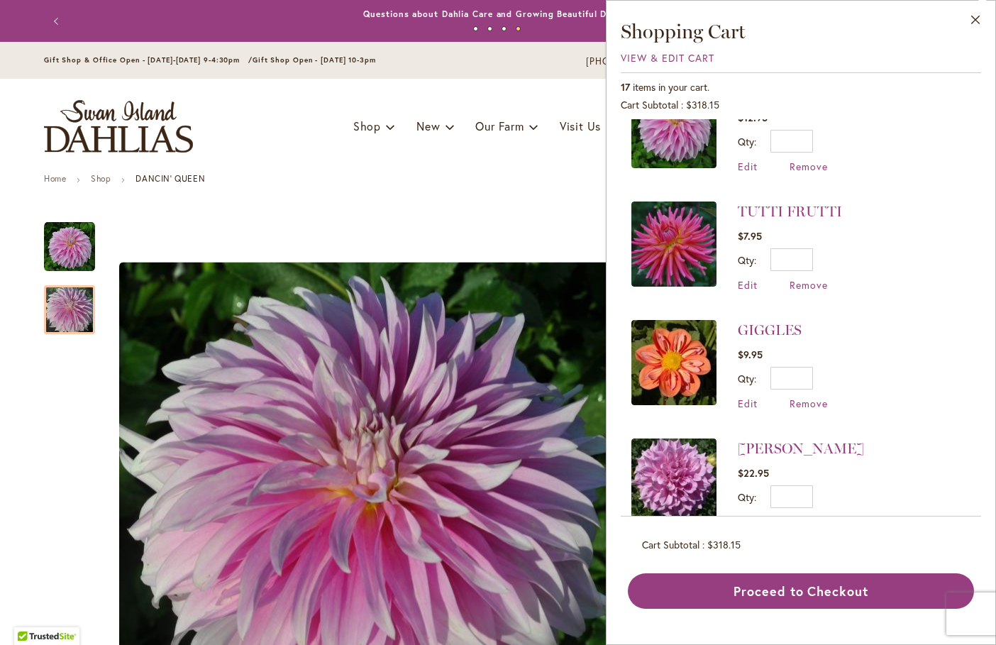
scroll to position [0, 0]
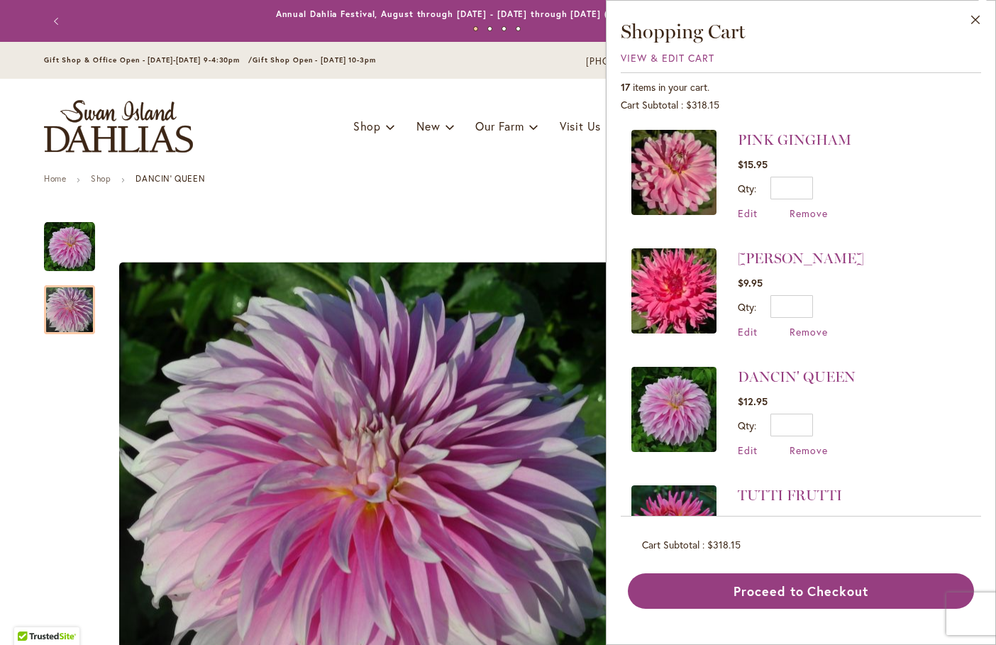
click at [700, 551] on span "Cart Subtotal" at bounding box center [674, 544] width 65 height 13
click at [670, 53] on span "View & Edit Cart" at bounding box center [668, 57] width 94 height 13
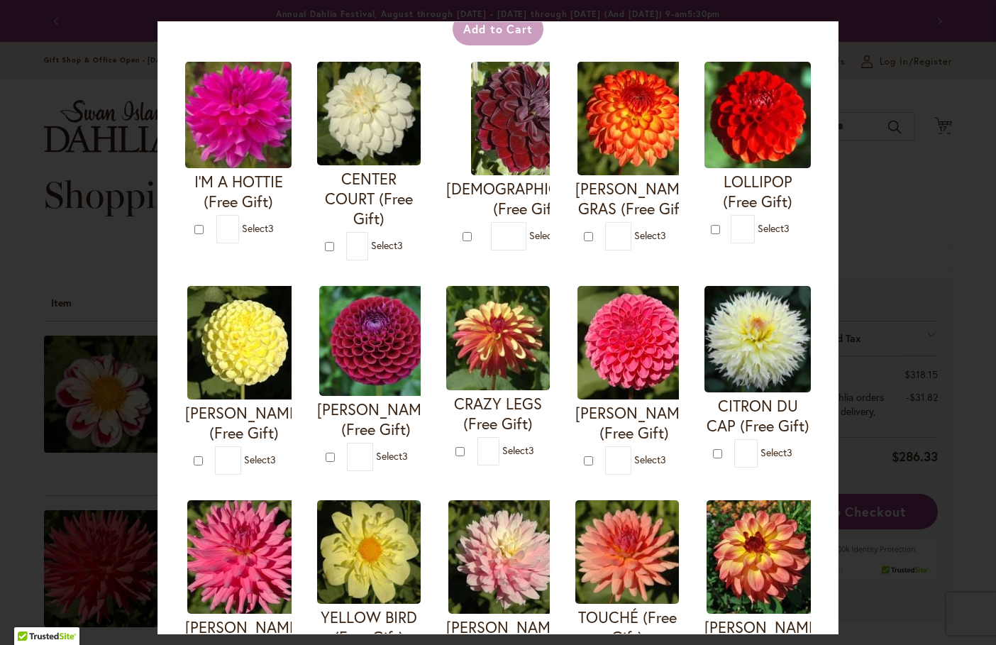
scroll to position [96, 0]
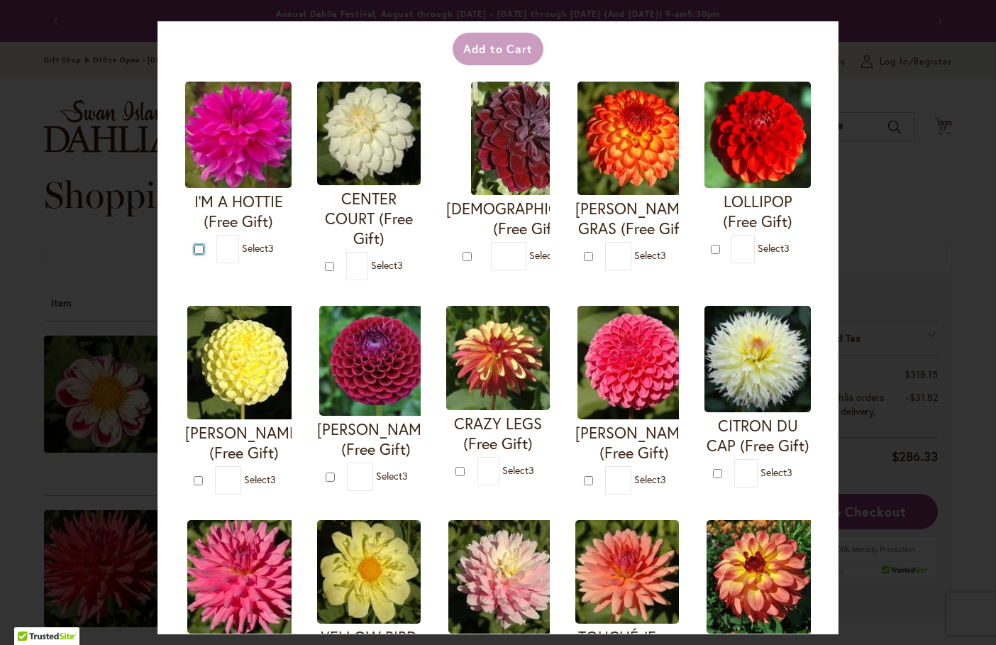
type input "*"
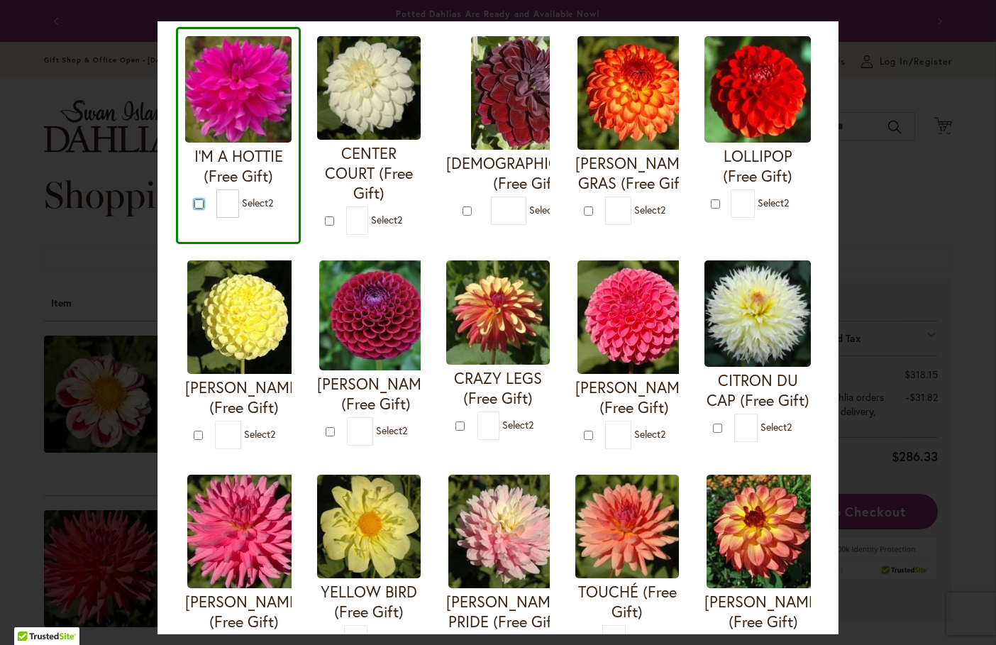
scroll to position [167, 0]
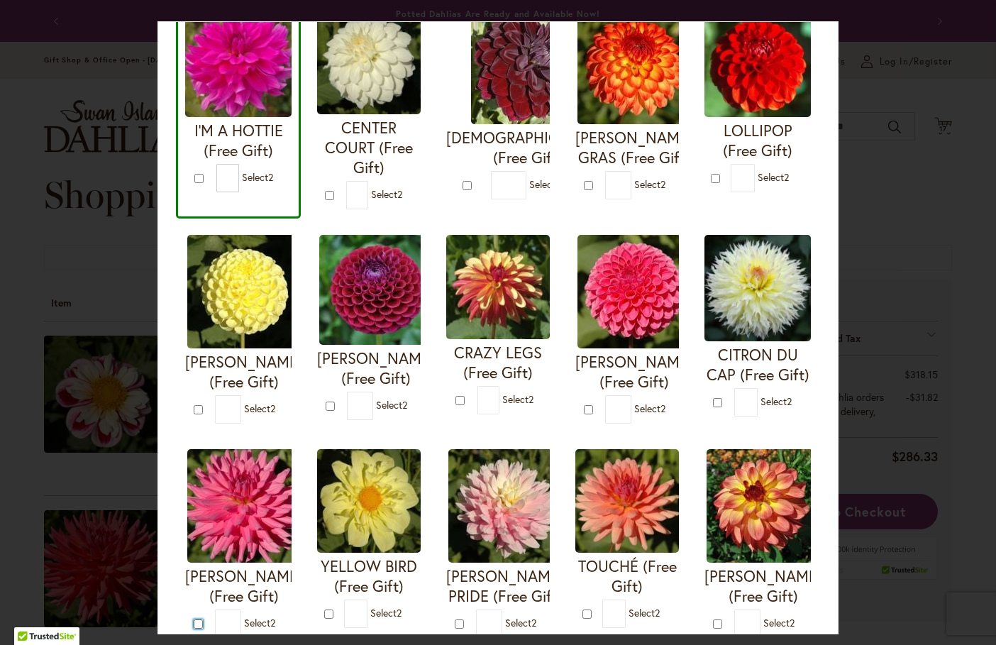
type input "*"
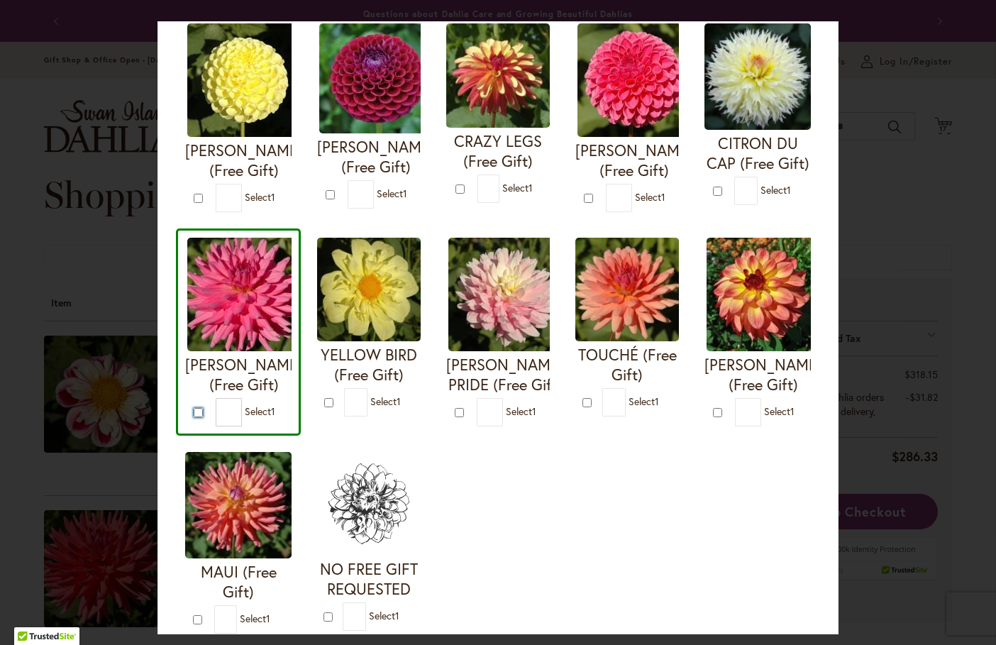
scroll to position [521, 0]
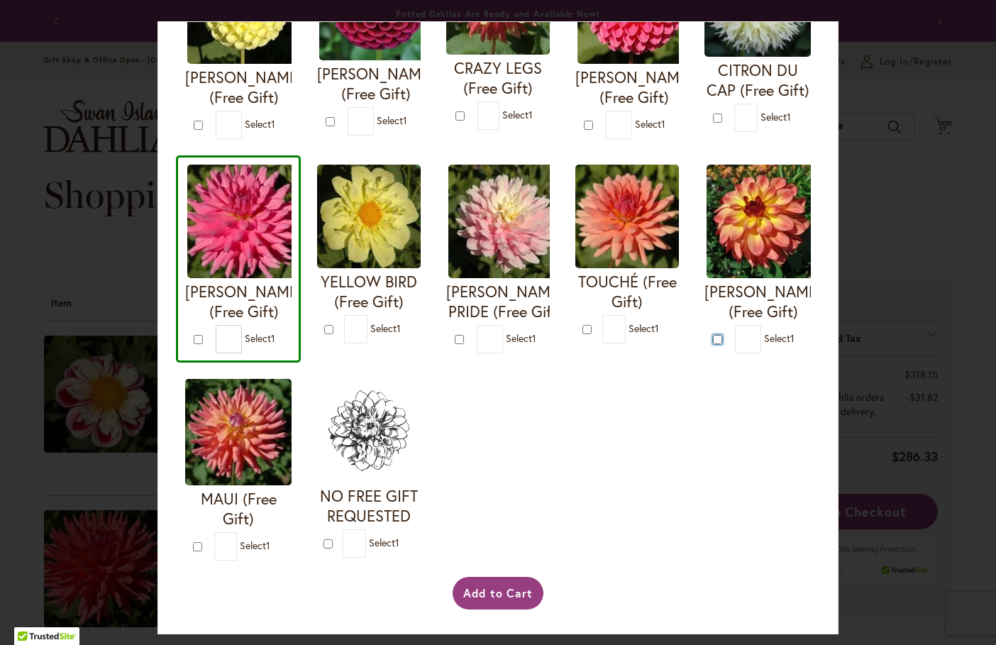
type input "*"
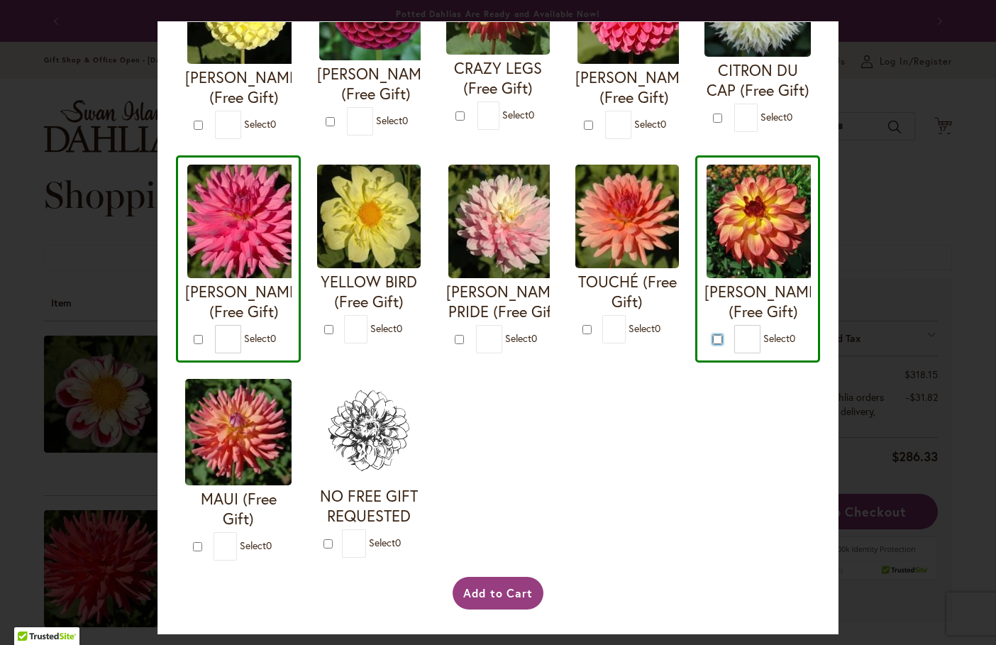
scroll to position [663, 0]
click at [488, 582] on button "Add to Cart" at bounding box center [499, 593] width 92 height 33
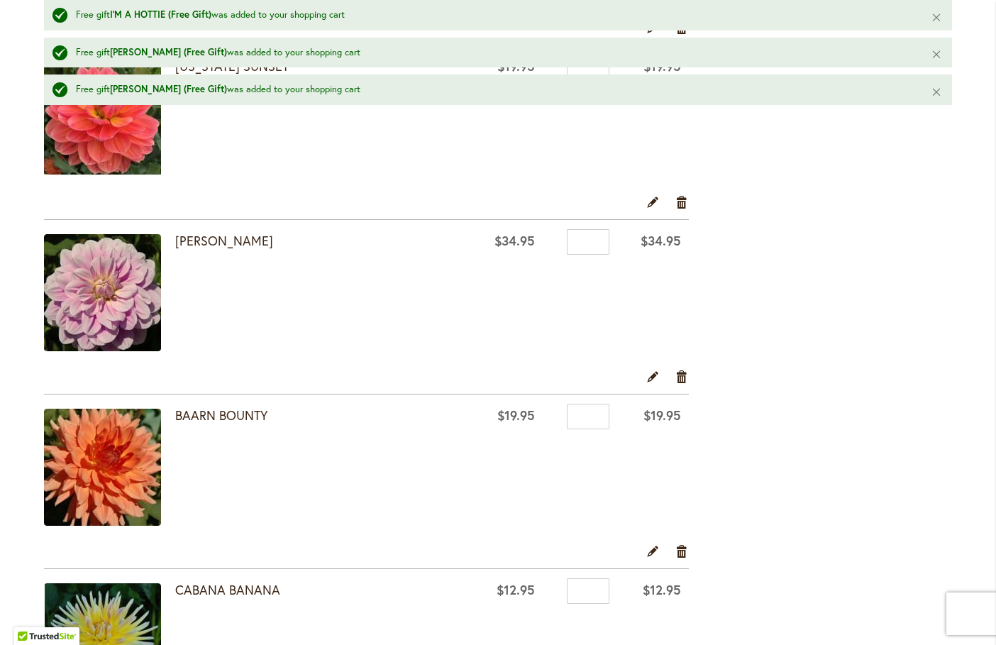
scroll to position [1490, 0]
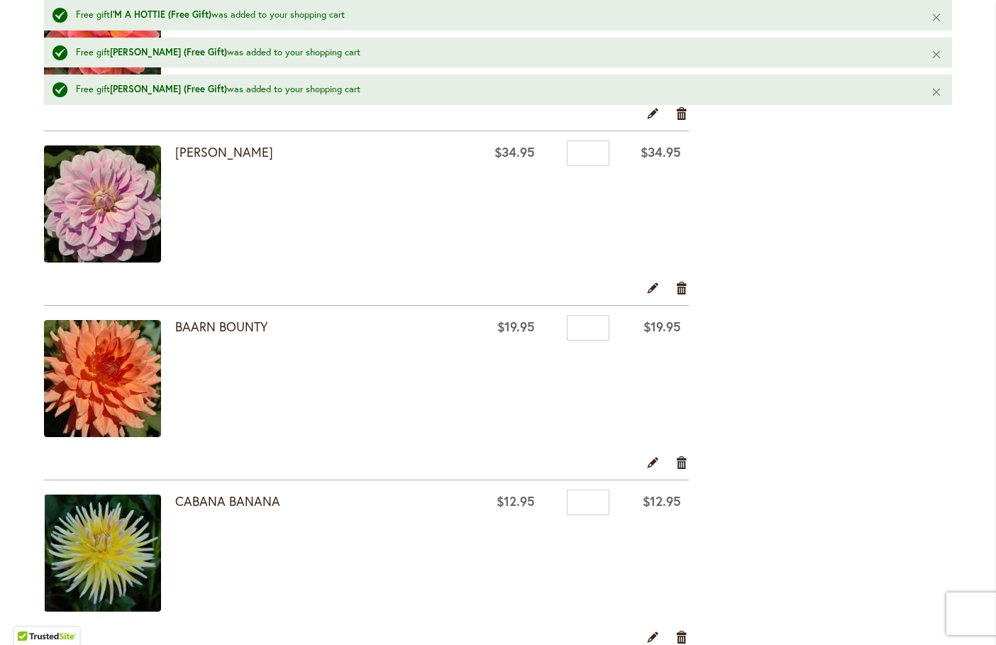
click at [683, 463] on link "Remove item" at bounding box center [681, 463] width 13 height 16
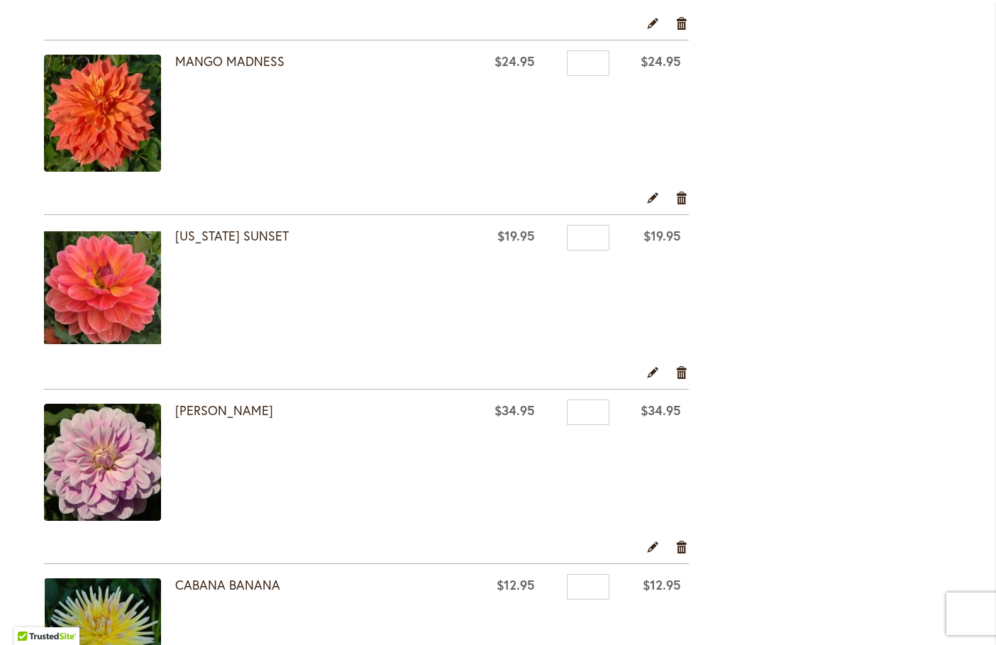
scroll to position [1206, 0]
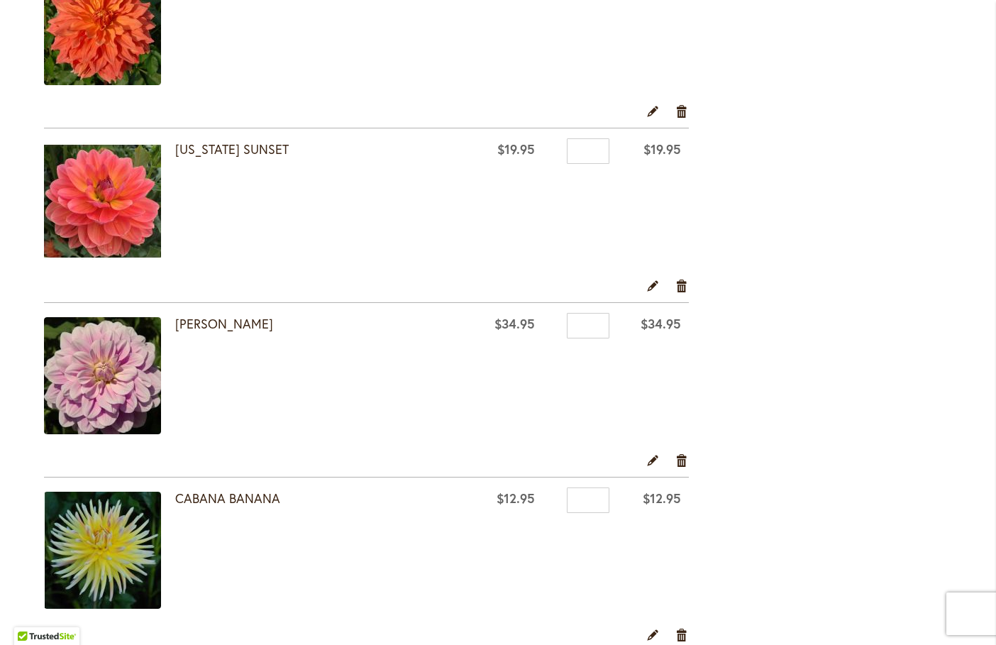
click at [102, 214] on img at bounding box center [102, 201] width 117 height 117
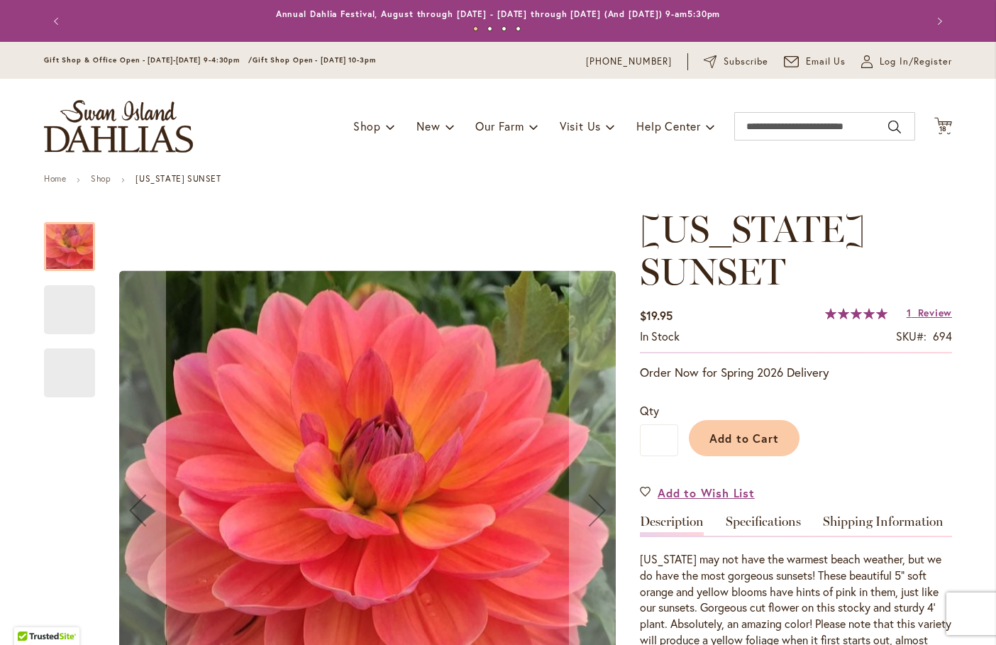
scroll to position [213, 0]
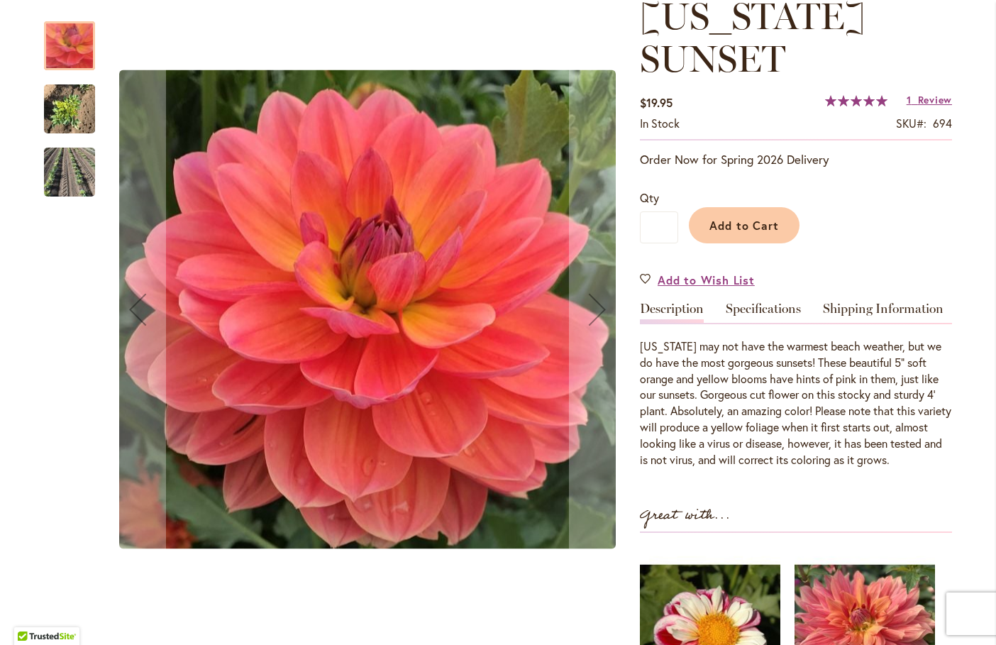
click at [74, 108] on img "OREGON SUNSET" at bounding box center [69, 109] width 51 height 68
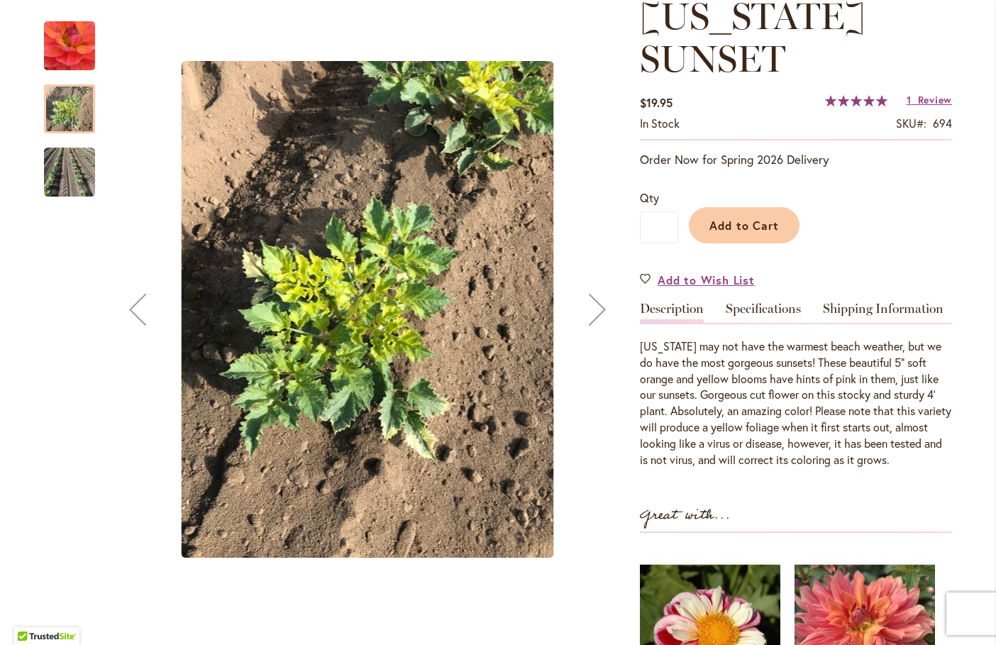
click at [77, 162] on img "OREGON SUNSET" at bounding box center [69, 173] width 51 height 74
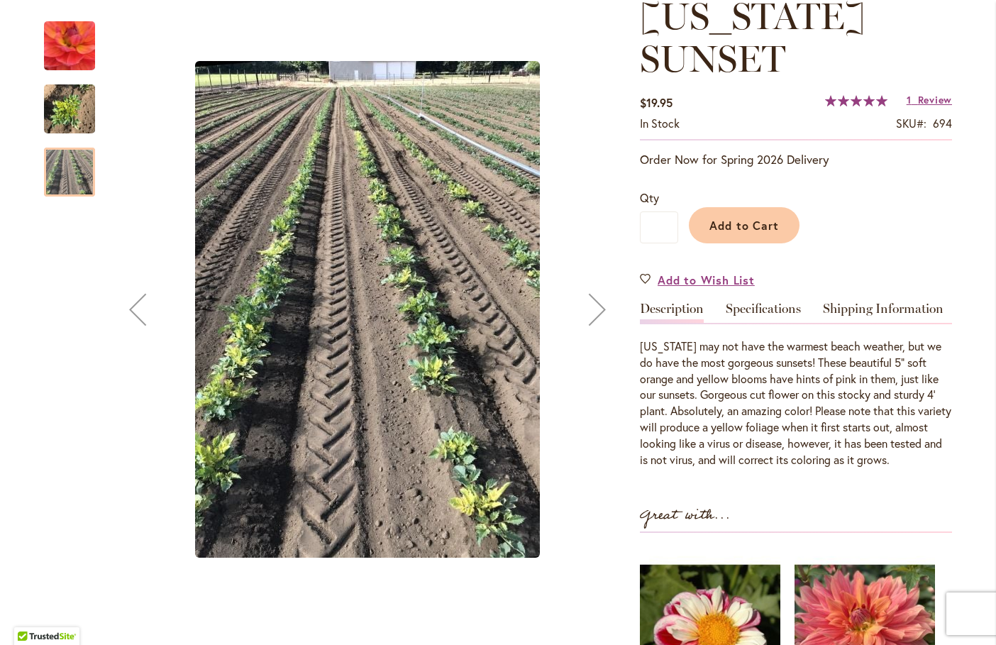
click at [76, 56] on img "OREGON SUNSET" at bounding box center [69, 46] width 101 height 98
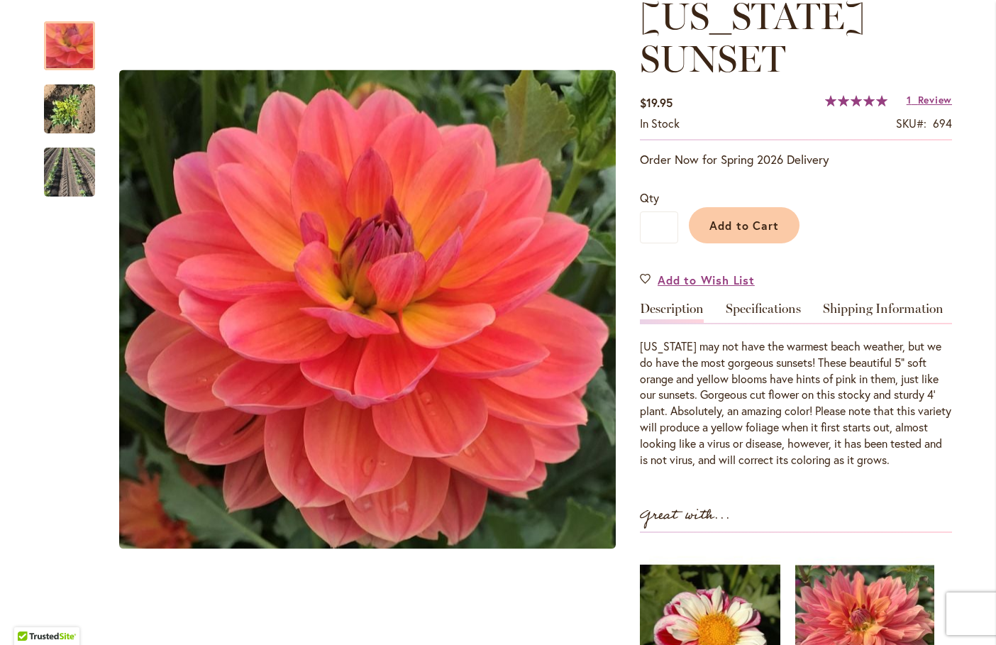
scroll to position [426, 0]
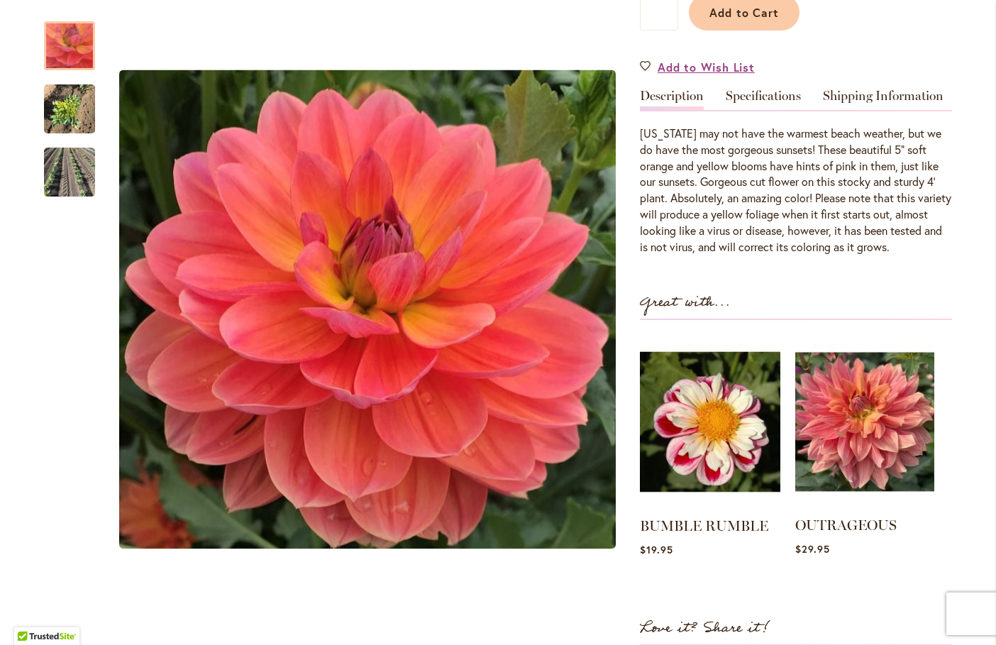
click at [834, 421] on img at bounding box center [864, 422] width 139 height 174
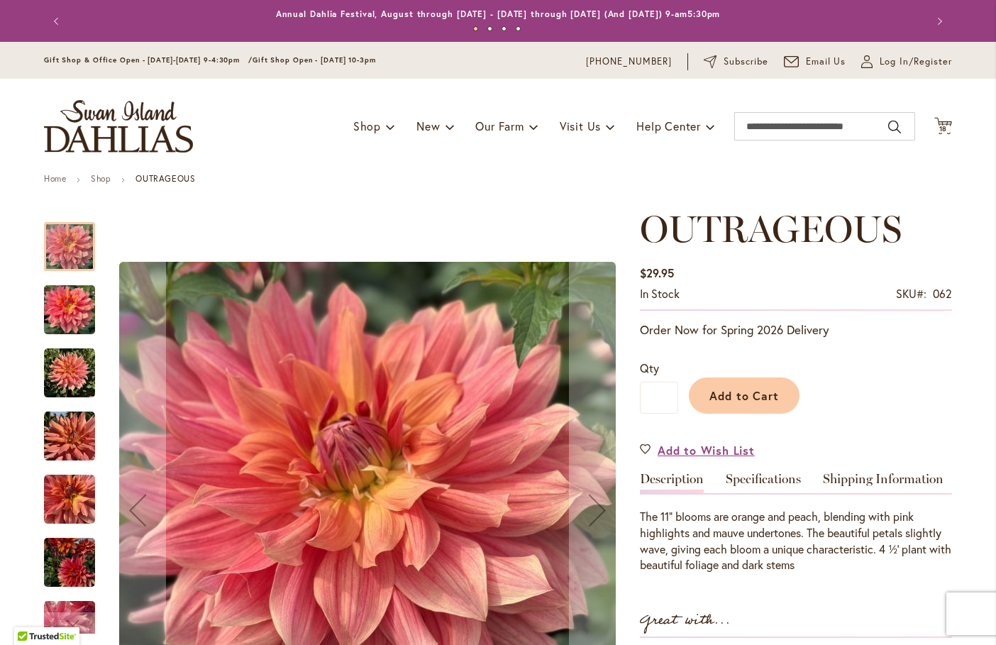
click at [75, 327] on img "OUTRAGEOUS" at bounding box center [69, 310] width 51 height 68
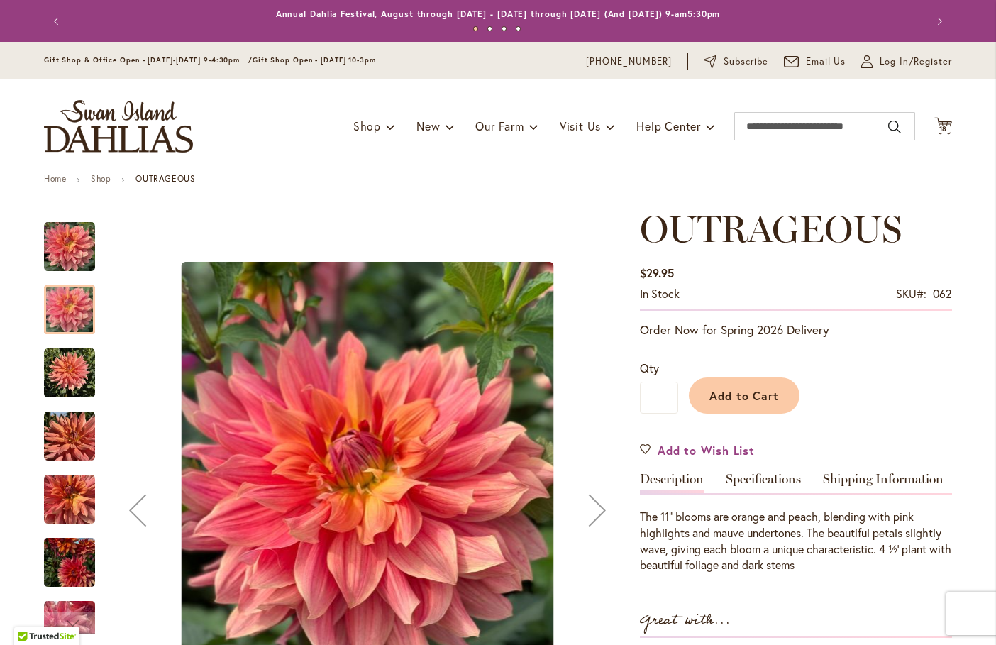
click at [56, 384] on img "OUTRAGEOUS" at bounding box center [69, 373] width 51 height 51
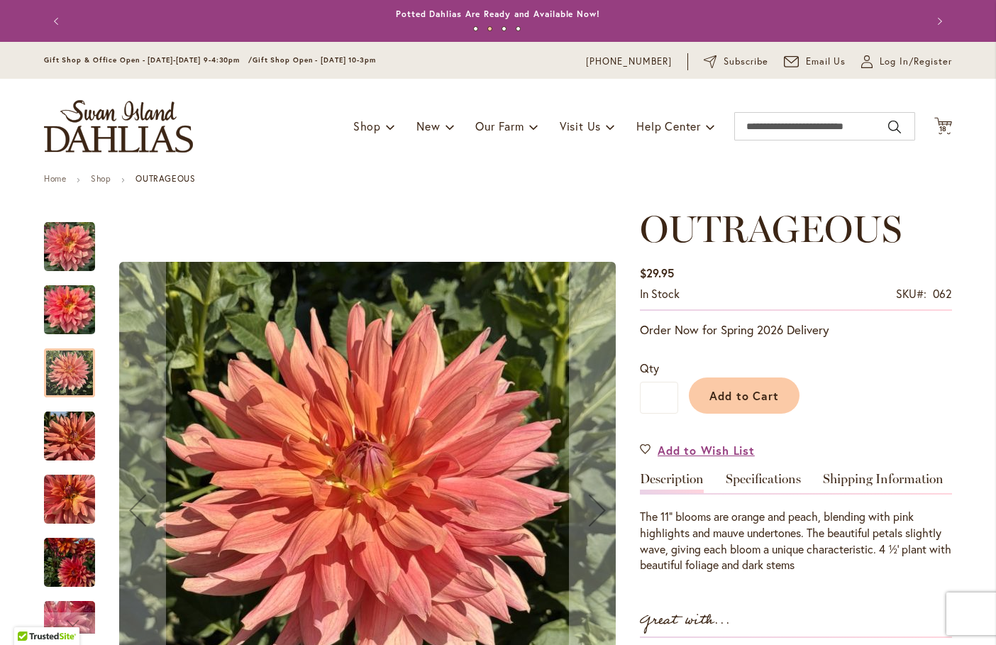
click at [74, 500] on img "OUTRAGEOUS" at bounding box center [69, 499] width 51 height 51
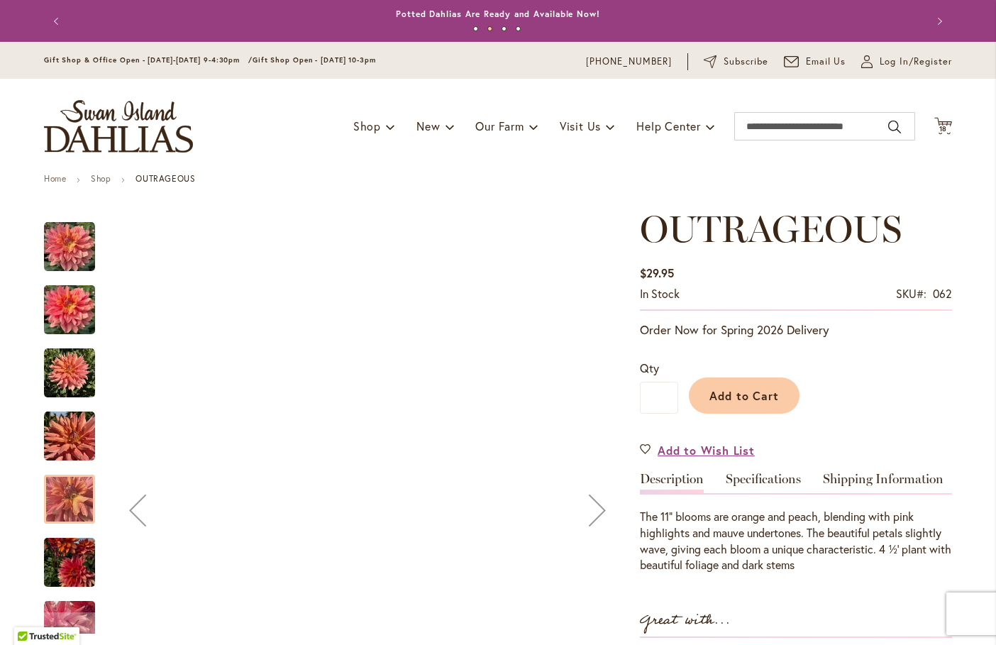
click at [71, 558] on img "OUTRAGEOUS" at bounding box center [69, 563] width 51 height 68
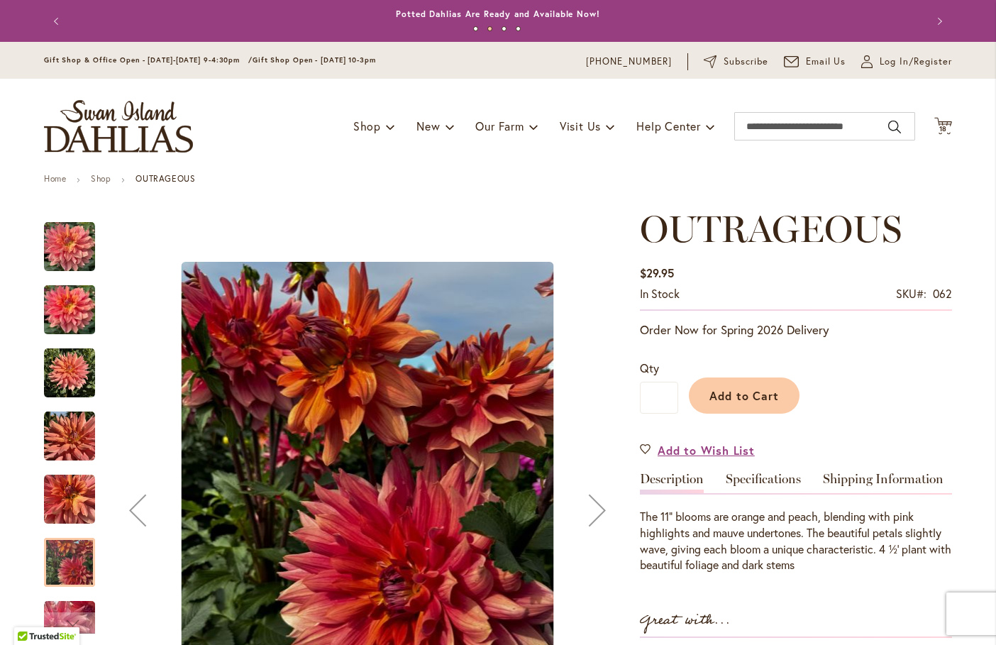
scroll to position [142, 0]
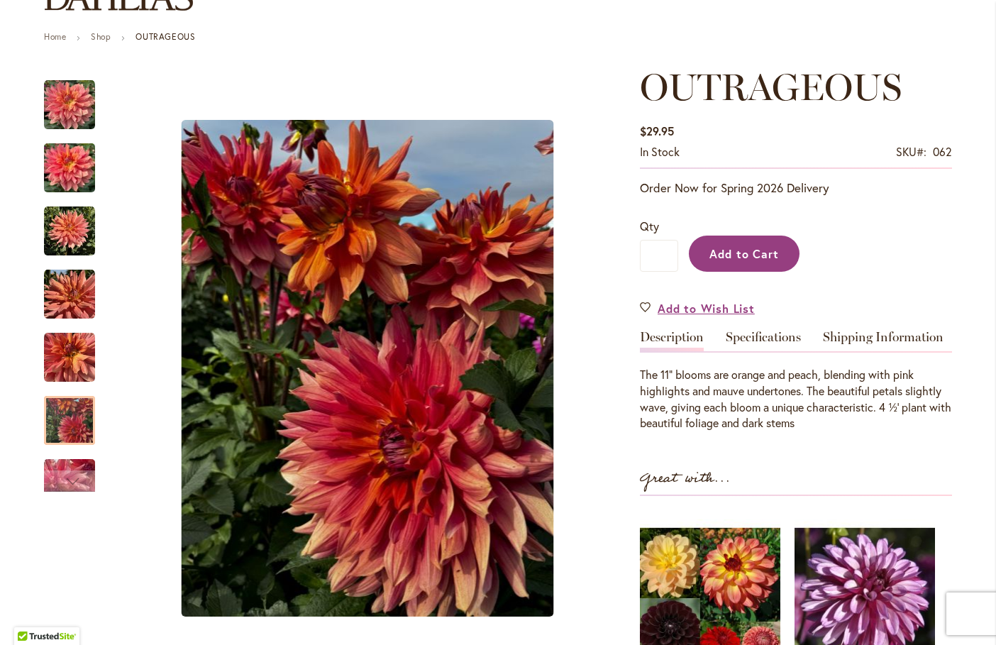
click at [745, 243] on button "Add to Cart" at bounding box center [744, 254] width 111 height 36
